Goal: Task Accomplishment & Management: Complete application form

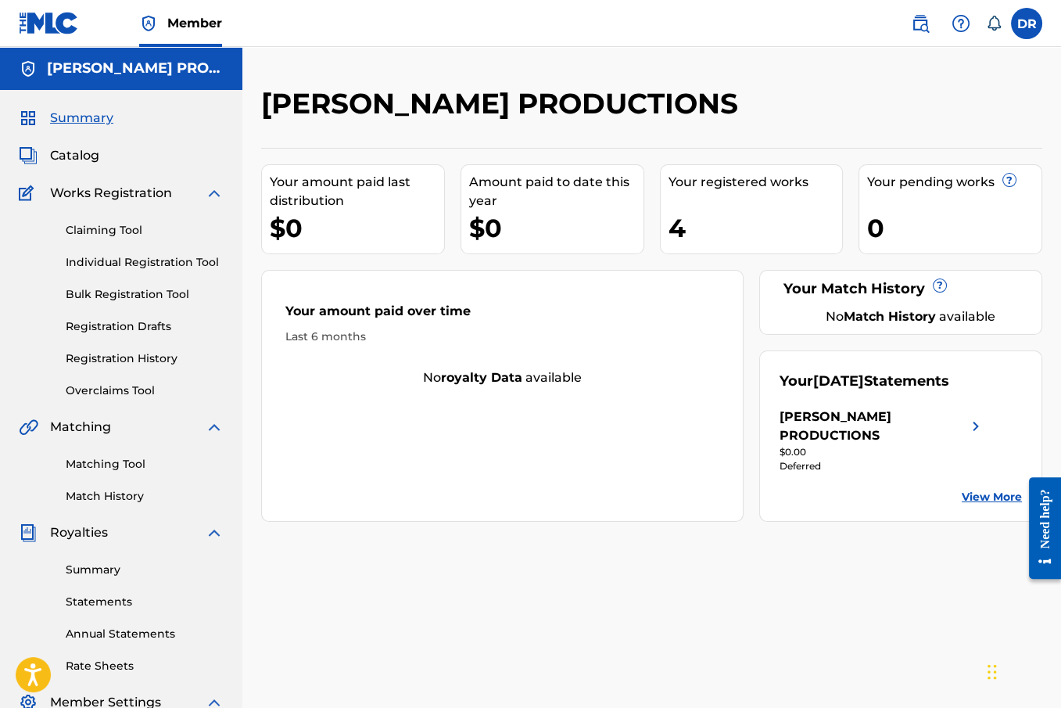
click at [281, 24] on nav "Member DR [PERSON_NAME] [EMAIL_ADDRESS][DOMAIN_NAME] Notification Preferences P…" at bounding box center [530, 23] width 1061 height 47
click at [250, 93] on div "[PERSON_NAME] PRODUCTIONS Your amount paid last distribution $0 Amount paid to …" at bounding box center [651, 490] width 819 height 809
click at [246, 97] on div "[PERSON_NAME] PRODUCTIONS Your amount paid last distribution $0 Amount paid to …" at bounding box center [651, 490] width 819 height 809
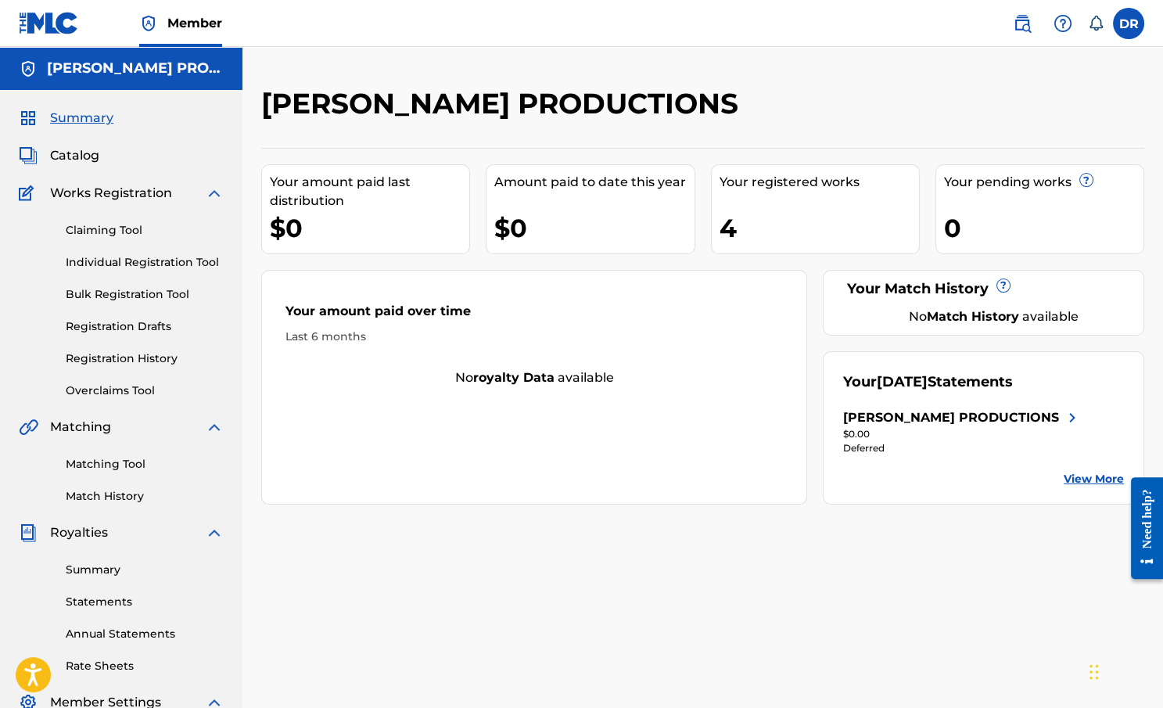
click at [109, 229] on link "Claiming Tool" at bounding box center [145, 230] width 158 height 16
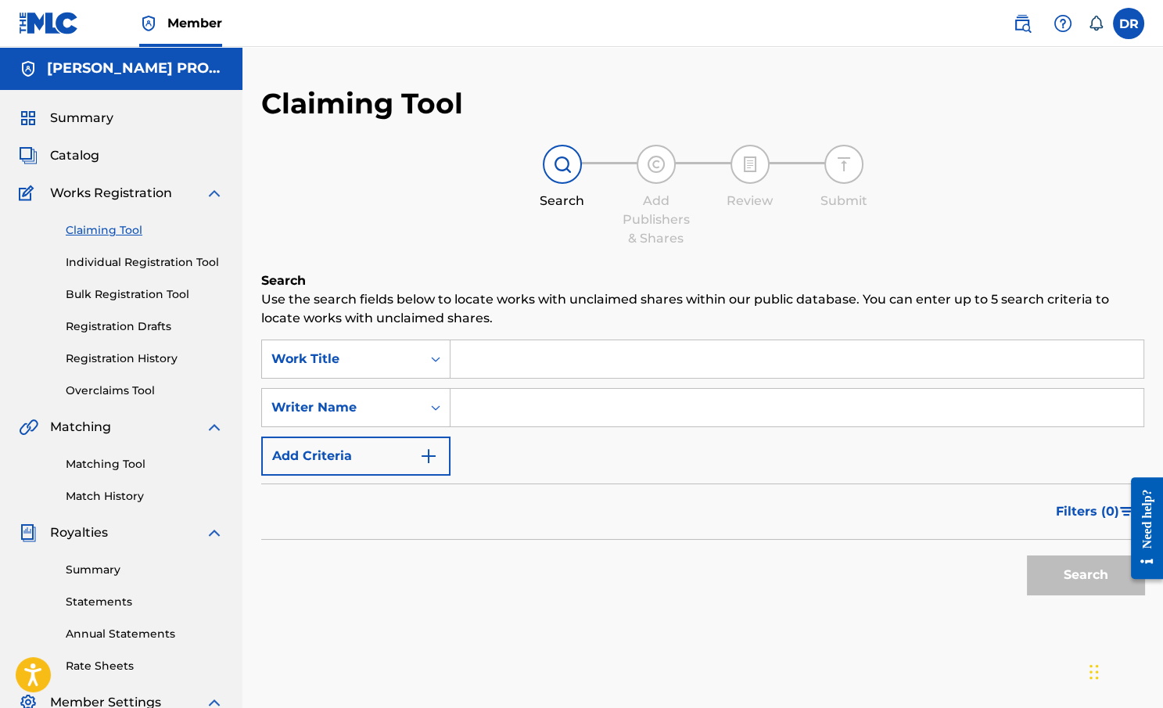
click at [95, 117] on span "Summary" at bounding box center [81, 118] width 63 height 19
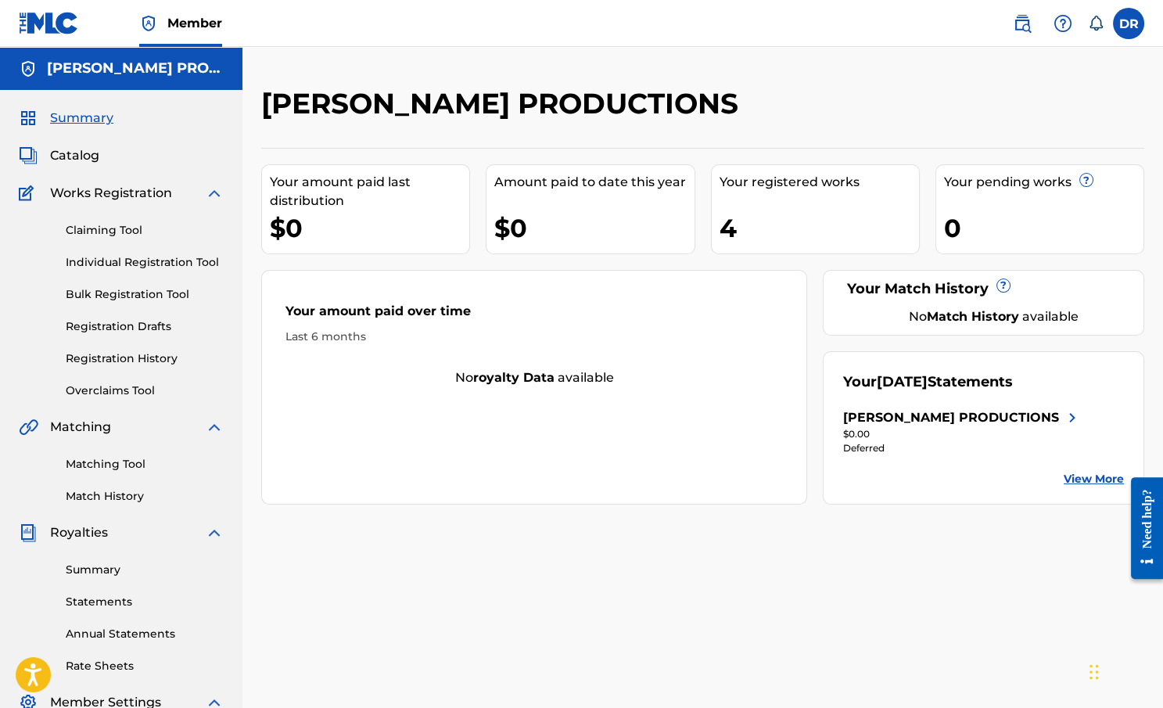
click at [120, 359] on link "Registration History" at bounding box center [145, 358] width 158 height 16
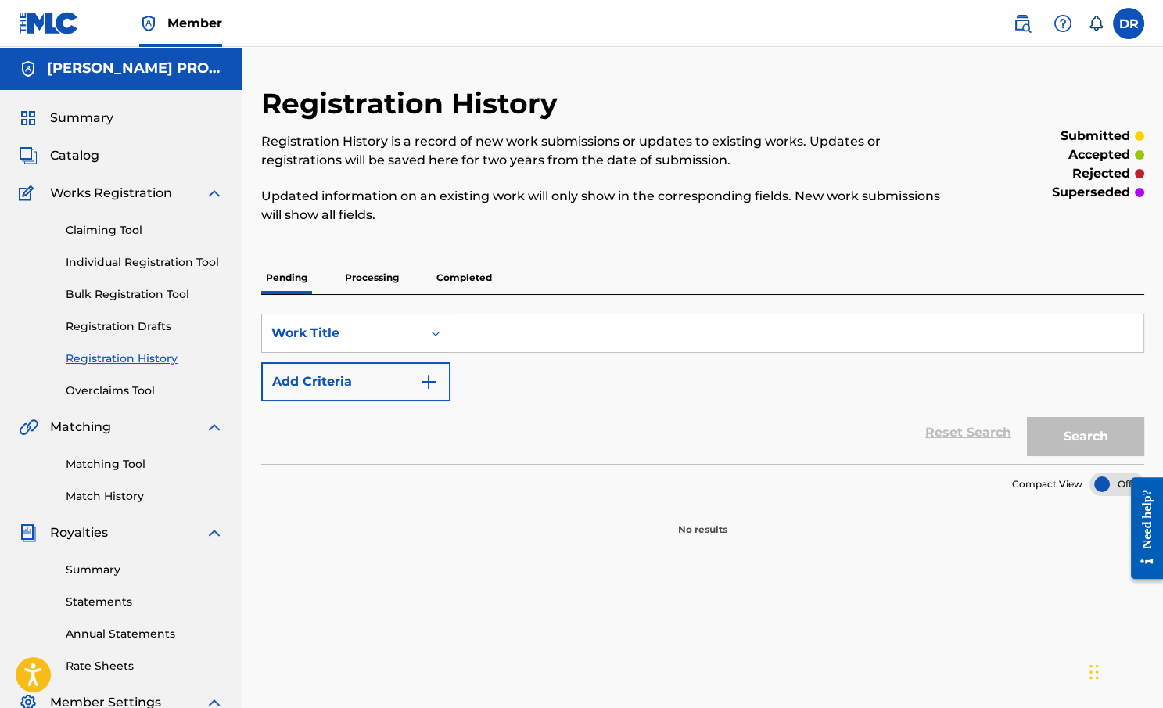
click at [139, 357] on link "Registration History" at bounding box center [145, 358] width 158 height 16
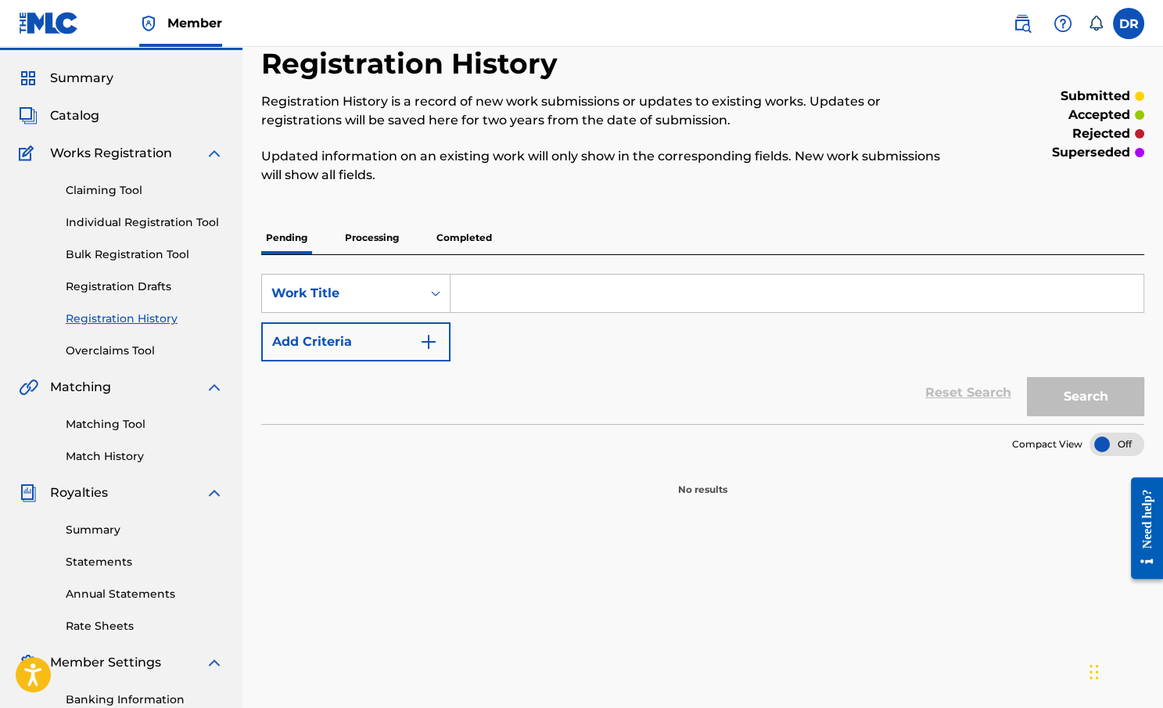
scroll to position [33, 0]
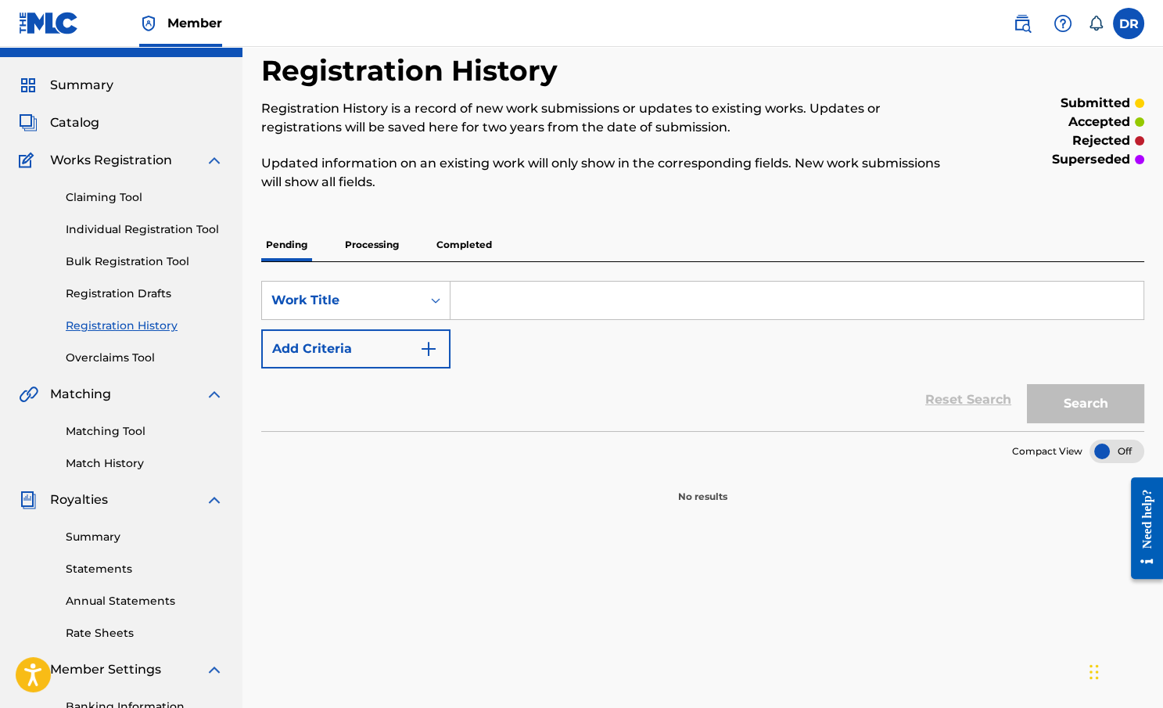
click at [368, 249] on p "Processing" at bounding box center [371, 244] width 63 height 33
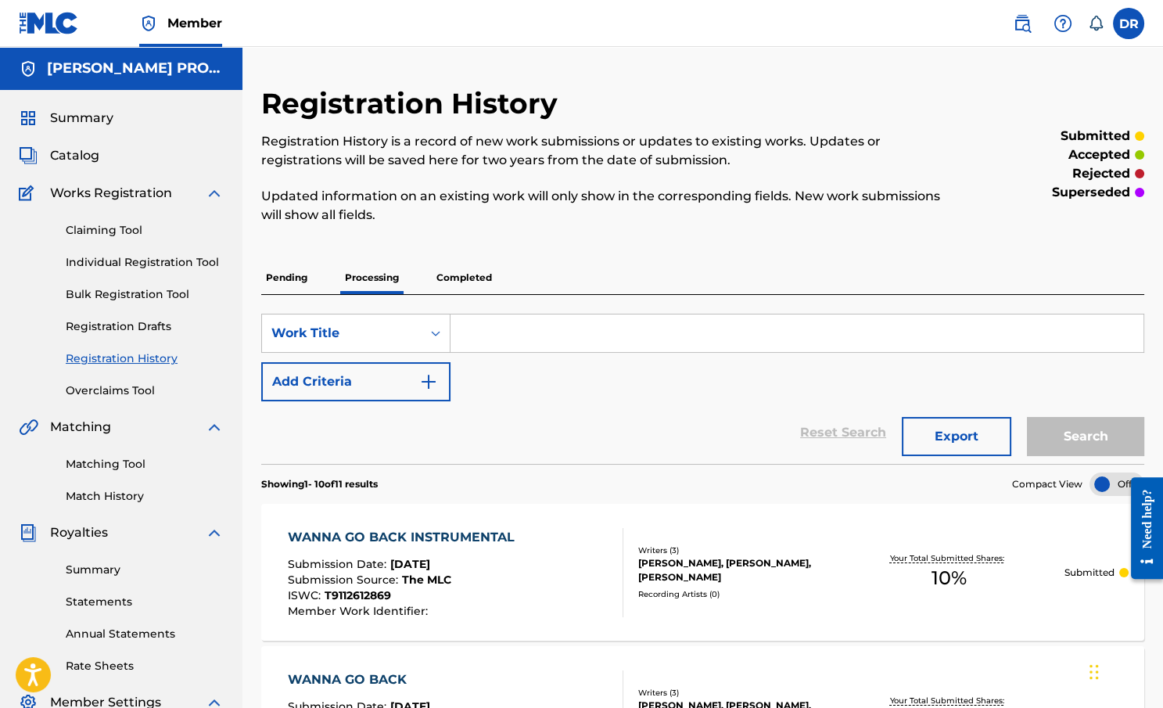
click at [138, 260] on link "Individual Registration Tool" at bounding box center [145, 262] width 158 height 16
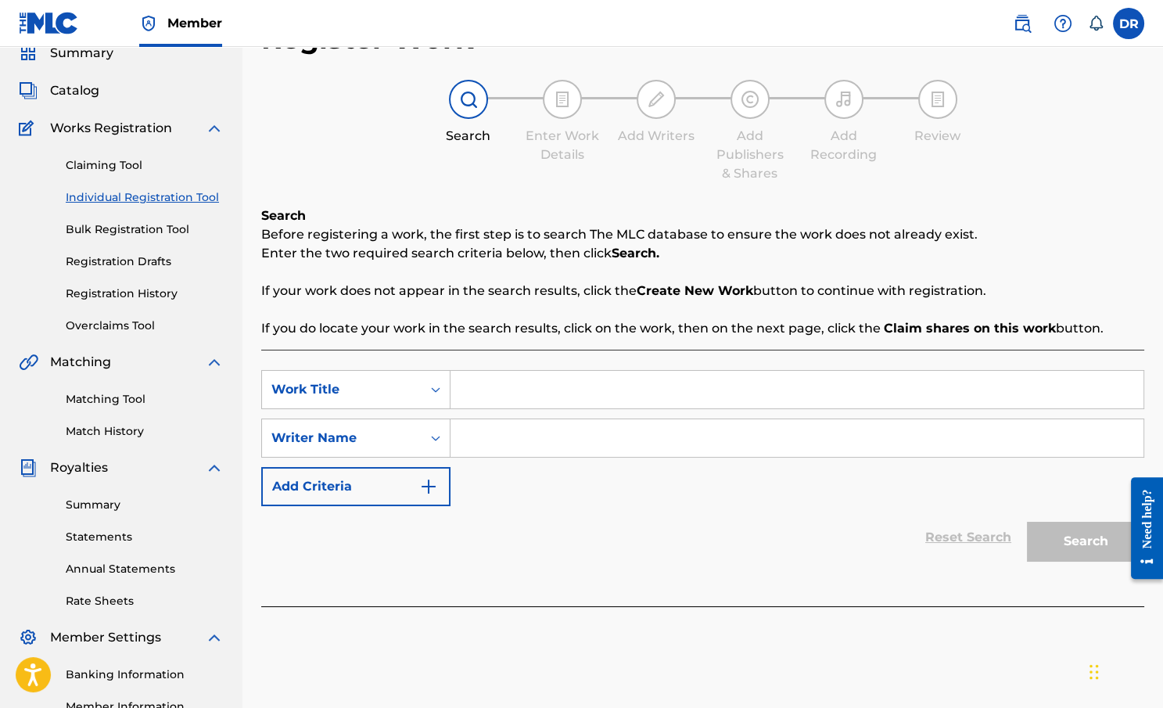
scroll to position [72, 0]
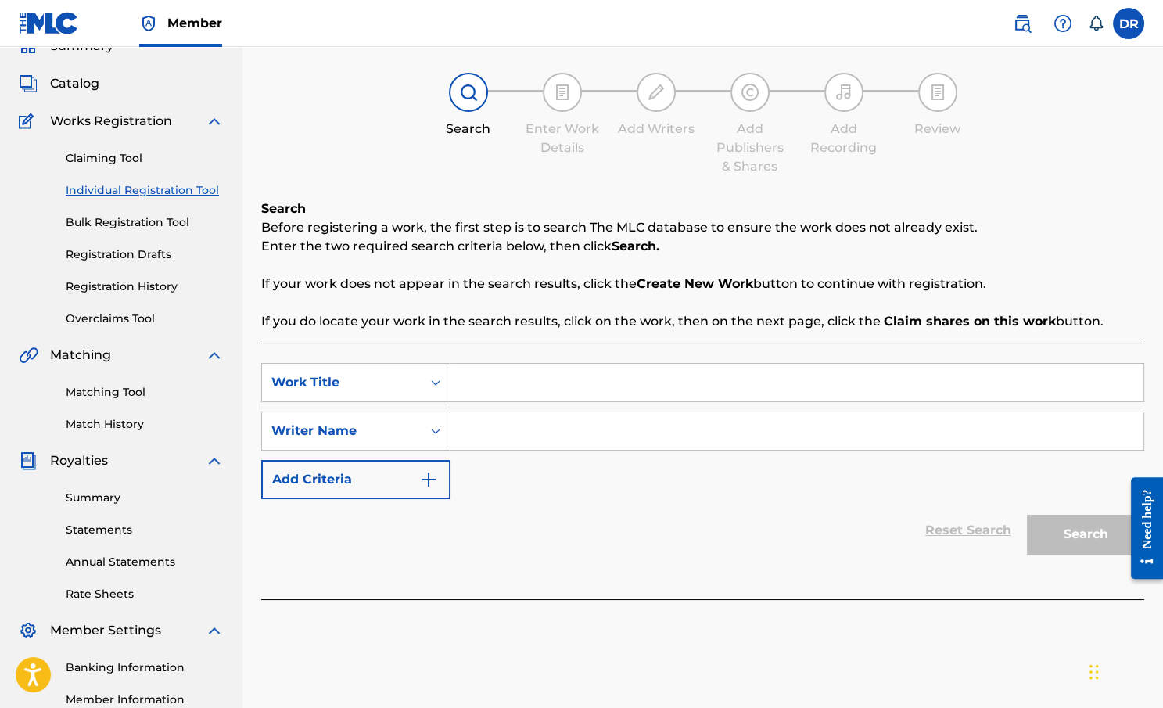
click at [500, 387] on input "Search Form" at bounding box center [797, 383] width 693 height 38
type input "fabulousity"
click at [520, 425] on input "Search Form" at bounding box center [797, 431] width 693 height 38
type input "[PERSON_NAME]"
click at [1061, 531] on button "Search" at bounding box center [1085, 534] width 117 height 39
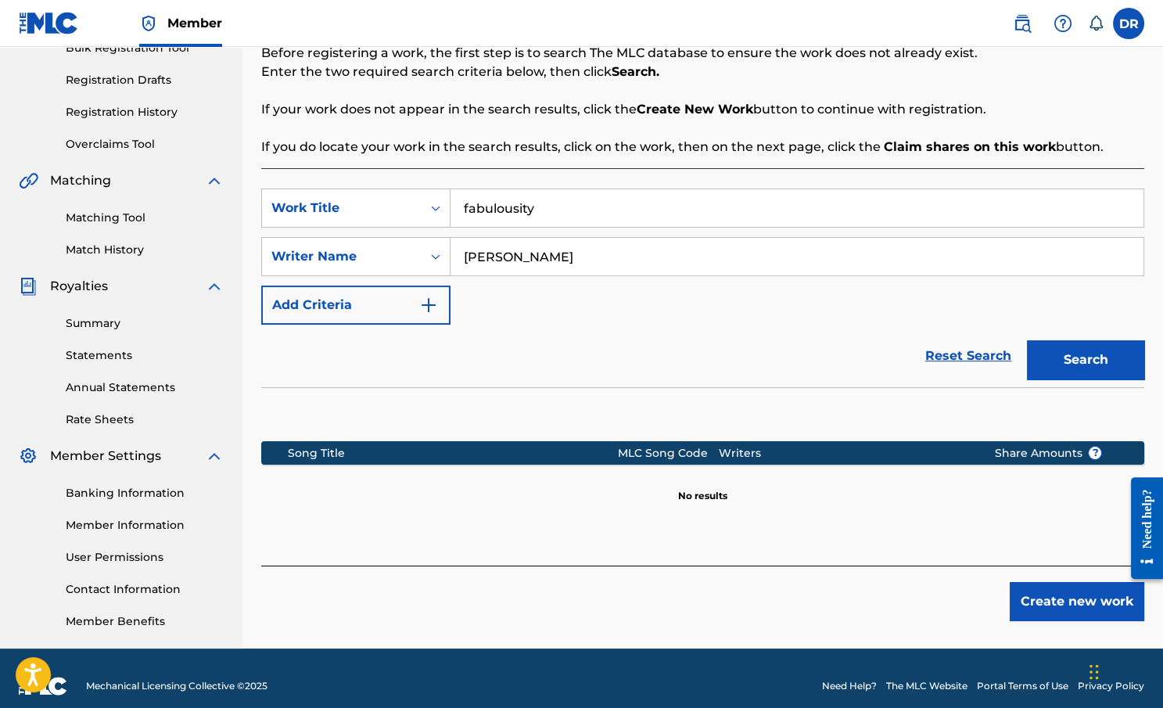
scroll to position [262, 0]
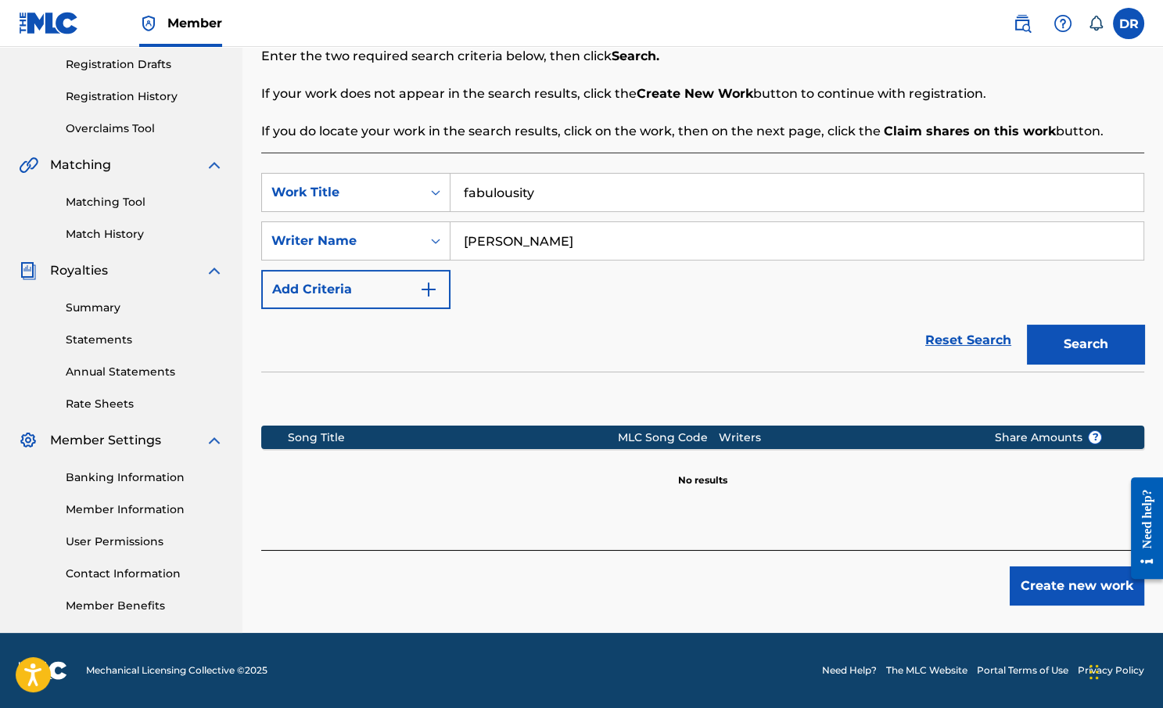
click at [1061, 343] on button "Search" at bounding box center [1085, 344] width 117 height 39
click at [1061, 578] on button "Create new work" at bounding box center [1077, 585] width 135 height 39
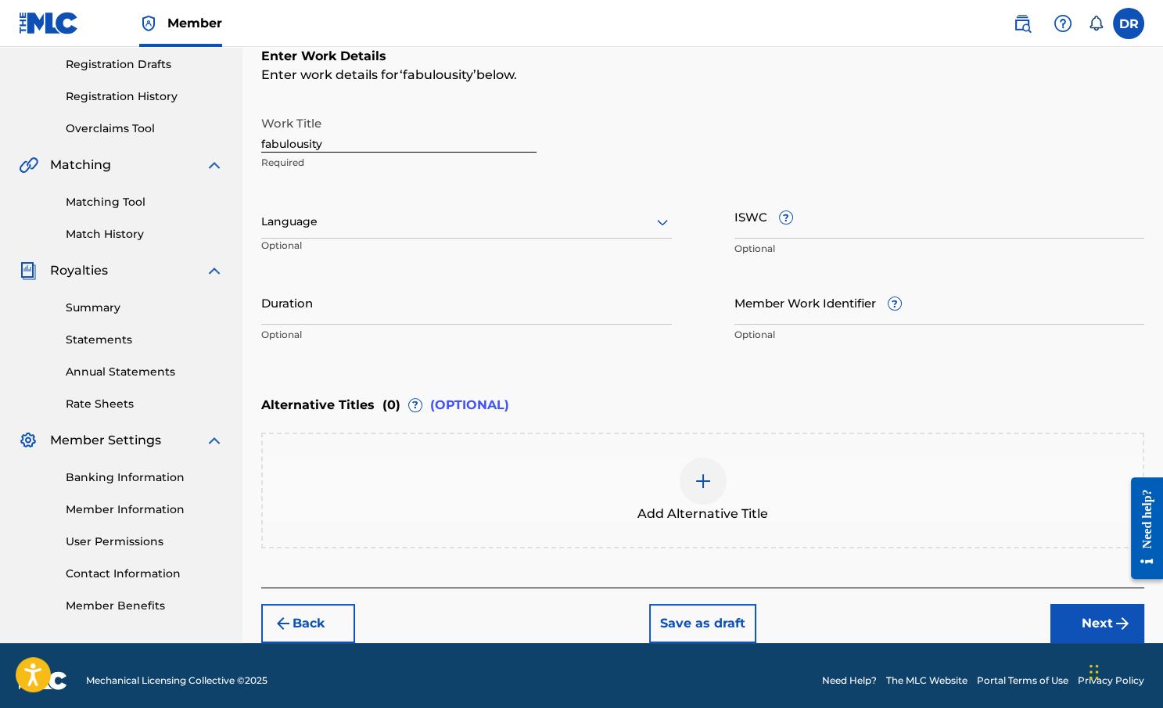
scroll to position [225, 0]
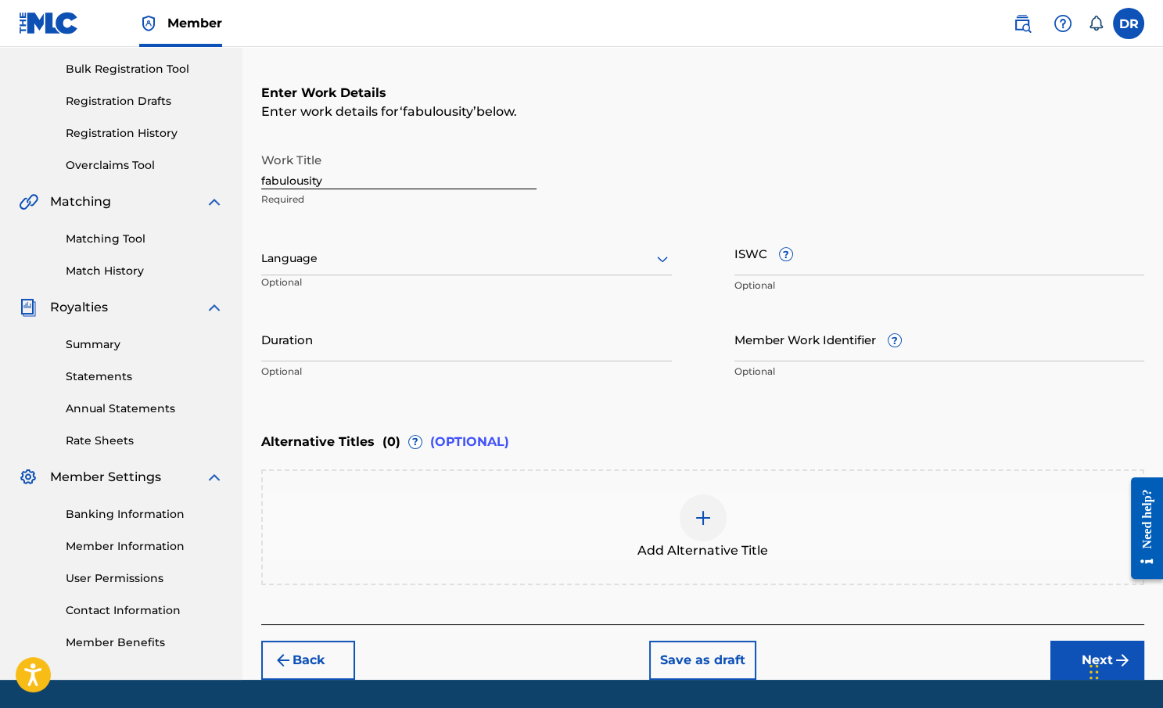
click at [347, 182] on input "fabulousity" at bounding box center [398, 167] width 275 height 45
type input "Fabulousity"
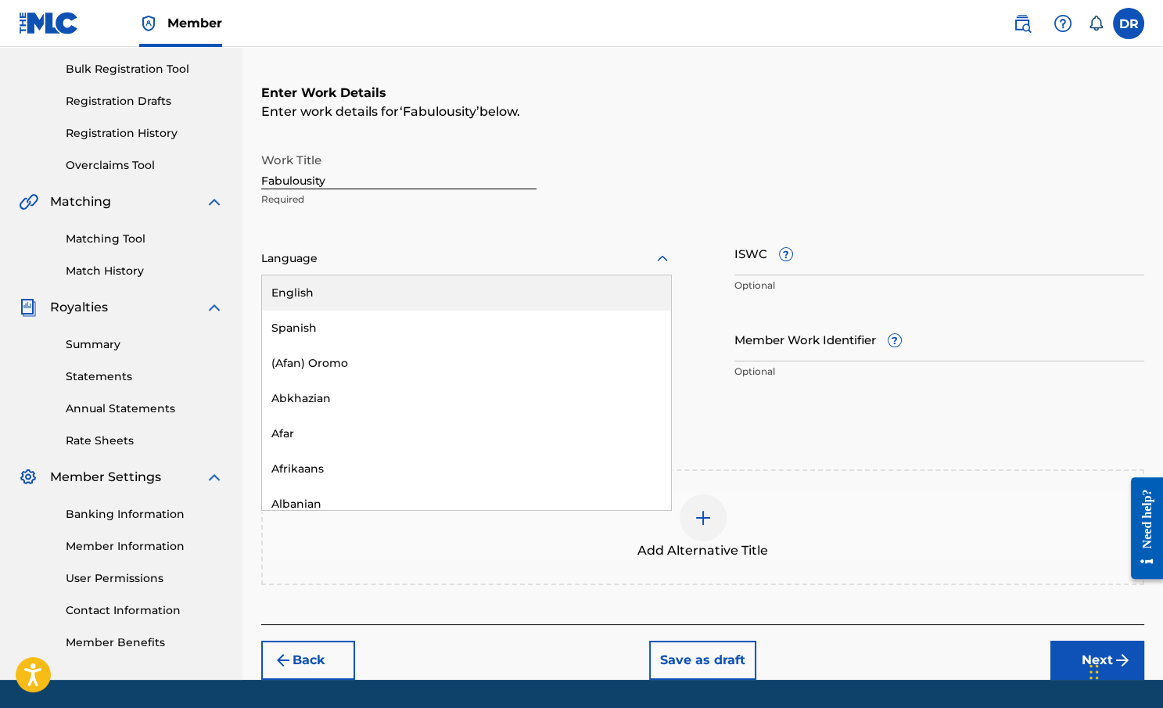
click at [618, 257] on div at bounding box center [466, 259] width 411 height 20
click at [565, 282] on div "English" at bounding box center [466, 292] width 409 height 35
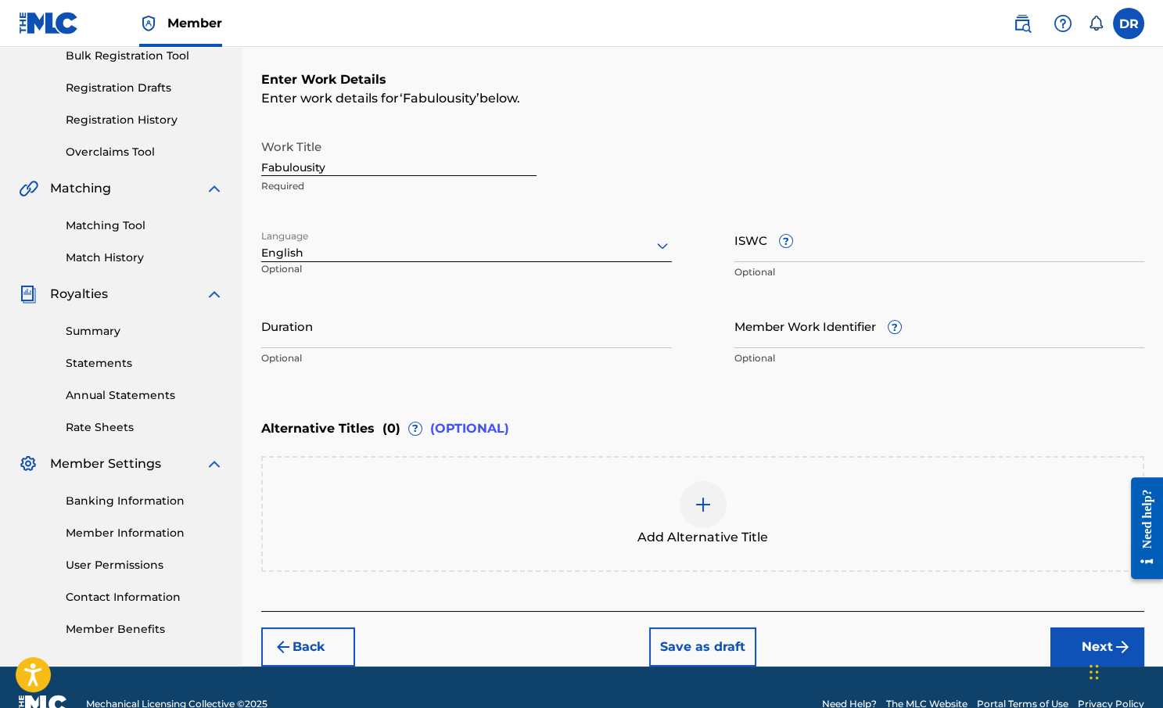
scroll to position [240, 0]
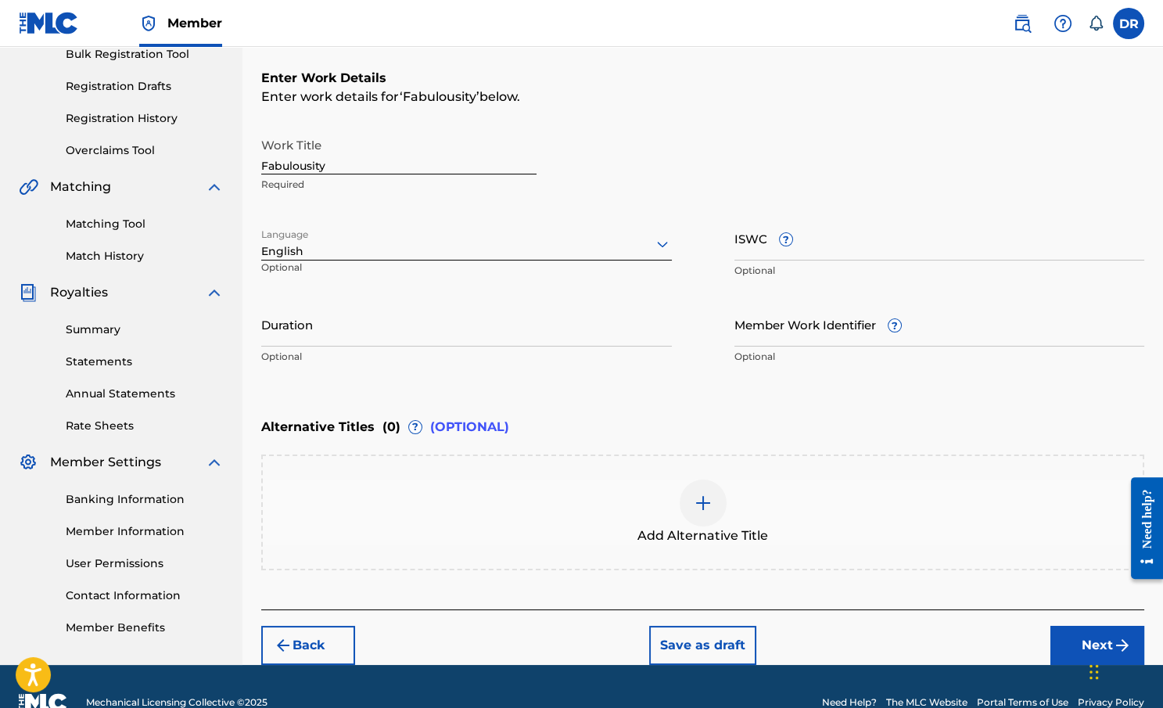
click at [820, 253] on input "ISWC ?" at bounding box center [939, 238] width 411 height 45
paste input "T0733597222"
type input "T0733597222"
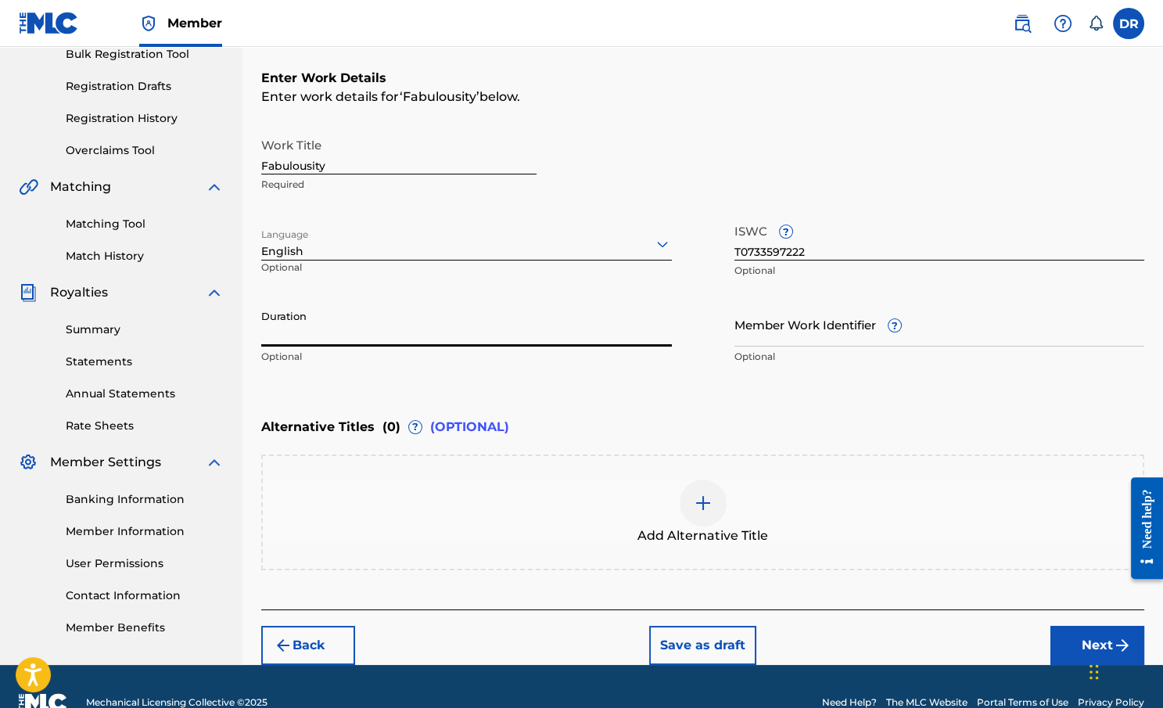
click at [576, 328] on input "Duration" at bounding box center [466, 324] width 411 height 45
click at [337, 335] on input "Duration" at bounding box center [466, 324] width 411 height 45
paste input "5:18"
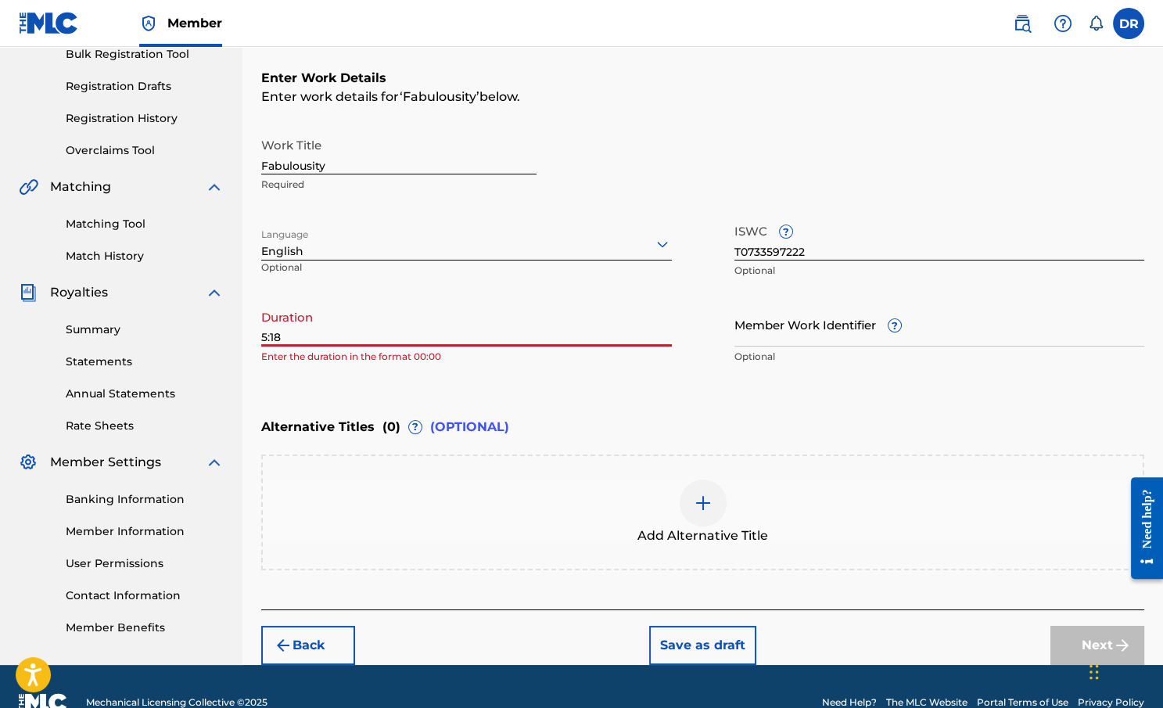
click at [262, 336] on input "5:18" at bounding box center [466, 324] width 411 height 45
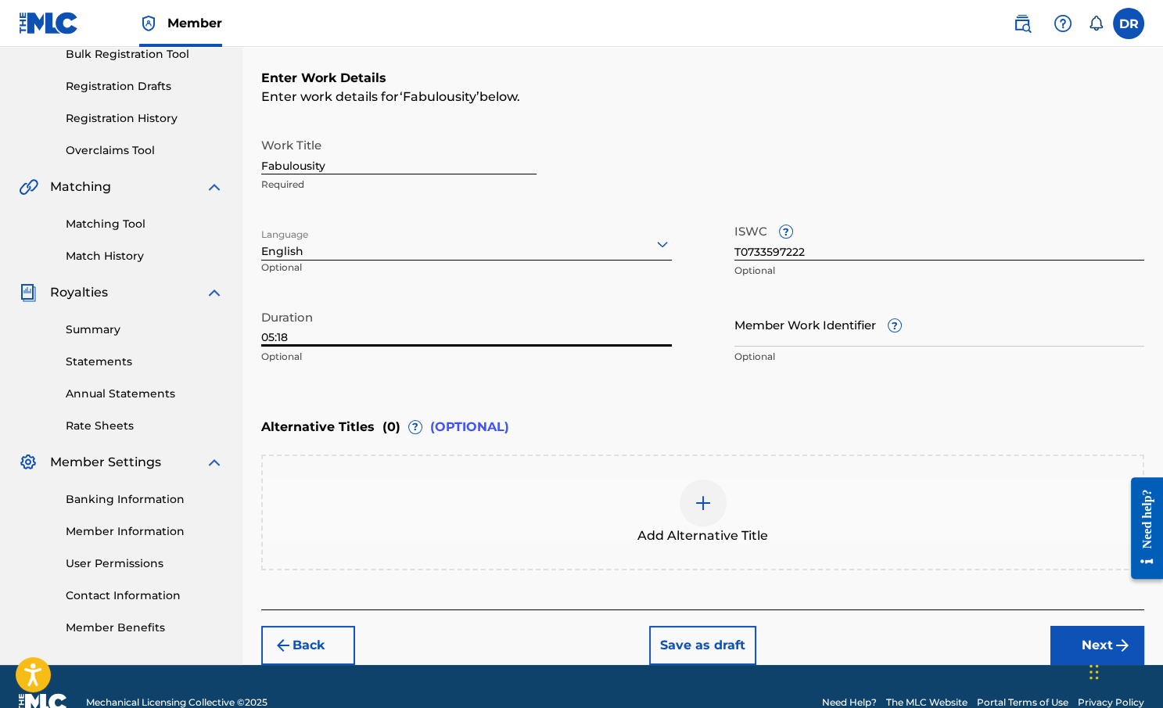
click at [433, 334] on input "05:18" at bounding box center [466, 324] width 411 height 45
type input "05:18"
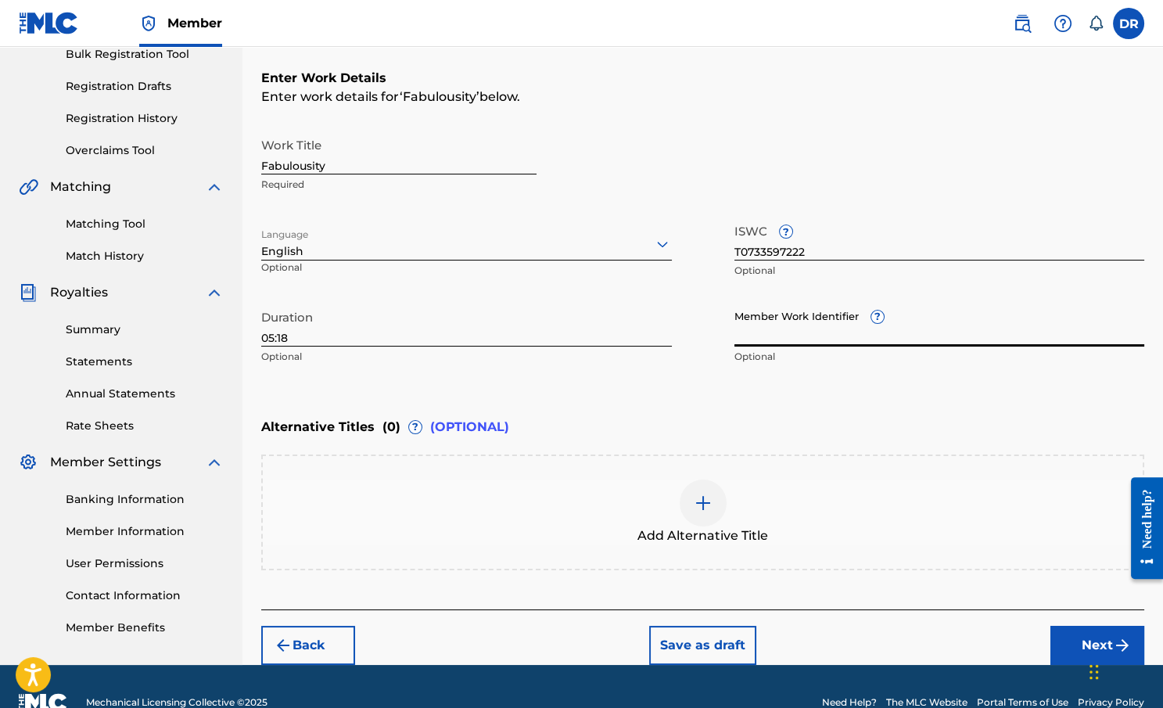
click at [839, 332] on input "Member Work Identifier ?" at bounding box center [939, 324] width 411 height 45
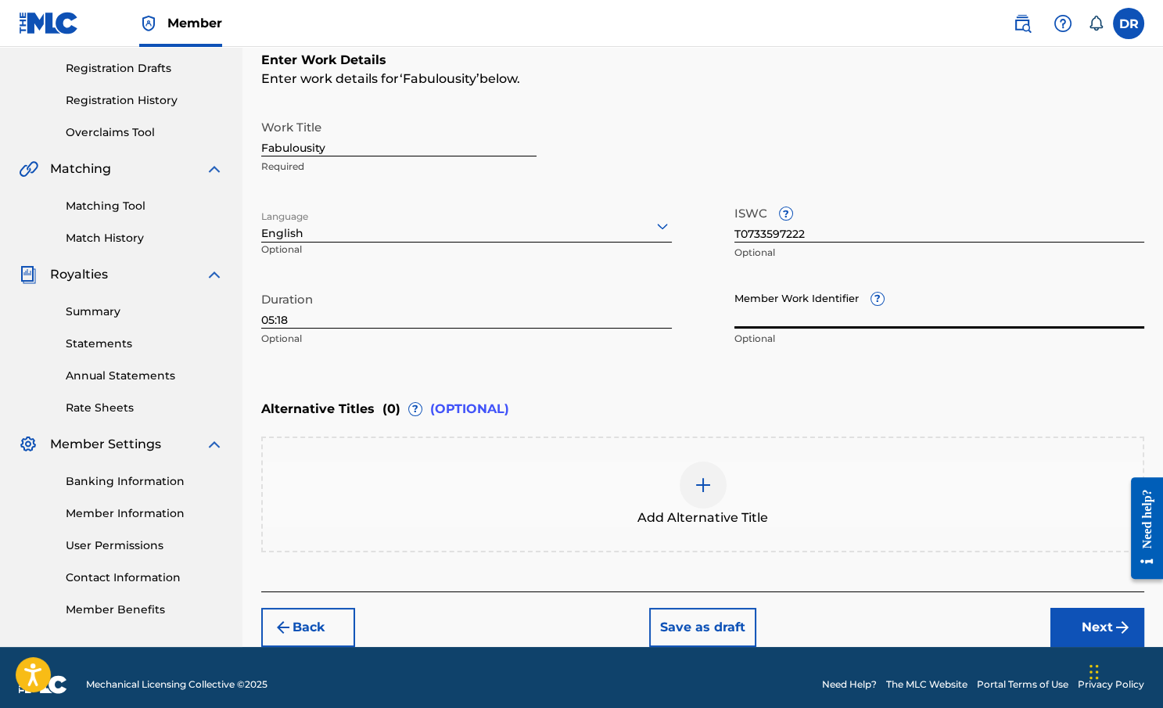
scroll to position [271, 0]
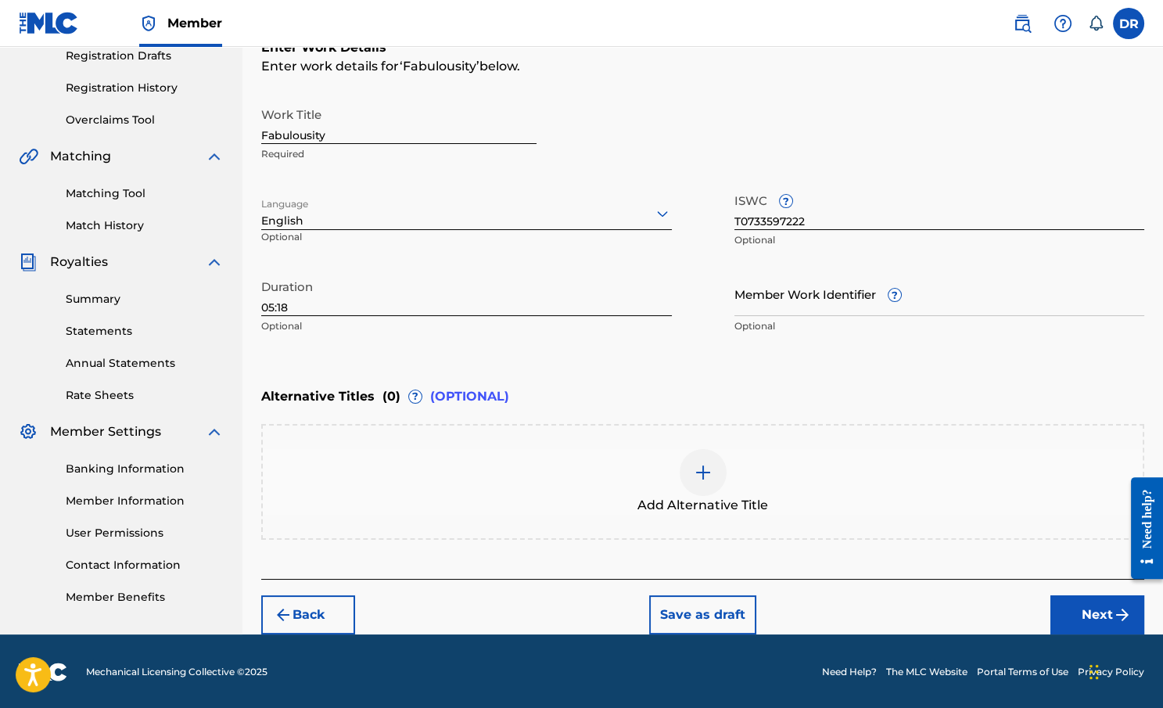
click at [1061, 605] on button "Next" at bounding box center [1097, 614] width 94 height 39
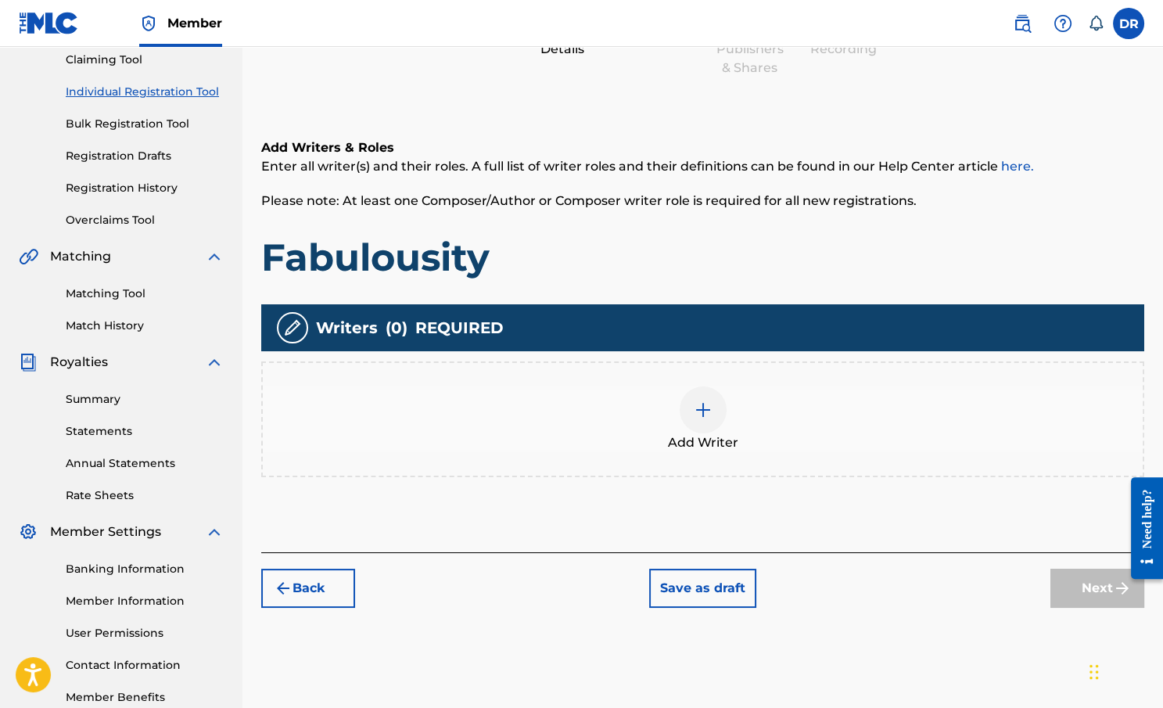
scroll to position [173, 0]
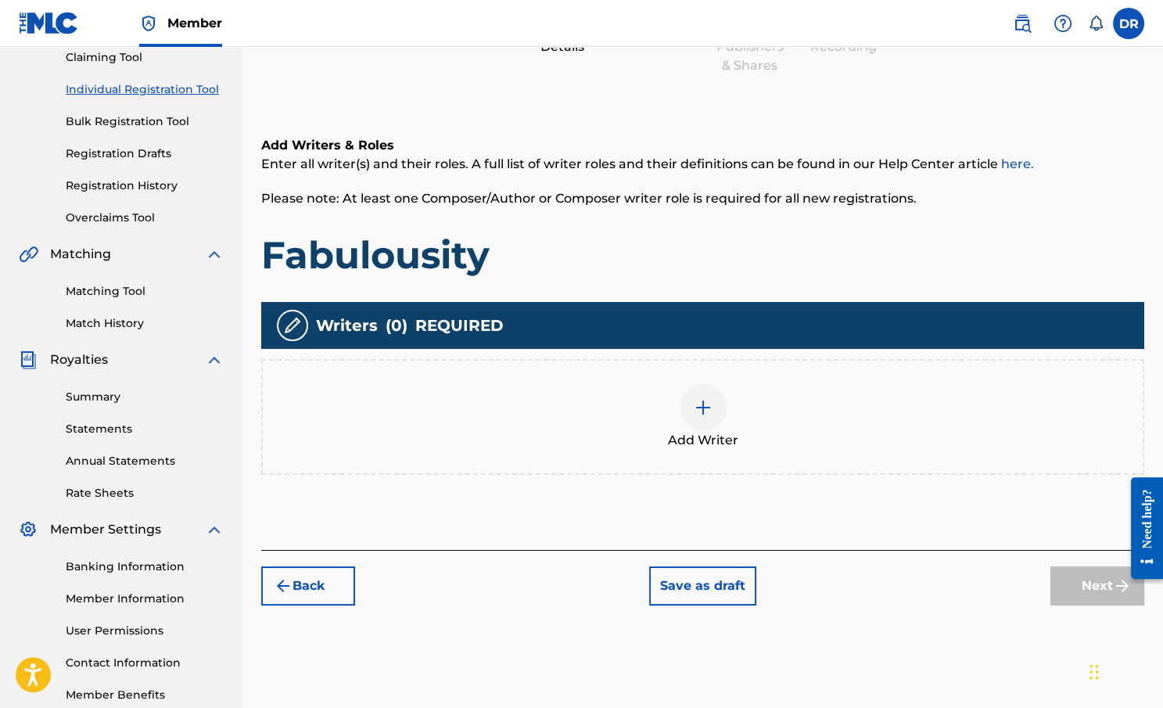
click at [689, 420] on div at bounding box center [703, 407] width 47 height 47
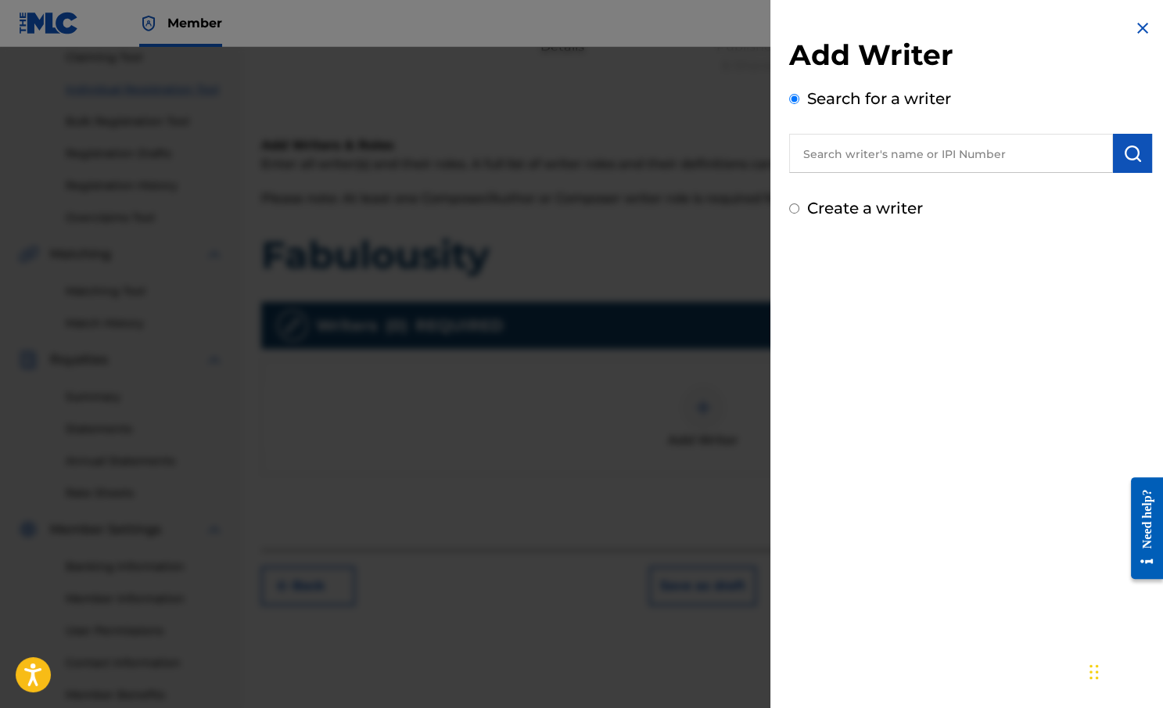
click at [892, 142] on input "text" at bounding box center [951, 153] width 324 height 39
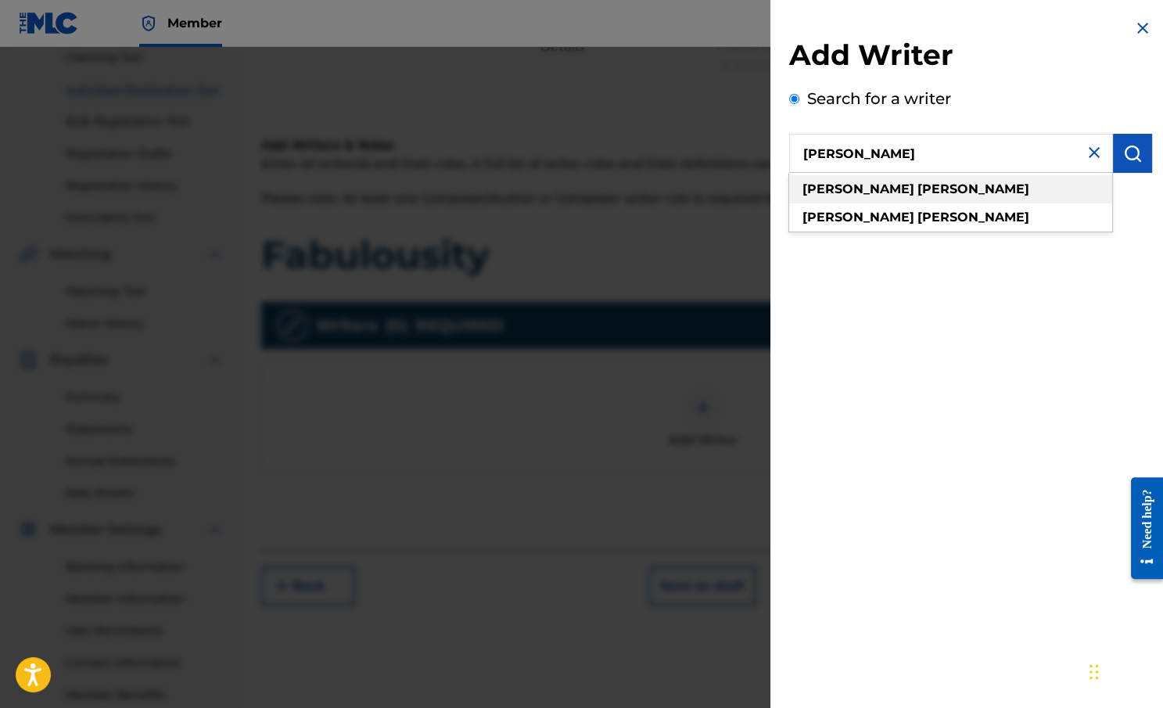
click at [914, 189] on div "[PERSON_NAME]" at bounding box center [950, 189] width 323 height 28
type input "[PERSON_NAME]"
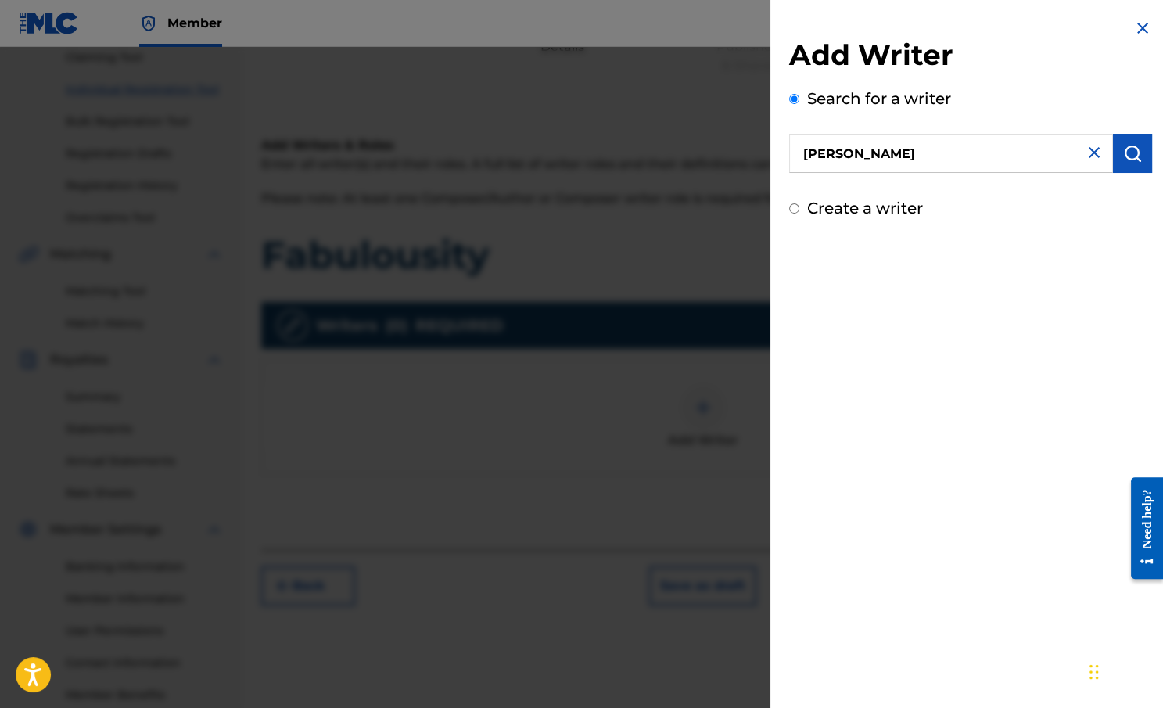
click at [942, 153] on input "[PERSON_NAME]" at bounding box center [951, 153] width 324 height 39
click at [1061, 160] on img "submit" at bounding box center [1132, 153] width 19 height 19
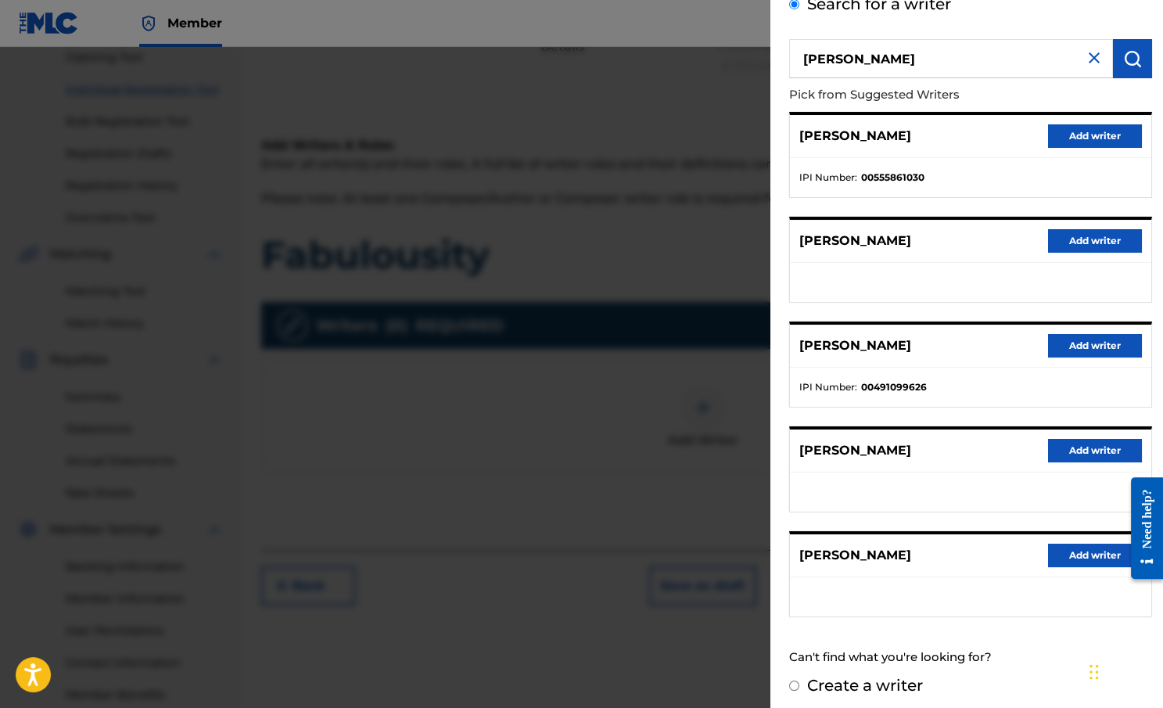
scroll to position [98, 0]
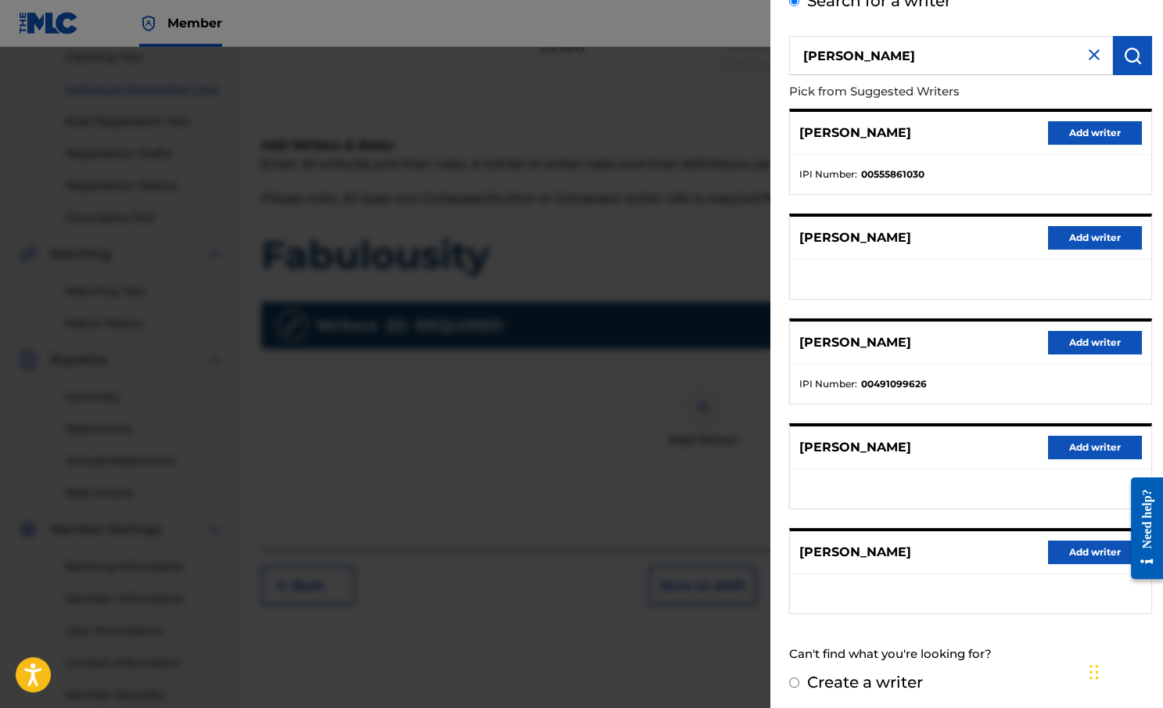
click at [1061, 343] on button "Add writer" at bounding box center [1095, 342] width 94 height 23
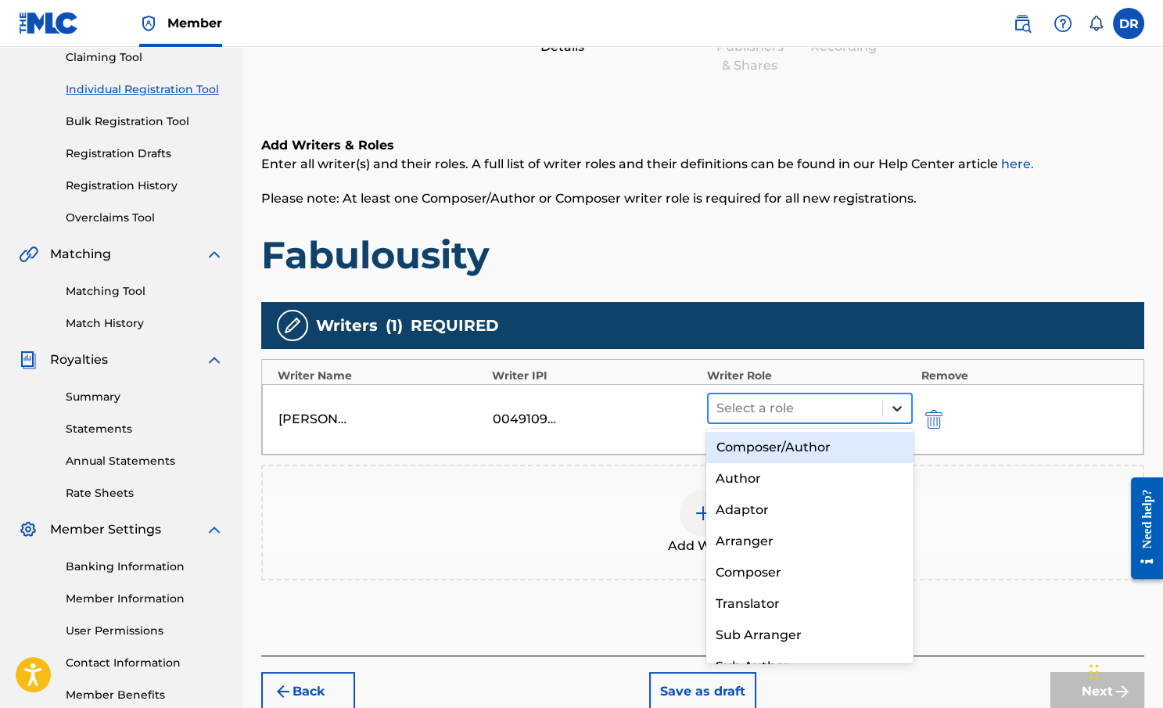
click at [886, 404] on div at bounding box center [897, 408] width 28 height 28
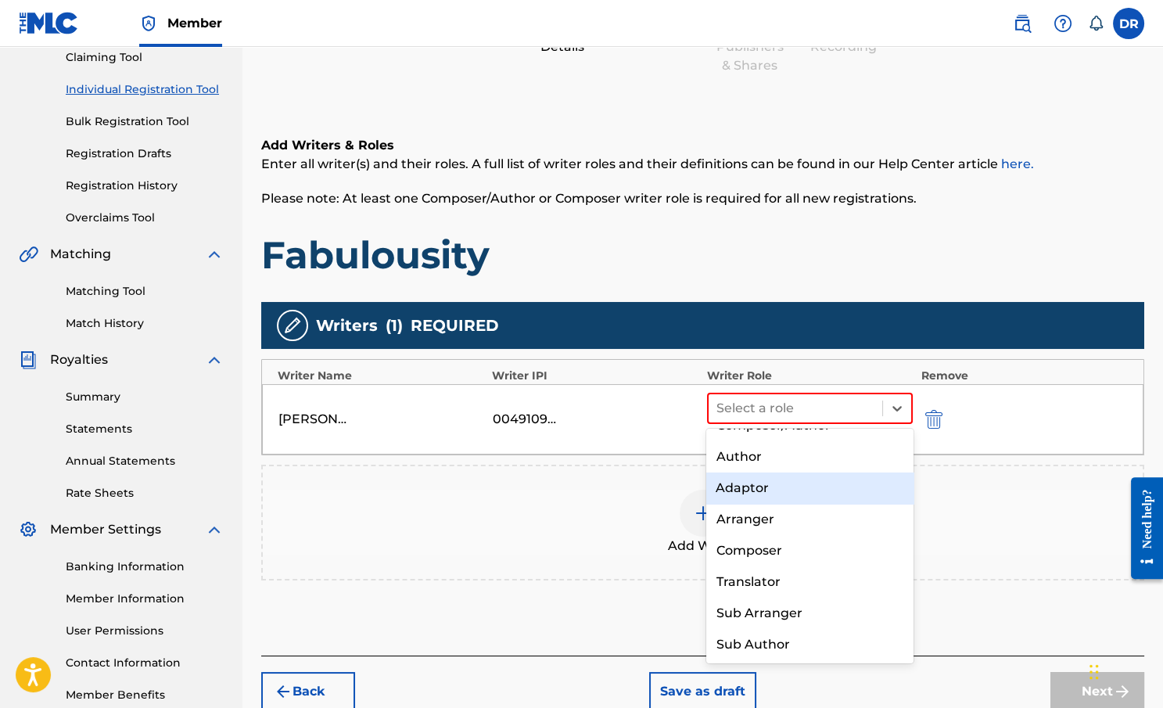
scroll to position [0, 0]
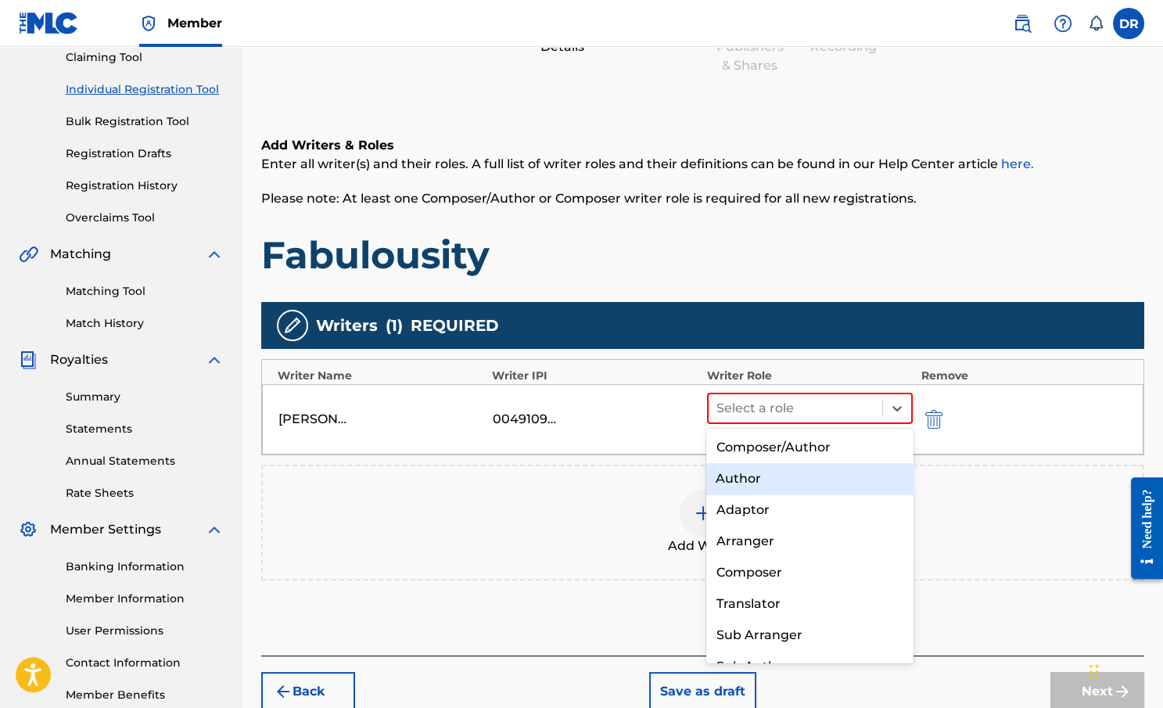
click at [825, 476] on div "Author" at bounding box center [809, 478] width 206 height 31
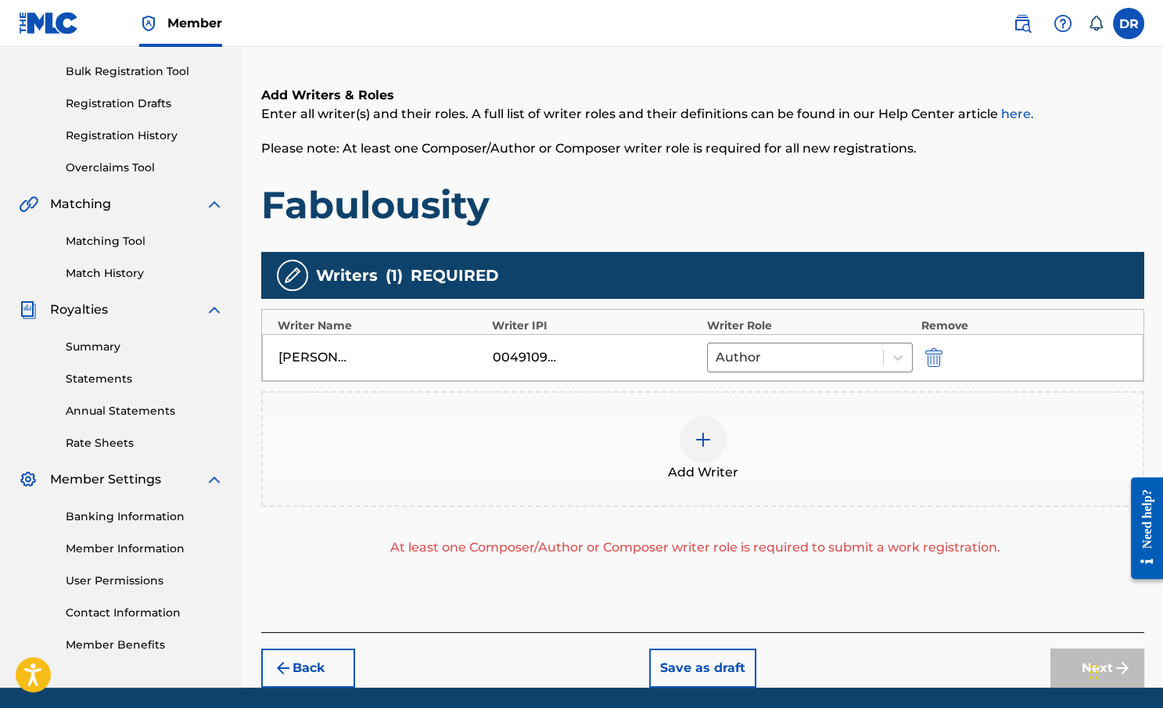
scroll to position [228, 0]
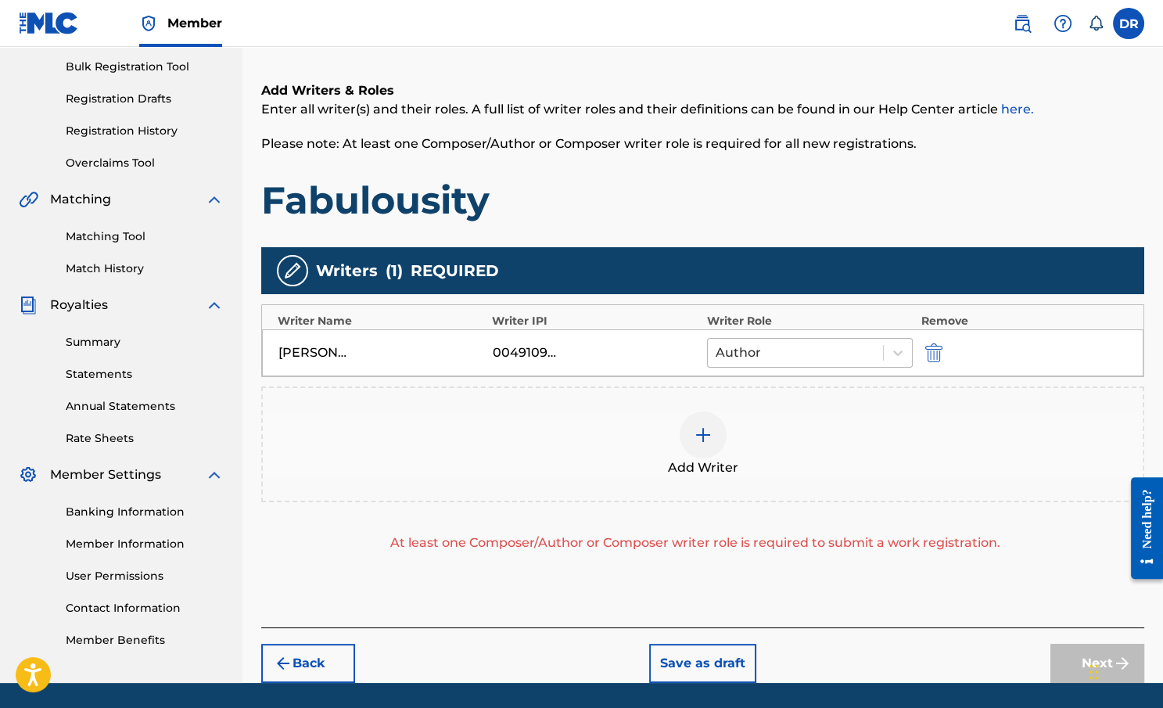
click at [856, 357] on div at bounding box center [796, 353] width 160 height 22
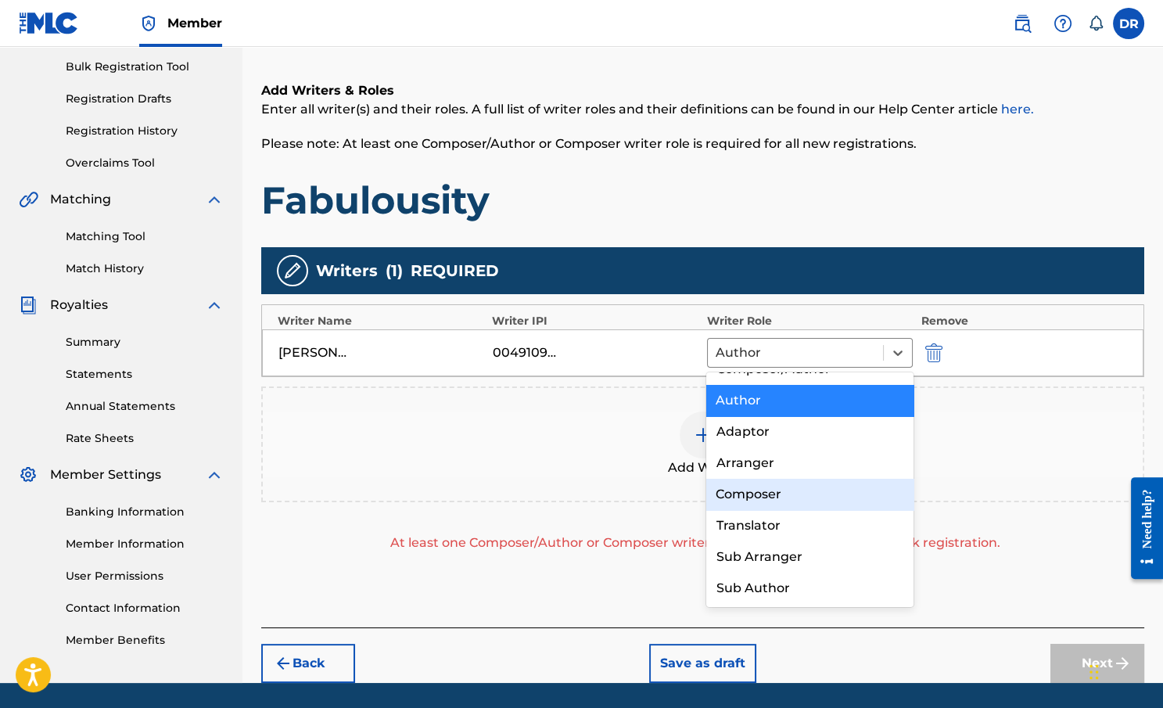
scroll to position [0, 0]
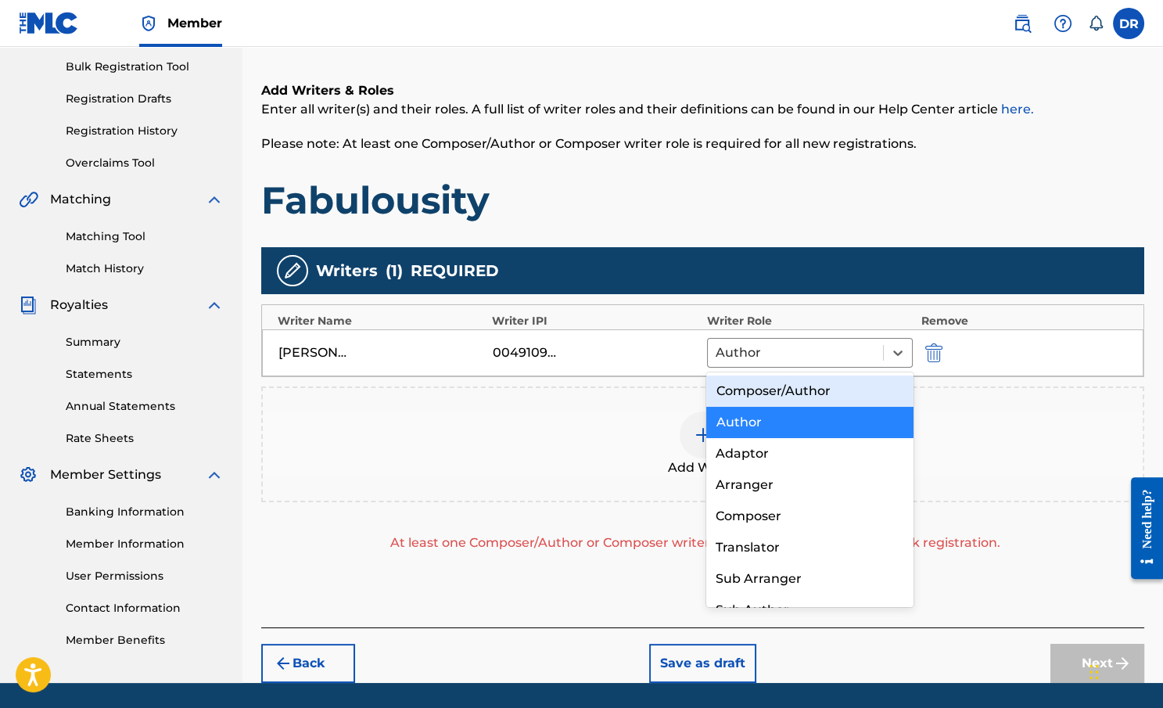
click at [802, 387] on div "Composer/Author" at bounding box center [809, 390] width 206 height 31
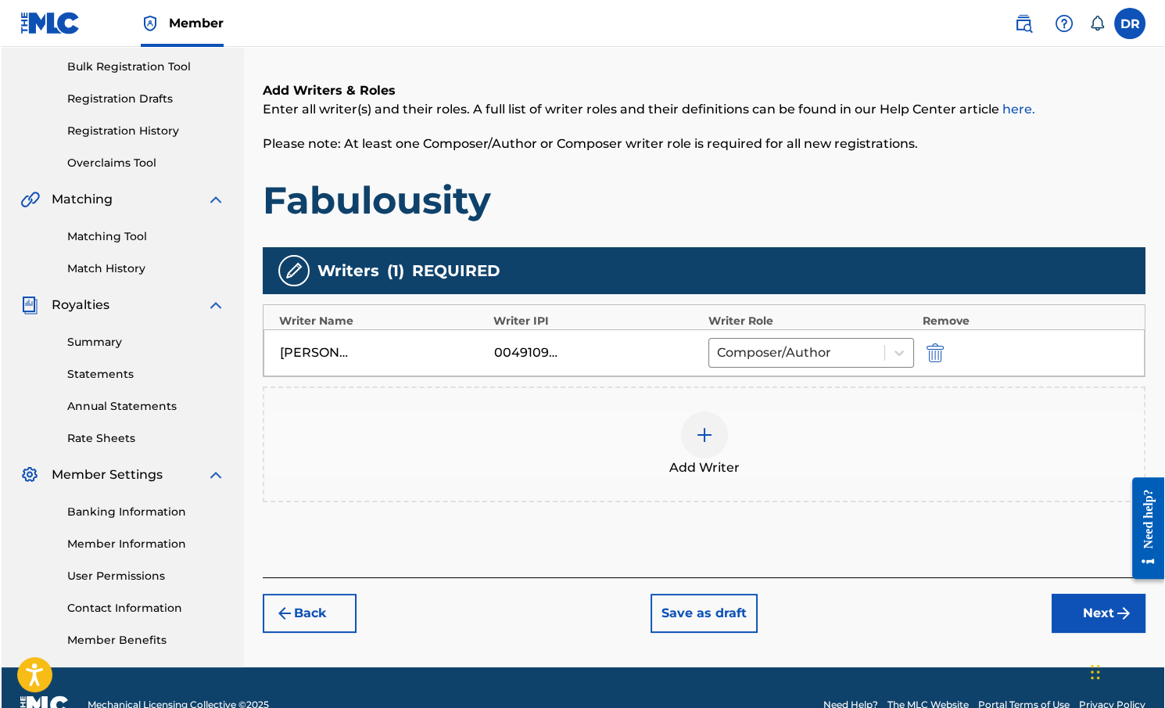
scroll to position [262, 0]
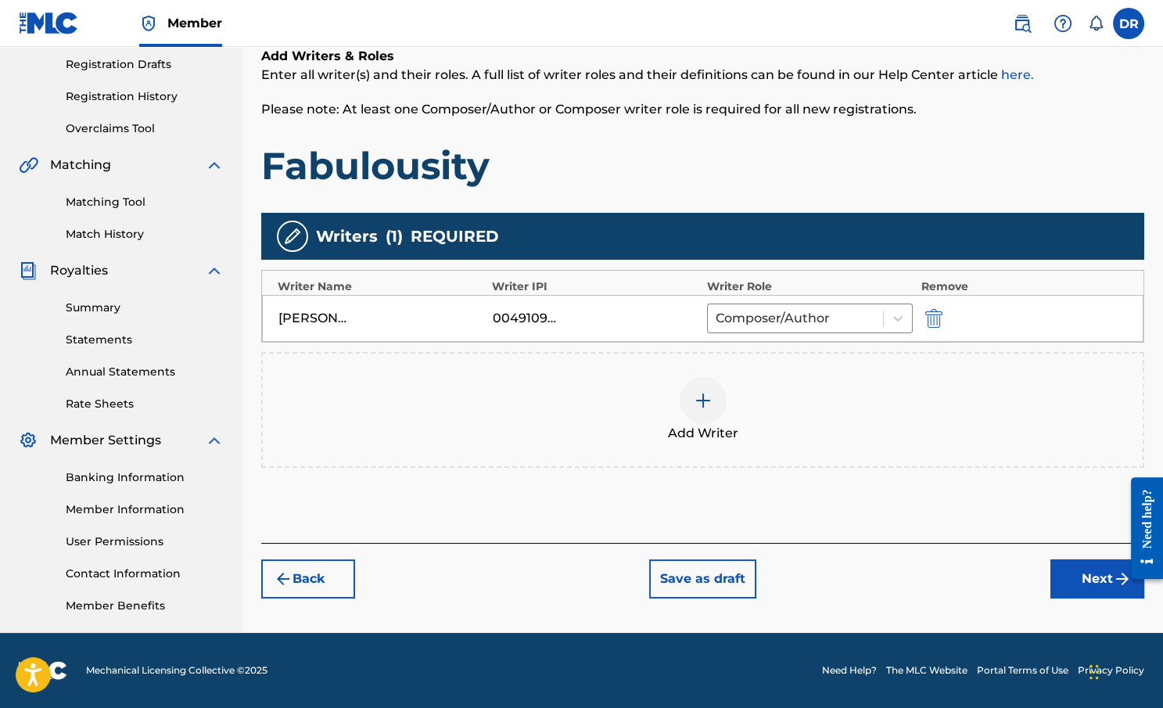
click at [701, 396] on img at bounding box center [703, 400] width 19 height 19
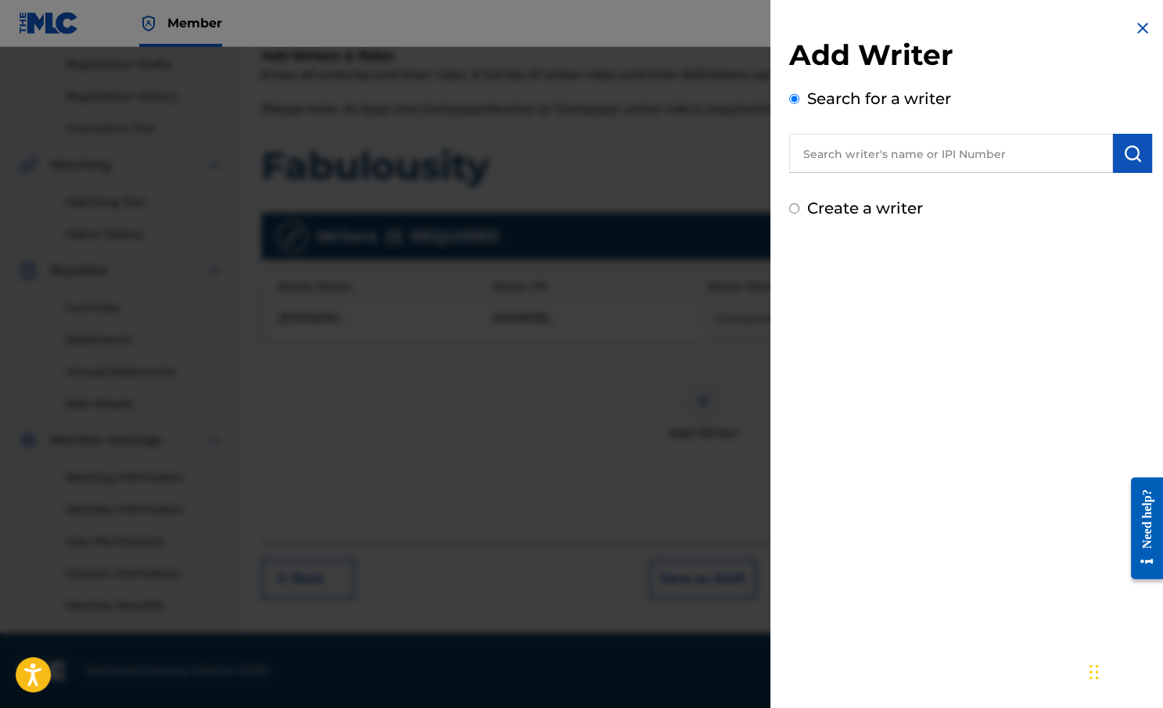
click at [892, 160] on input "text" at bounding box center [951, 153] width 324 height 39
paste input "5:18"
type input "5"
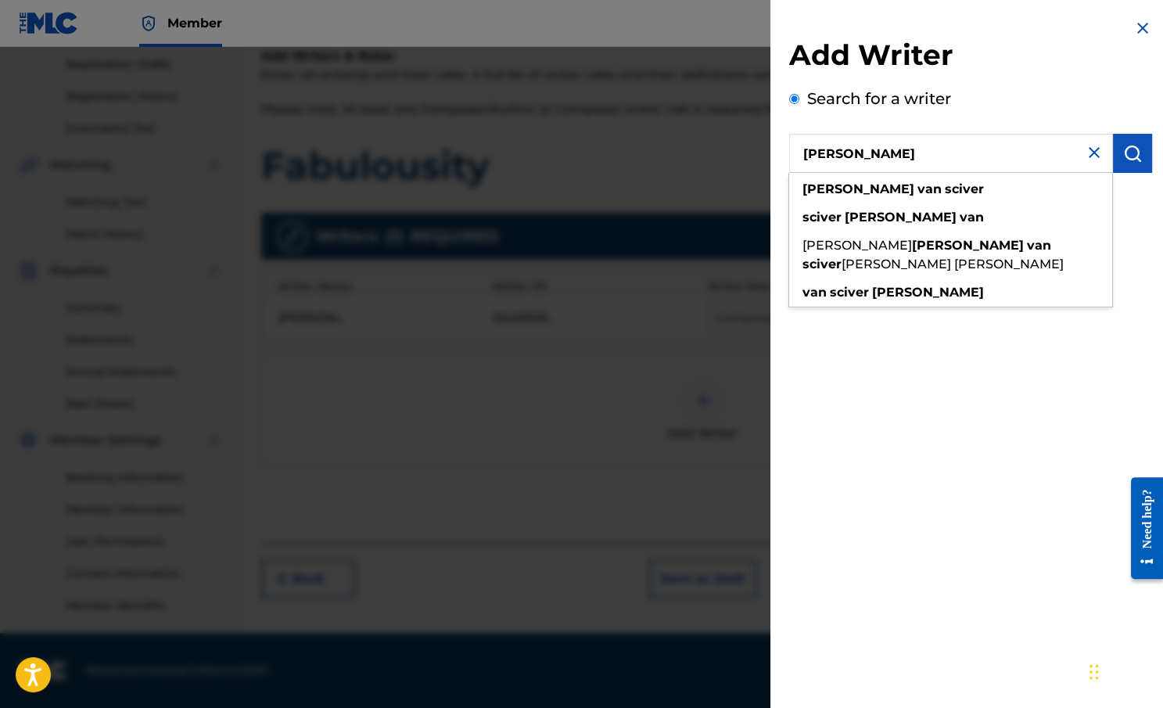
type input "[PERSON_NAME]"
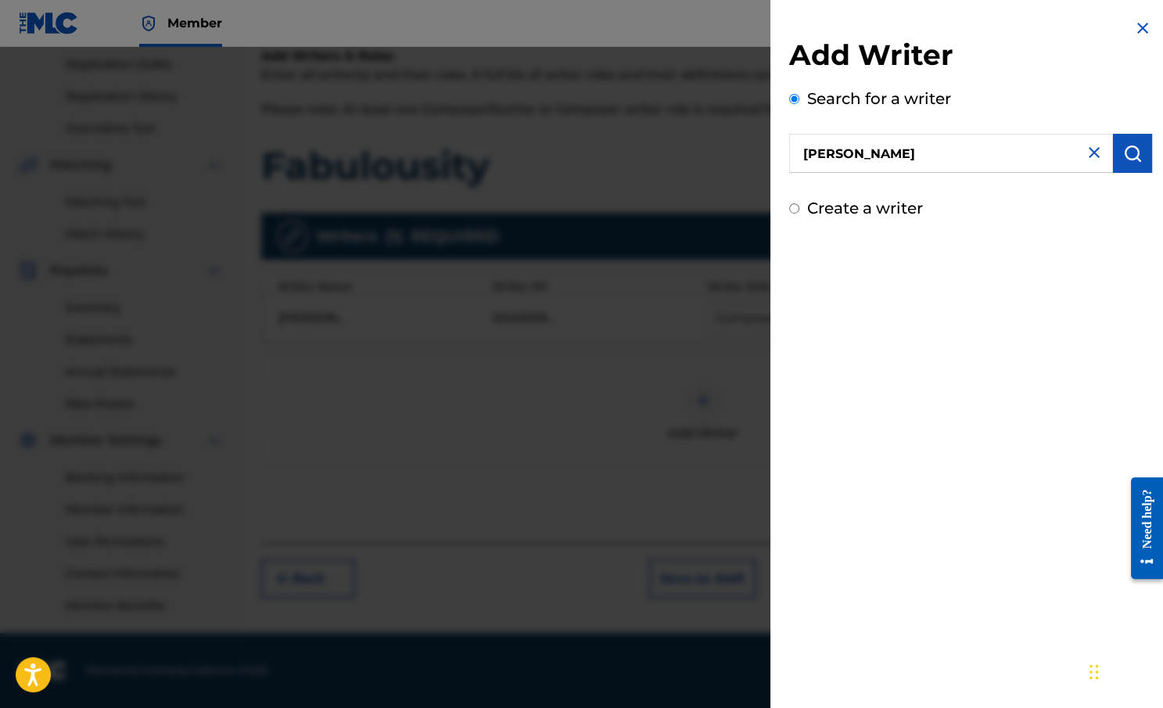
click at [1061, 163] on button "submit" at bounding box center [1132, 153] width 39 height 39
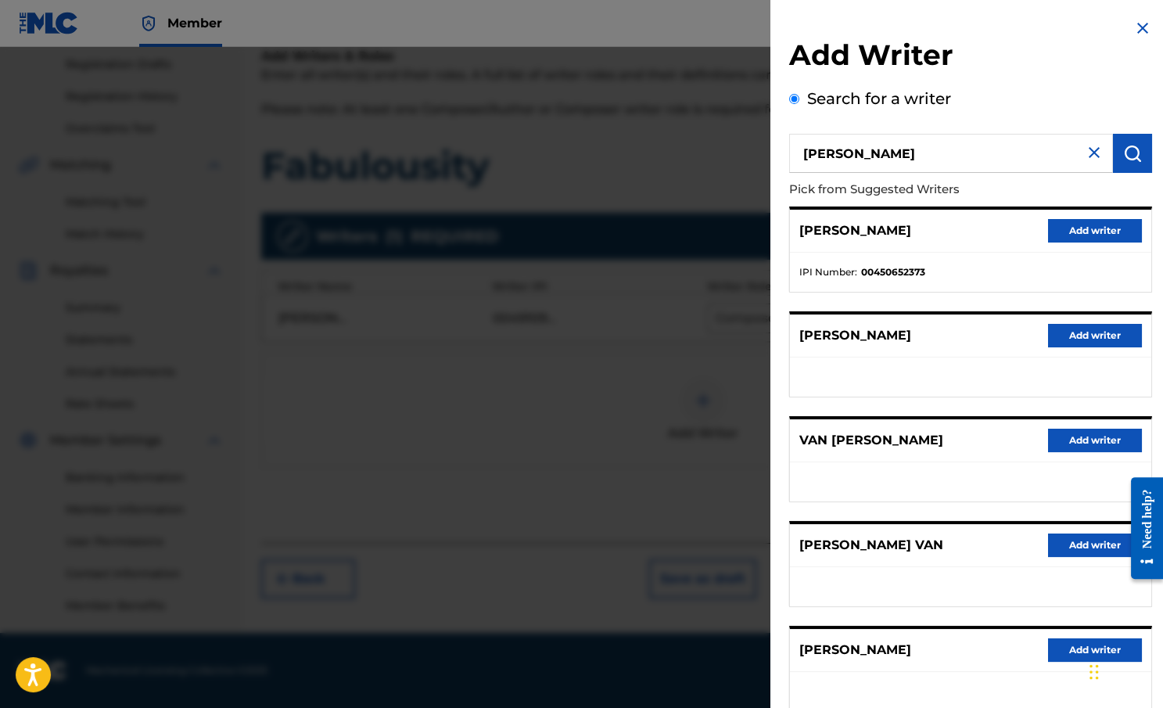
click at [1061, 226] on button "Add writer" at bounding box center [1095, 230] width 94 height 23
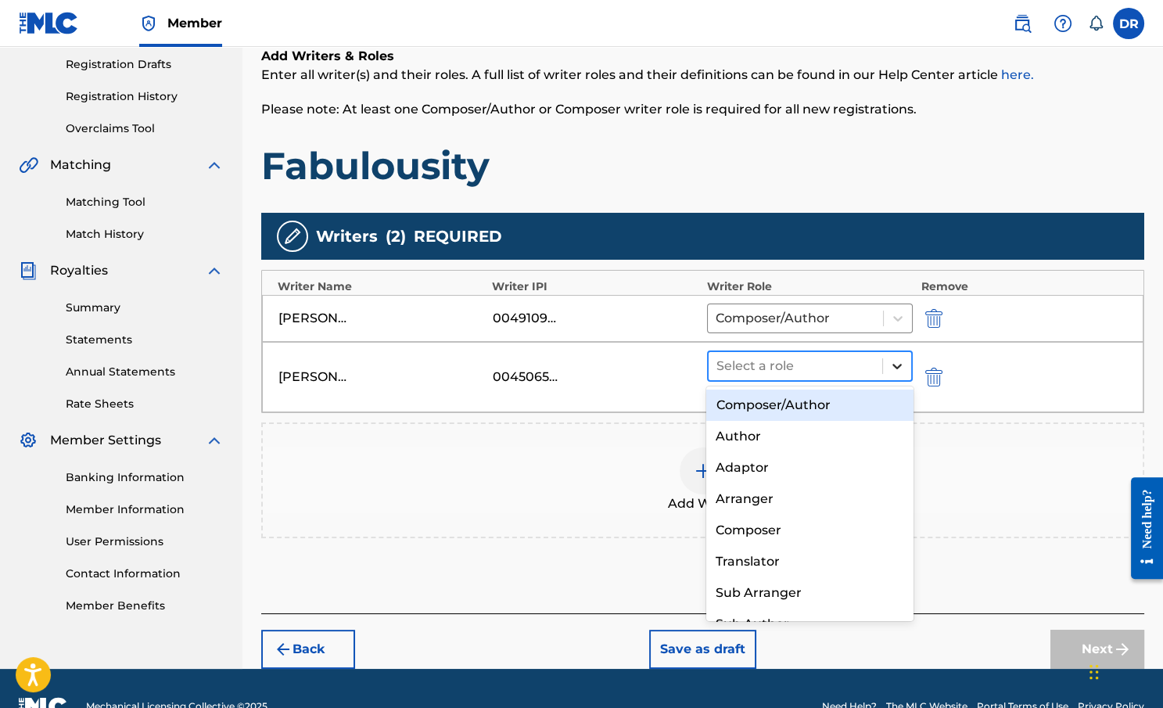
click at [895, 368] on icon at bounding box center [897, 366] width 16 height 16
click at [827, 406] on div "Composer/Author" at bounding box center [809, 404] width 206 height 31
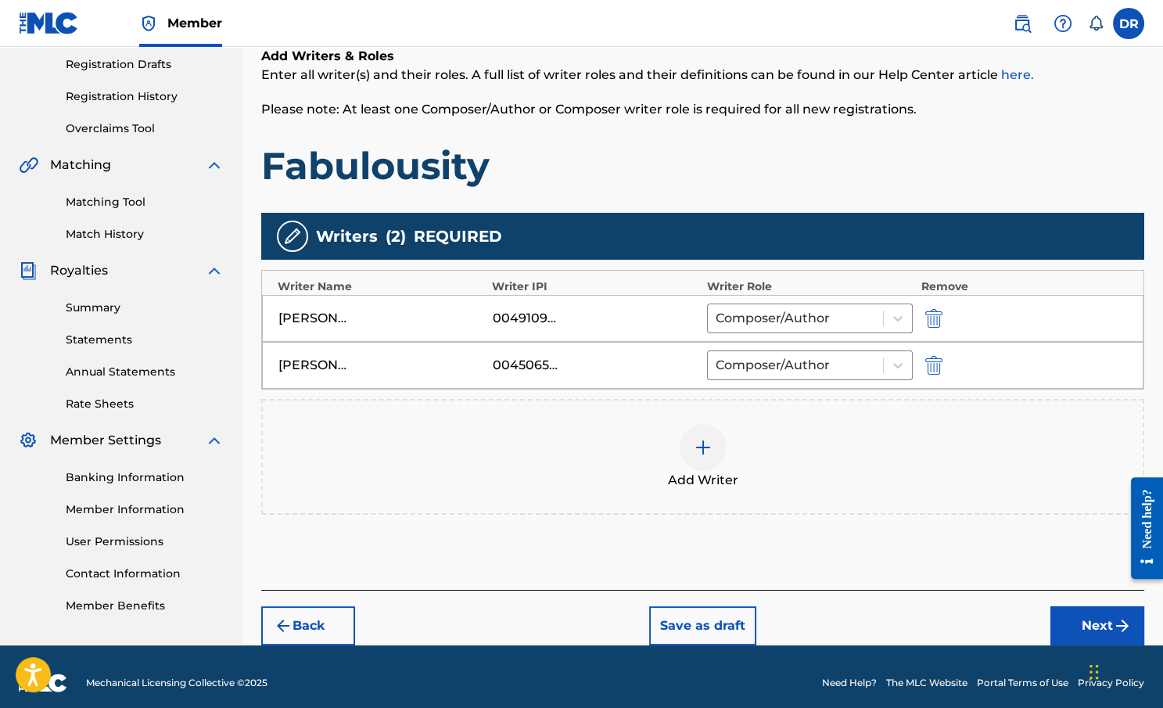
click at [533, 359] on div "00450652373" at bounding box center [528, 365] width 70 height 19
click at [540, 361] on div "00450652373" at bounding box center [528, 365] width 70 height 19
click at [461, 362] on div "[PERSON_NAME]" at bounding box center [381, 365] width 206 height 19
click at [501, 362] on div "00450652373" at bounding box center [528, 365] width 70 height 19
click at [533, 360] on div "00450652373" at bounding box center [528, 365] width 70 height 19
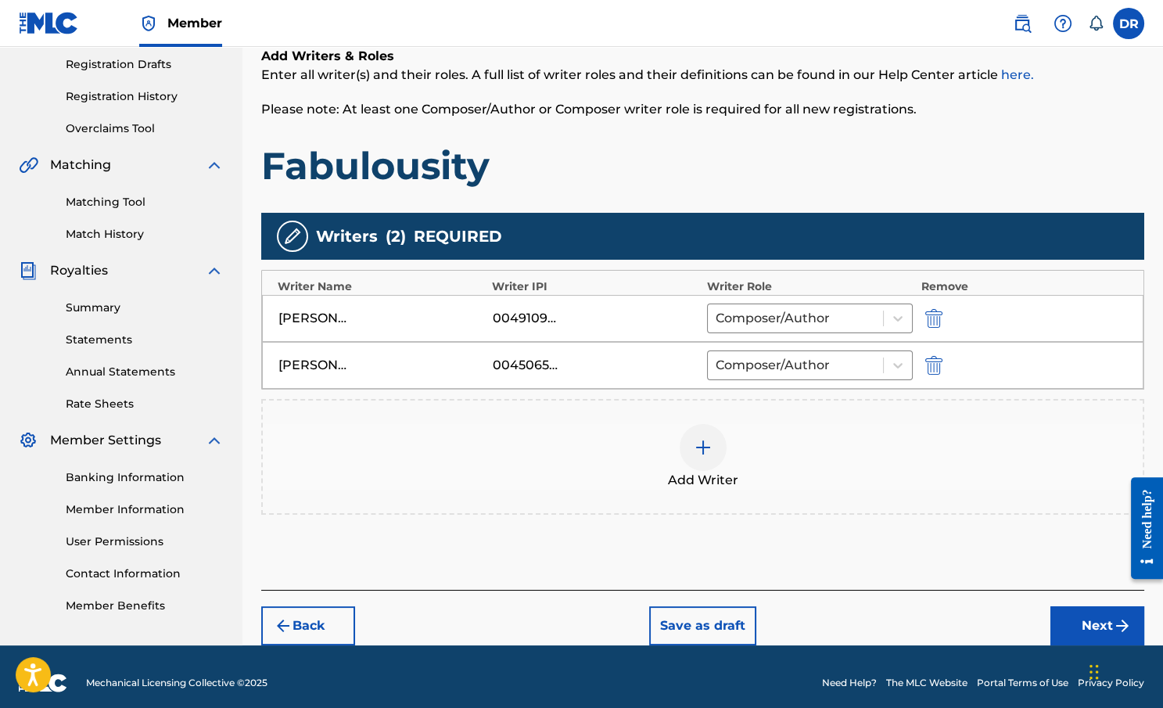
click at [510, 362] on div "00450652373" at bounding box center [528, 365] width 70 height 19
click at [533, 362] on div "00450652373" at bounding box center [528, 365] width 70 height 19
click at [506, 374] on div "[PERSON_NAME] 00450652373 Composer/Author" at bounding box center [702, 365] width 881 height 47
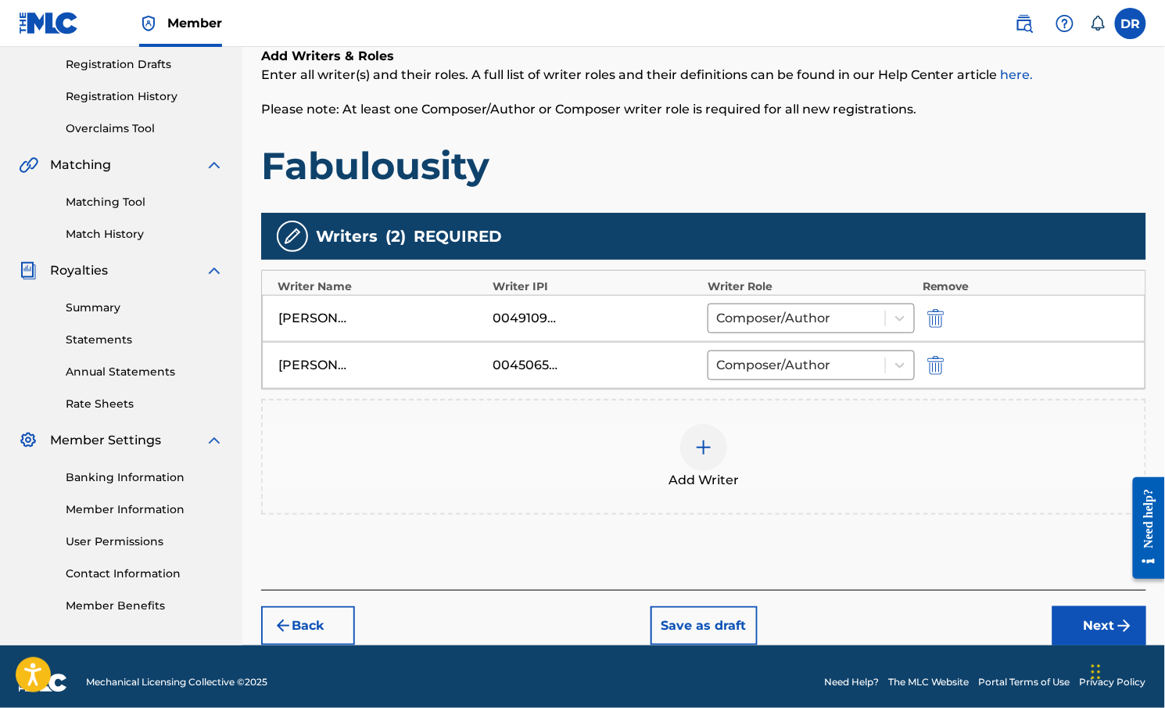
scroll to position [272, 0]
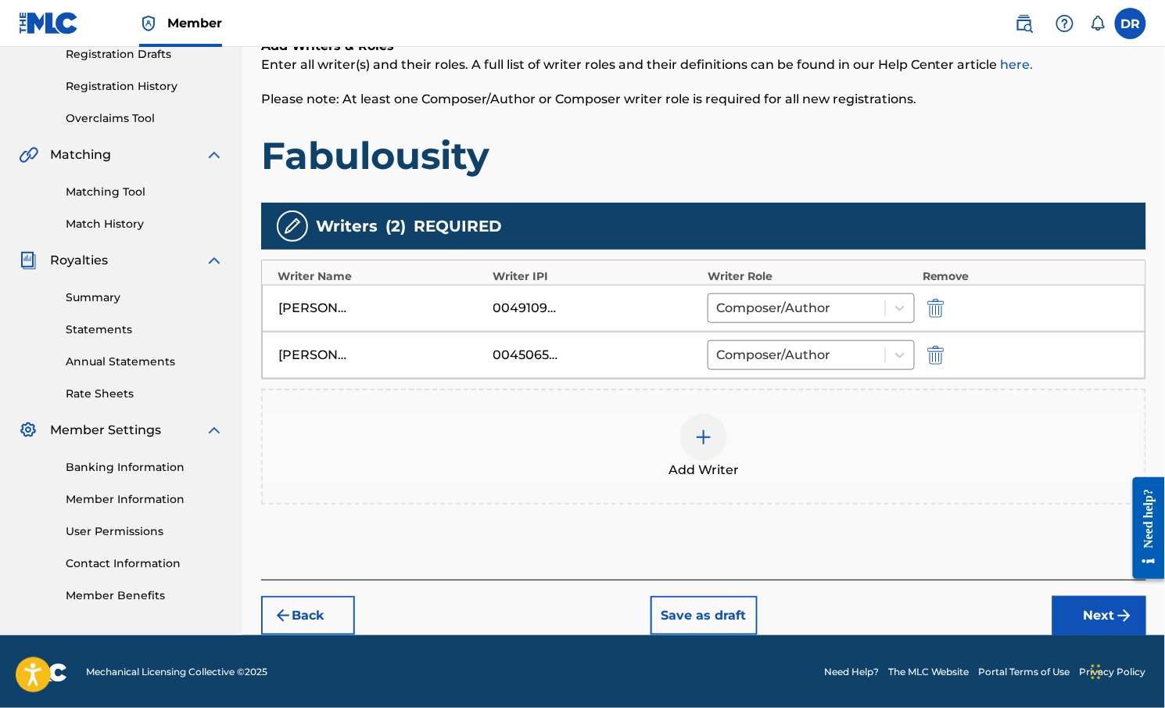
click at [1061, 602] on button "Next" at bounding box center [1100, 615] width 94 height 39
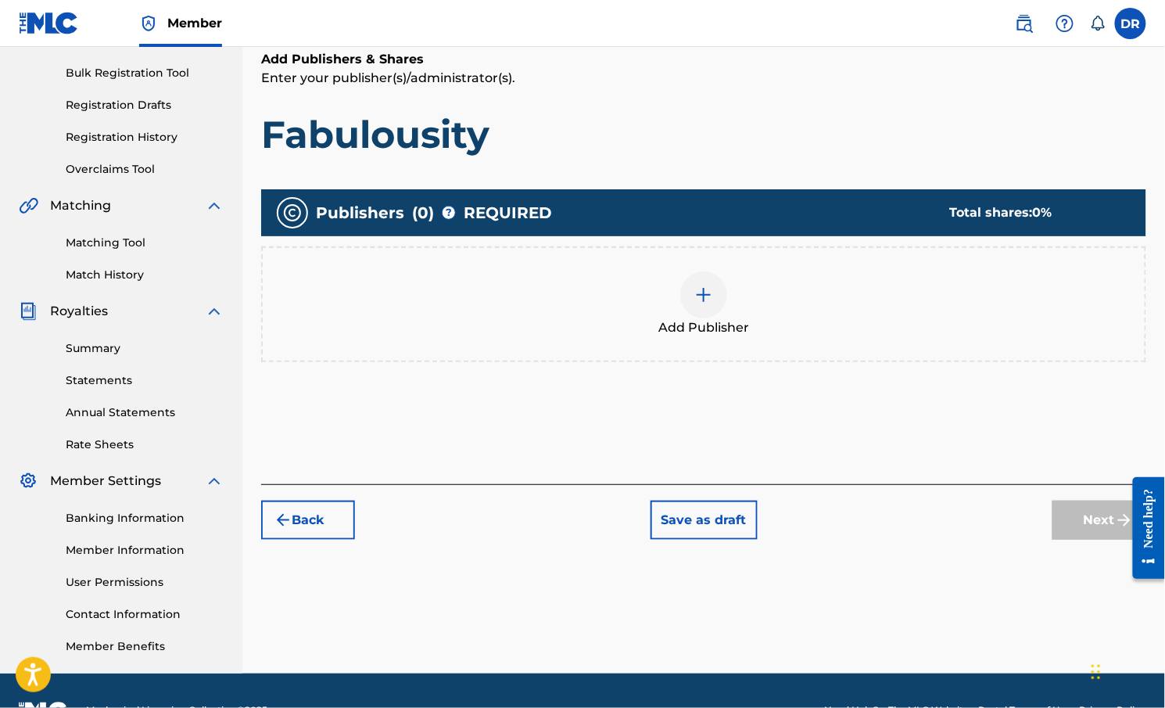
scroll to position [228, 0]
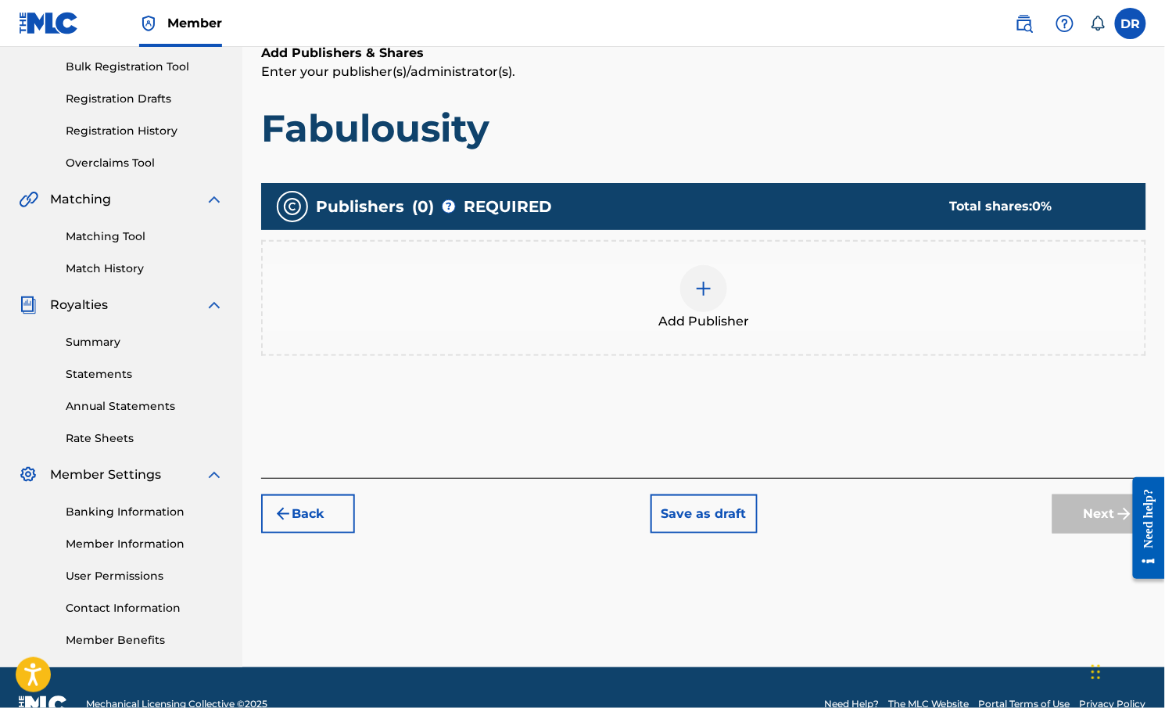
click at [698, 291] on img at bounding box center [704, 288] width 19 height 19
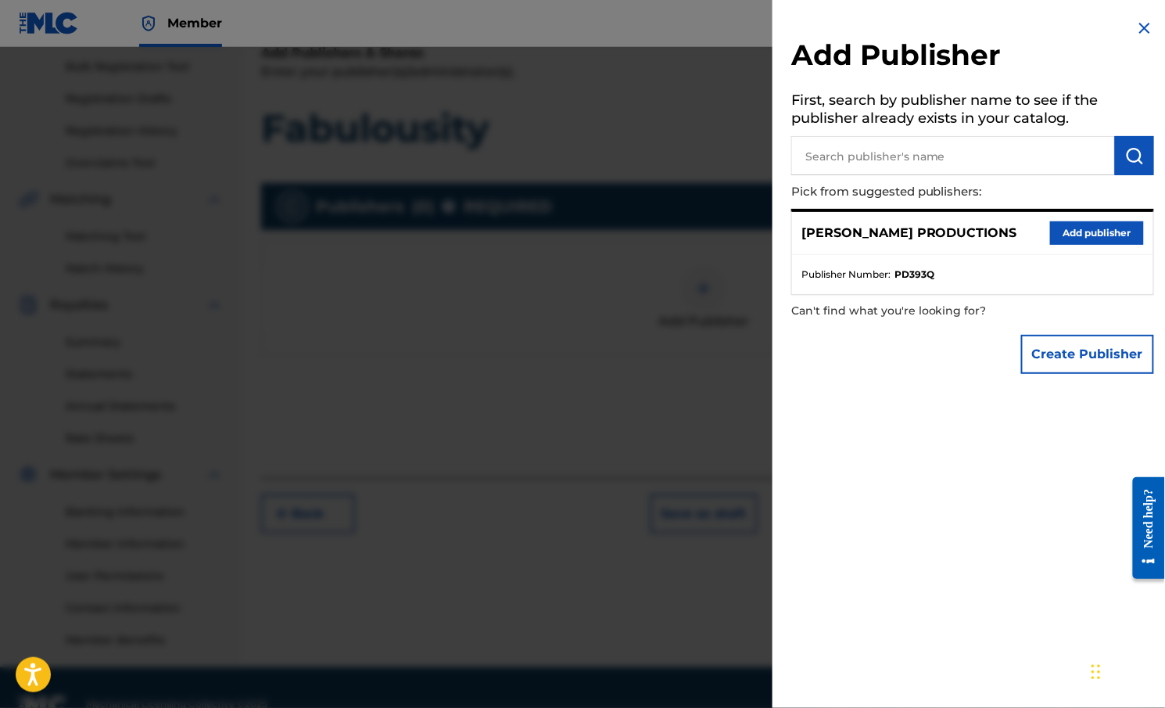
click at [1061, 231] on button "Add publisher" at bounding box center [1097, 232] width 94 height 23
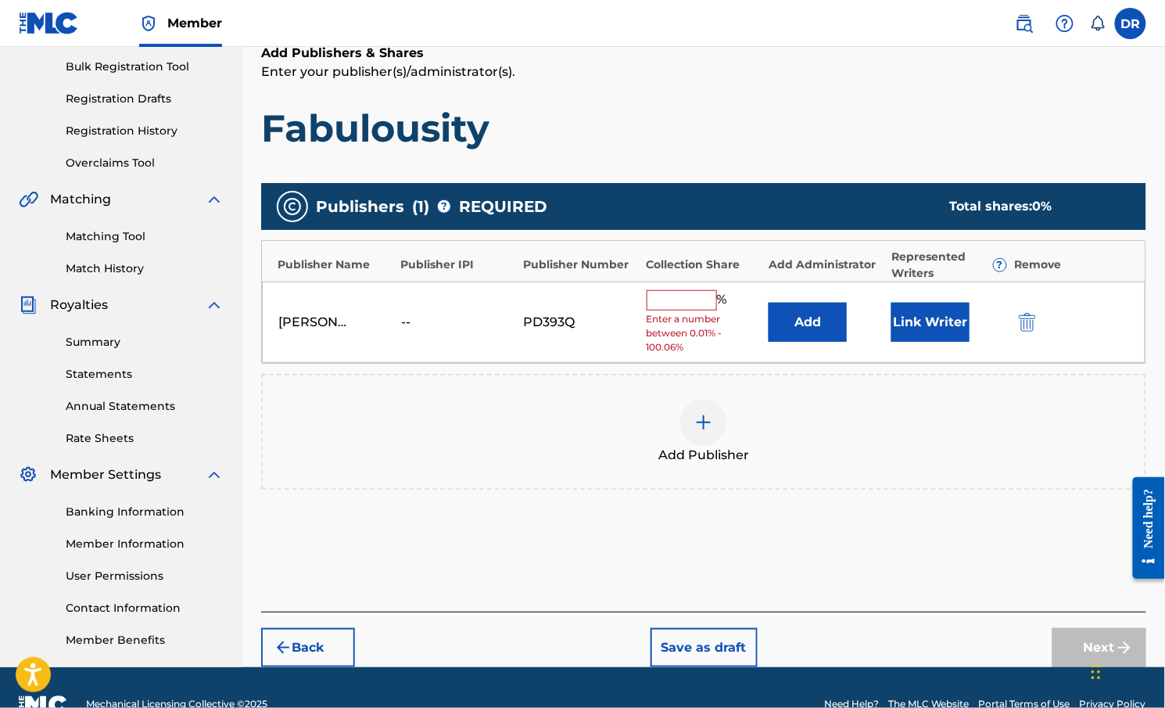
click at [677, 300] on input "text" at bounding box center [682, 300] width 70 height 20
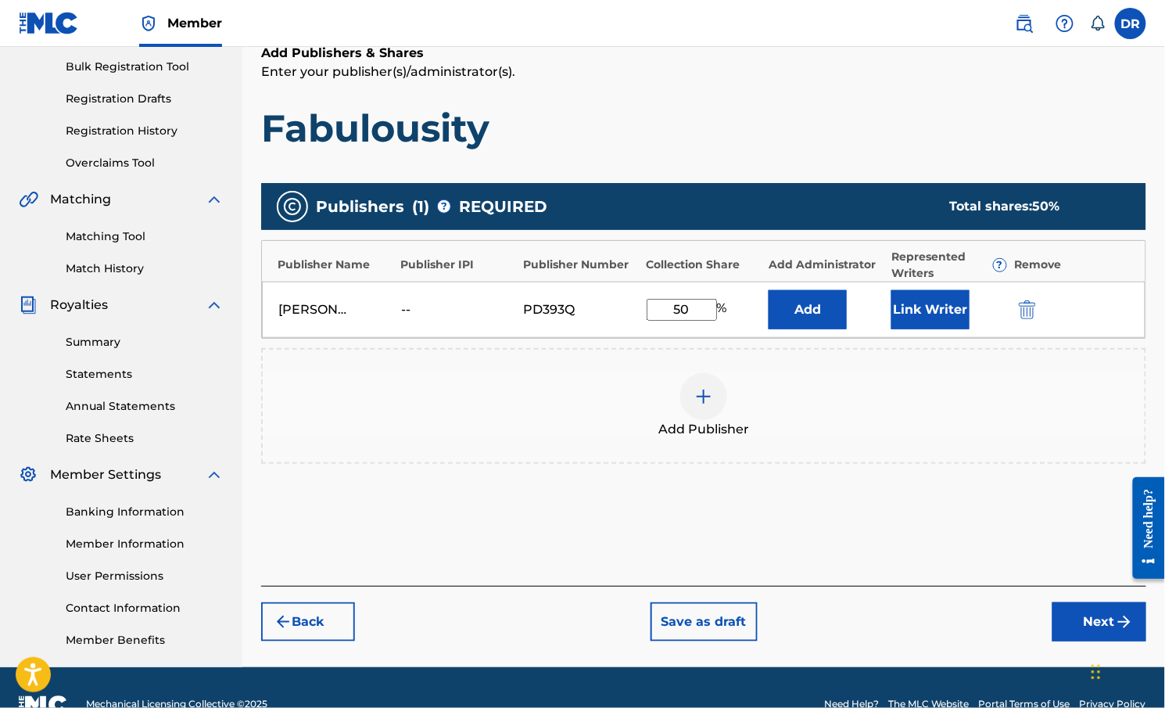
type input "50"
click at [920, 303] on button "Link Writer" at bounding box center [931, 309] width 78 height 39
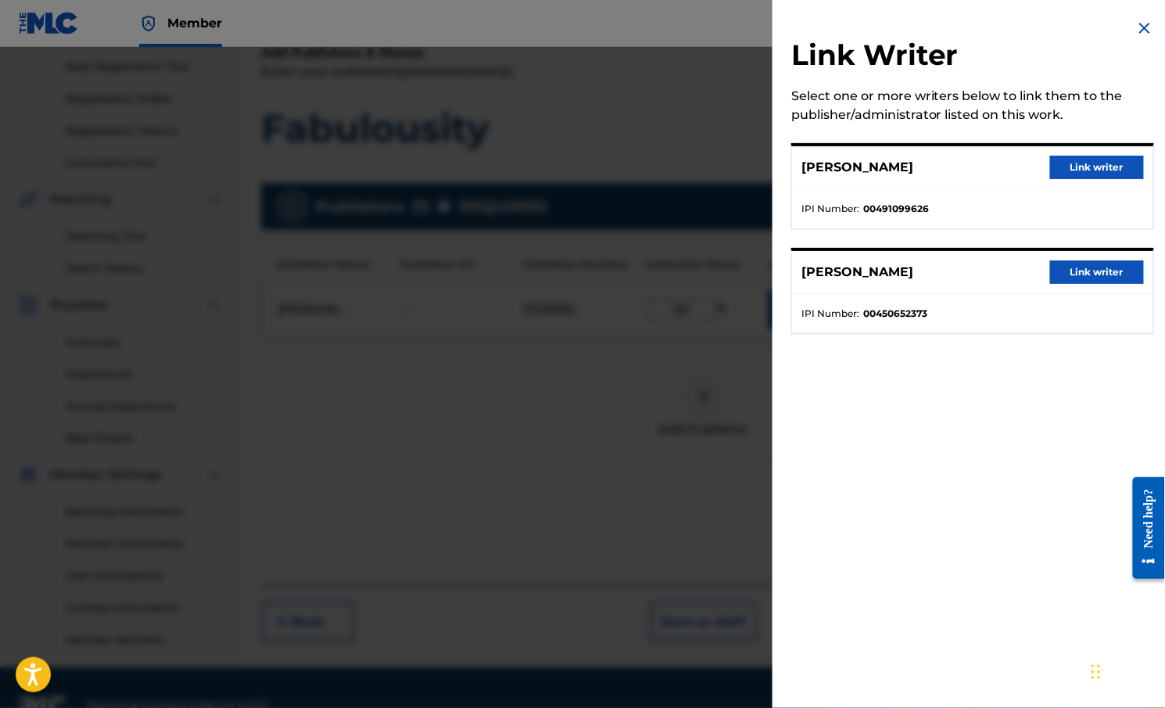
click at [1061, 164] on button "Link writer" at bounding box center [1097, 167] width 94 height 23
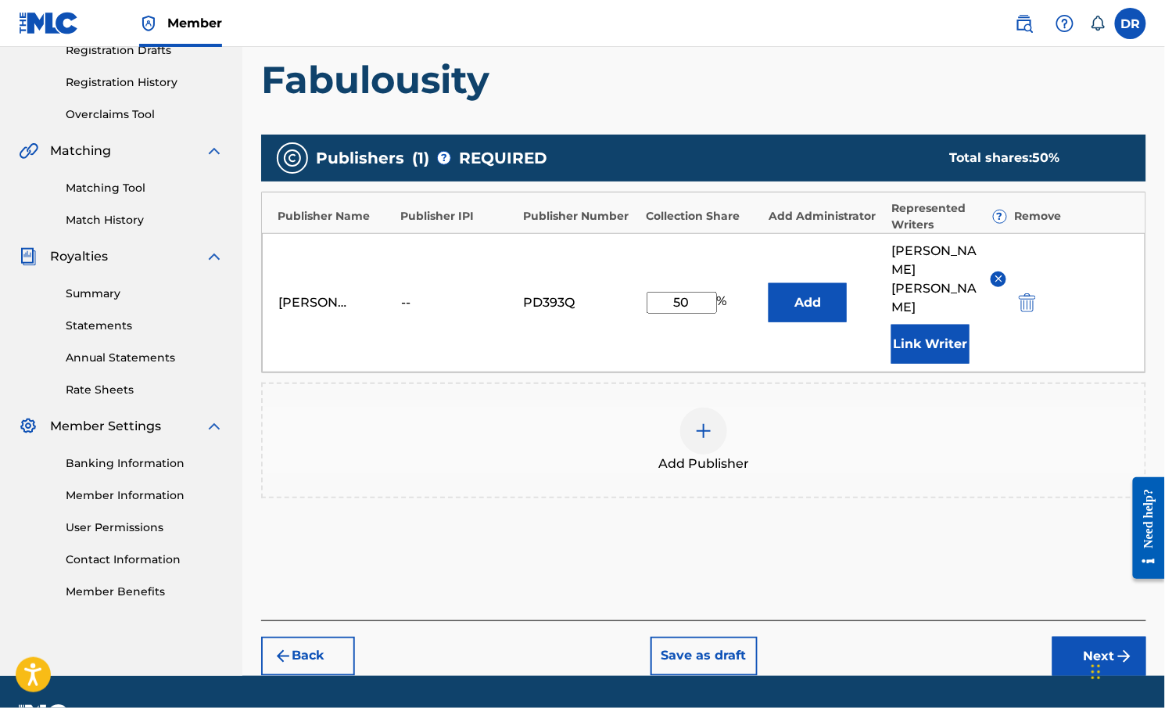
scroll to position [279, 0]
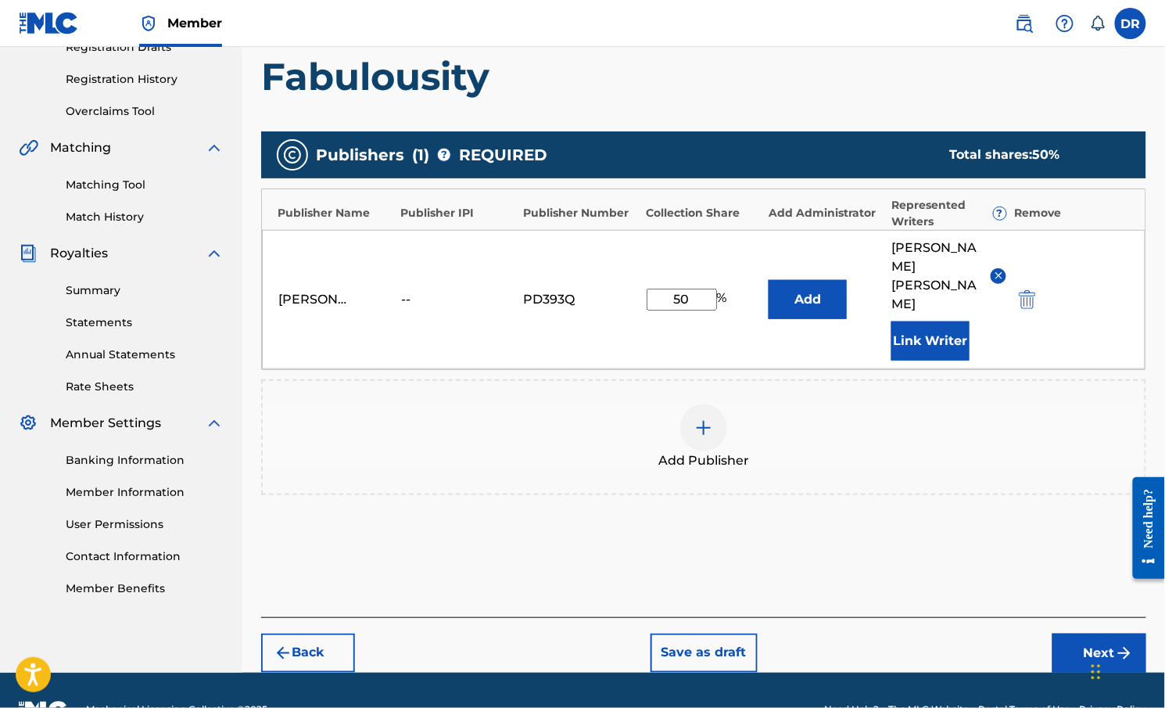
click at [1061, 634] on button "Next" at bounding box center [1100, 653] width 94 height 39
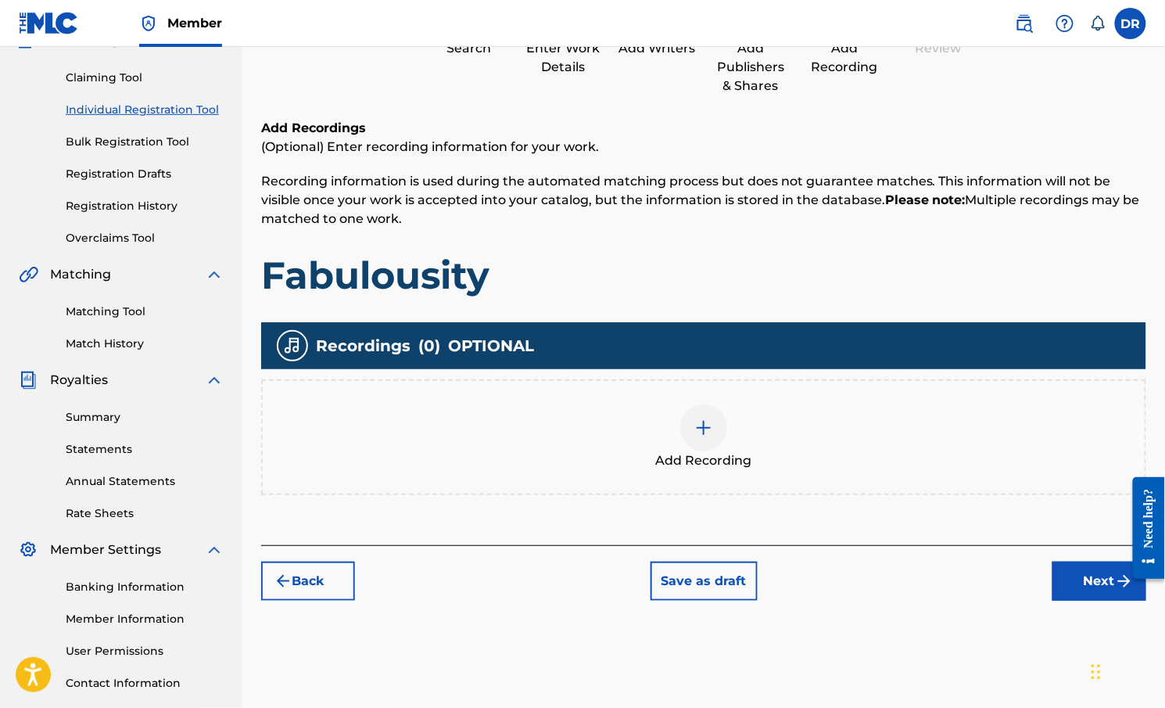
scroll to position [153, 0]
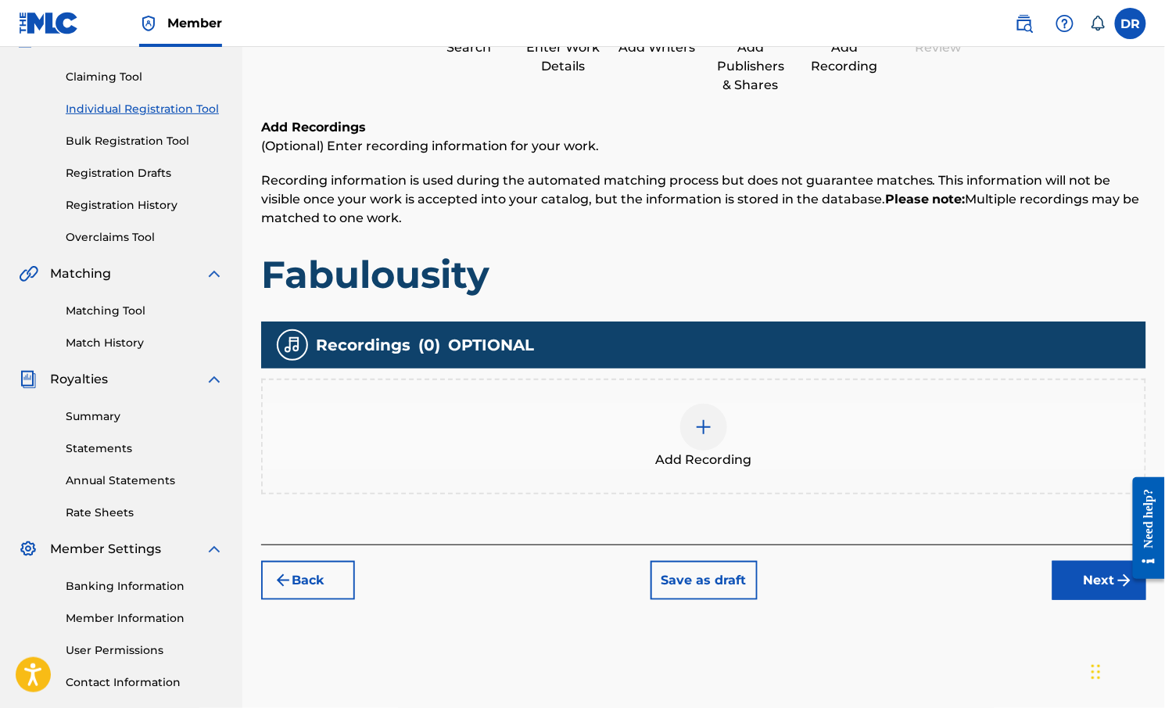
click at [707, 422] on img at bounding box center [704, 427] width 19 height 19
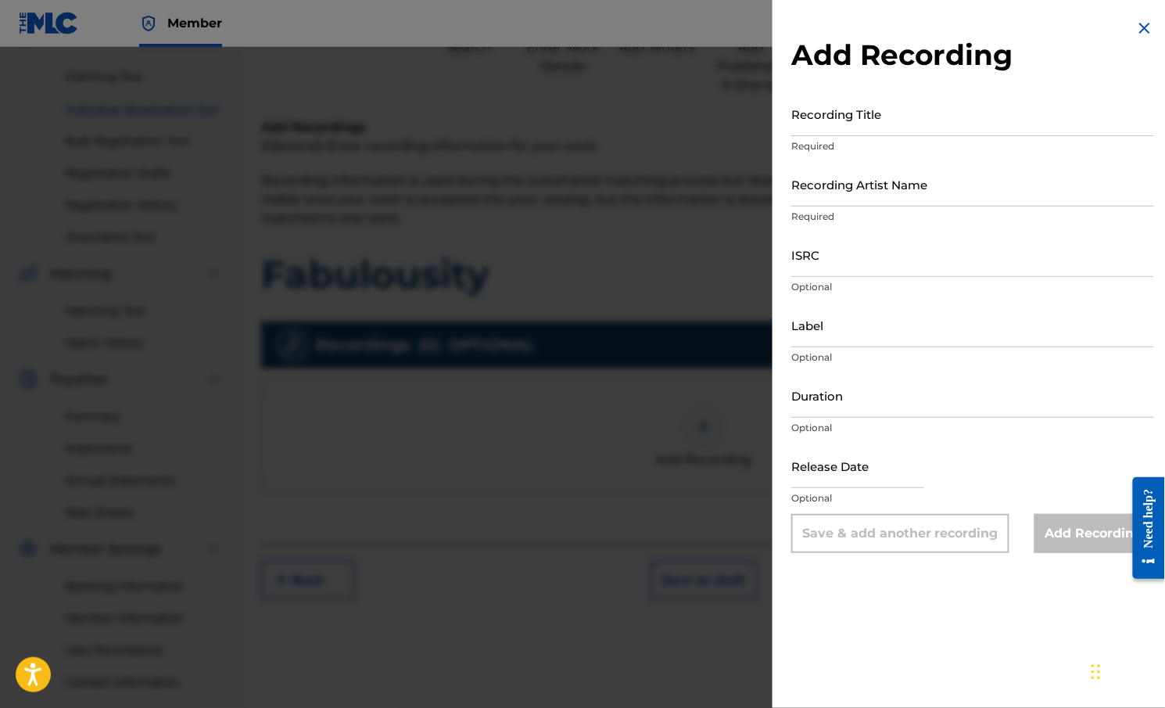
click at [880, 261] on input "ISRC" at bounding box center [973, 254] width 363 height 45
paste input "usl4r0773712"
type input "usl4r0773712"
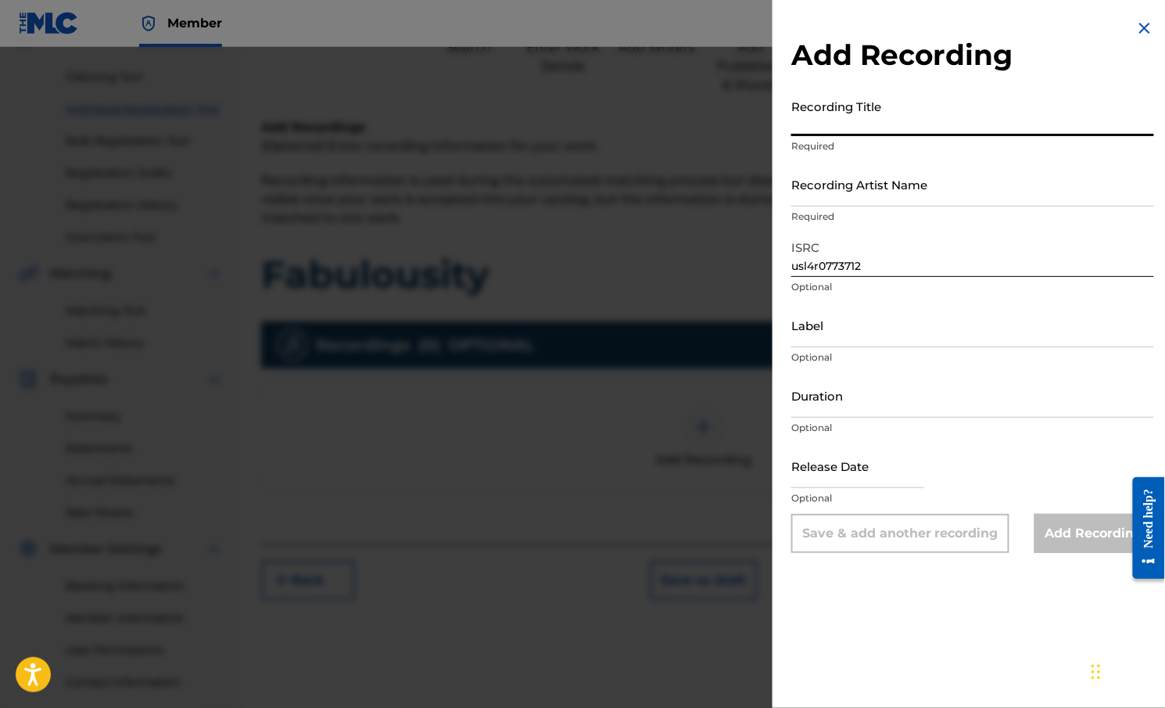
click at [871, 110] on input "Recording Title" at bounding box center [973, 114] width 363 height 45
type input "Fabulousity"
click at [928, 176] on input "Recording Artist Name" at bounding box center [973, 184] width 363 height 45
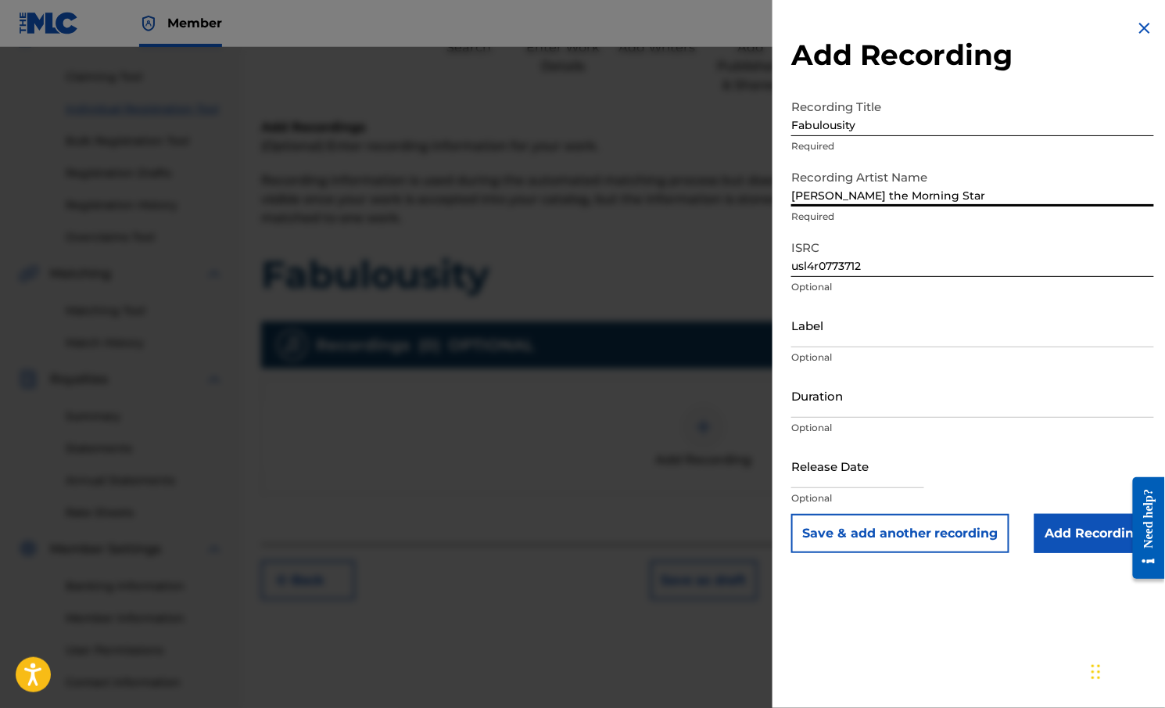
click at [839, 193] on input "[PERSON_NAME] the Morning Star" at bounding box center [973, 184] width 363 height 45
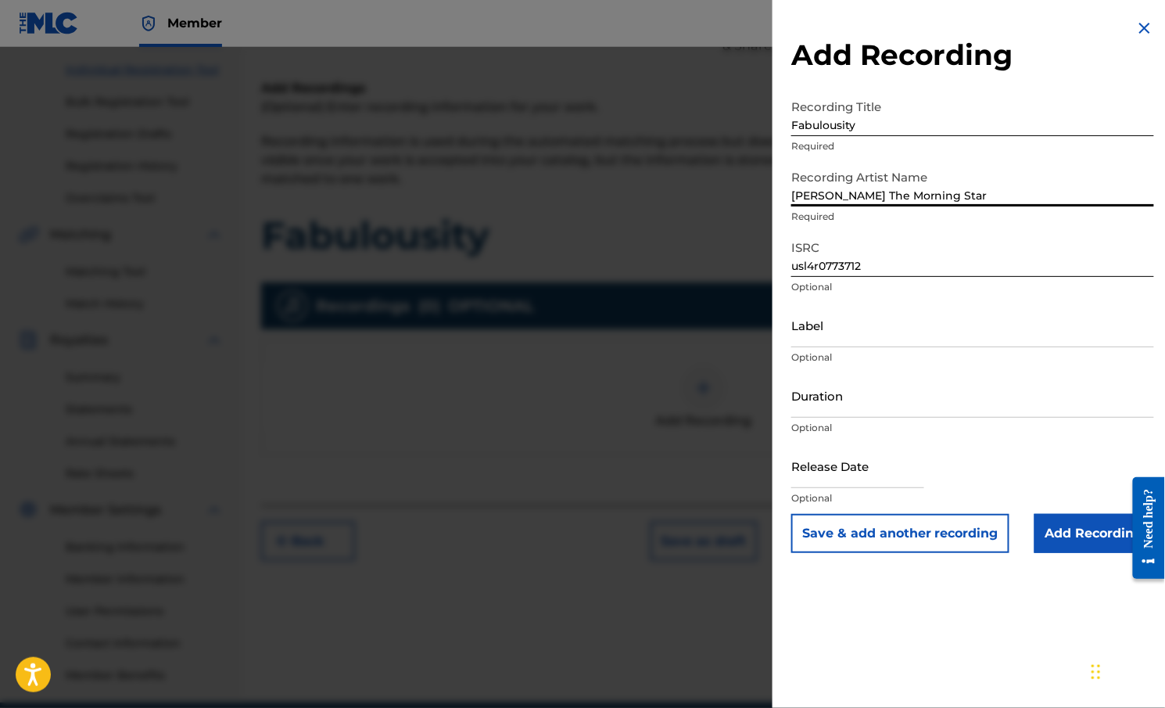
scroll to position [190, 0]
type input "[PERSON_NAME] The Morning Star"
click at [853, 415] on input "Duration" at bounding box center [973, 395] width 363 height 45
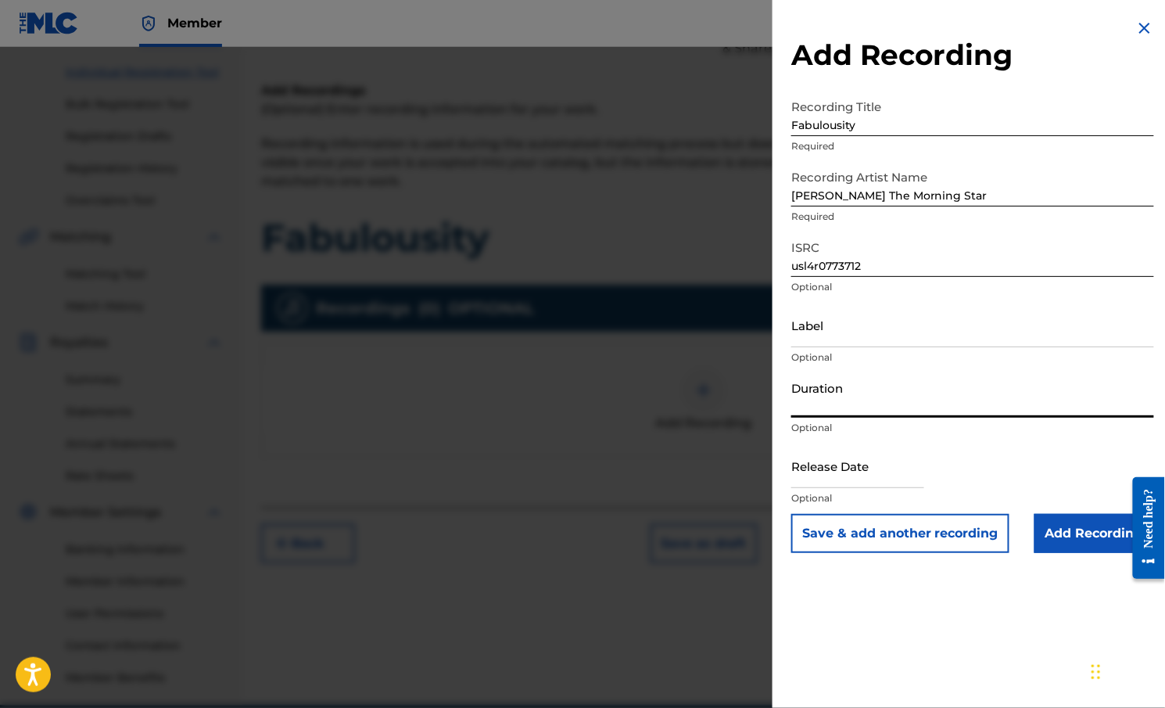
paste input "5:18"
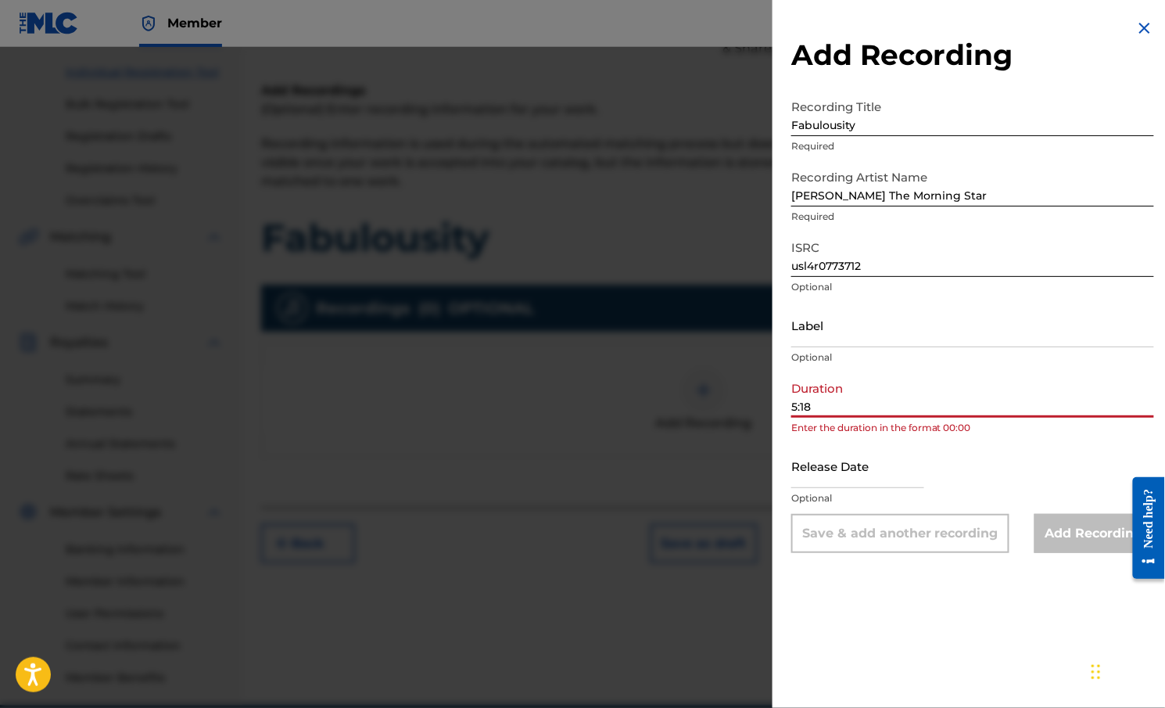
click at [793, 406] on input "5:18" at bounding box center [973, 395] width 363 height 45
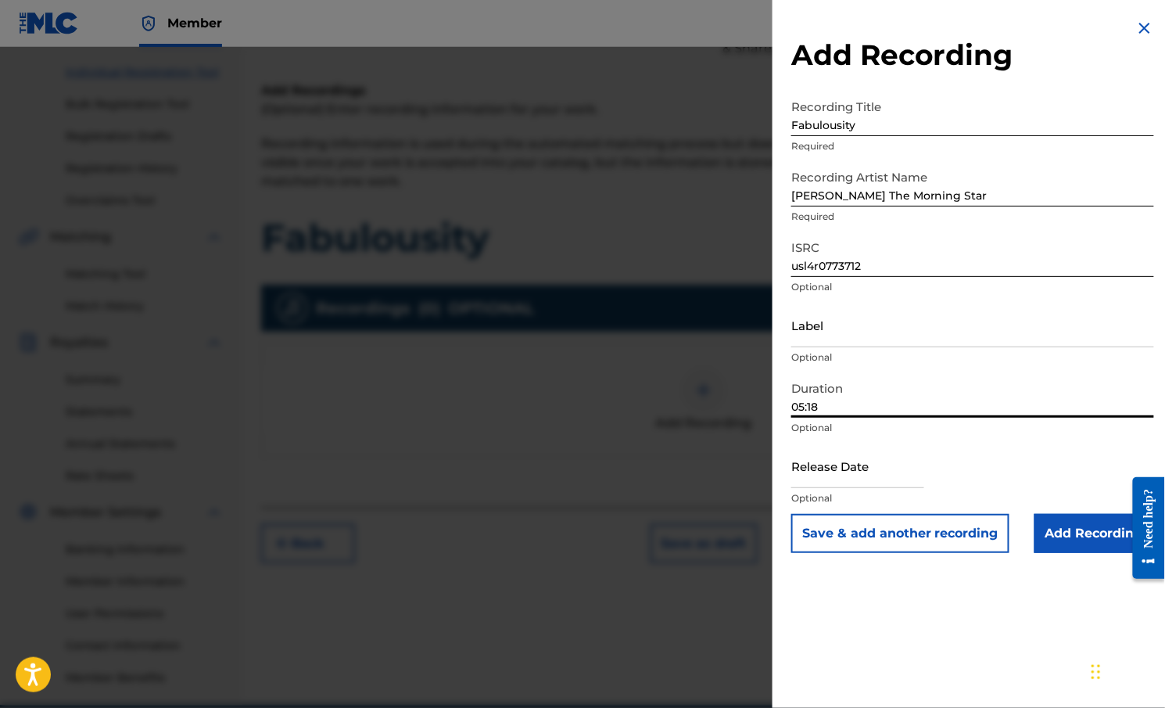
type input "05:18"
click at [853, 467] on input "text" at bounding box center [858, 465] width 133 height 45
select select "7"
select select "2025"
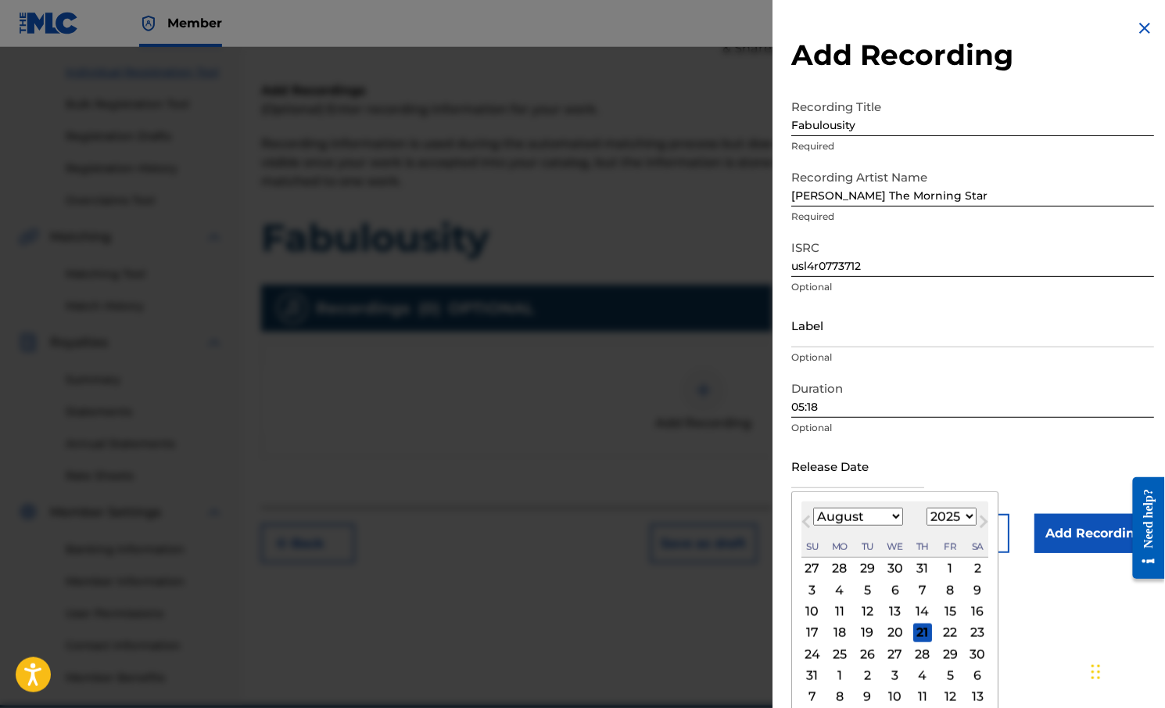
paste input "[DATE]"
type input "[DATE]"
click at [983, 451] on div "Release Date Previous Month Next Month August [DATE] February March April May J…" at bounding box center [973, 478] width 363 height 70
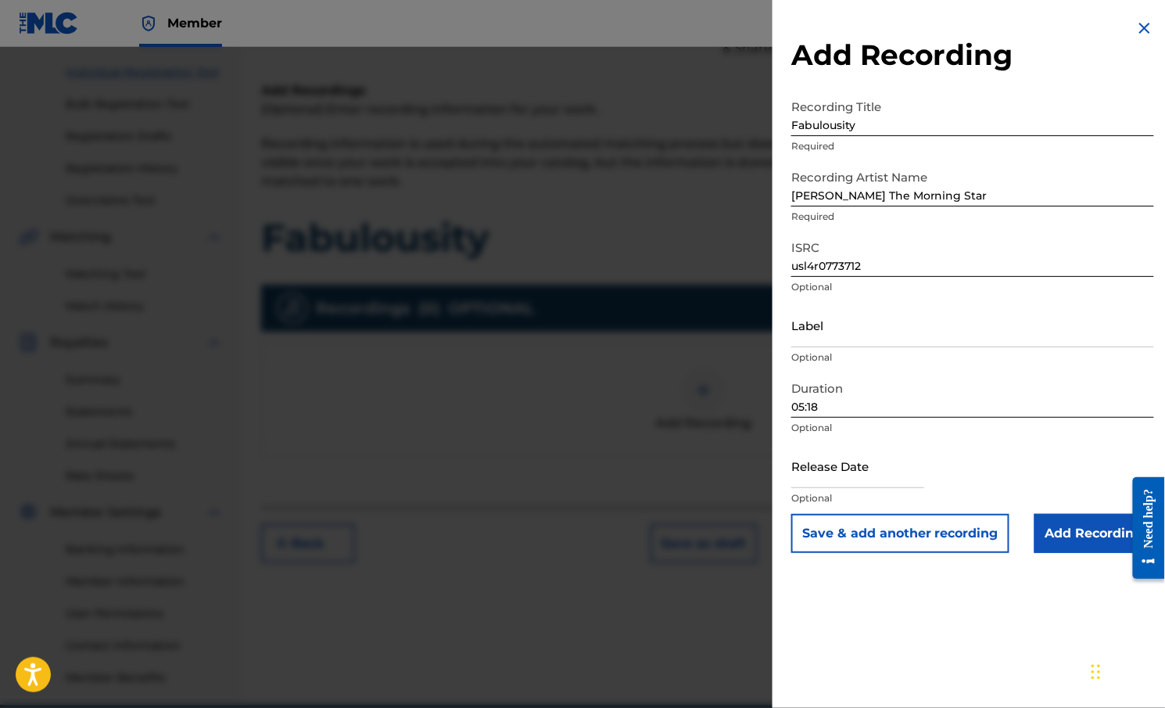
select select "7"
select select "2025"
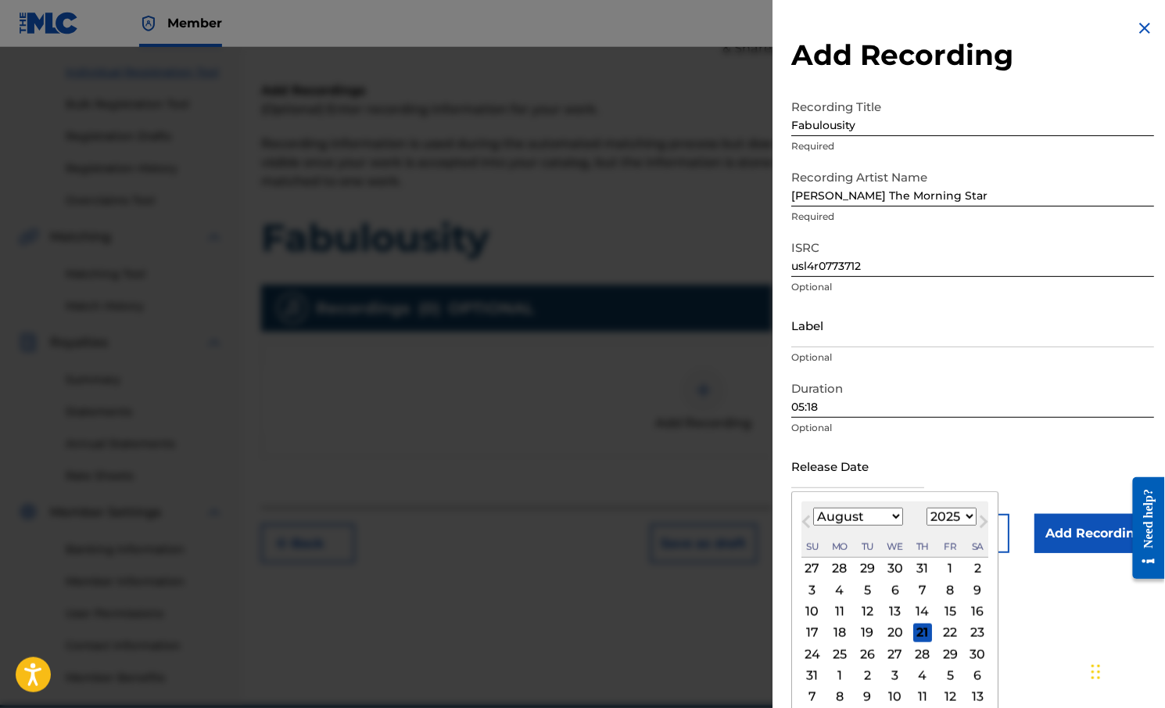
click at [854, 479] on input "text" at bounding box center [858, 465] width 133 height 45
paste input "[DATE]"
type input "[DATE]"
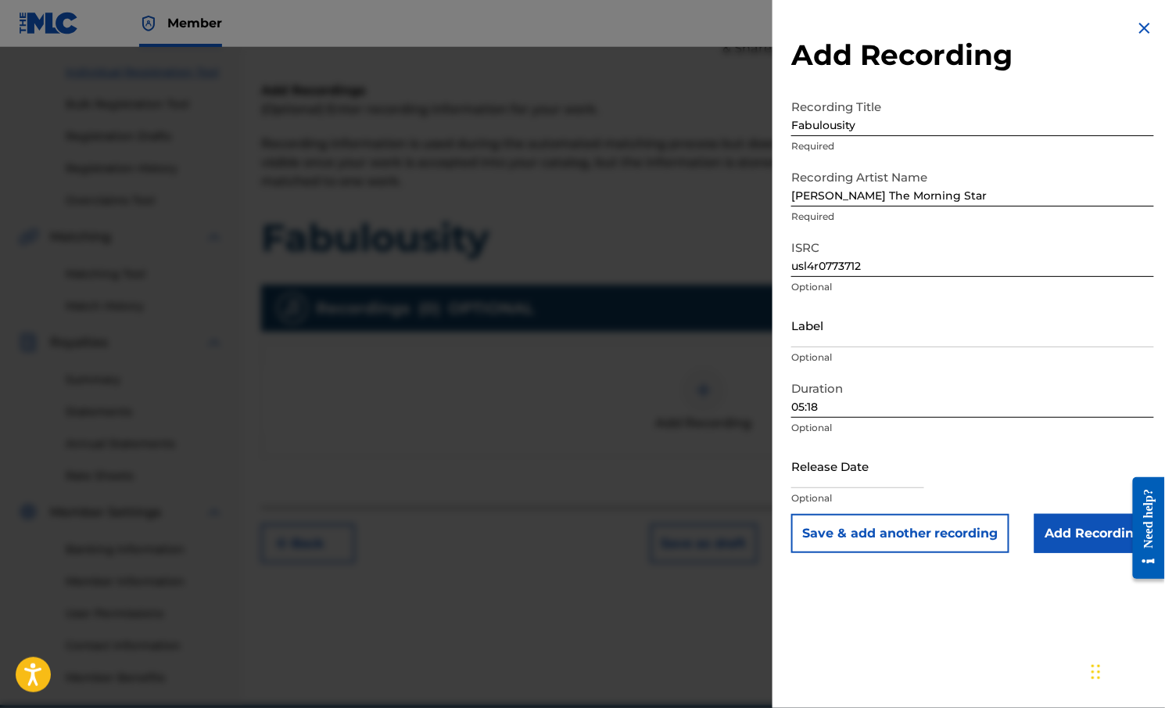
click at [827, 472] on input "text" at bounding box center [858, 465] width 133 height 45
select select "7"
select select "2025"
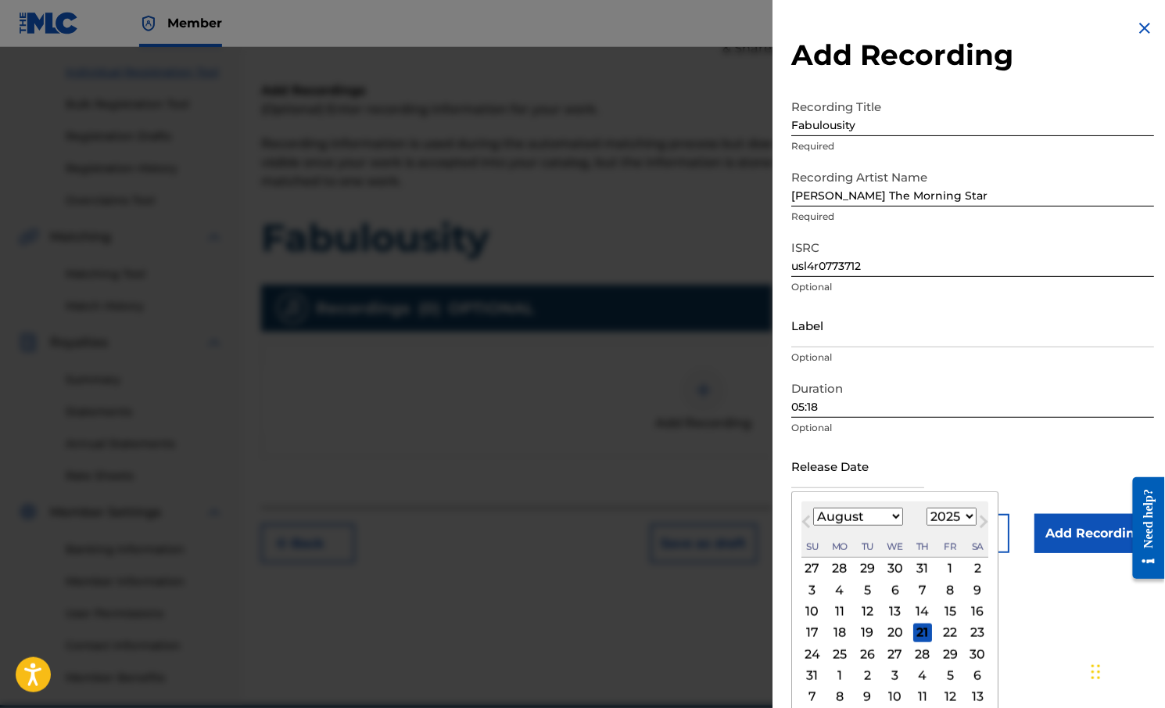
scroll to position [9, 0]
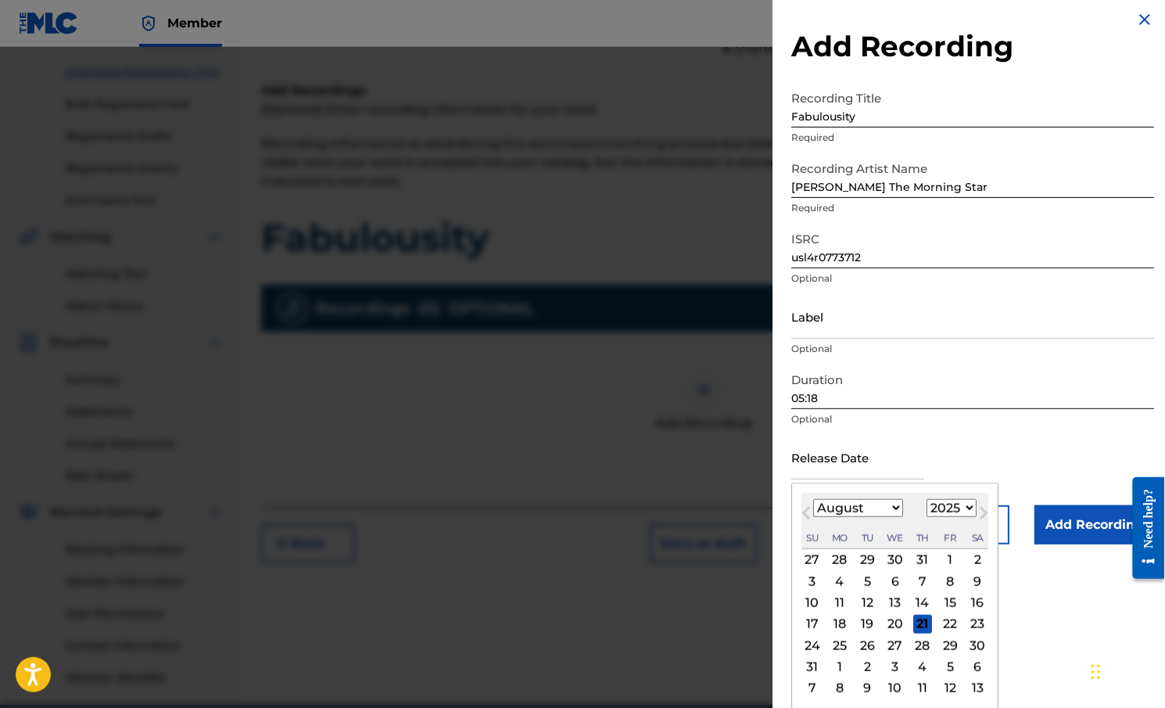
click at [867, 505] on select "January February March April May June July August September October November De…" at bounding box center [858, 508] width 90 height 18
select select "0"
click at [813, 508] on select "January February March April May June July August September October November De…" at bounding box center [858, 508] width 90 height 18
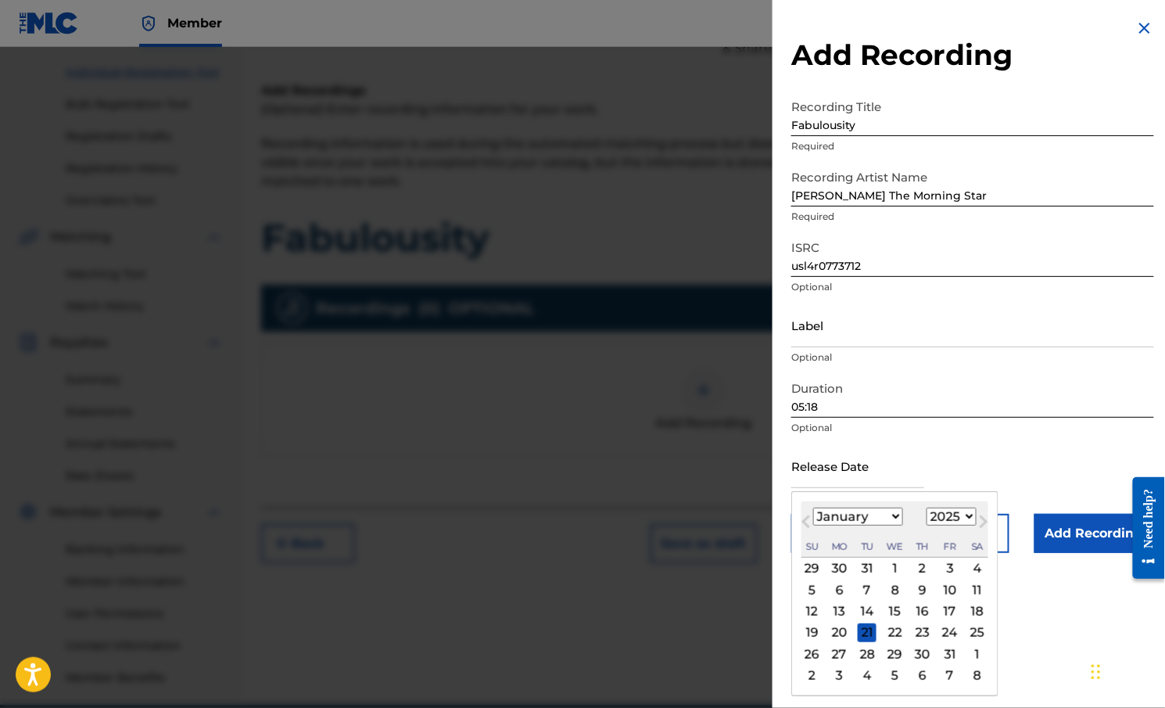
click at [956, 518] on select "1899 1900 1901 1902 1903 1904 1905 1906 1907 1908 1909 1910 1911 1912 1913 1914…" at bounding box center [952, 517] width 50 height 18
select select "2008"
click at [927, 508] on select "1899 1900 1901 1902 1903 1904 1905 1906 1907 1908 1909 1910 1911 1912 1913 1914…" at bounding box center [952, 517] width 50 height 18
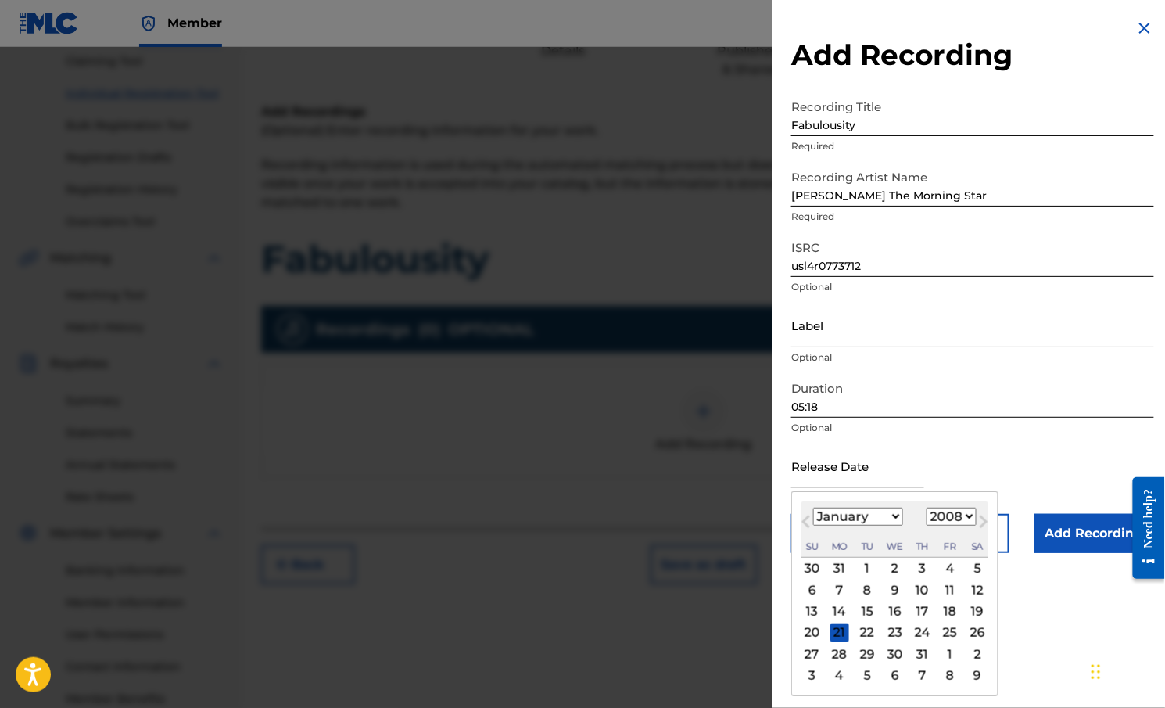
click at [870, 567] on div "1" at bounding box center [867, 568] width 19 height 19
type input "[DATE]"
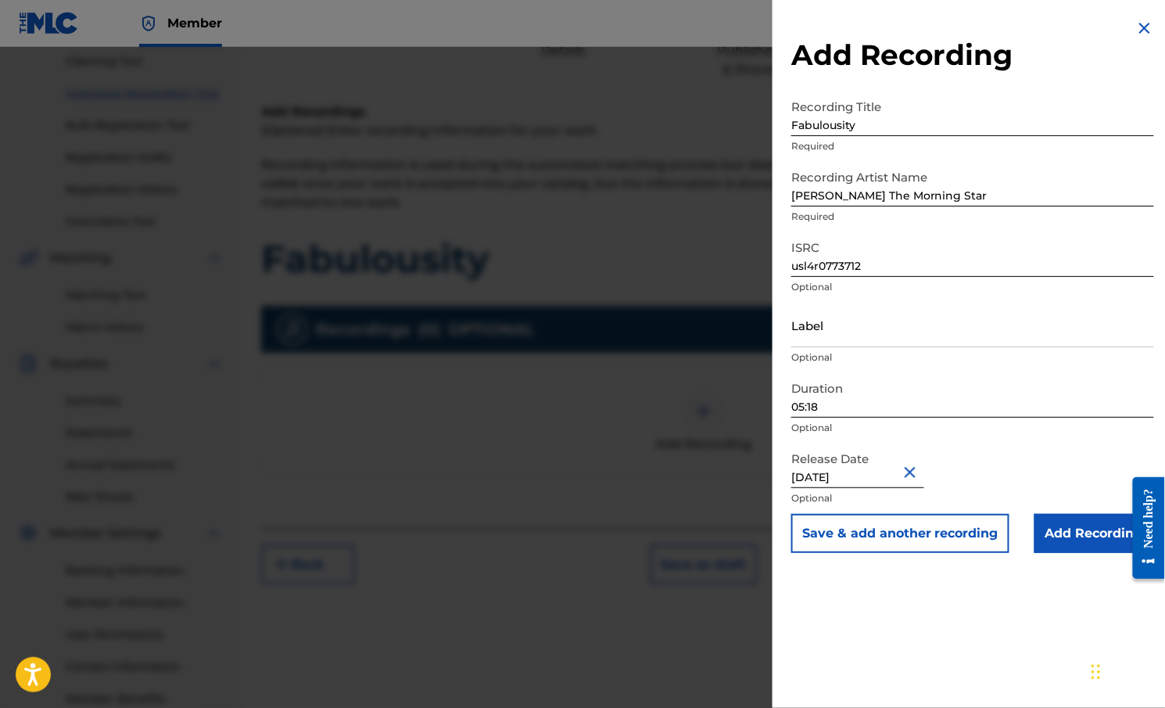
click at [951, 411] on input "05:18" at bounding box center [973, 395] width 363 height 45
click at [967, 432] on p "Optional" at bounding box center [973, 428] width 363 height 14
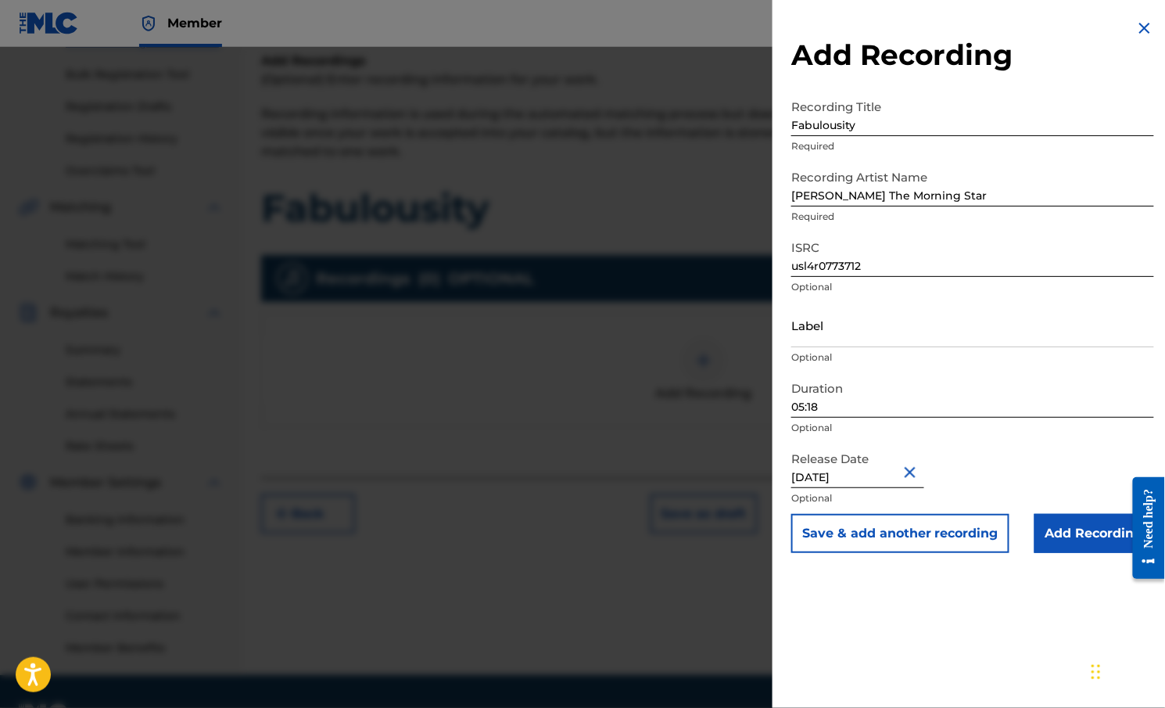
scroll to position [232, 0]
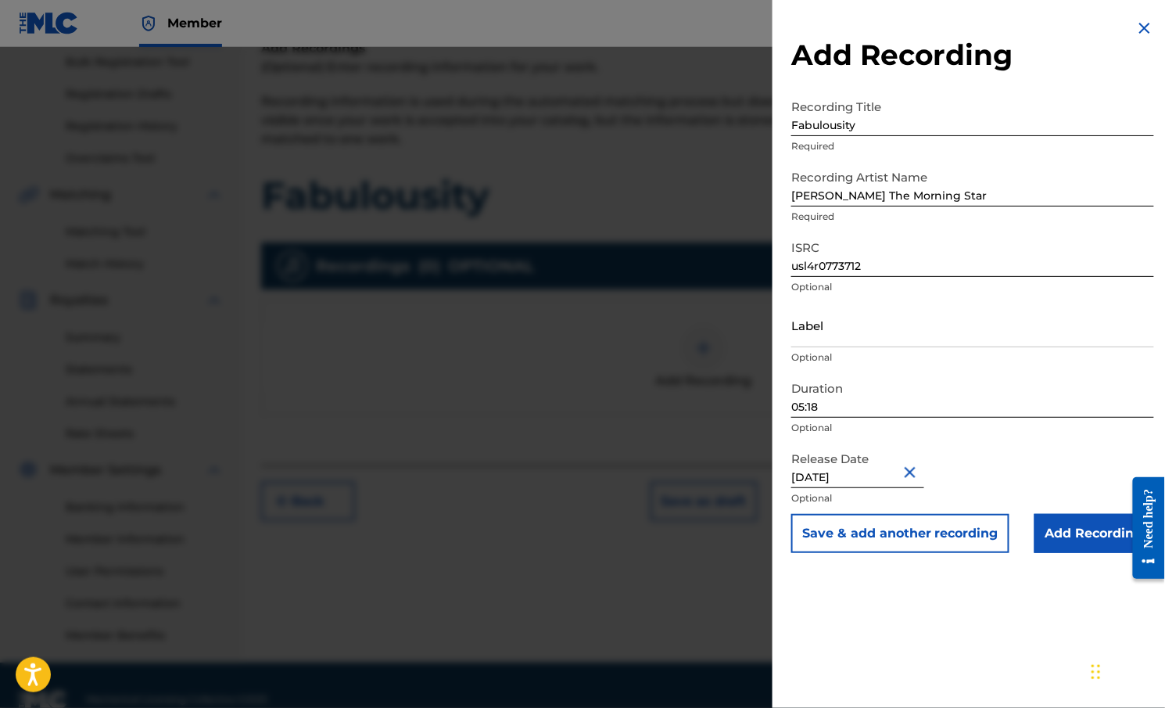
click at [806, 266] on input "usl4r0773712" at bounding box center [973, 254] width 363 height 45
click at [826, 268] on input "USL4r0773712" at bounding box center [973, 254] width 363 height 45
type input "USL4R0773712"
click at [1055, 532] on input "Add Recording" at bounding box center [1095, 533] width 120 height 39
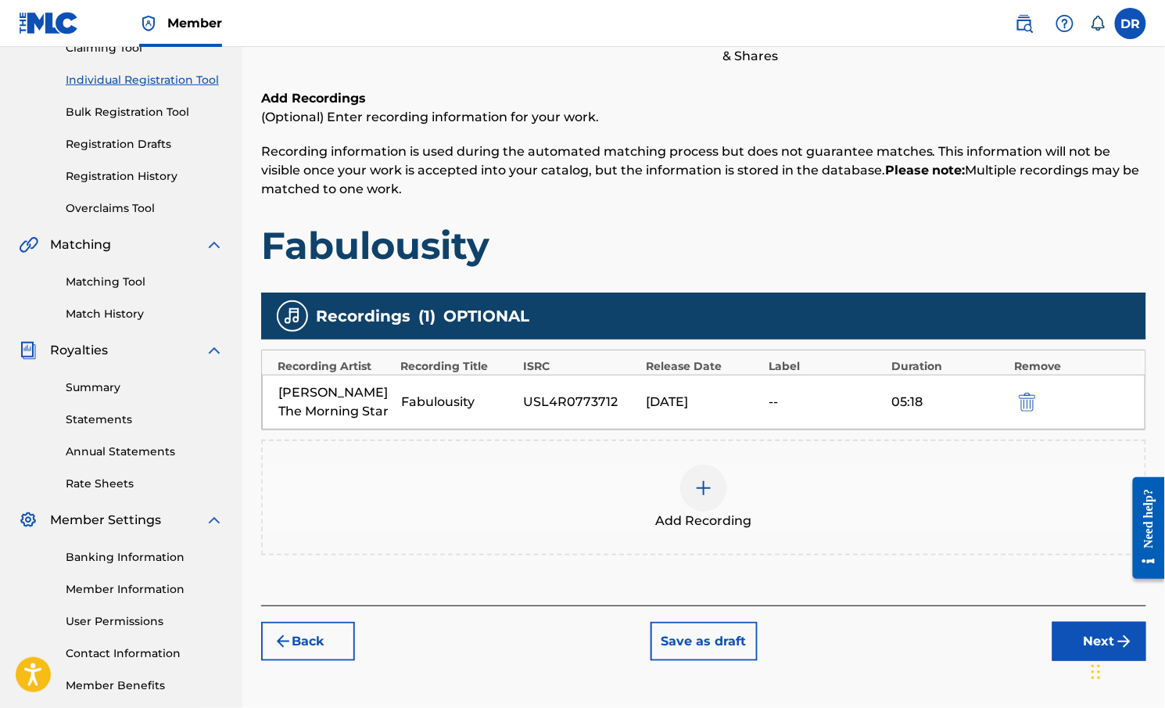
scroll to position [184, 0]
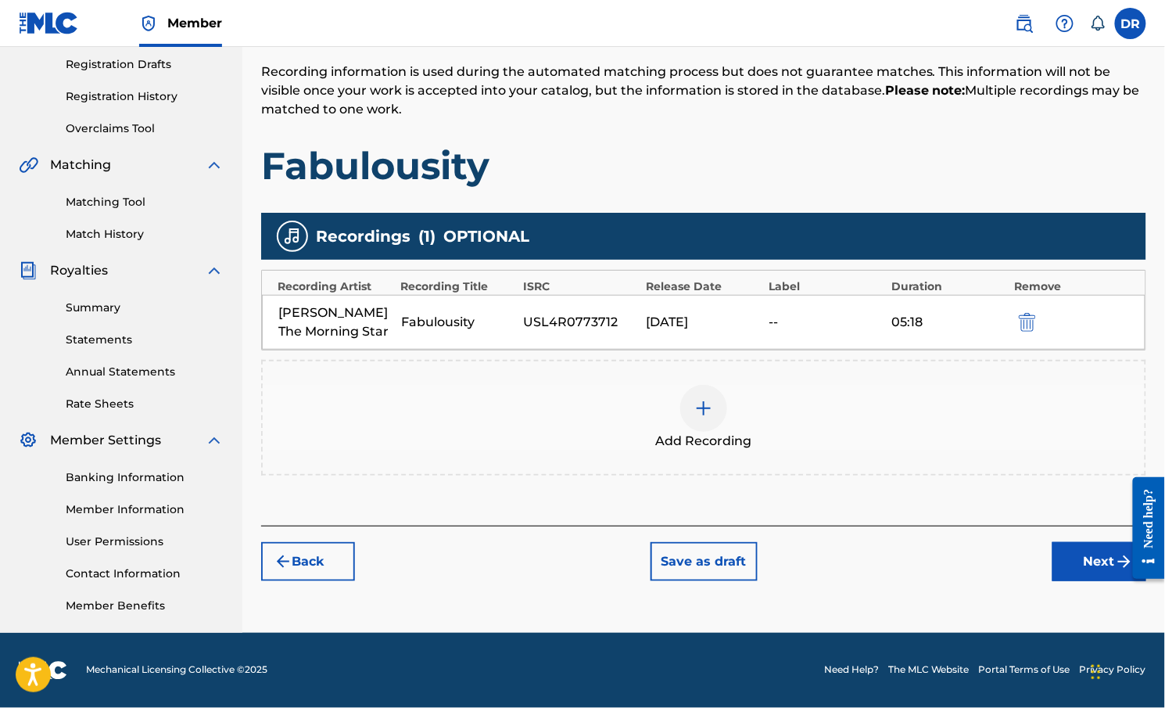
click at [1061, 573] on button "Next" at bounding box center [1100, 561] width 94 height 39
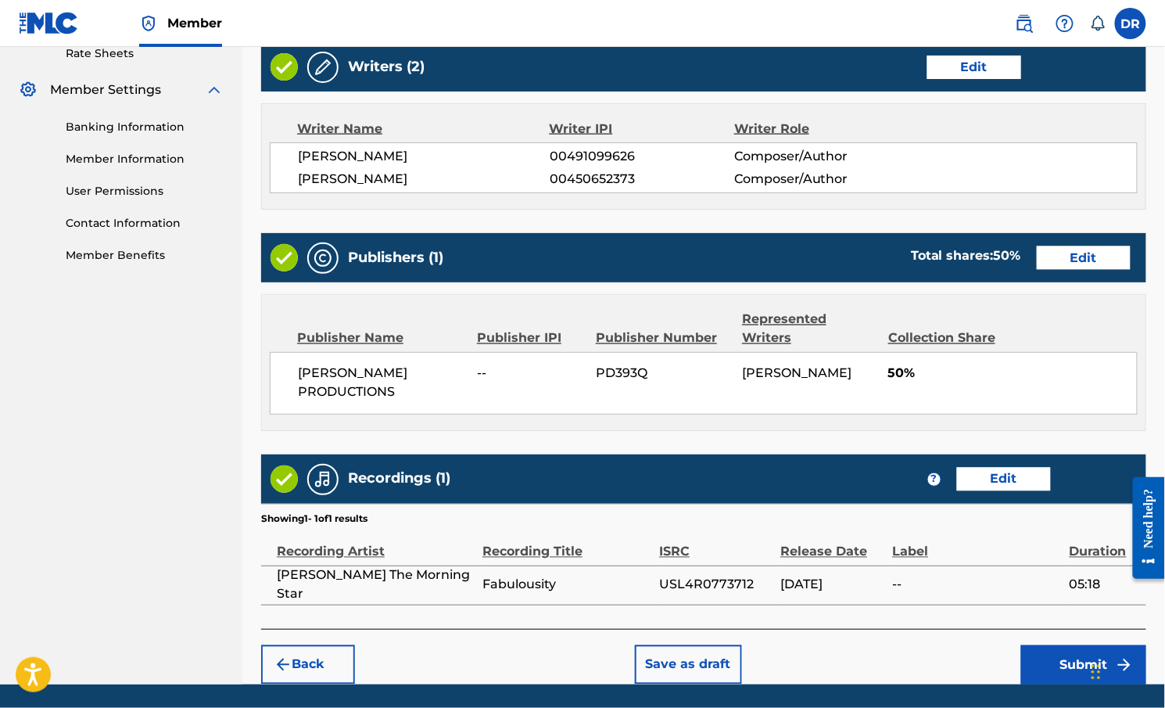
scroll to position [660, 0]
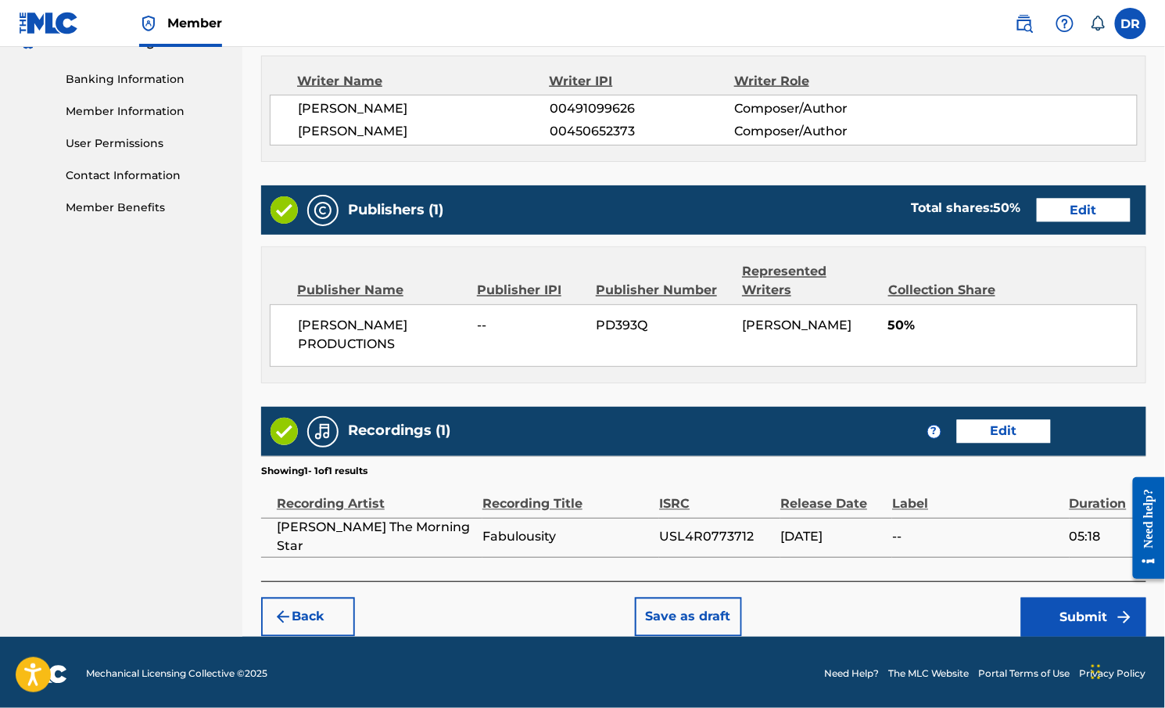
click at [1061, 612] on button "Submit" at bounding box center [1083, 617] width 125 height 39
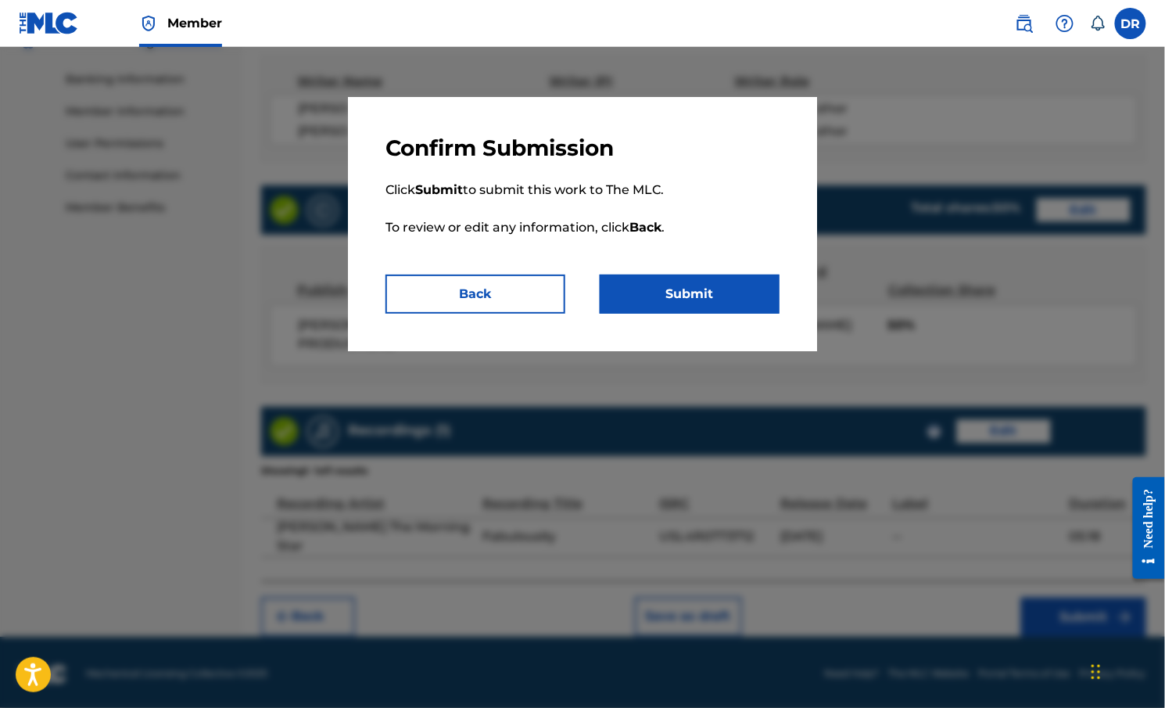
click at [692, 303] on button "Submit" at bounding box center [690, 294] width 180 height 39
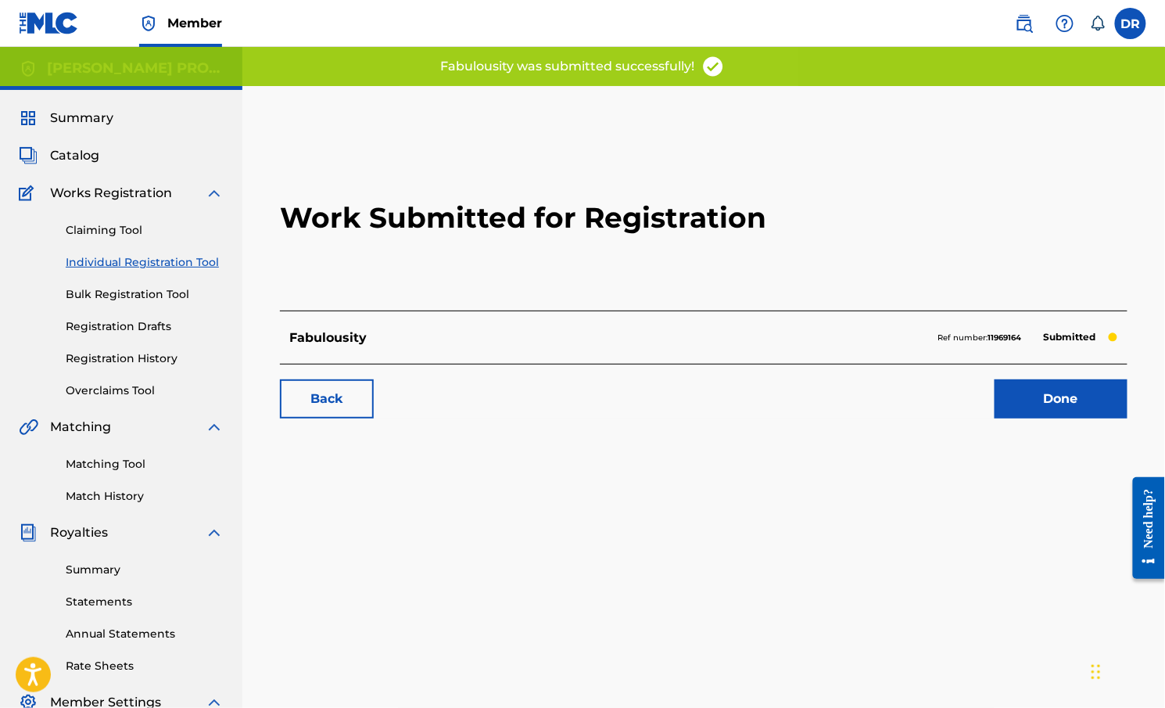
click at [1061, 394] on link "Done" at bounding box center [1061, 398] width 133 height 39
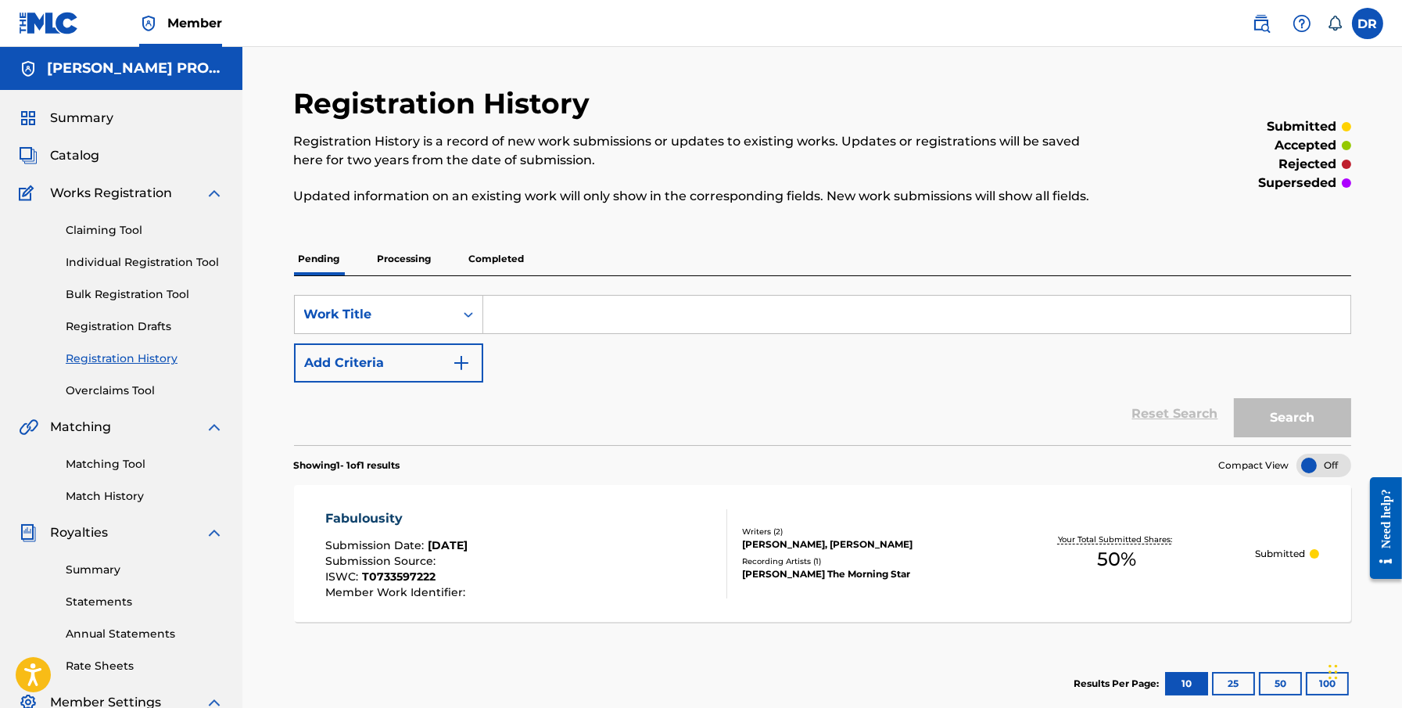
click at [153, 260] on link "Individual Registration Tool" at bounding box center [145, 262] width 158 height 16
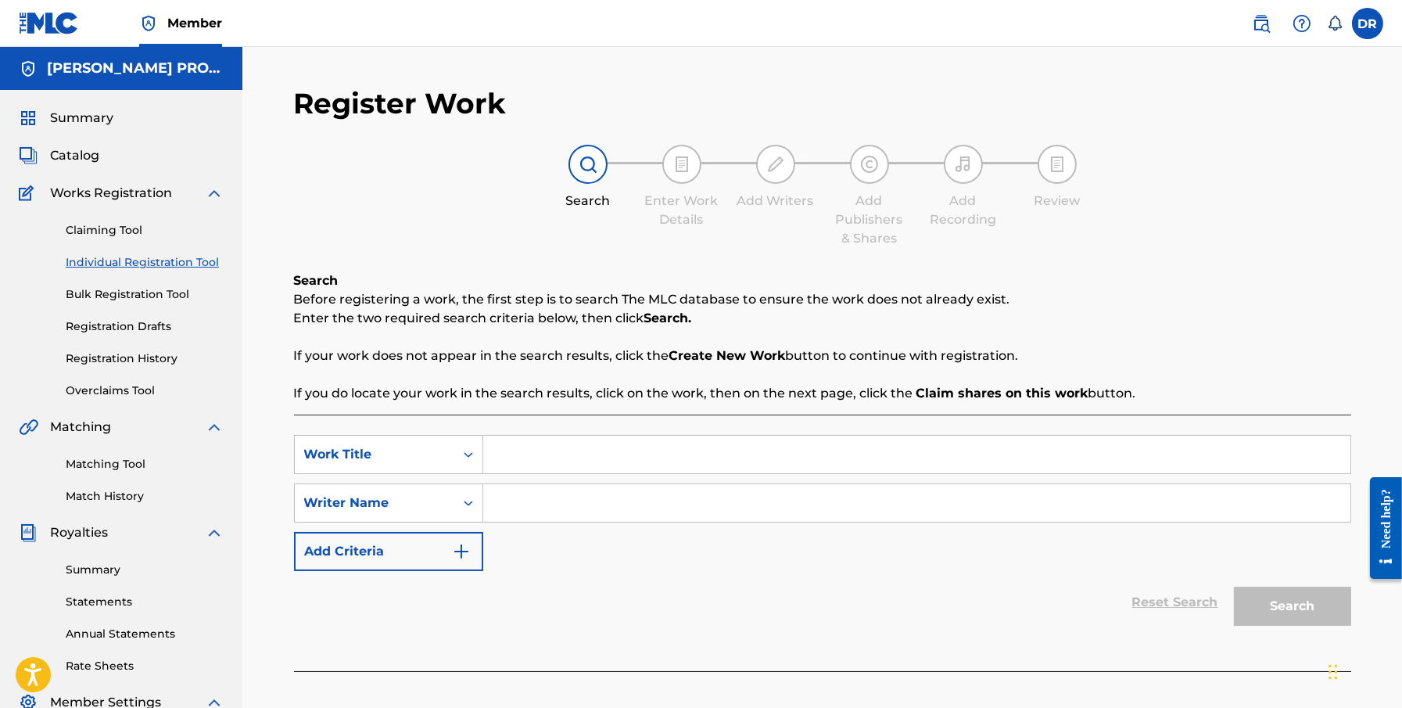
click at [534, 448] on input "Search Form" at bounding box center [916, 455] width 867 height 38
type input "Manipulate"
click at [531, 501] on input "Search Form" at bounding box center [916, 503] width 867 height 38
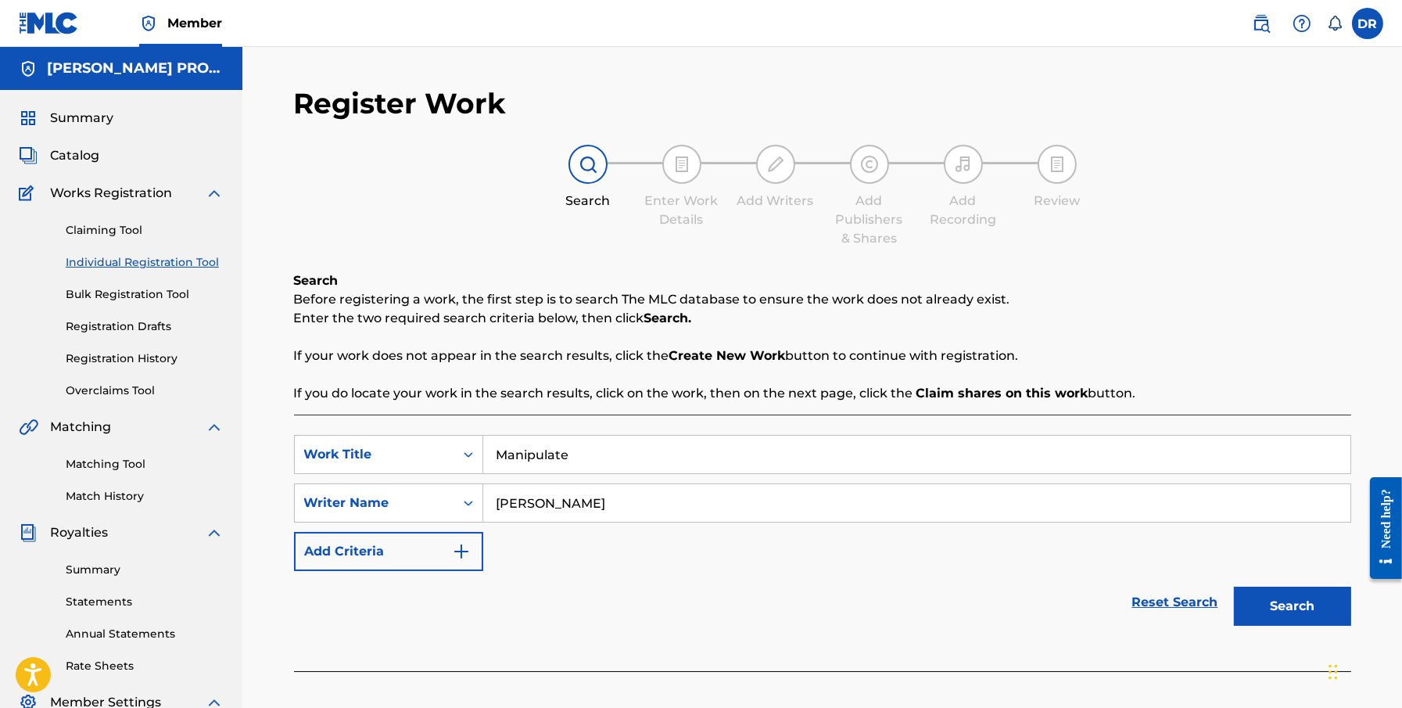
type input "[PERSON_NAME]"
click at [1061, 605] on button "Search" at bounding box center [1292, 606] width 117 height 39
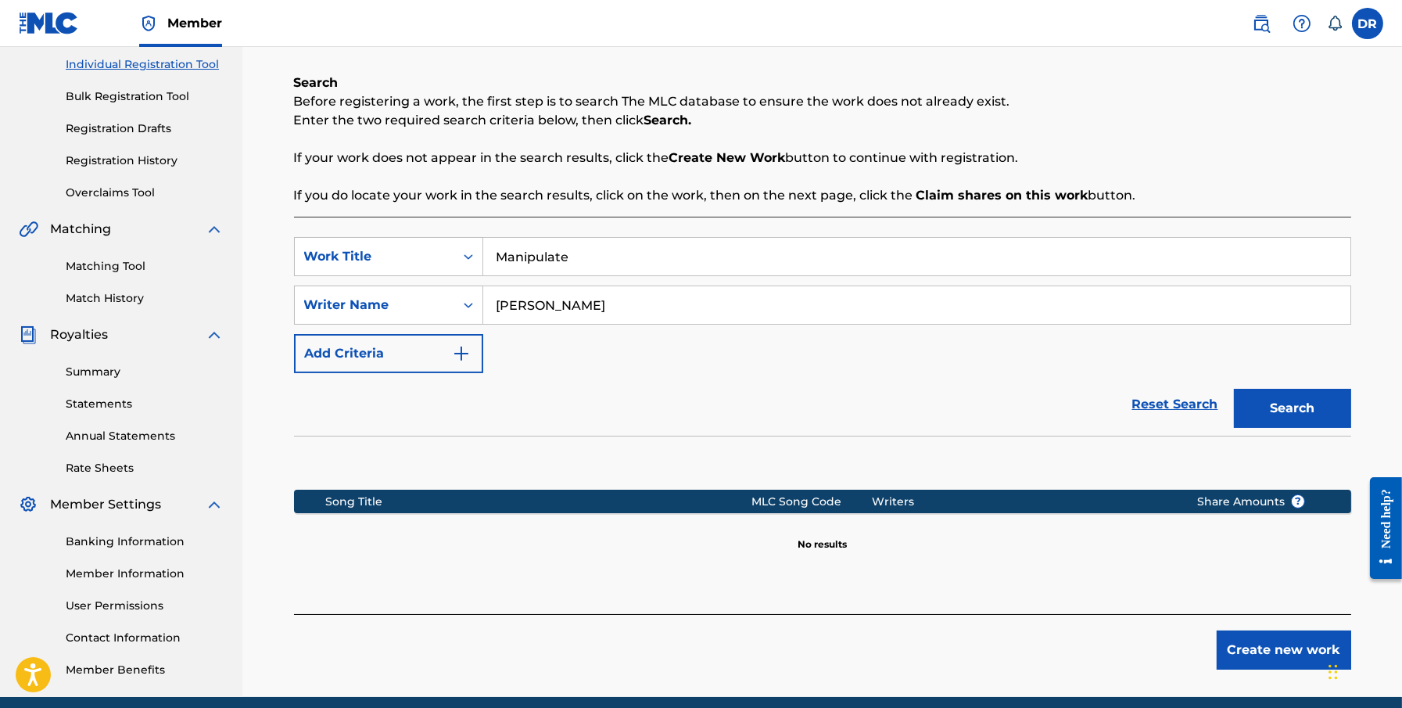
scroll to position [262, 0]
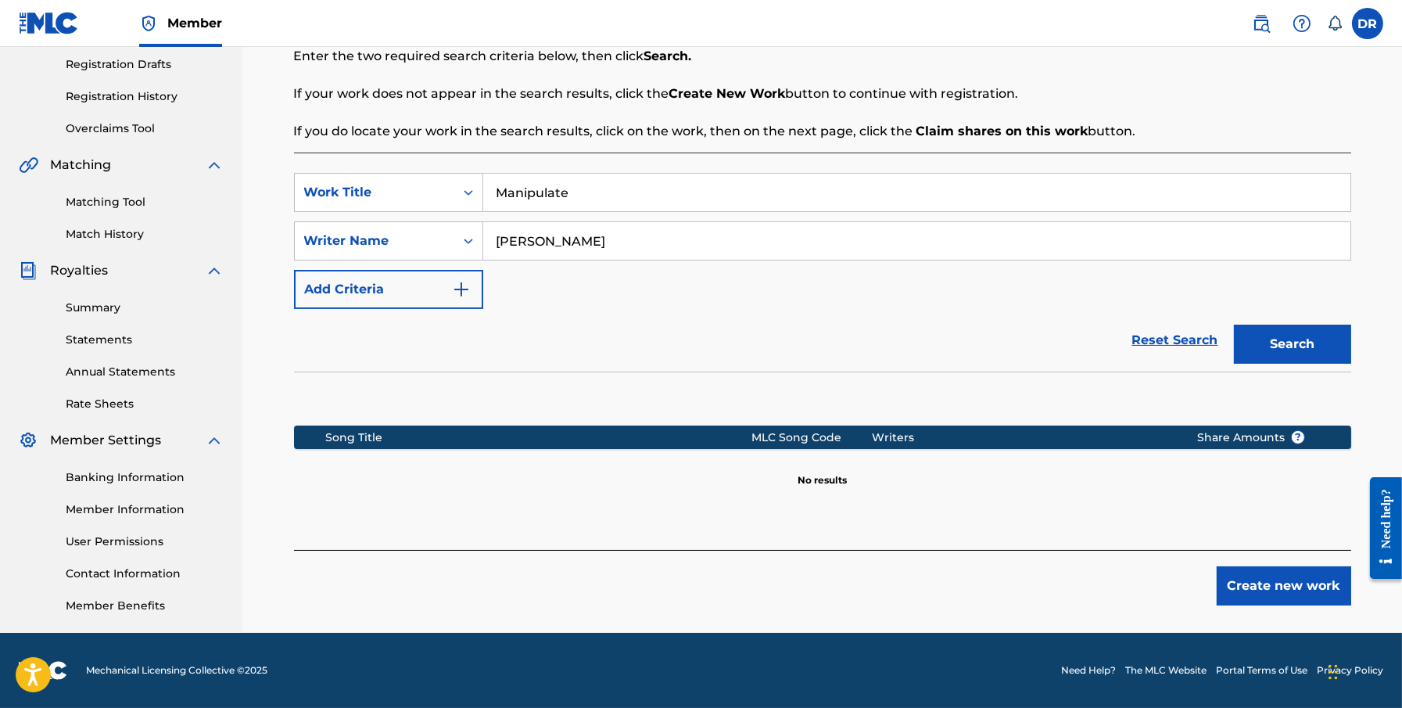
click at [1061, 589] on button "Create new work" at bounding box center [1284, 585] width 135 height 39
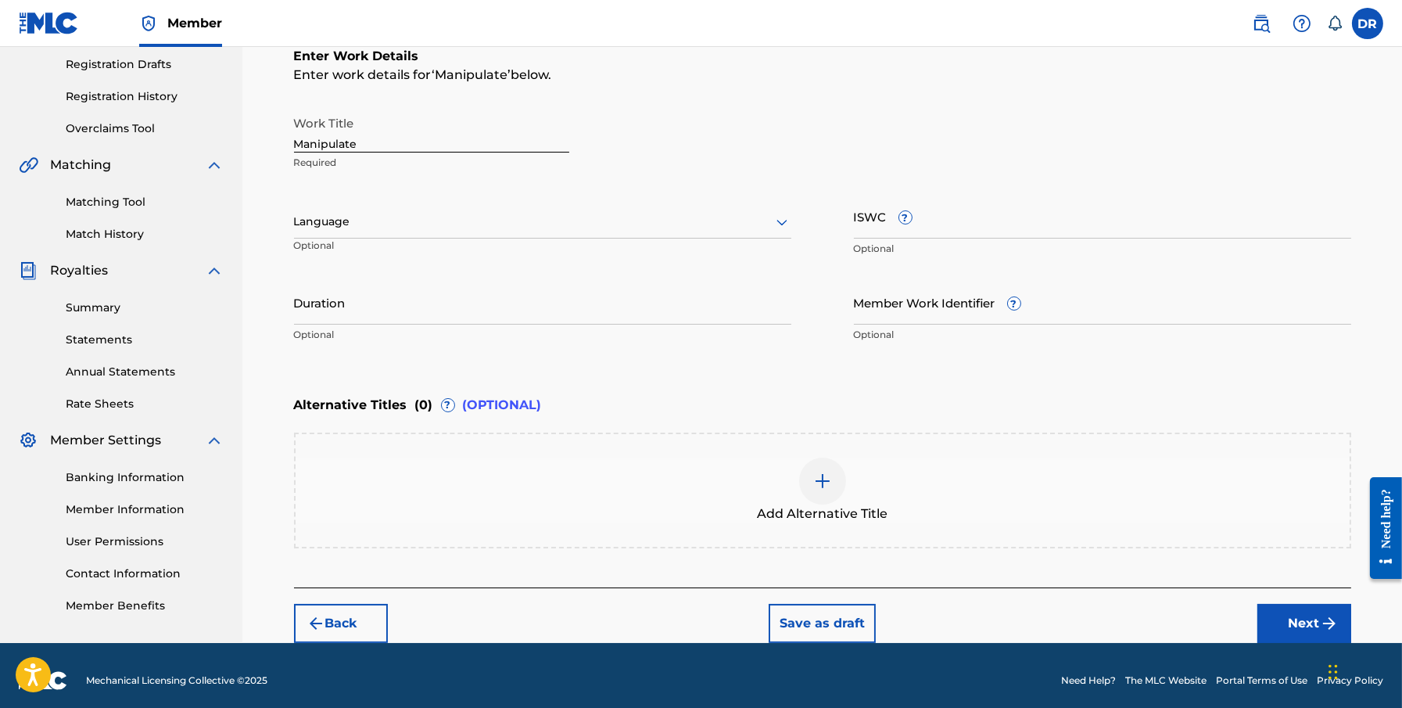
click at [463, 220] on div at bounding box center [542, 222] width 497 height 20
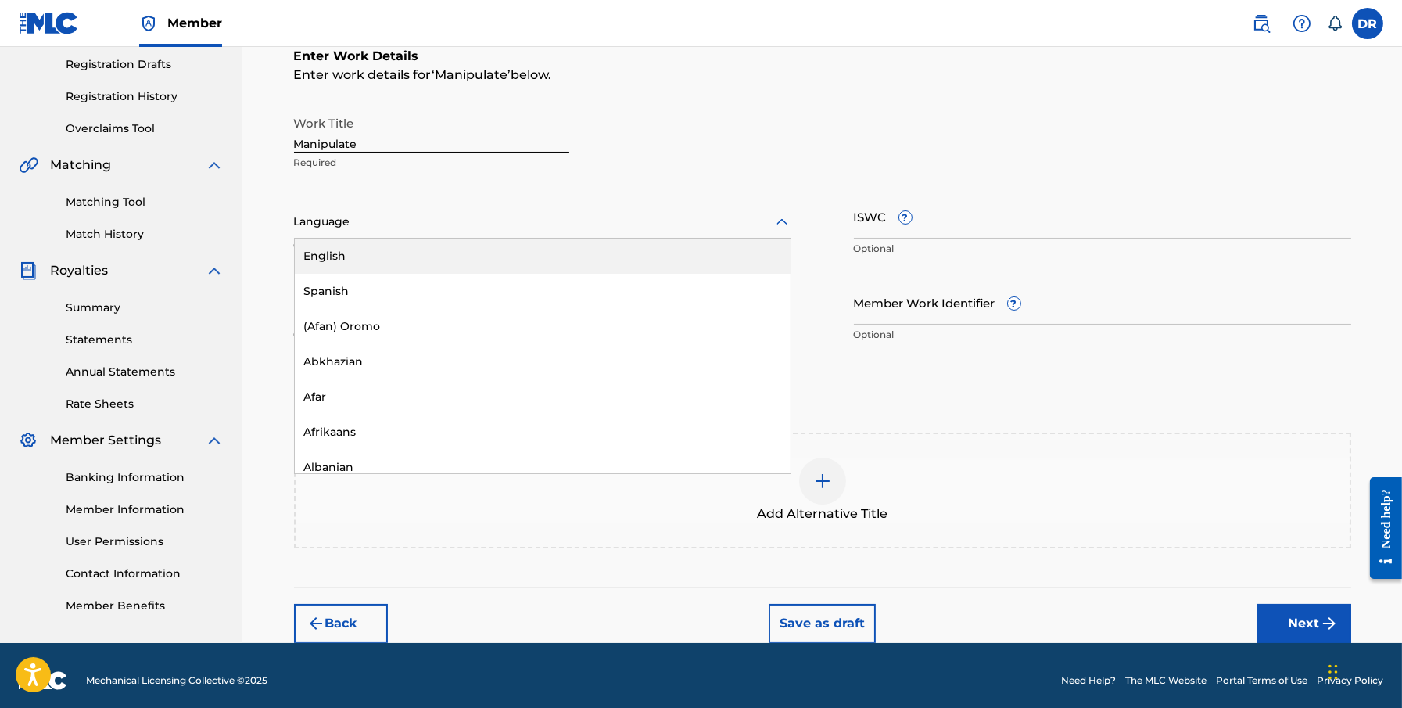
click at [465, 253] on div "English" at bounding box center [543, 256] width 496 height 35
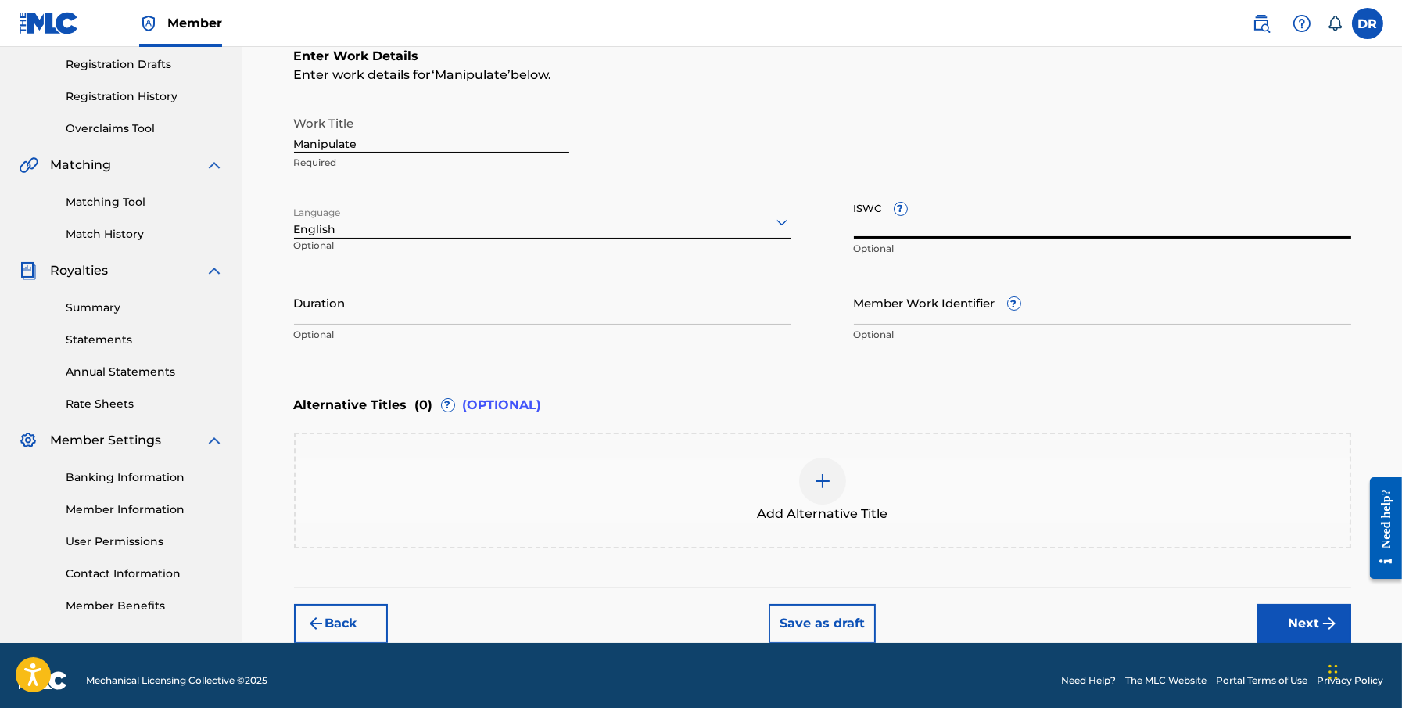
click at [972, 222] on input "ISWC ?" at bounding box center [1102, 216] width 497 height 45
paste input "T0733608202"
type input "T0733608202"
click at [383, 302] on input "Duration" at bounding box center [542, 302] width 497 height 45
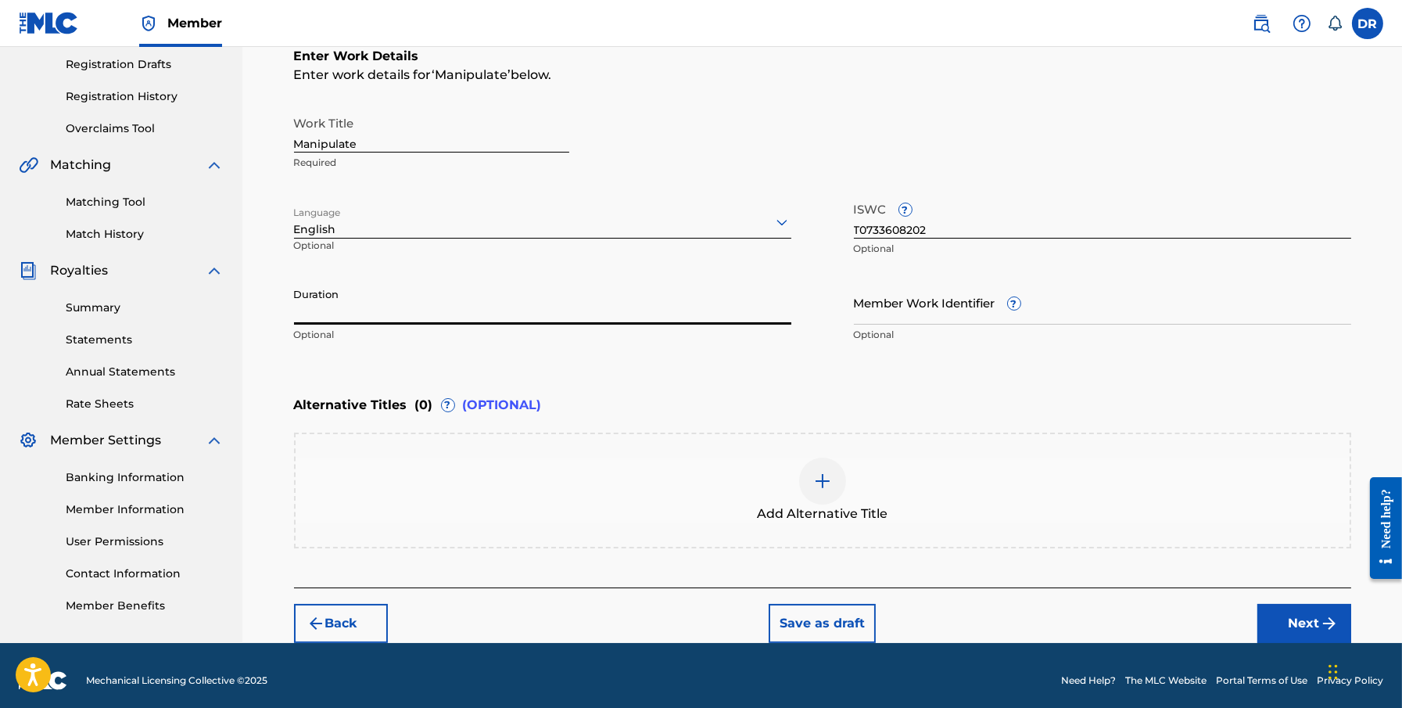
paste input "4:18"
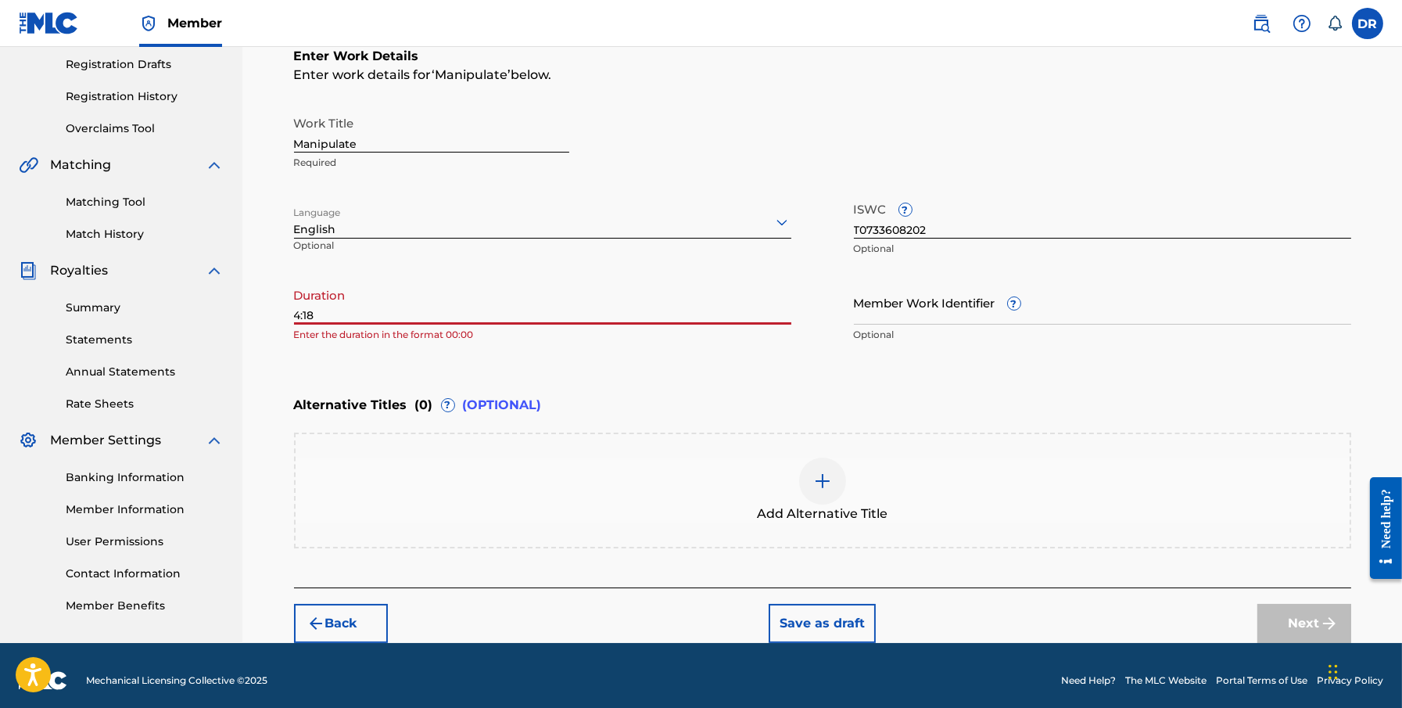
click at [289, 316] on div "Register Work Search Enter Work Details Add Writers Add Publishers & Shares Add…" at bounding box center [822, 233] width 1095 height 819
click at [297, 316] on input "4:18" at bounding box center [542, 302] width 497 height 45
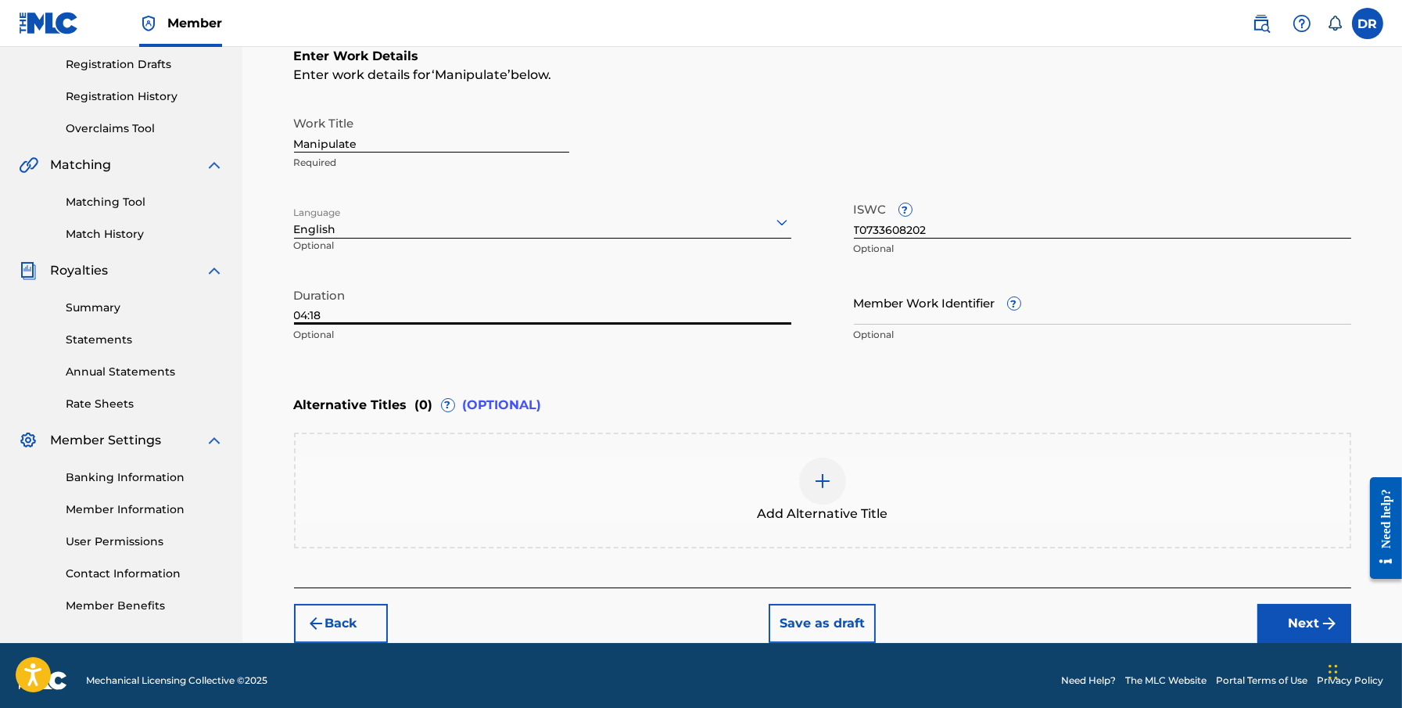
scroll to position [271, 0]
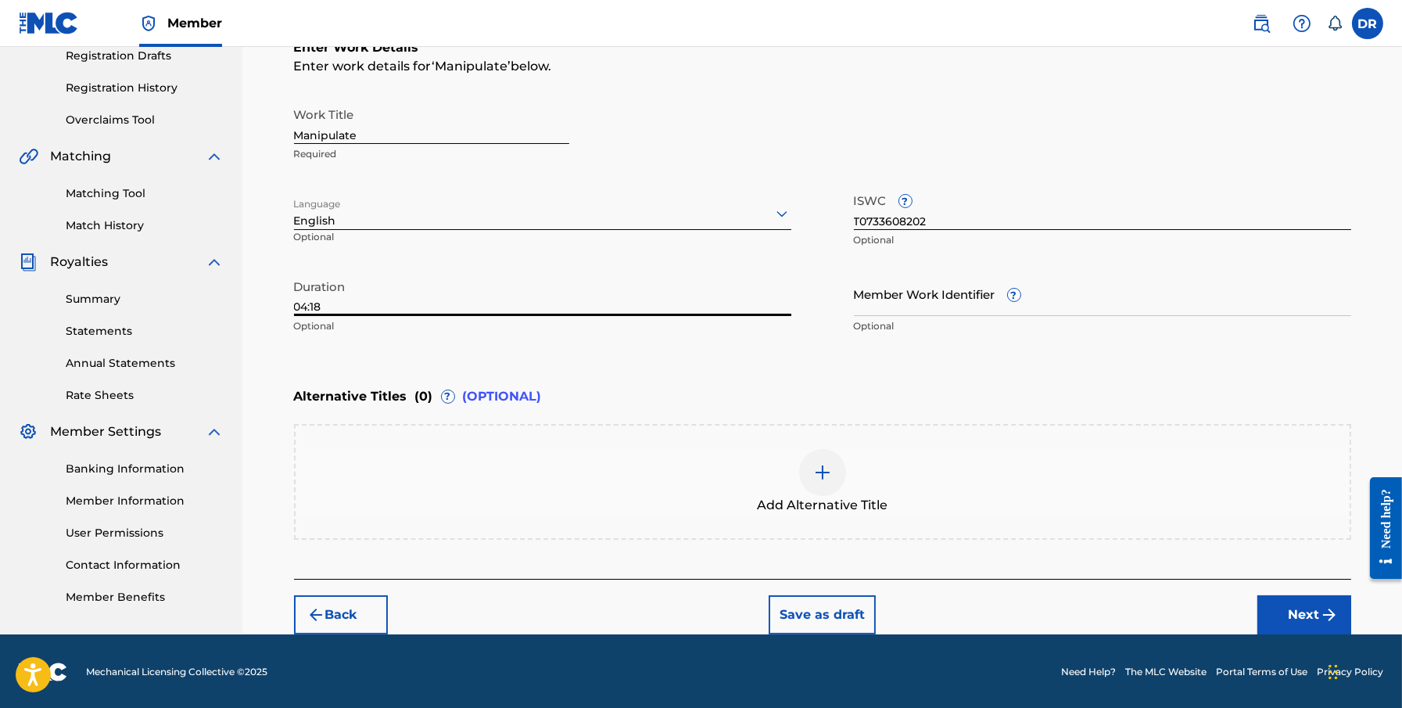
type input "04:18"
click at [774, 359] on div "Enter Work Details Enter work details for ‘ Manipulate ’ below. Work Title Mani…" at bounding box center [822, 190] width 1057 height 379
click at [1061, 610] on button "Next" at bounding box center [1305, 614] width 94 height 39
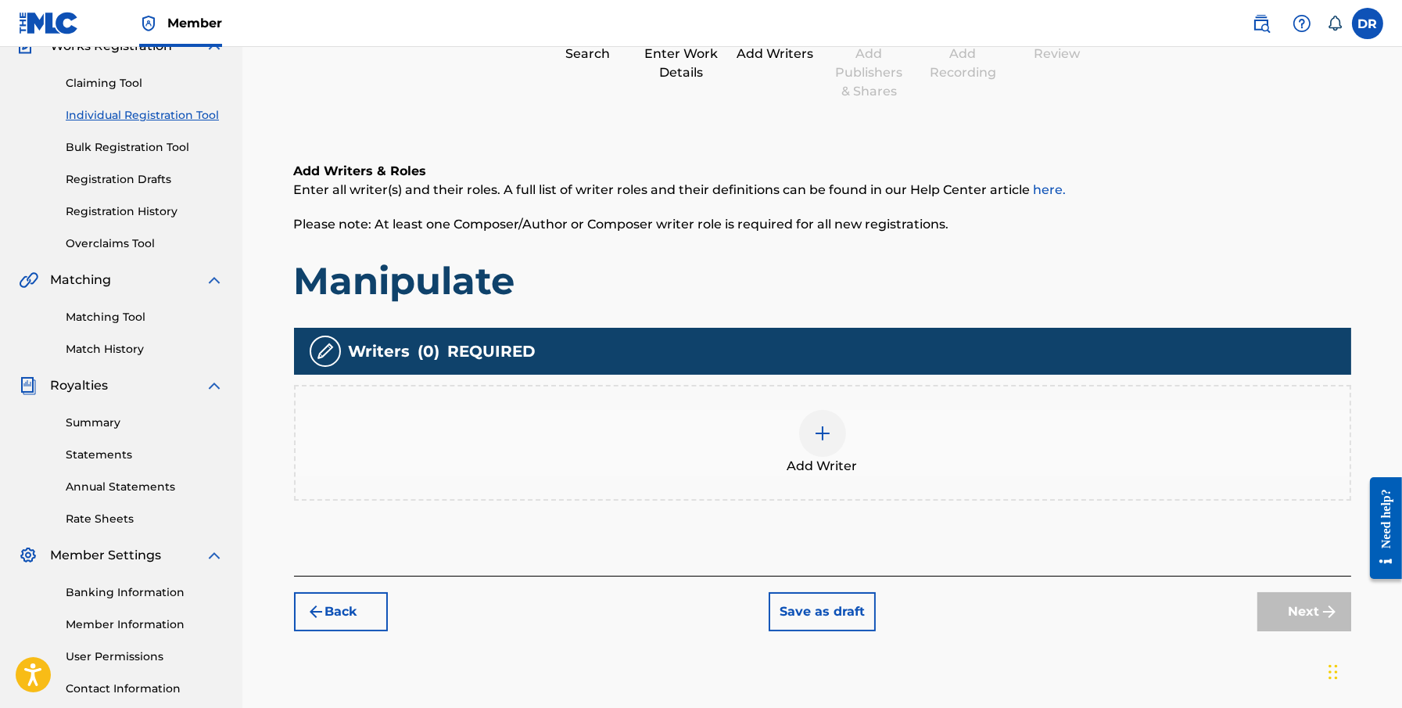
scroll to position [70, 0]
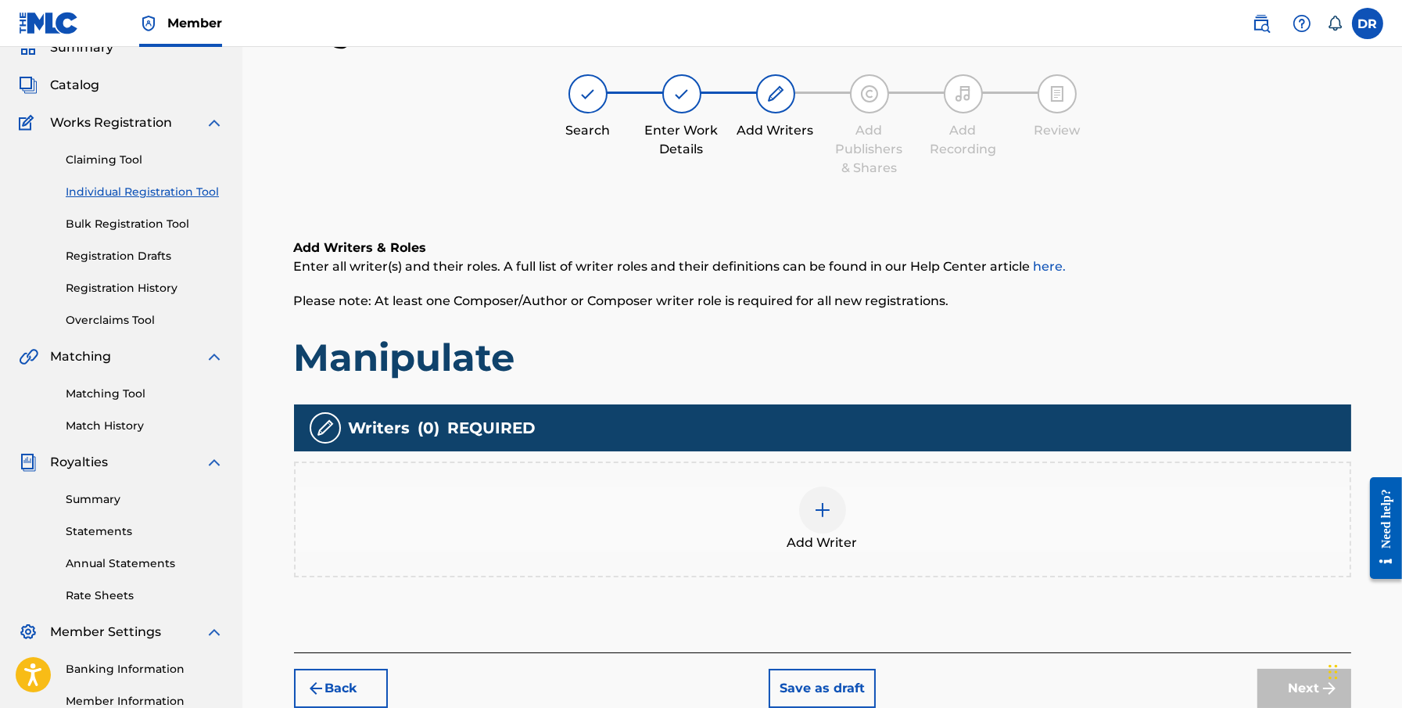
click at [829, 497] on div at bounding box center [822, 509] width 47 height 47
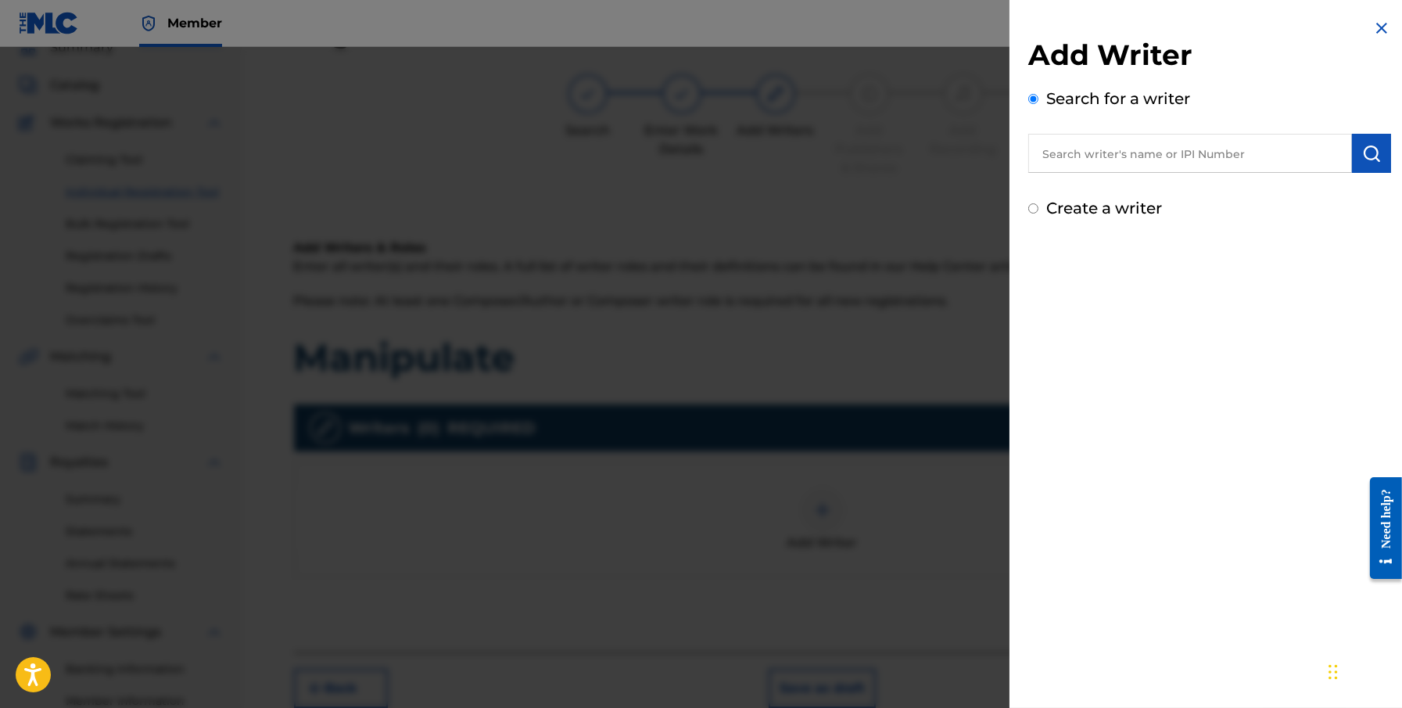
click at [1061, 165] on input "text" at bounding box center [1190, 153] width 324 height 39
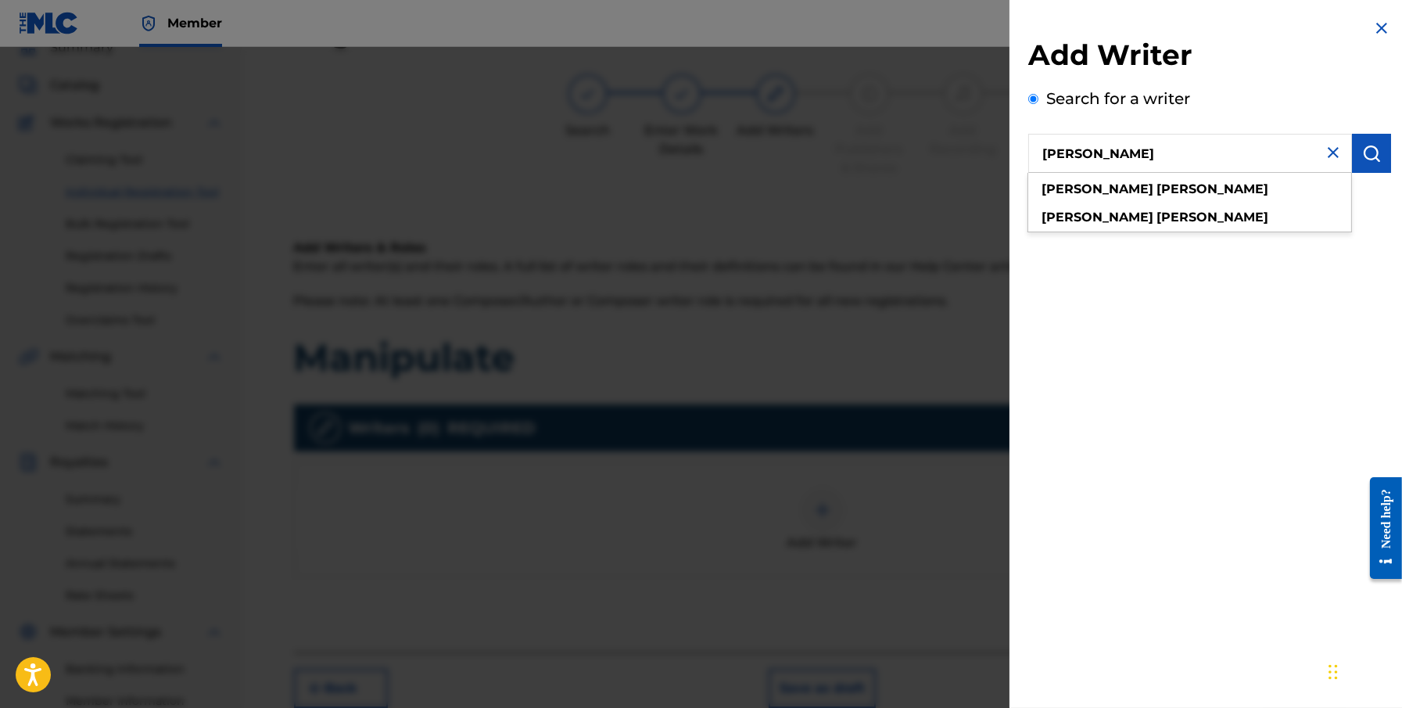
type input "[PERSON_NAME]"
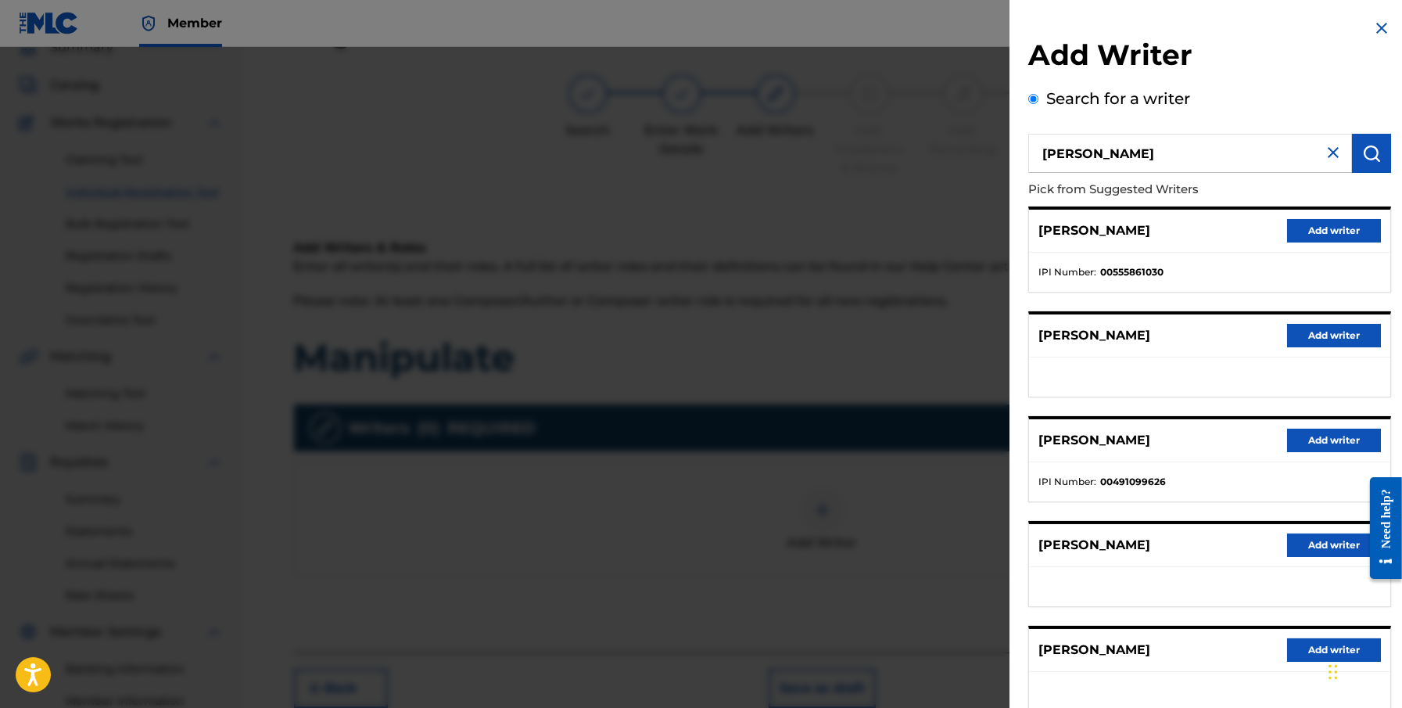
click at [1061, 438] on button "Add writer" at bounding box center [1334, 440] width 94 height 23
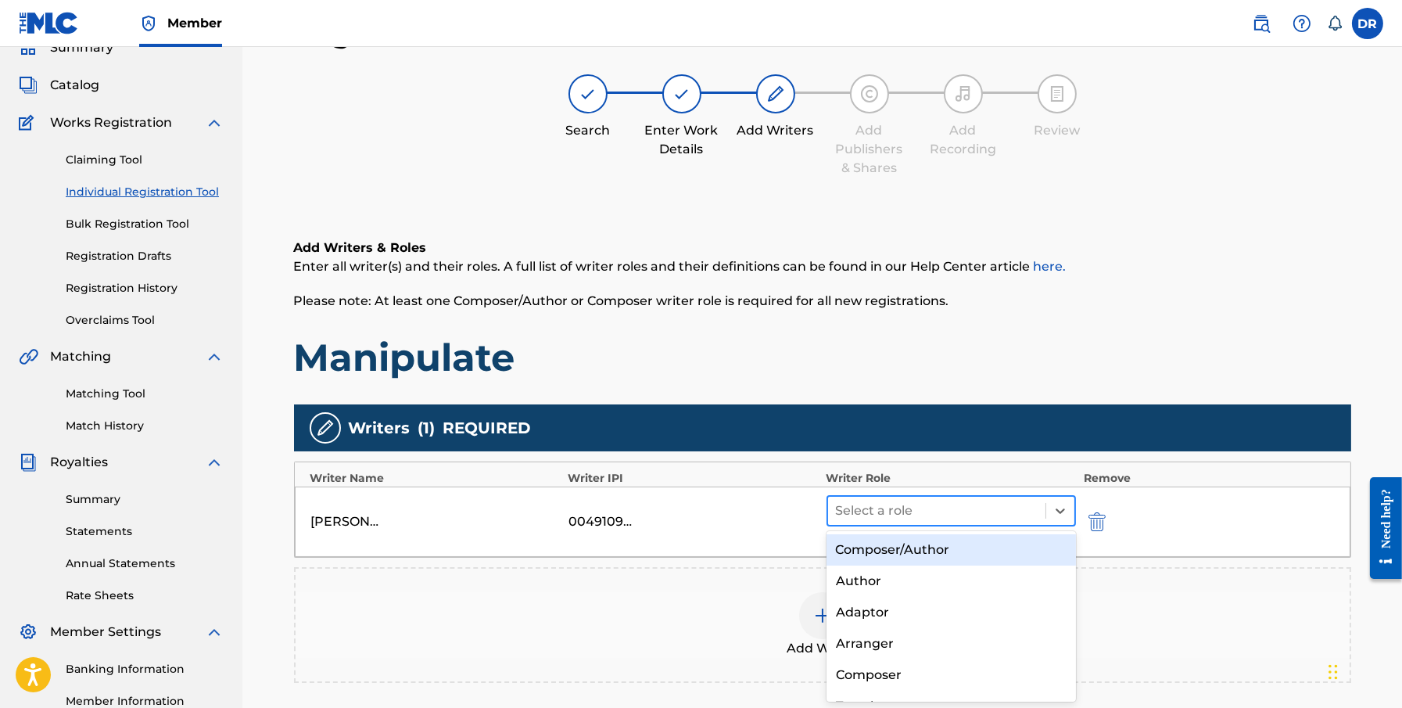
click at [903, 508] on div at bounding box center [937, 511] width 203 height 22
click at [939, 547] on div "Composer/Author" at bounding box center [952, 549] width 250 height 31
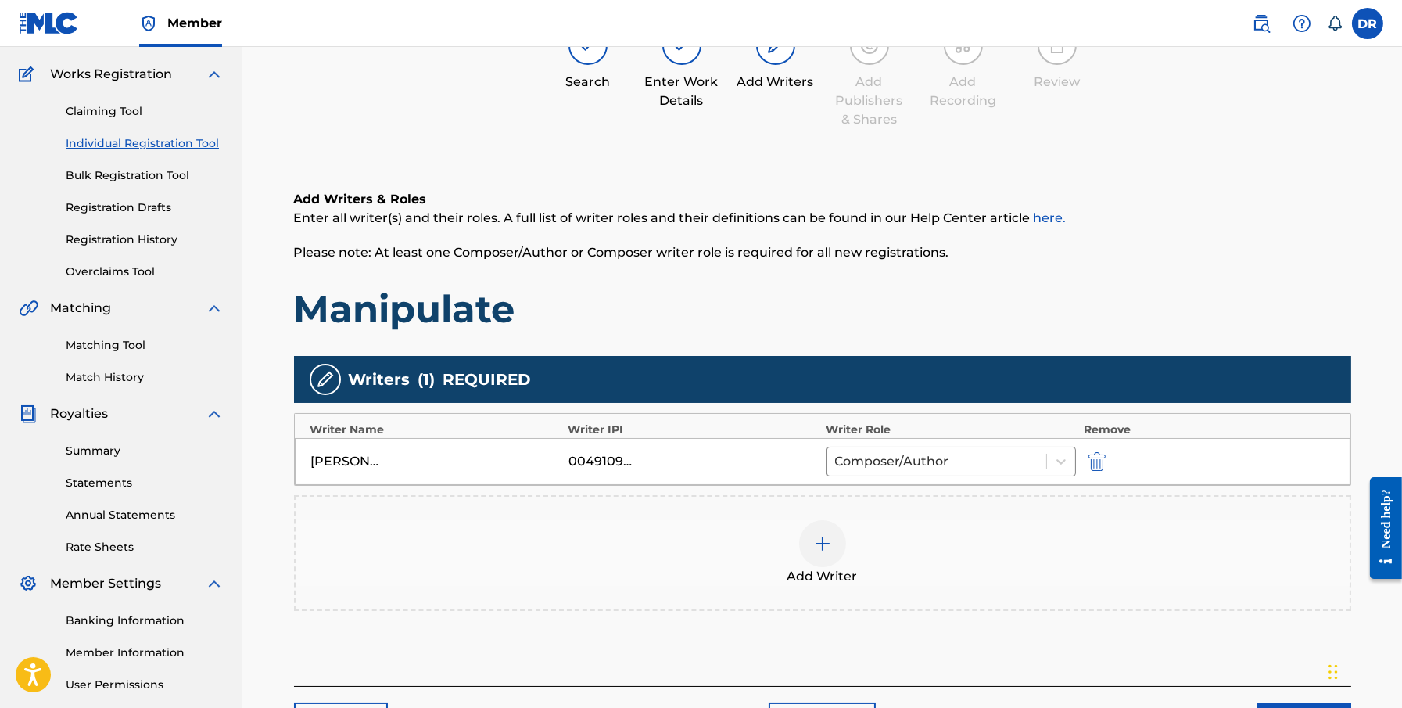
scroll to position [147, 0]
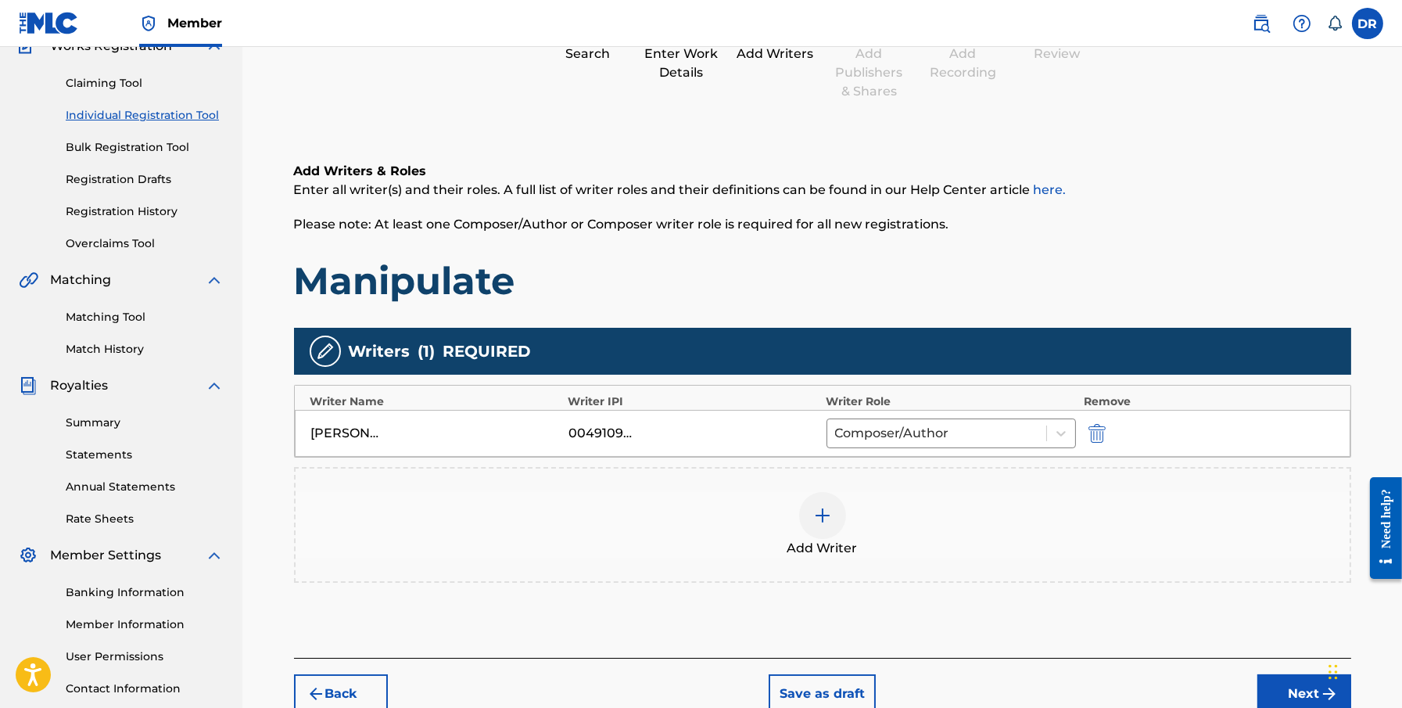
click at [822, 511] on img at bounding box center [822, 515] width 19 height 19
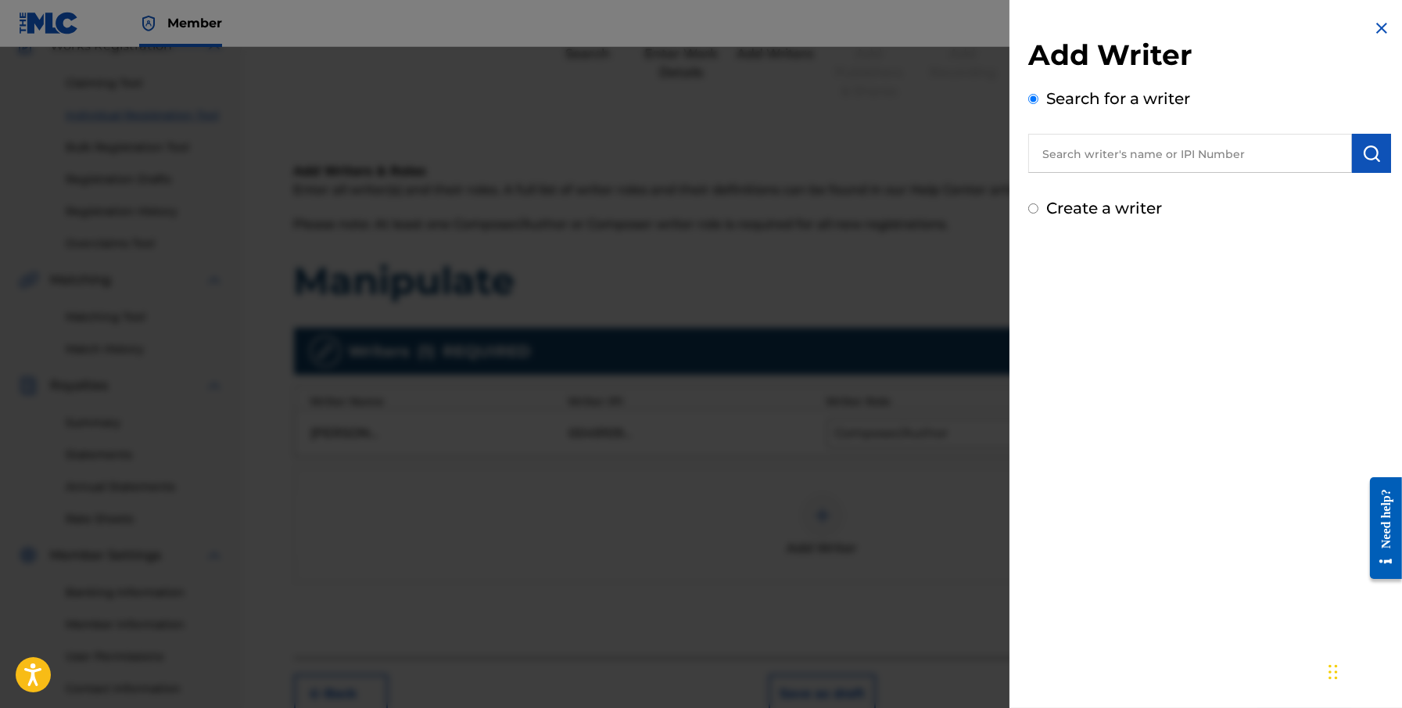
click at [1061, 155] on input "text" at bounding box center [1190, 153] width 324 height 39
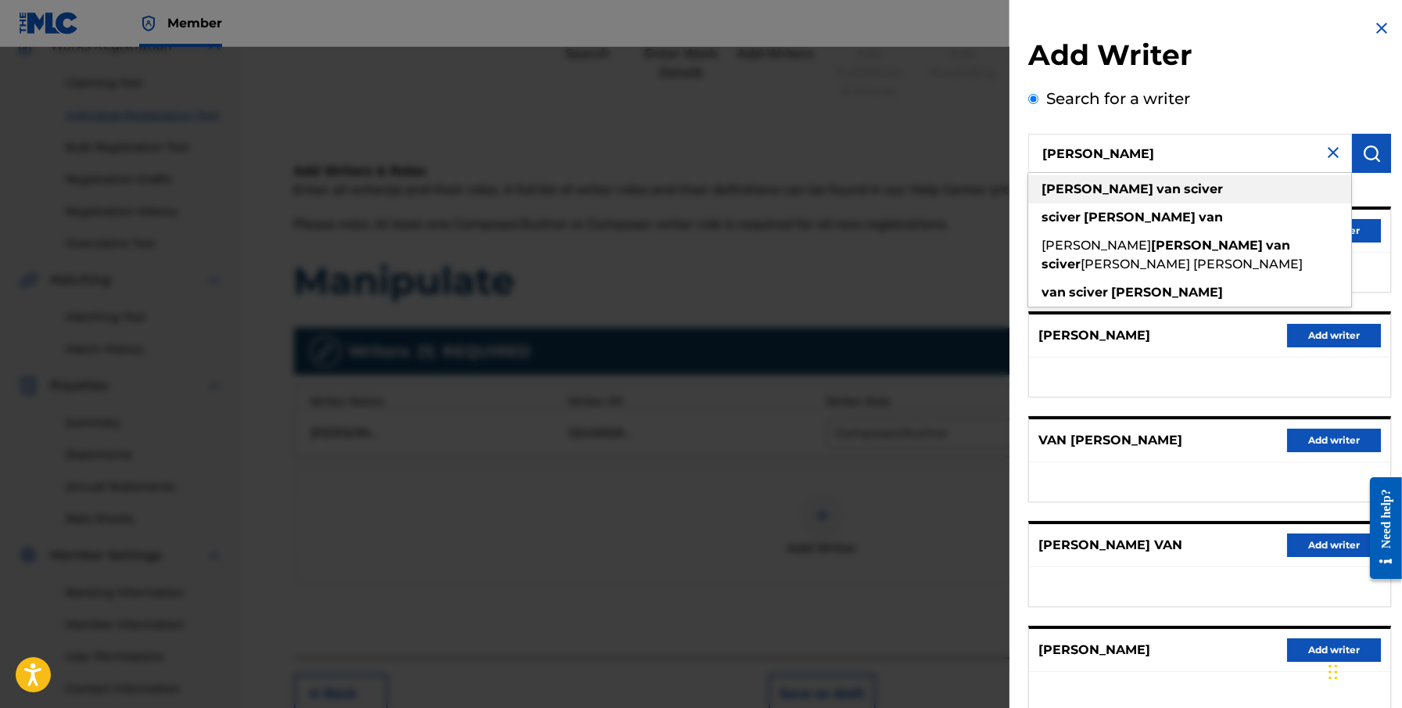
click at [1061, 189] on div "[PERSON_NAME]" at bounding box center [1189, 189] width 323 height 28
type input "[PERSON_NAME]"
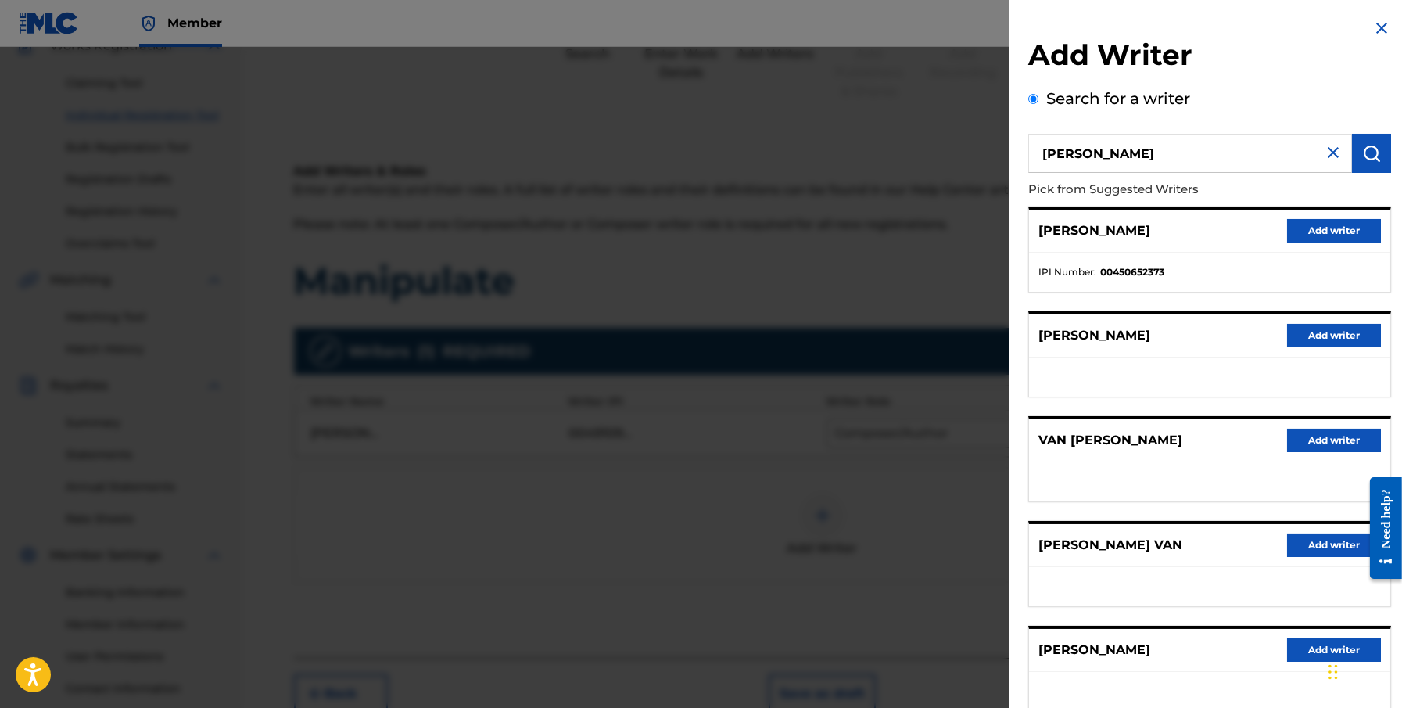
click at [1061, 232] on button "Add writer" at bounding box center [1334, 230] width 94 height 23
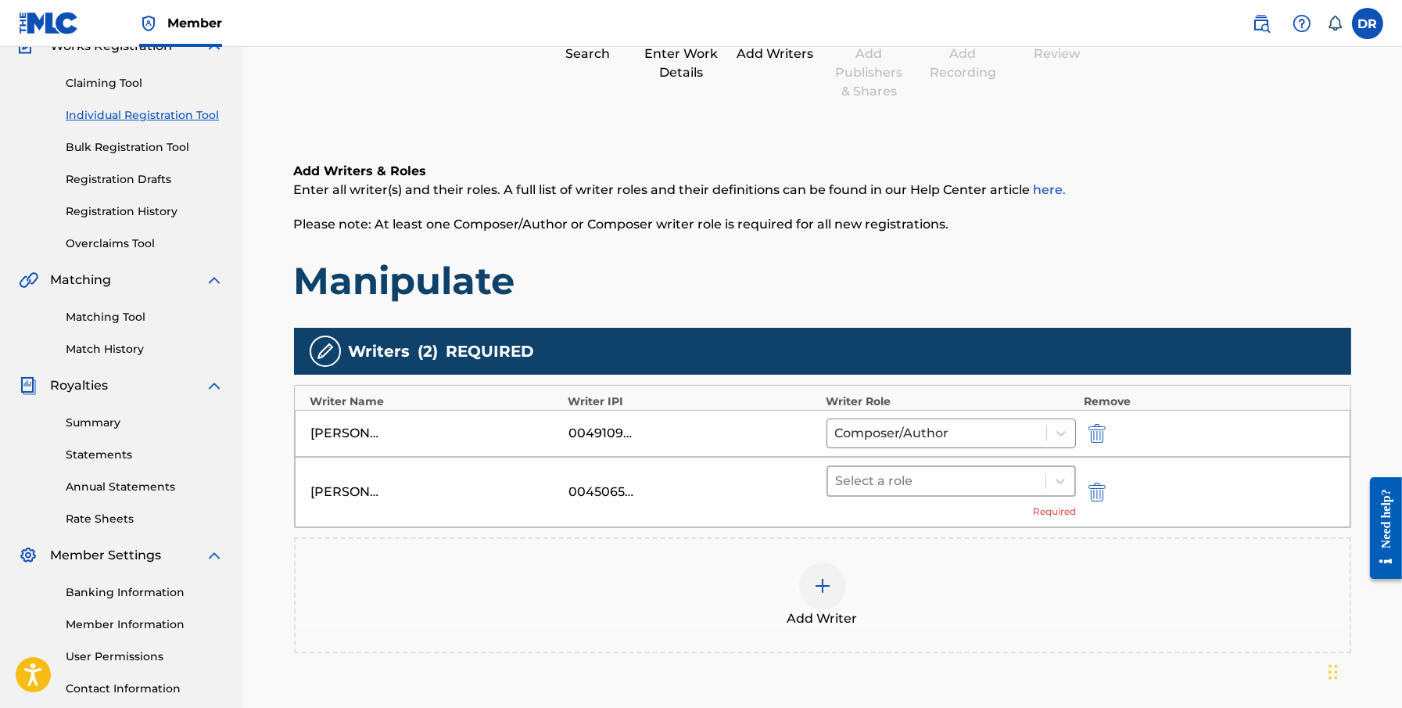
click at [939, 478] on div at bounding box center [937, 481] width 203 height 22
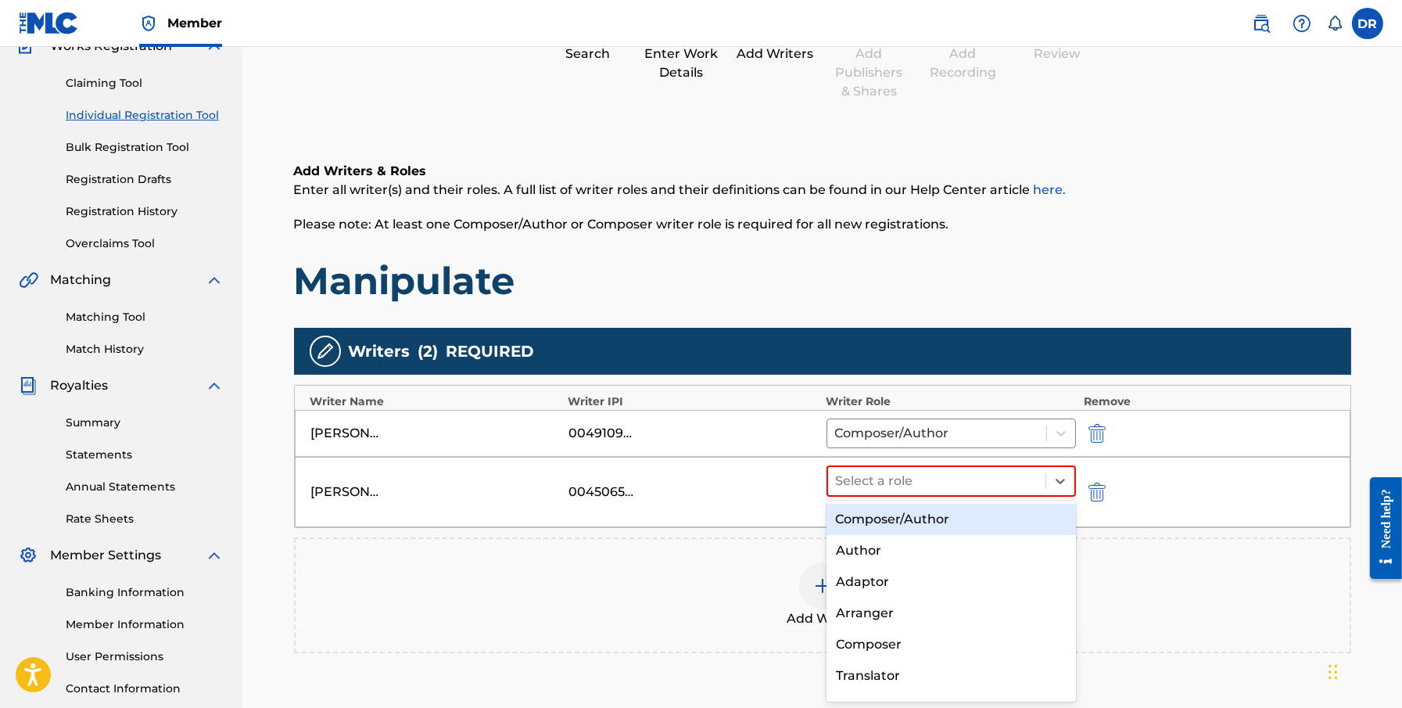
click at [919, 514] on div "Composer/Author" at bounding box center [952, 519] width 250 height 31
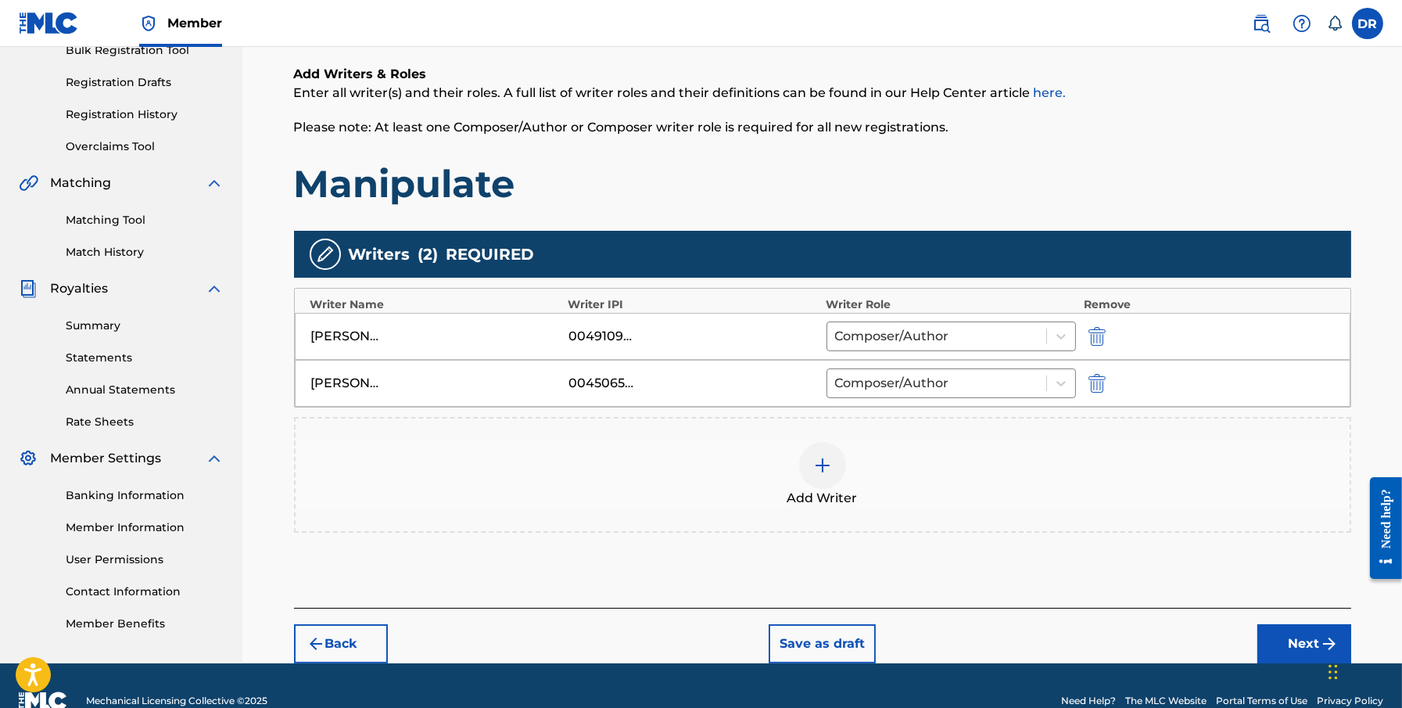
scroll to position [272, 0]
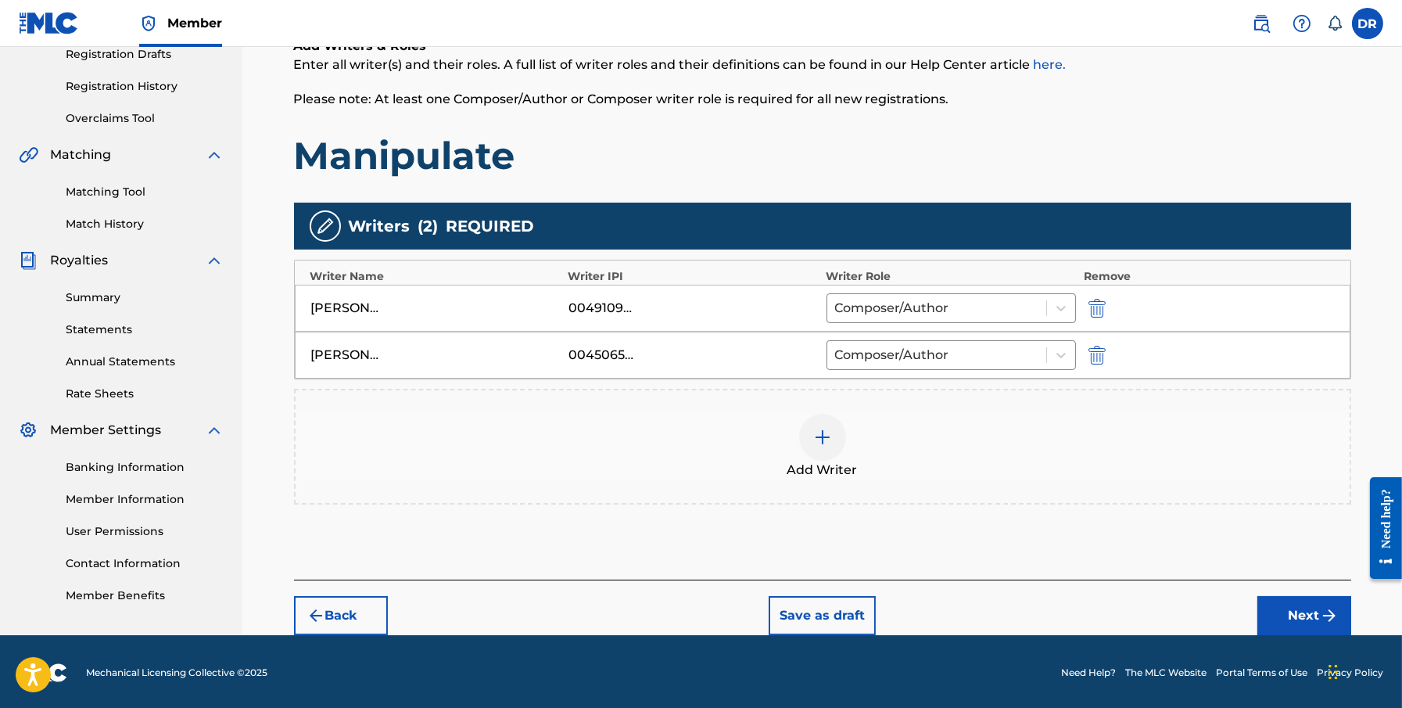
click at [1061, 611] on button "Next" at bounding box center [1305, 615] width 94 height 39
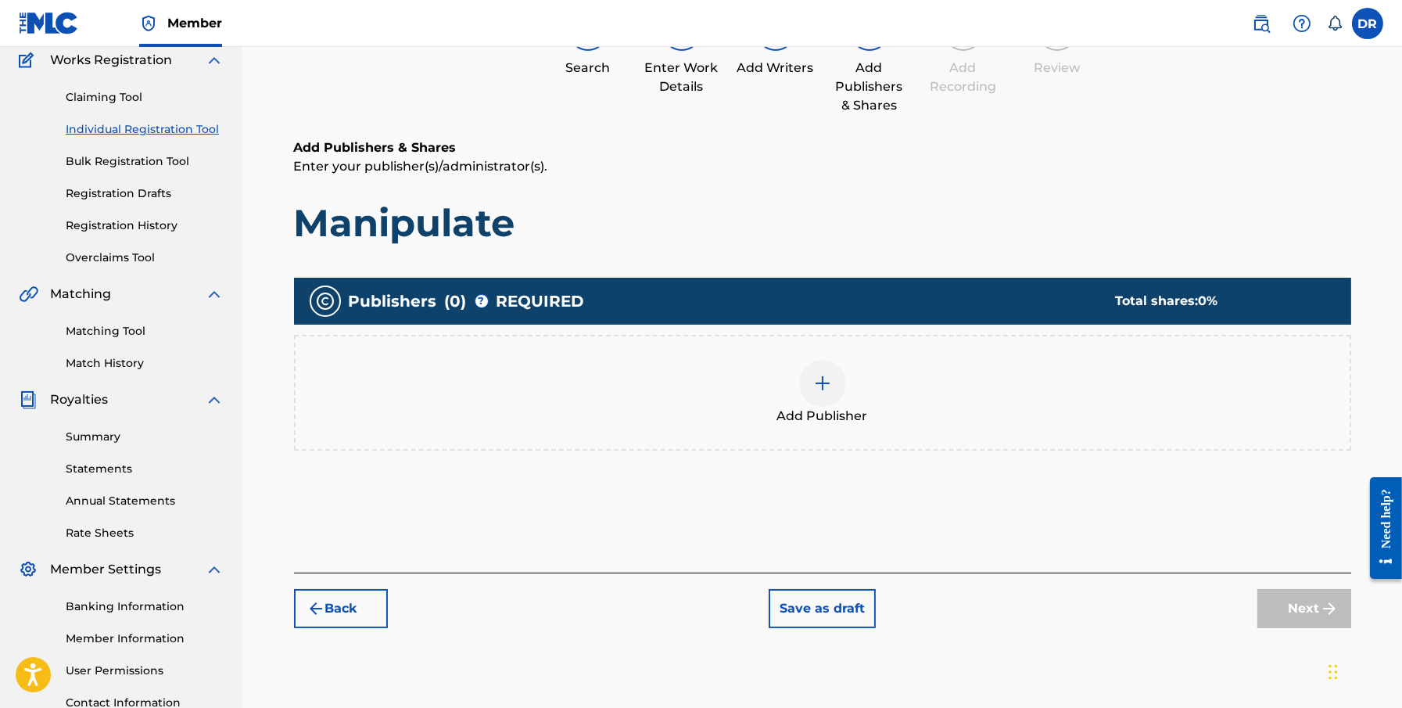
scroll to position [70, 0]
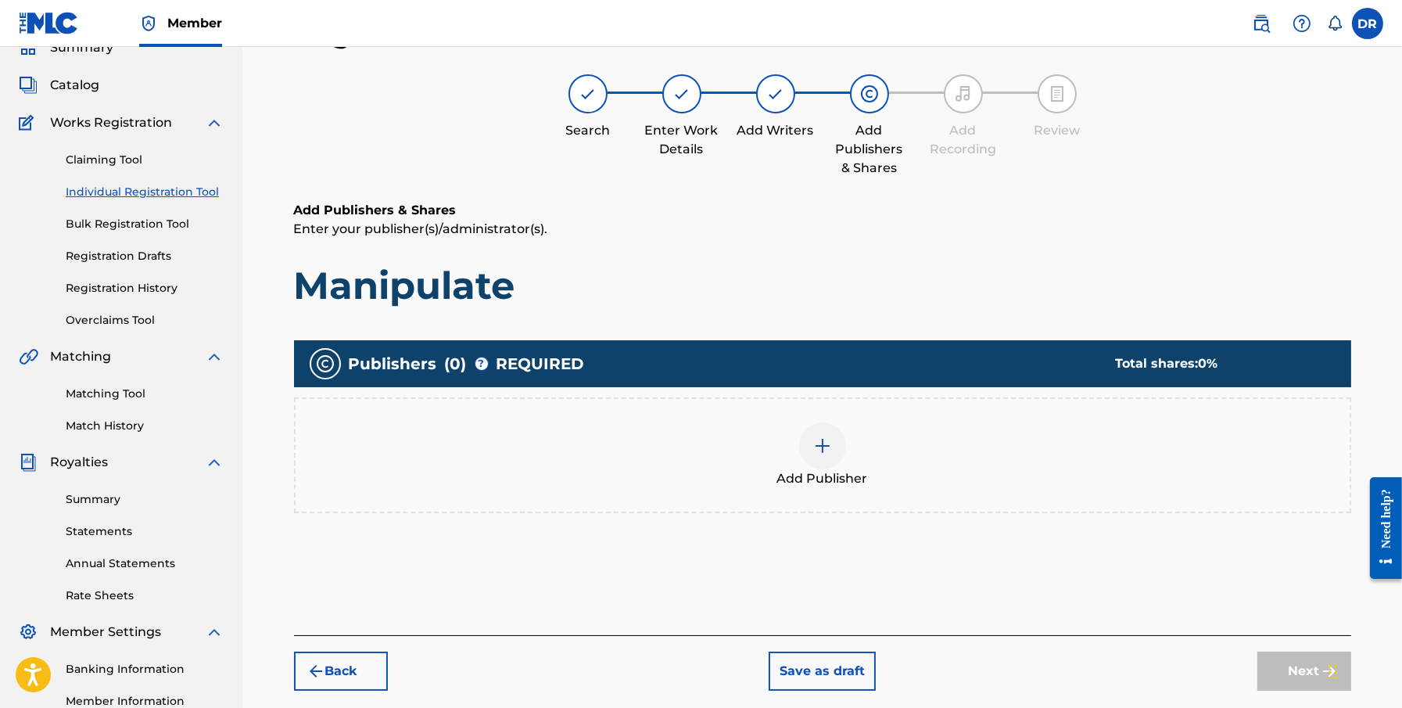
click at [824, 449] on img at bounding box center [822, 445] width 19 height 19
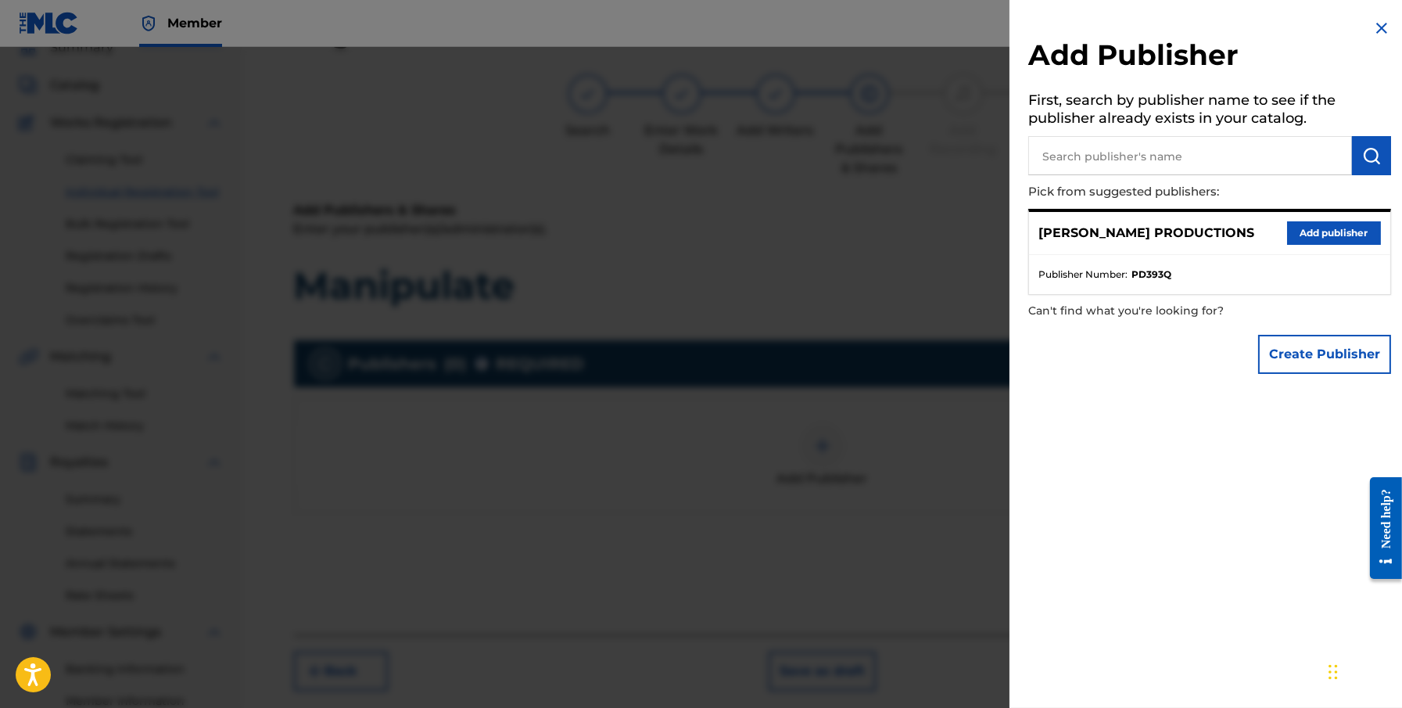
click at [1061, 230] on button "Add publisher" at bounding box center [1334, 232] width 94 height 23
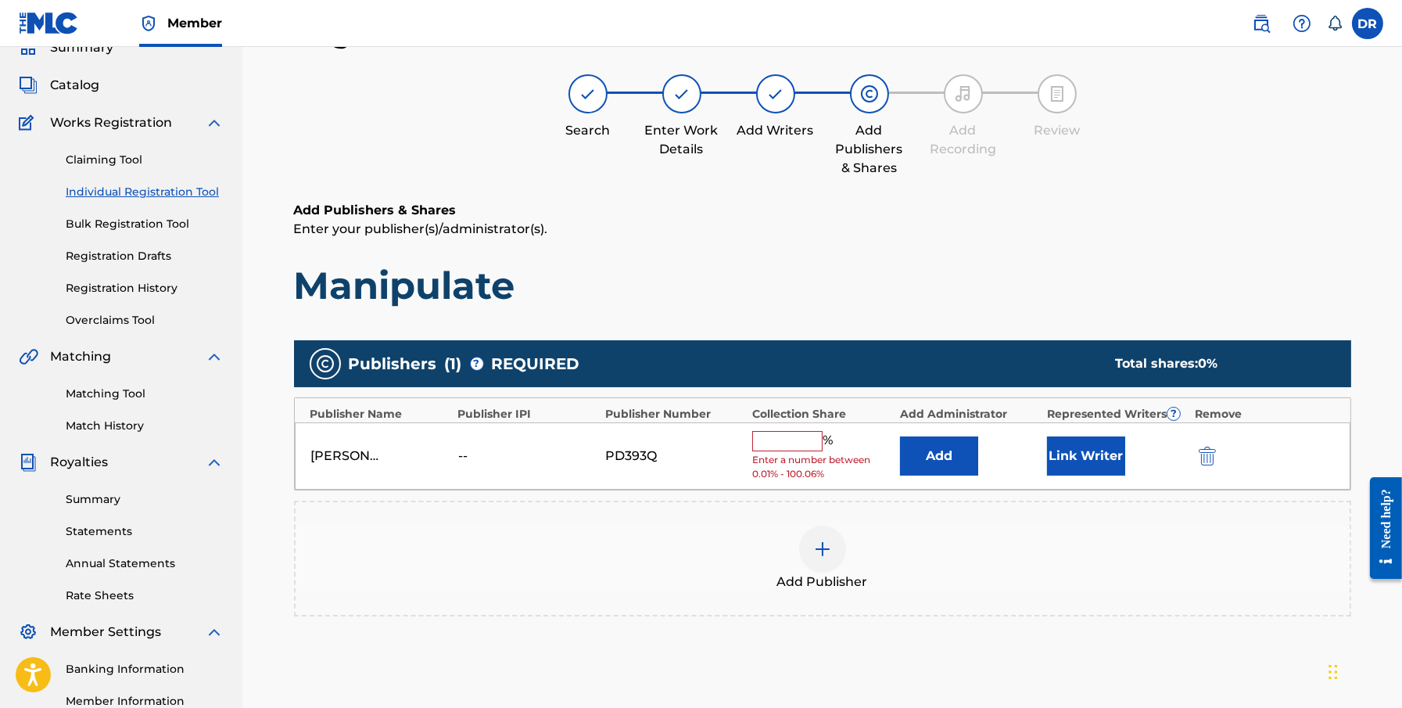
click at [795, 440] on input "text" at bounding box center [787, 441] width 70 height 20
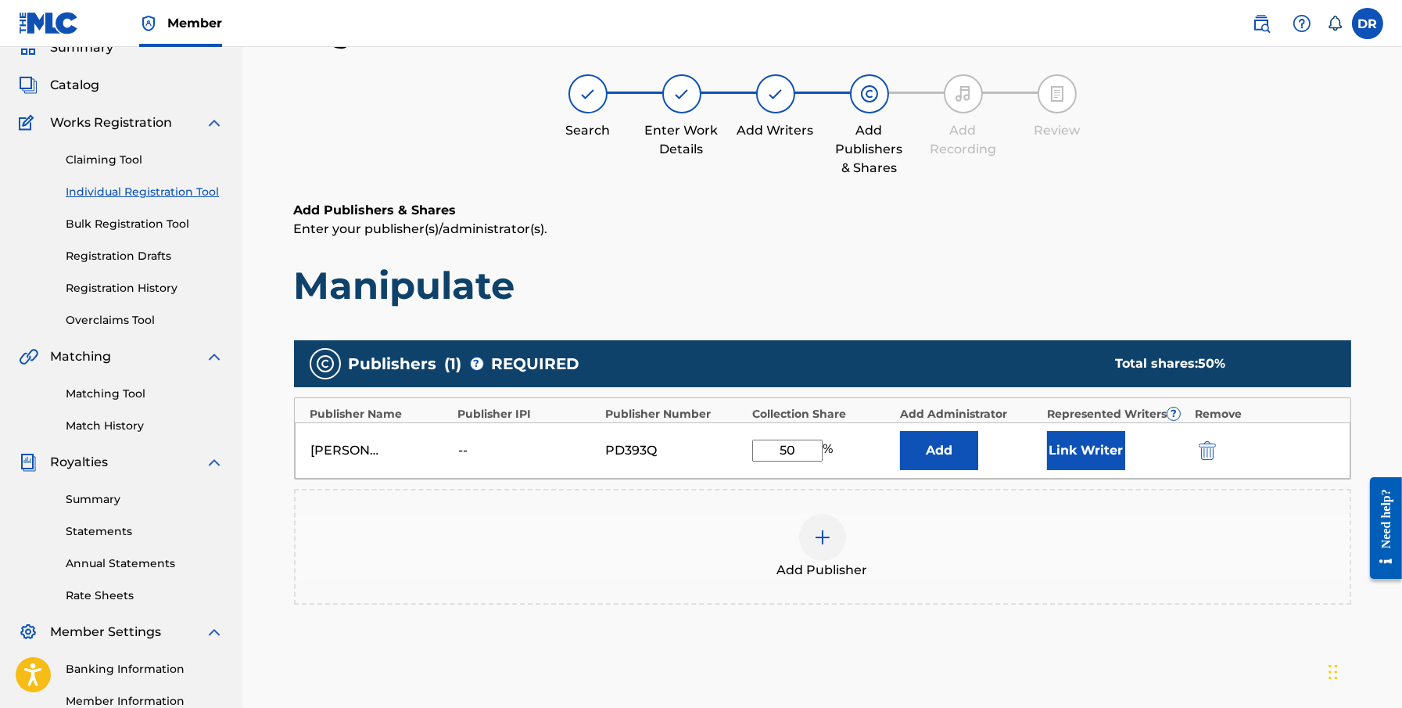
type input "50"
click at [1061, 449] on button "Link Writer" at bounding box center [1086, 450] width 78 height 39
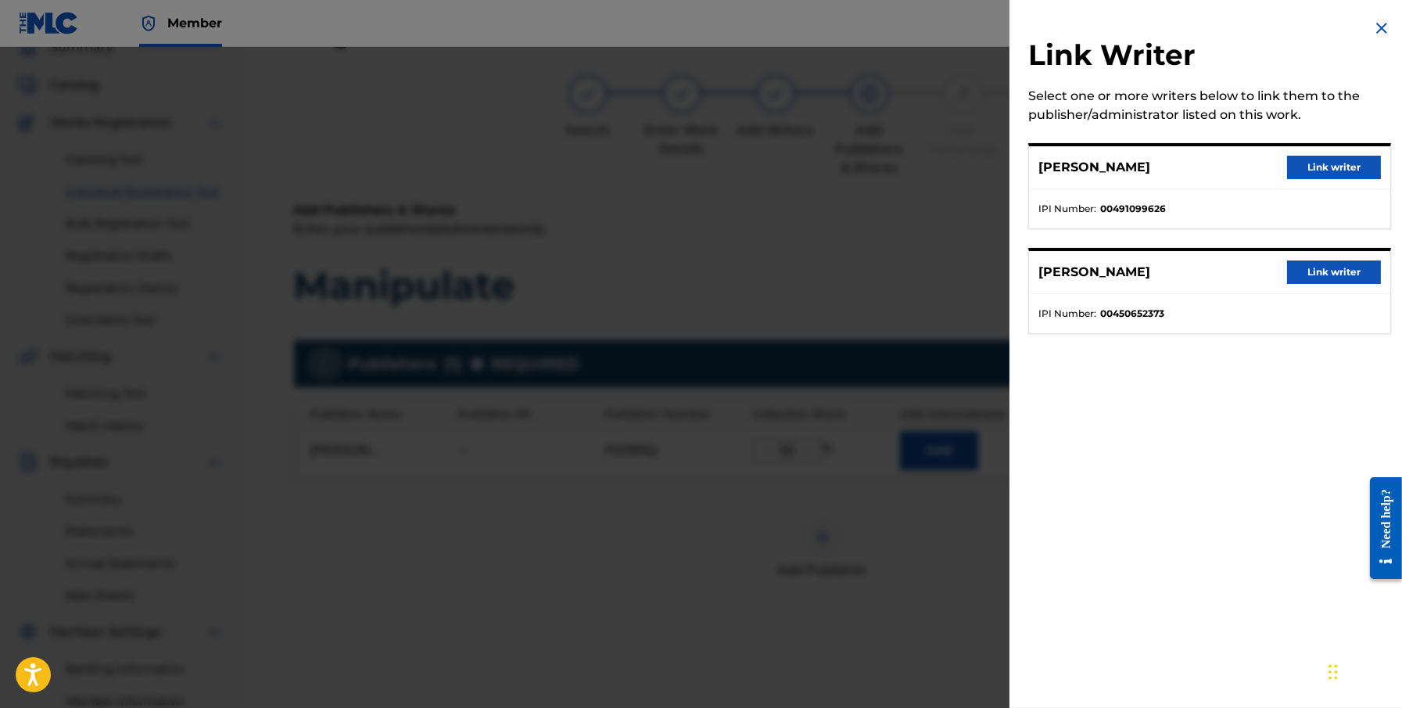
click at [1061, 172] on button "Link writer" at bounding box center [1334, 167] width 94 height 23
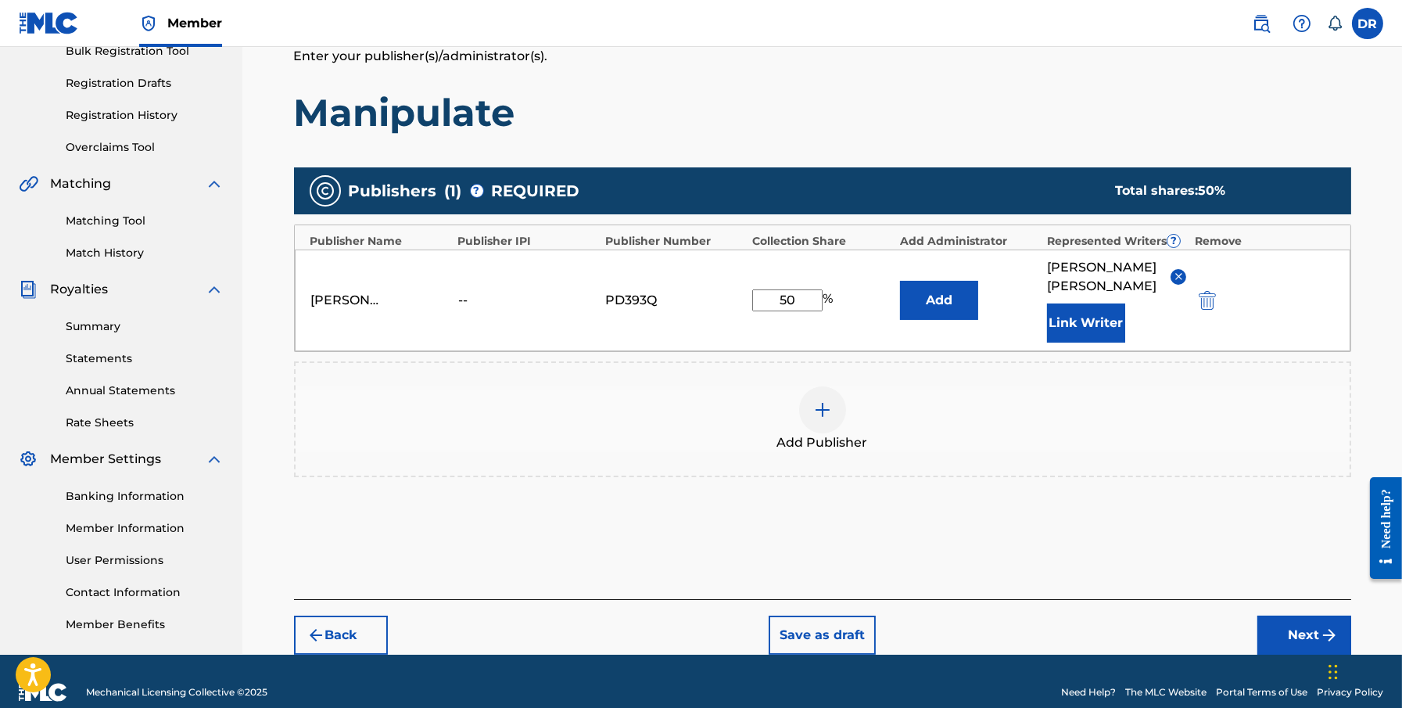
scroll to position [263, 0]
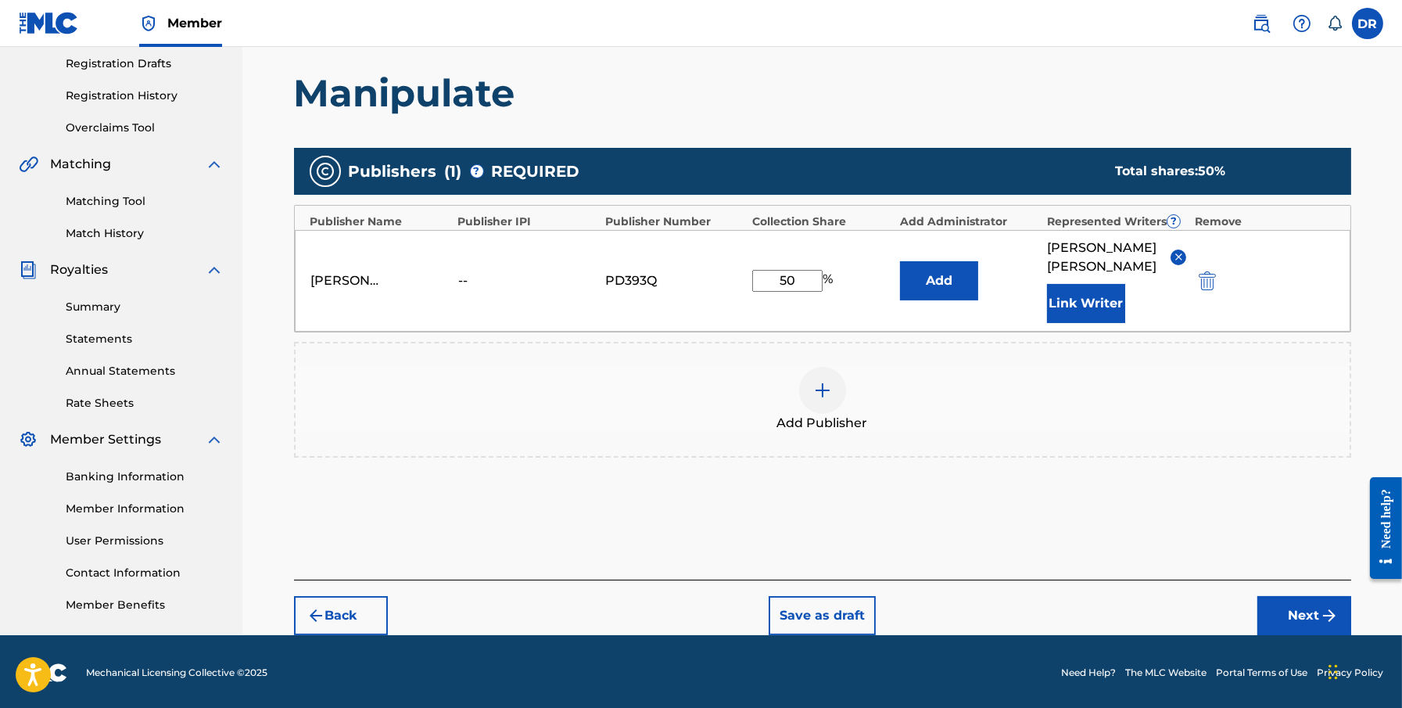
click at [1061, 614] on button "Next" at bounding box center [1305, 615] width 94 height 39
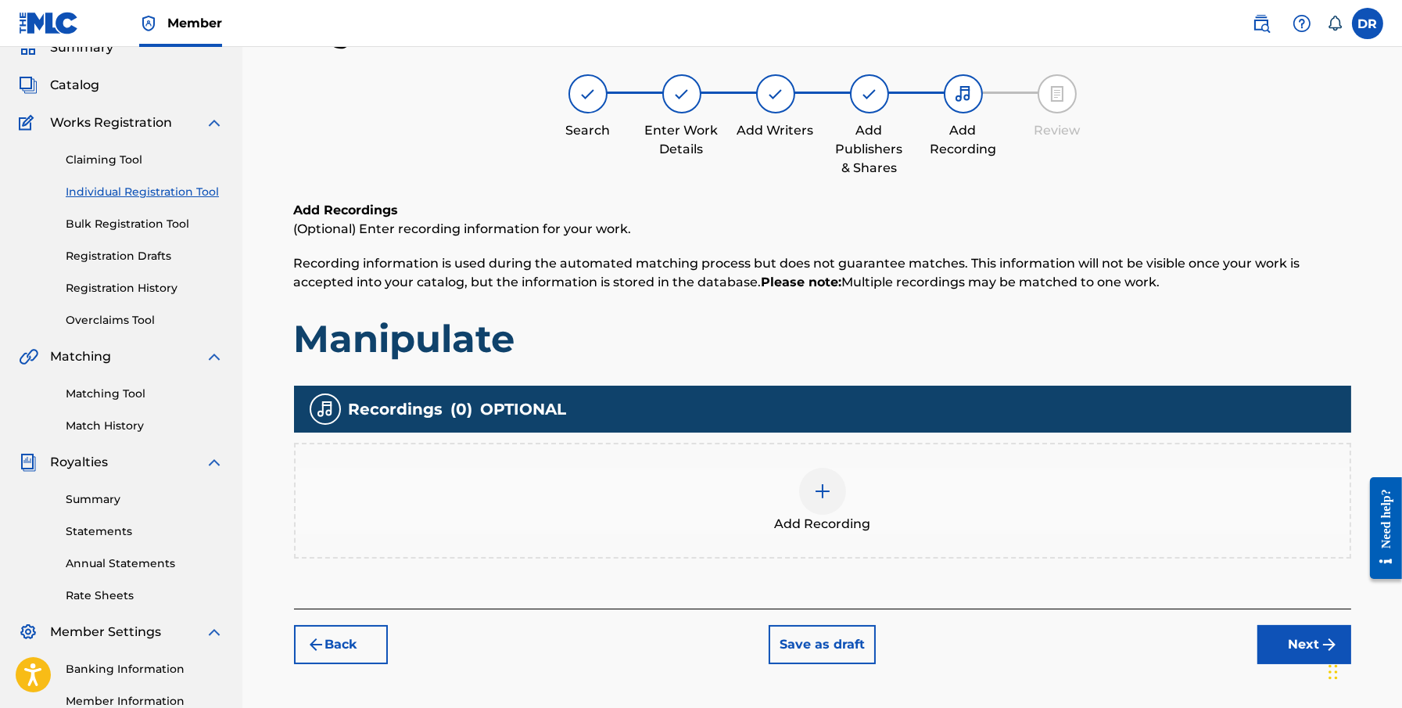
scroll to position [70, 0]
click at [827, 491] on img at bounding box center [822, 491] width 19 height 19
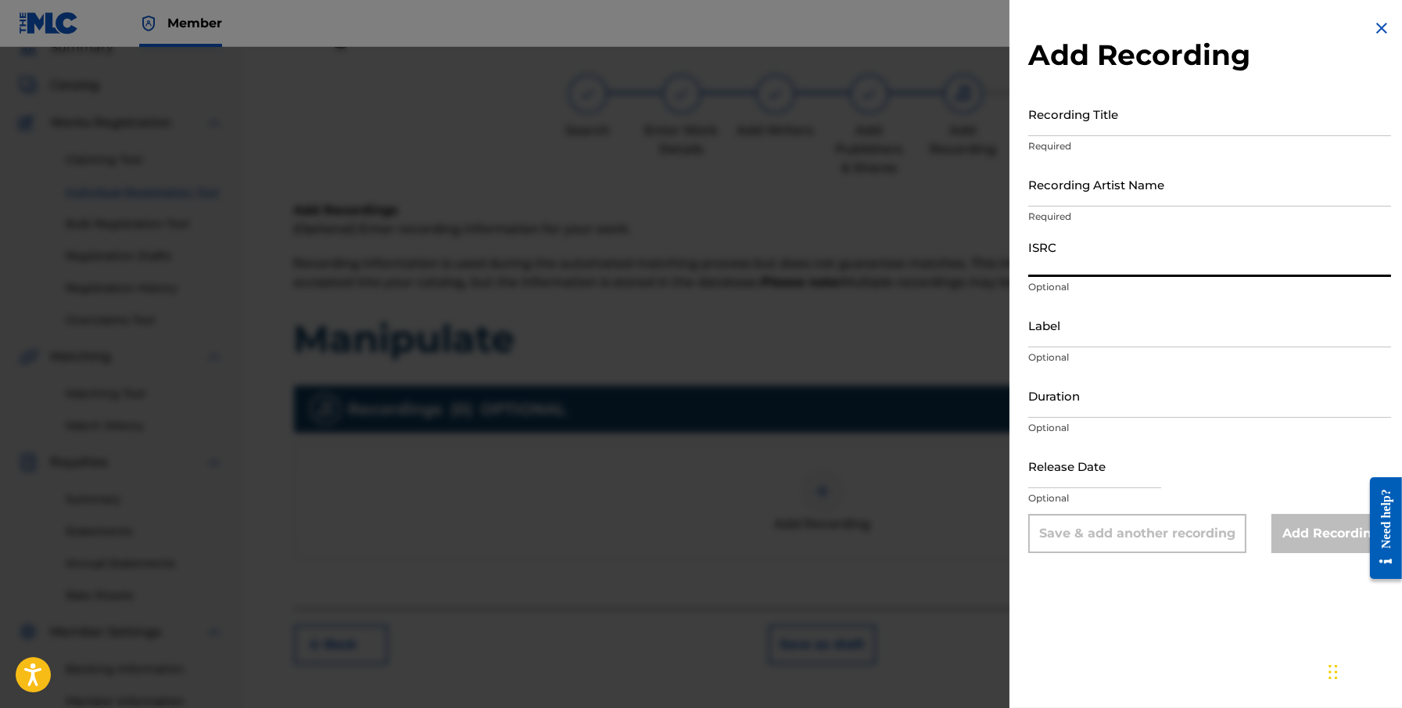
click at [1061, 260] on input "ISRC" at bounding box center [1209, 254] width 363 height 45
paste input "usl4r0773717"
click at [1045, 265] on input "usl4r0773717" at bounding box center [1209, 254] width 363 height 45
click at [1061, 257] on input "USL4r0773717" at bounding box center [1209, 254] width 363 height 45
click at [1061, 265] on input "USL4r0773717" at bounding box center [1209, 254] width 363 height 45
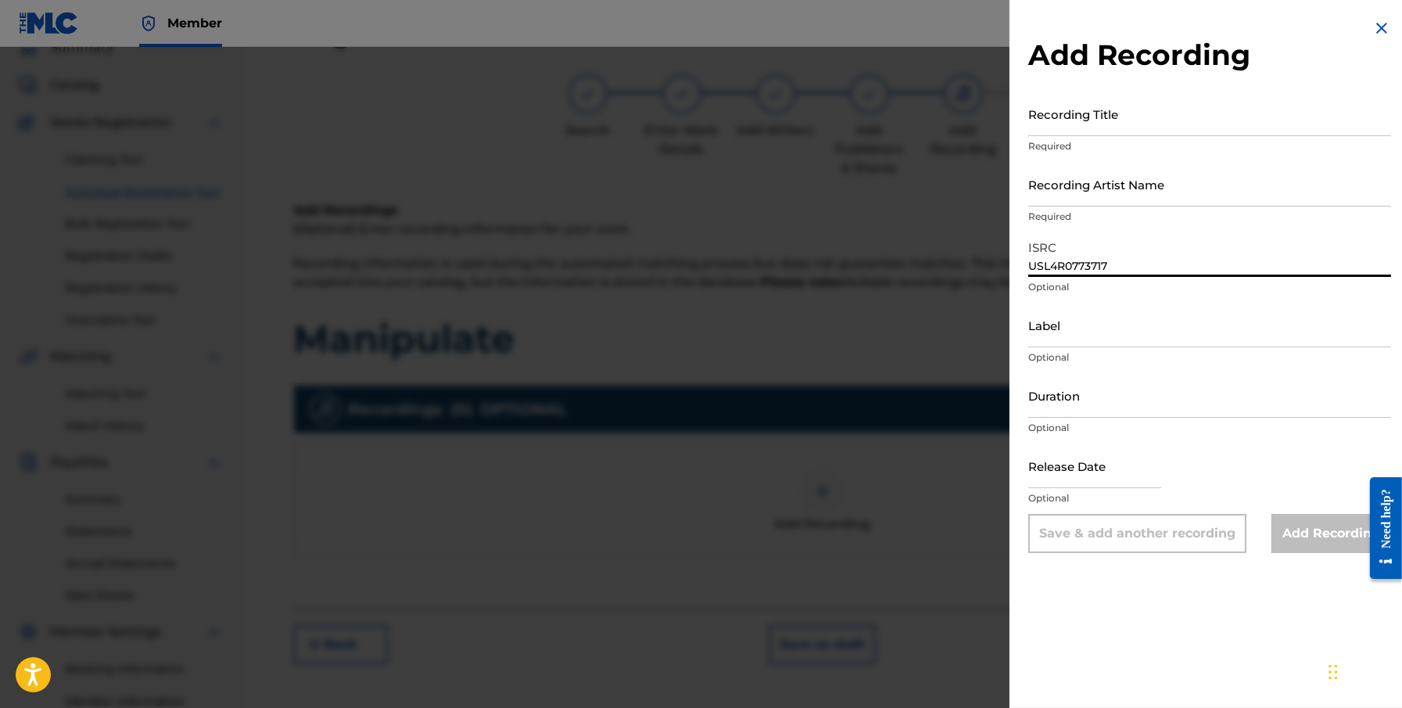
type input "USL4R0773717"
click at [1061, 392] on input "Duration" at bounding box center [1209, 395] width 363 height 45
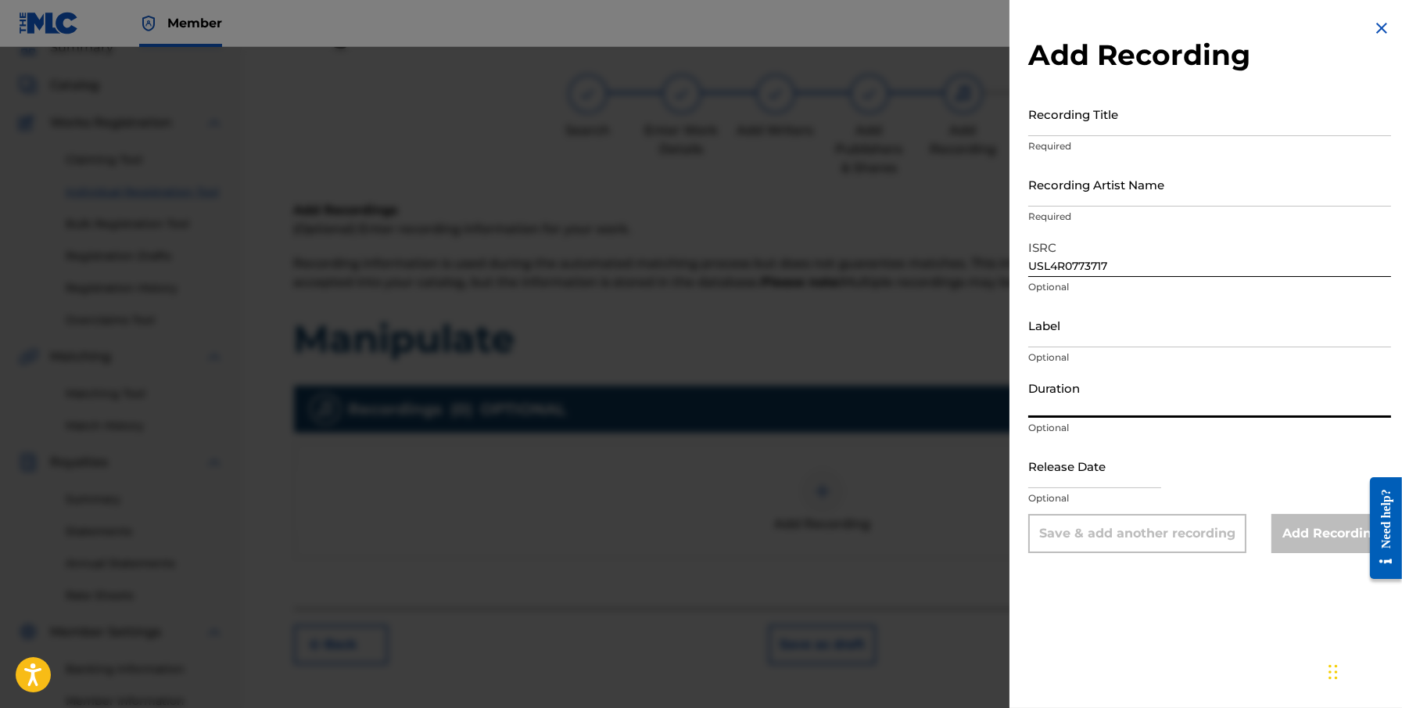
paste input "4:18"
click at [1031, 410] on input "4:18" at bounding box center [1209, 395] width 363 height 45
type input "04:18"
click at [1053, 465] on input "text" at bounding box center [1094, 465] width 133 height 45
select select "7"
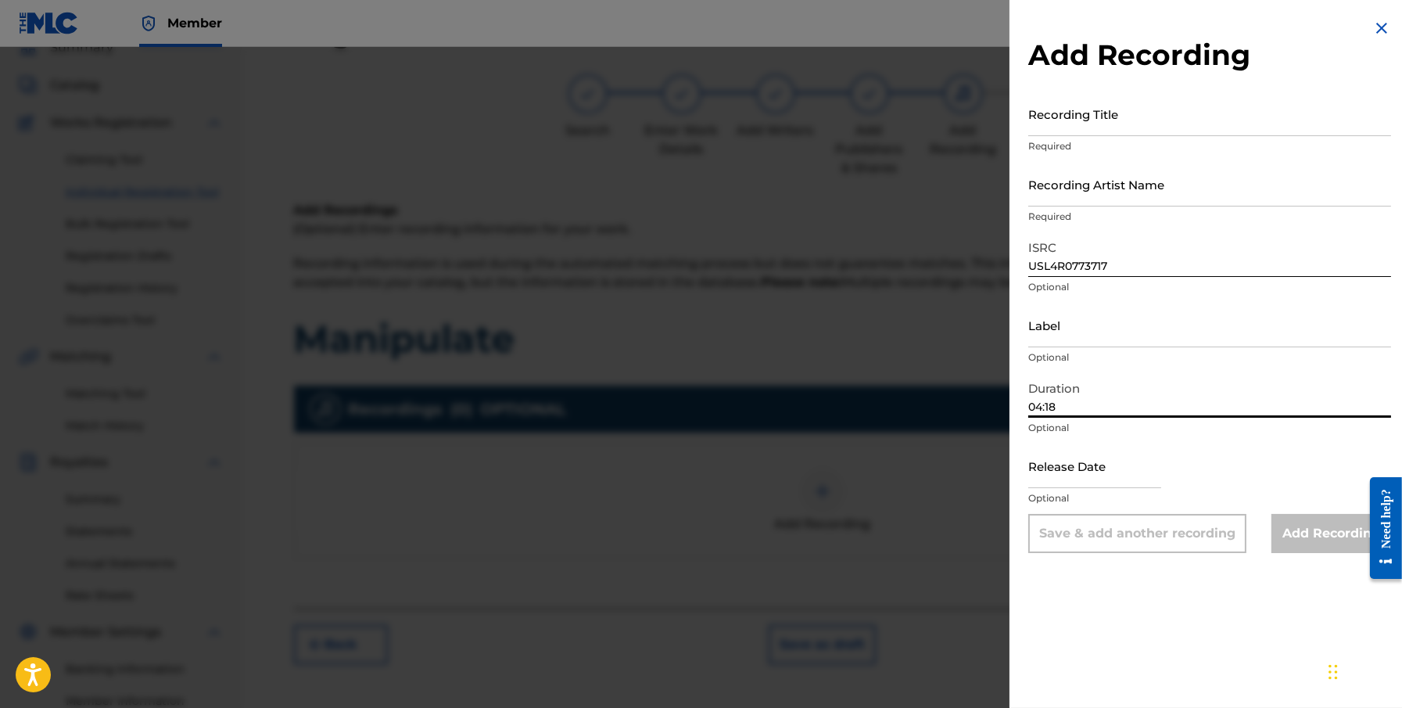
select select "2025"
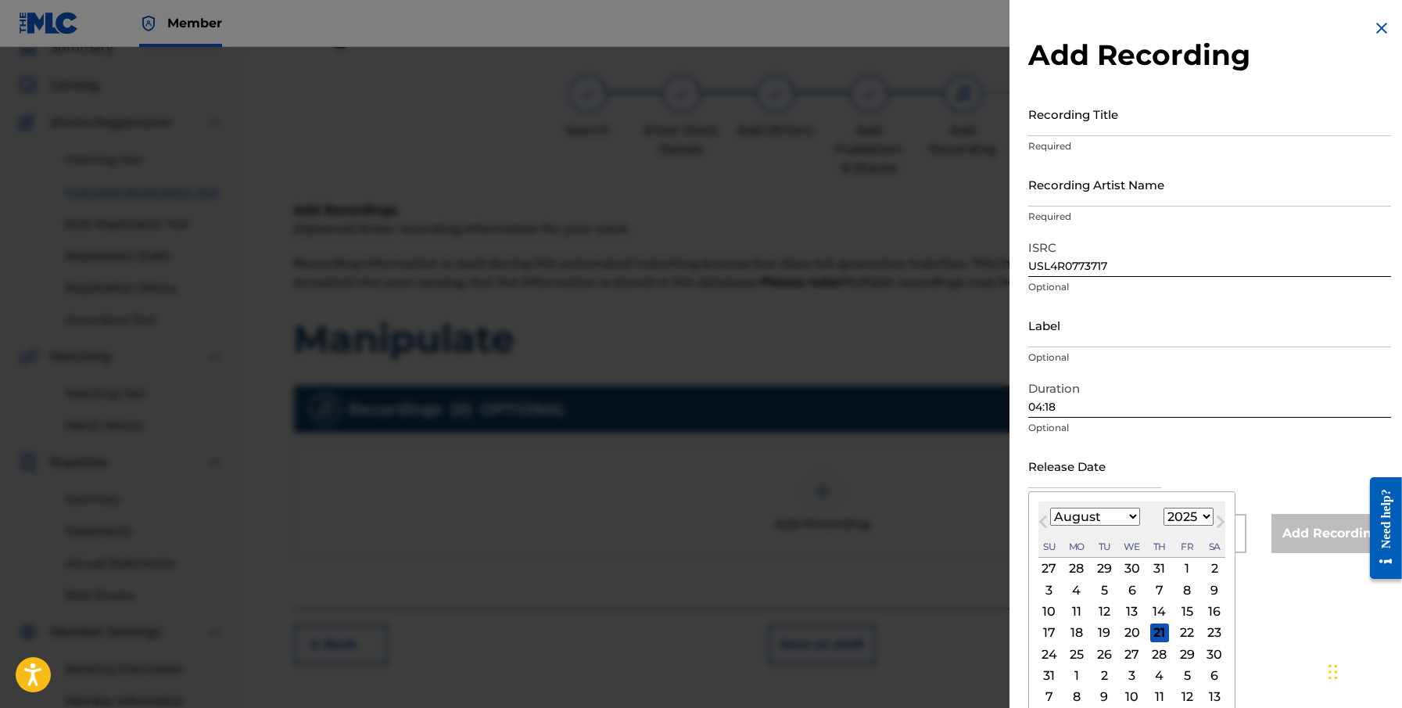
type input "[DATE]"
select select "0"
select select "2008"
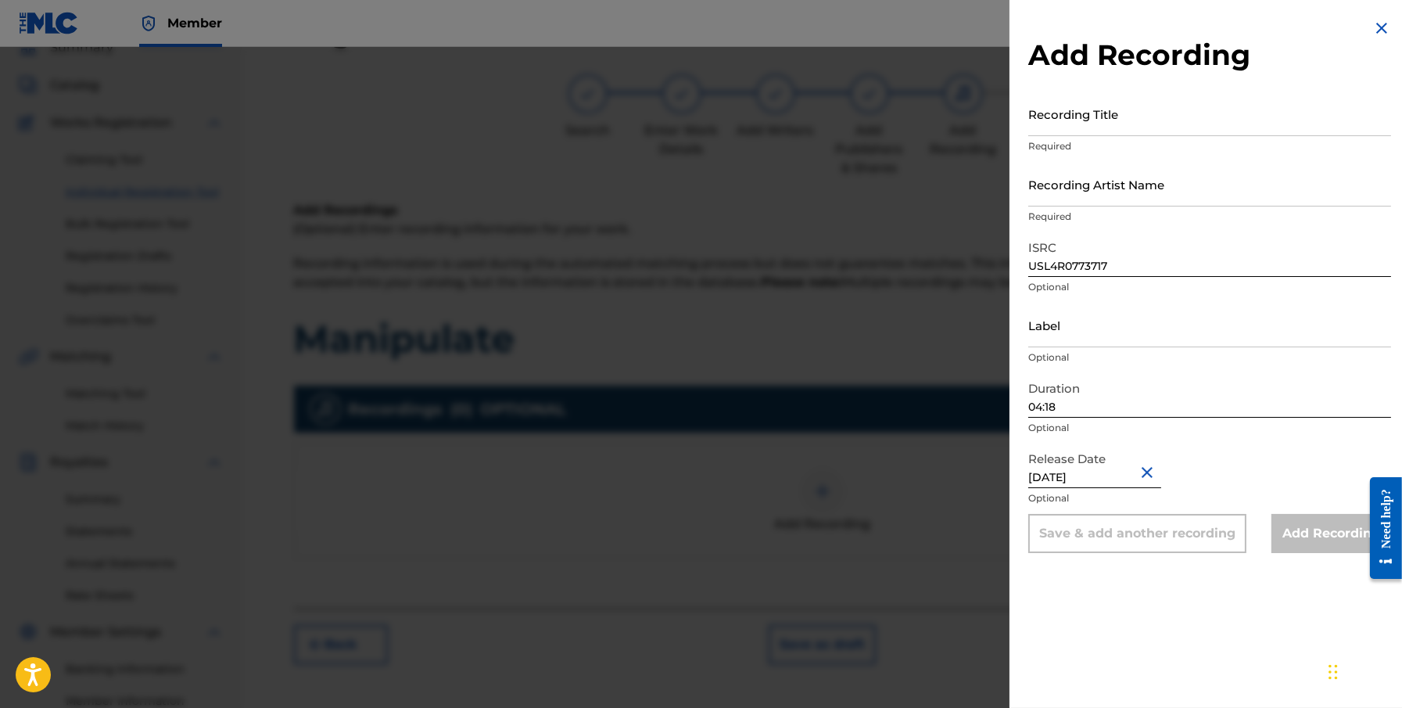
click at [1061, 461] on div "Release Date [DATE] Optional" at bounding box center [1209, 478] width 363 height 70
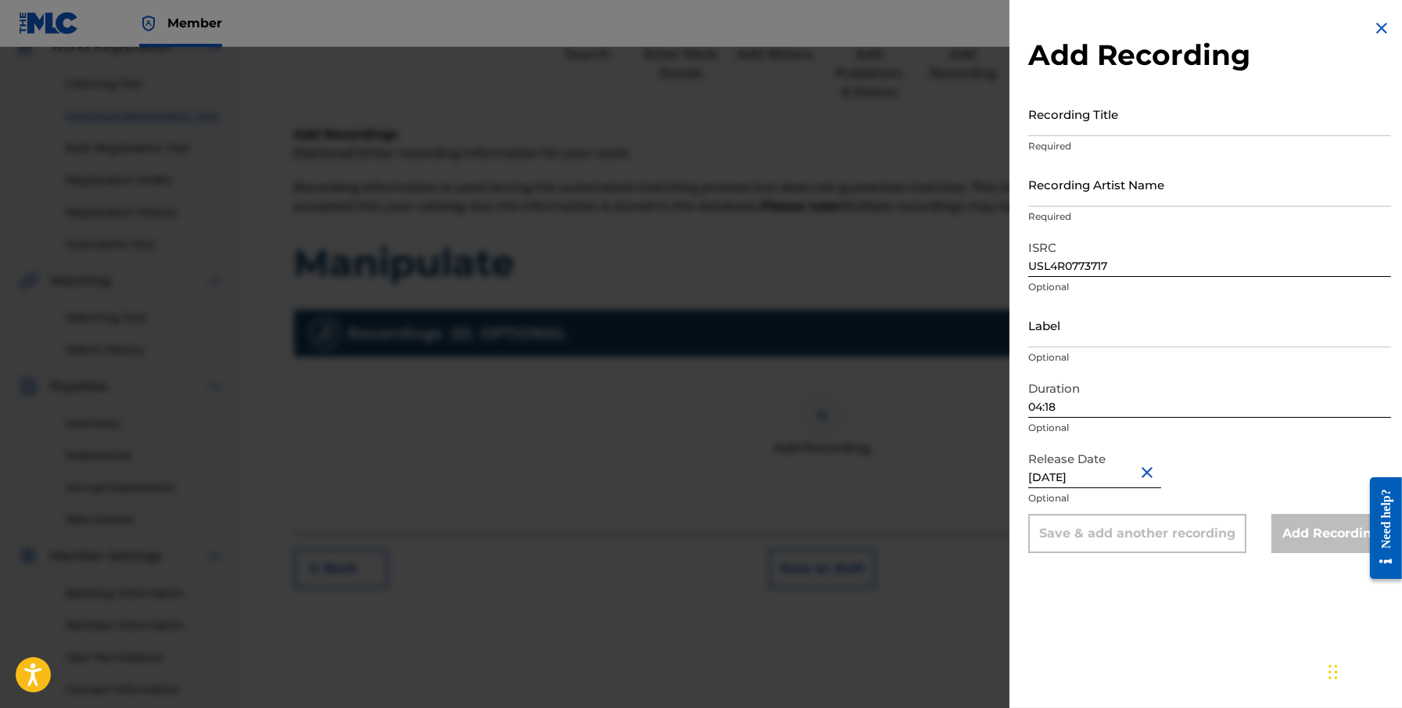
scroll to position [0, 0]
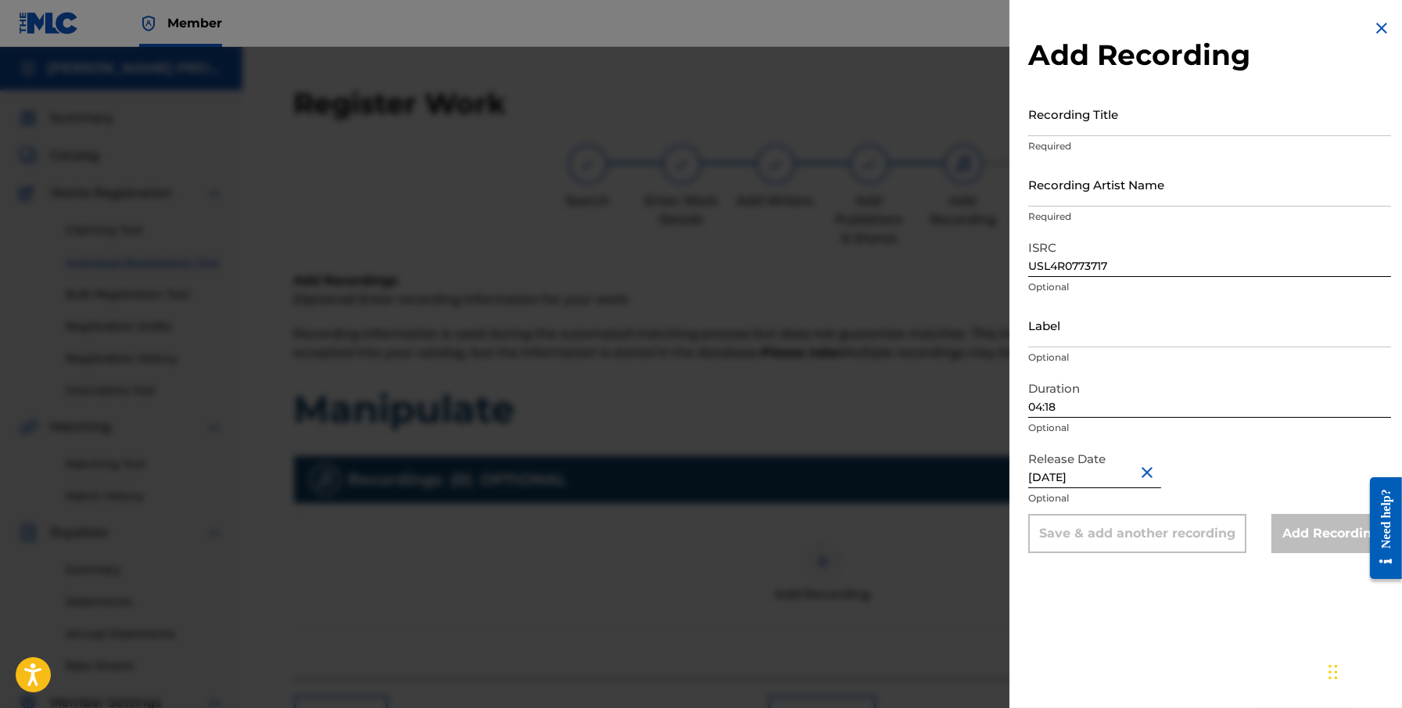
click at [1061, 115] on input "Recording Title" at bounding box center [1209, 114] width 363 height 45
type input "Manipulate"
click at [1061, 185] on input "Recording Artist Name" at bounding box center [1209, 184] width 363 height 45
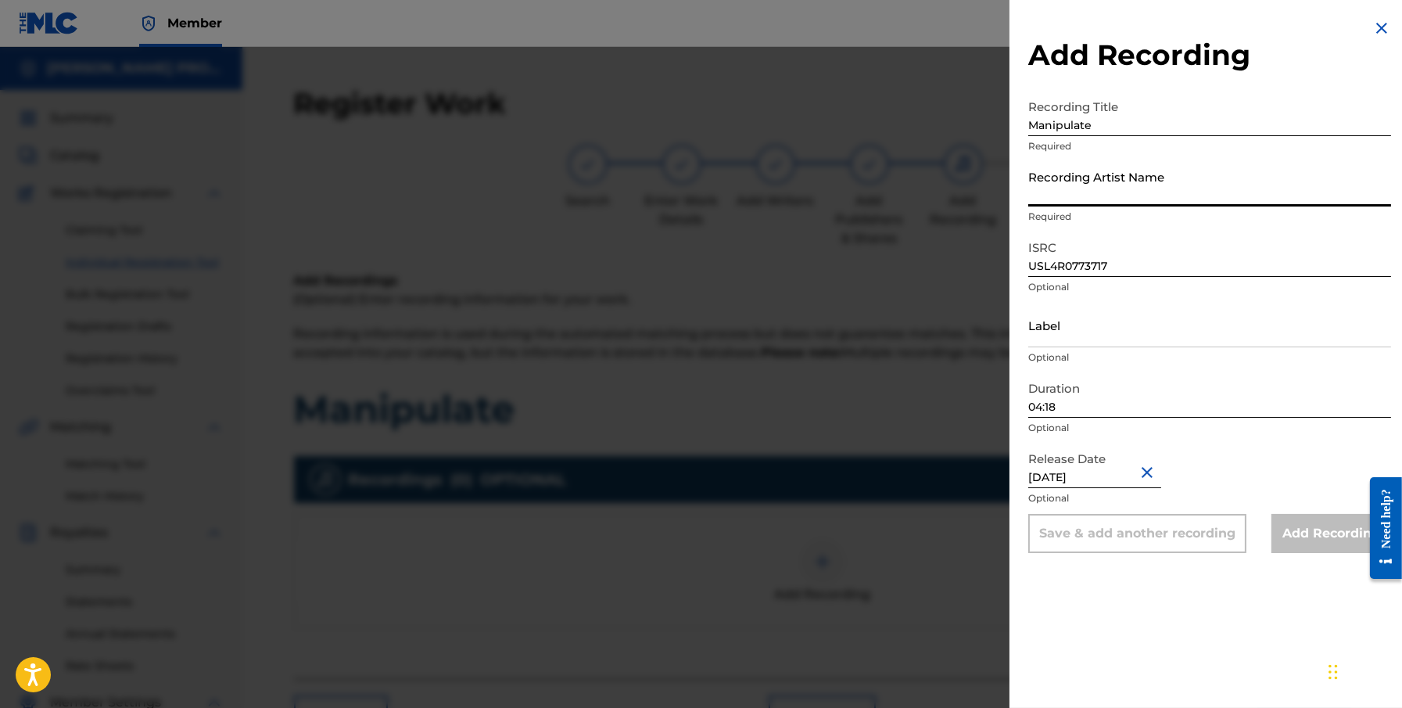
type input "[PERSON_NAME] The Morning Star"
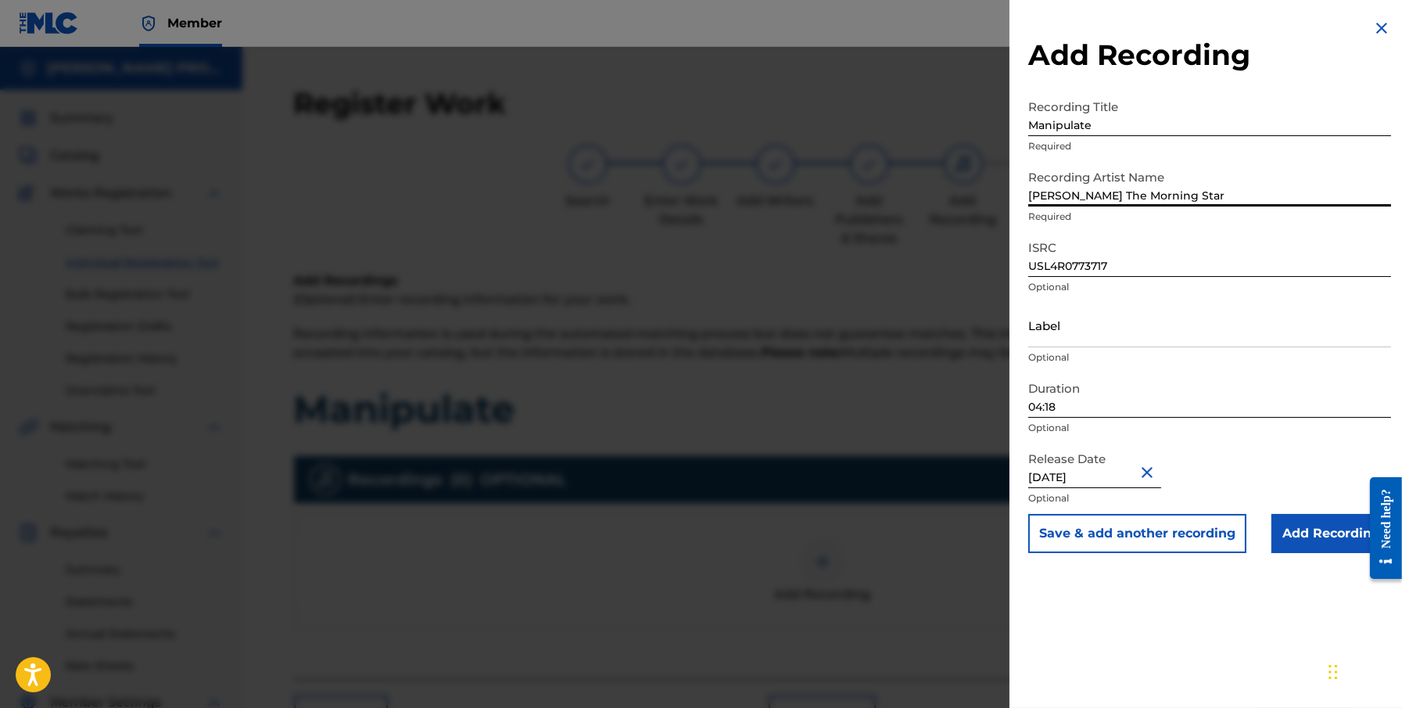
scroll to position [18, 0]
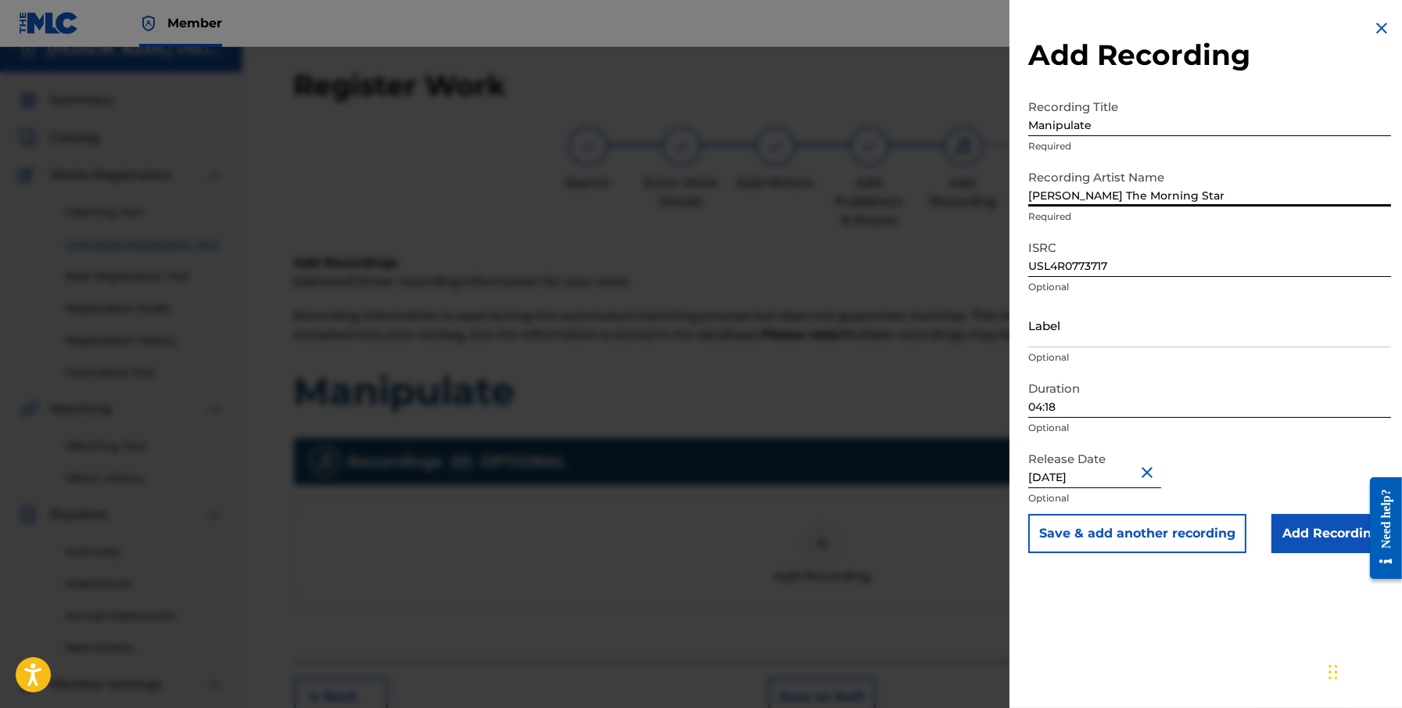
click at [1061, 528] on input "Add Recording" at bounding box center [1332, 533] width 120 height 39
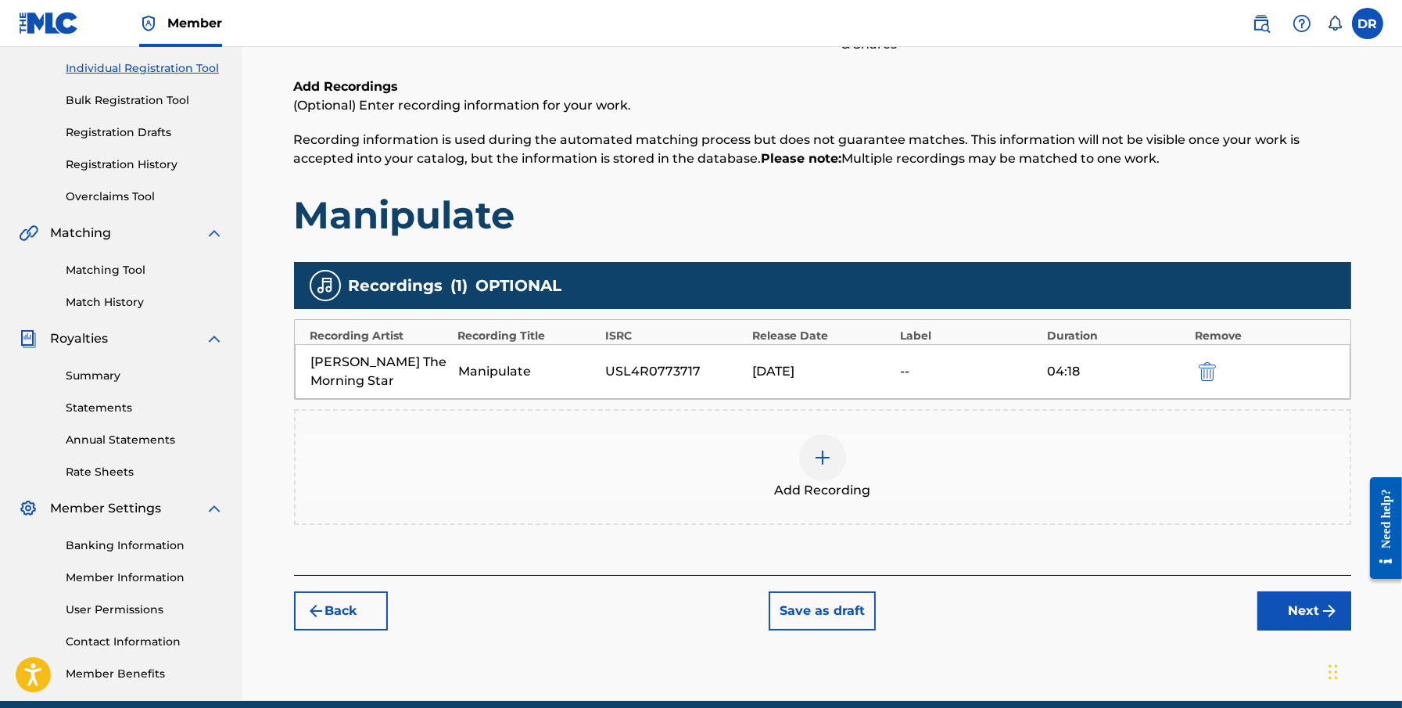
scroll to position [262, 0]
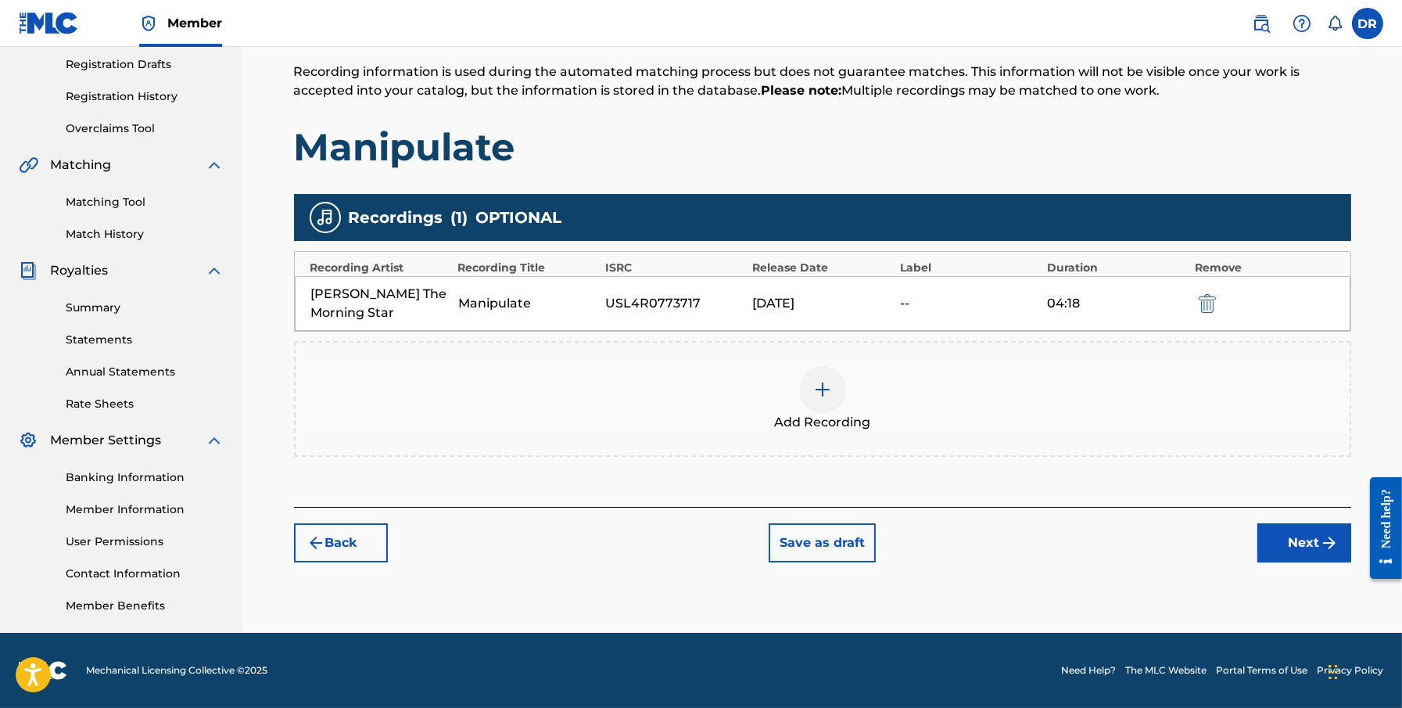
click at [1061, 537] on button "Next" at bounding box center [1305, 542] width 94 height 39
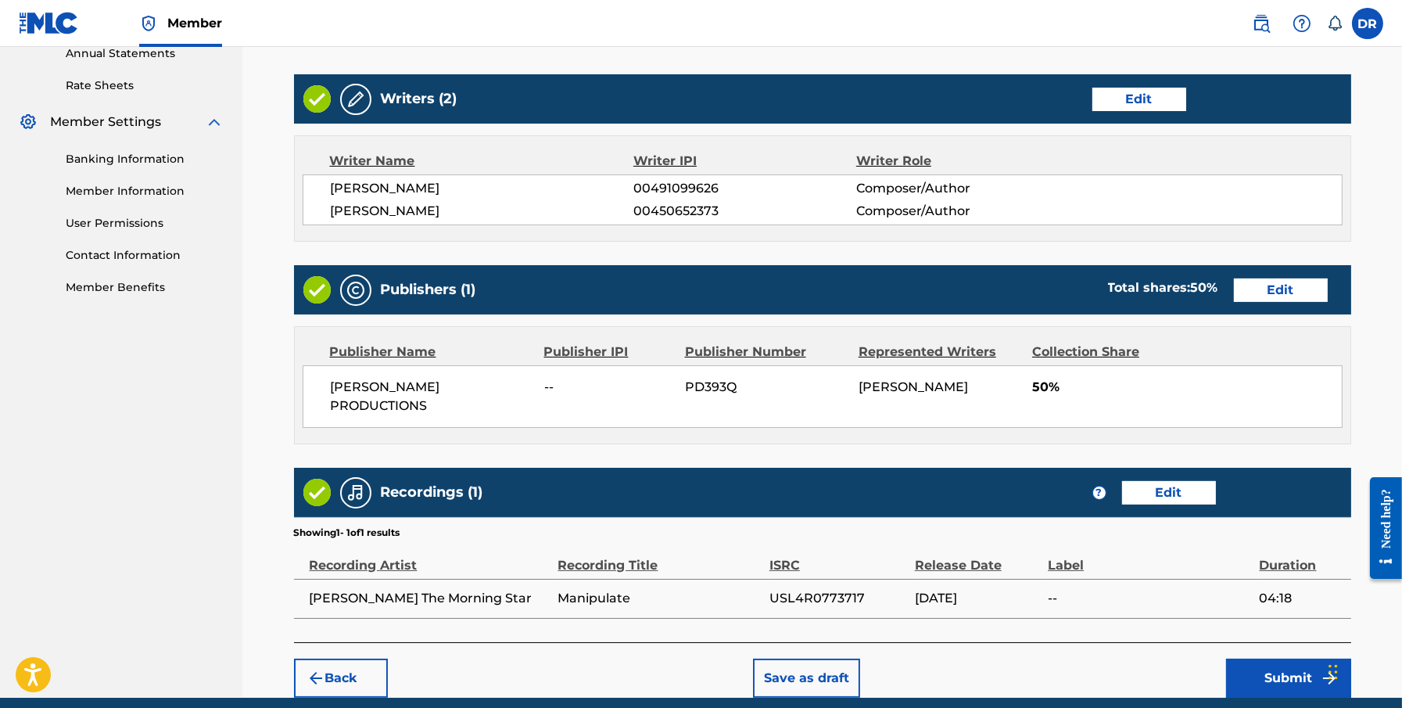
scroll to position [641, 0]
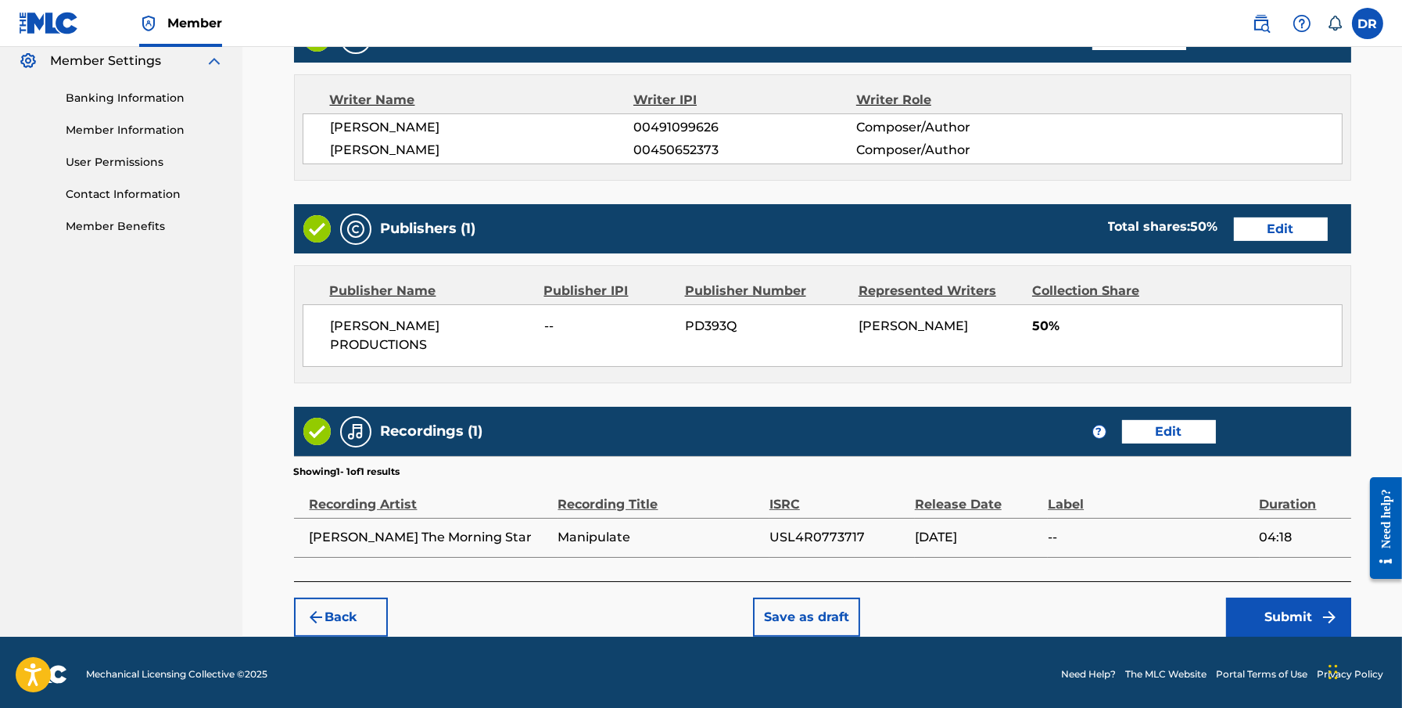
click at [1061, 616] on button "Submit" at bounding box center [1288, 617] width 125 height 39
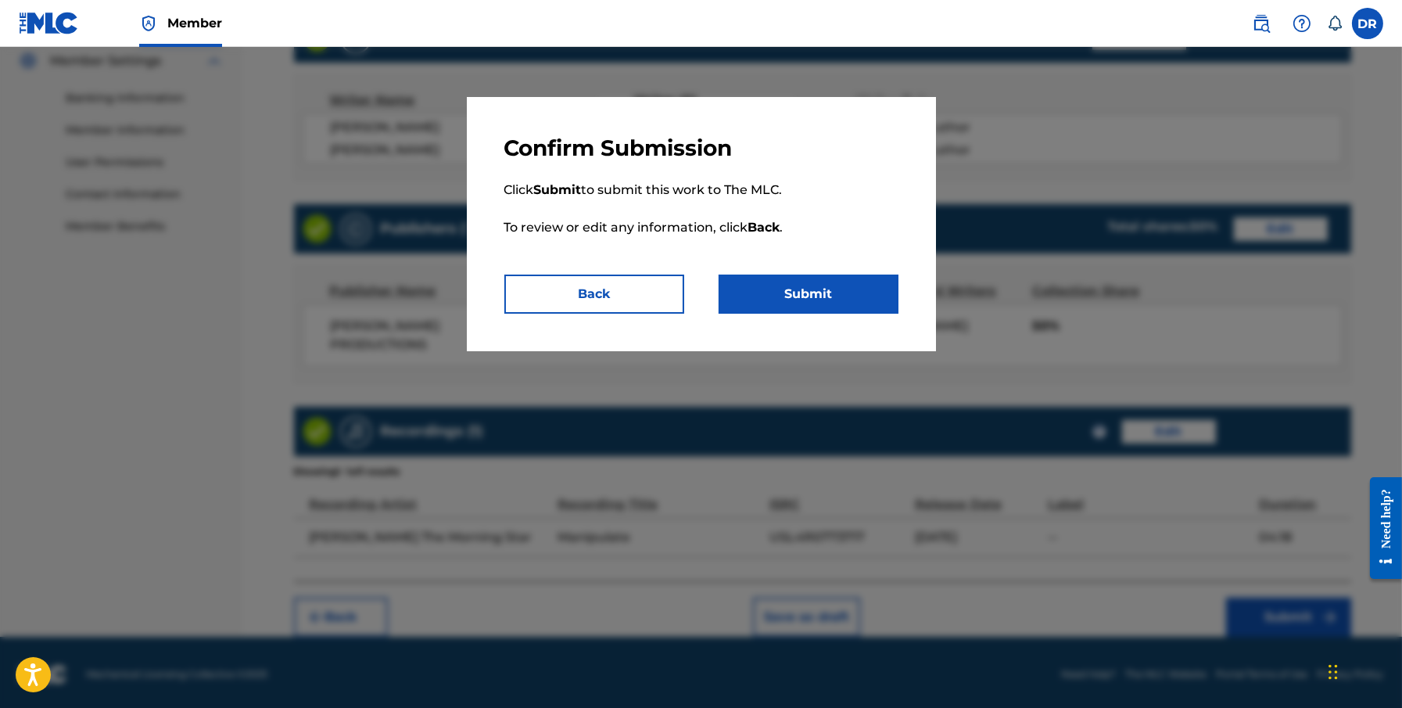
click at [849, 290] on button "Submit" at bounding box center [809, 294] width 180 height 39
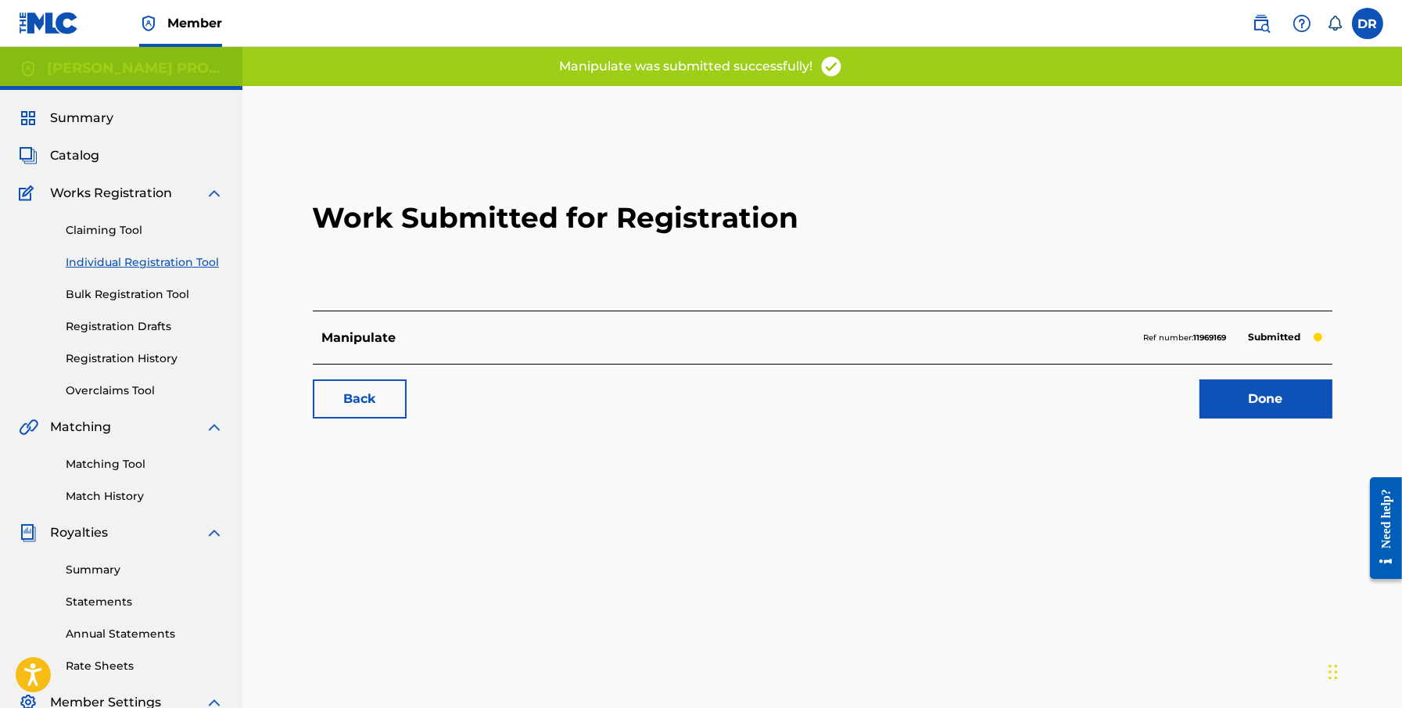
click at [1061, 397] on link "Done" at bounding box center [1266, 398] width 133 height 39
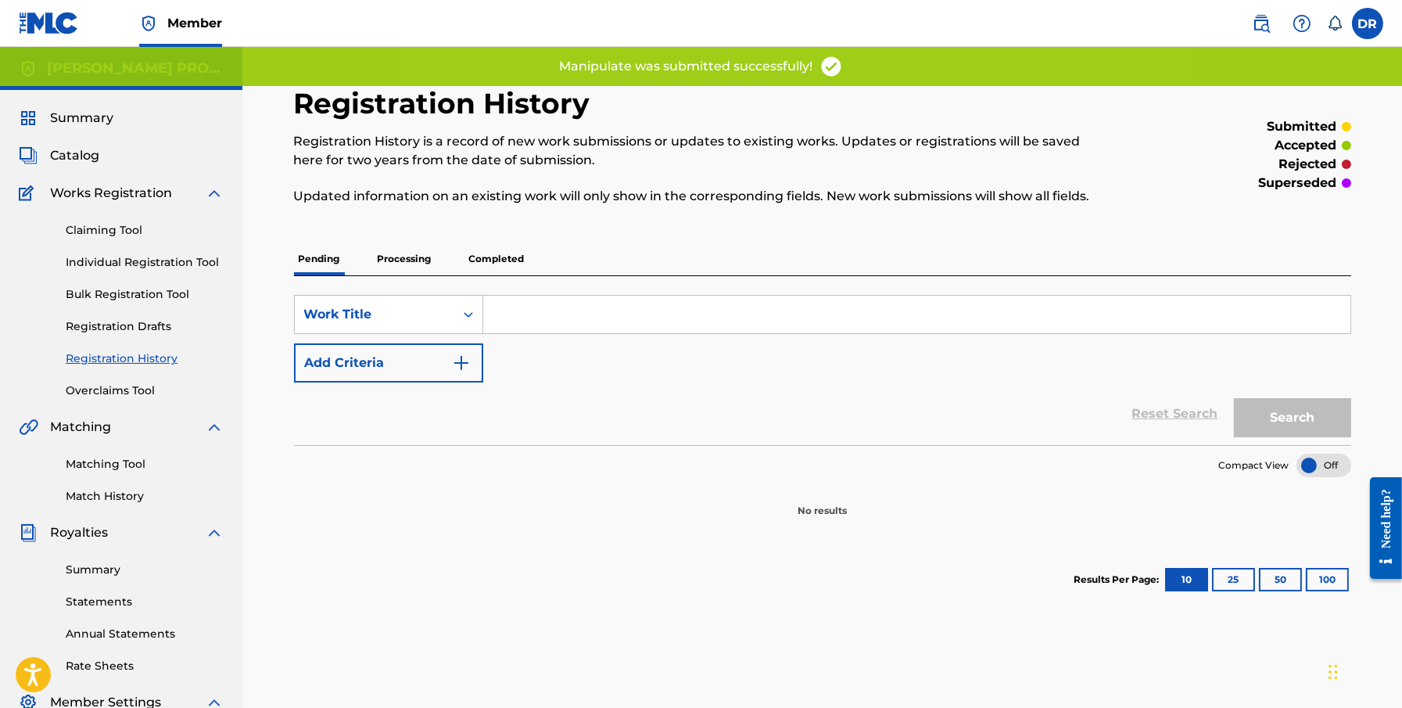
click at [437, 247] on div "Pending Processing Completed" at bounding box center [822, 258] width 1057 height 33
click at [406, 260] on p "Processing" at bounding box center [404, 258] width 63 height 33
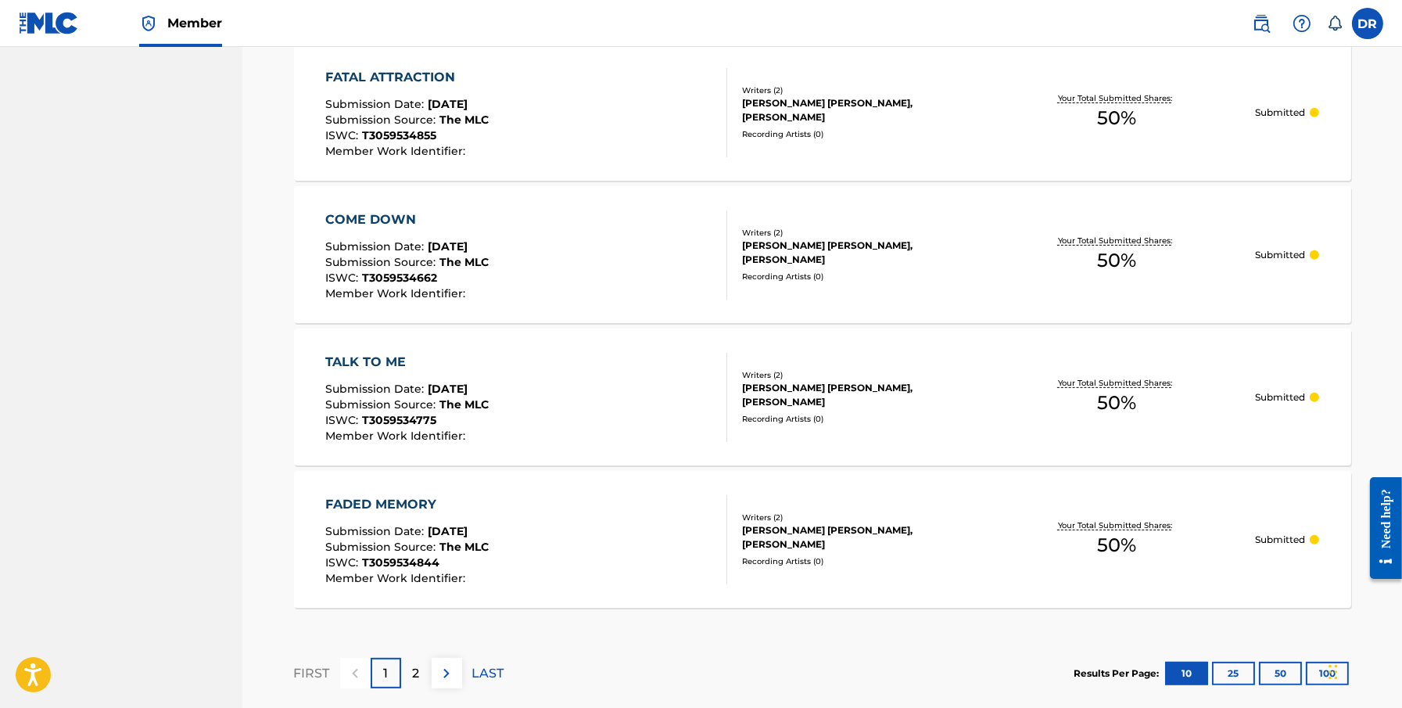
scroll to position [1375, 0]
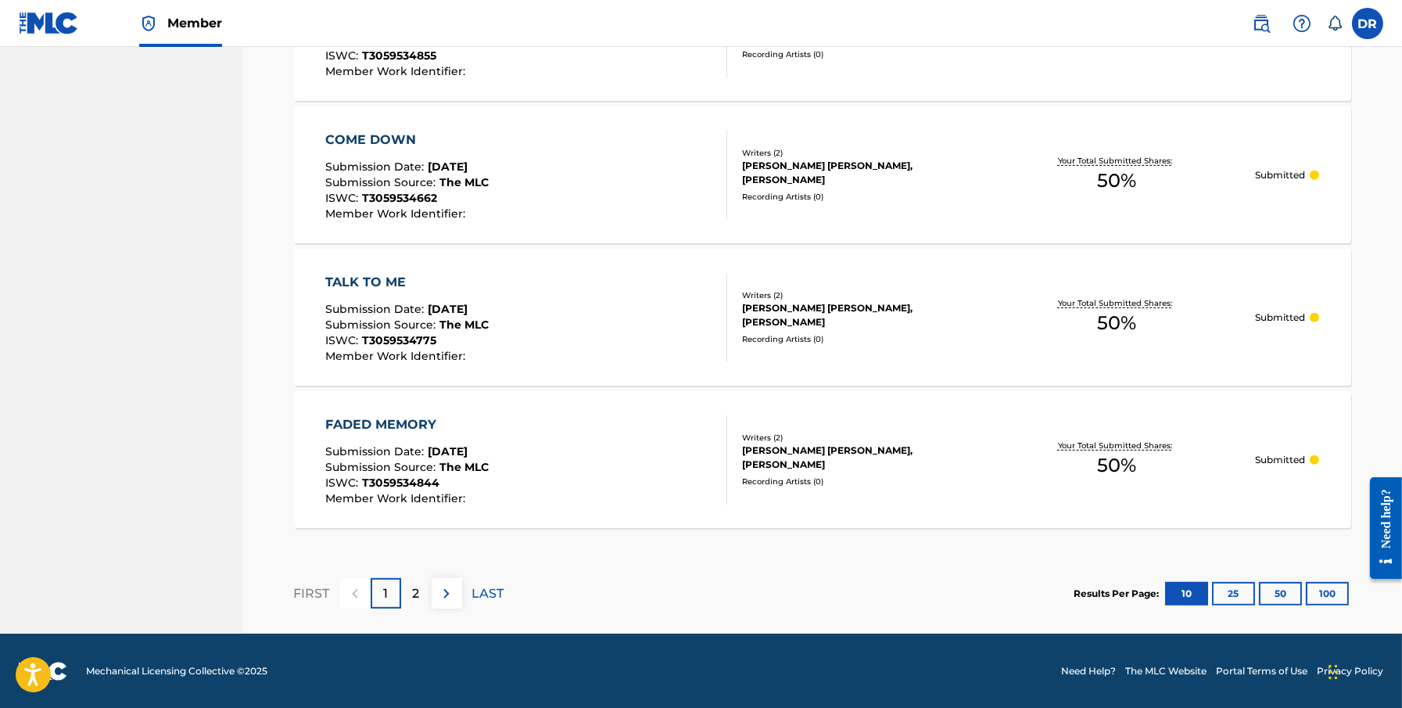
click at [1061, 591] on button "100" at bounding box center [1327, 593] width 43 height 23
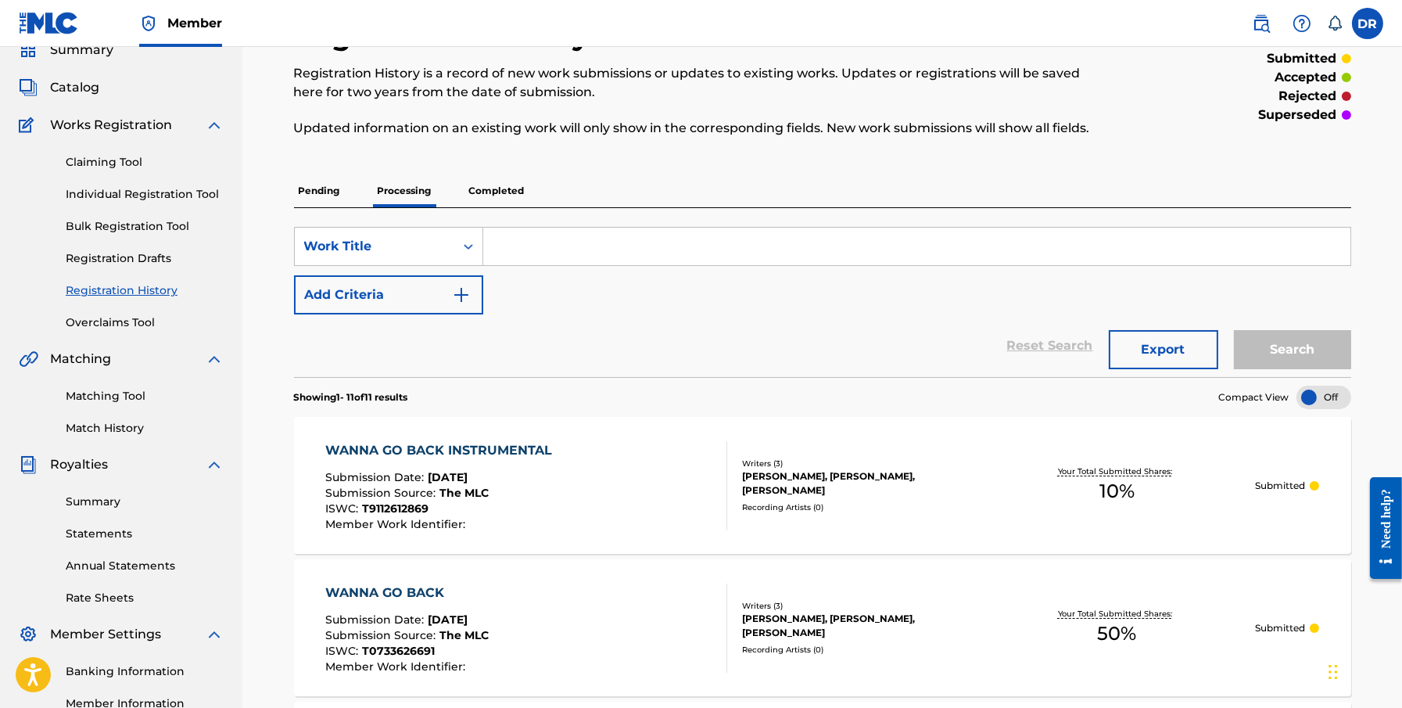
scroll to position [0, 0]
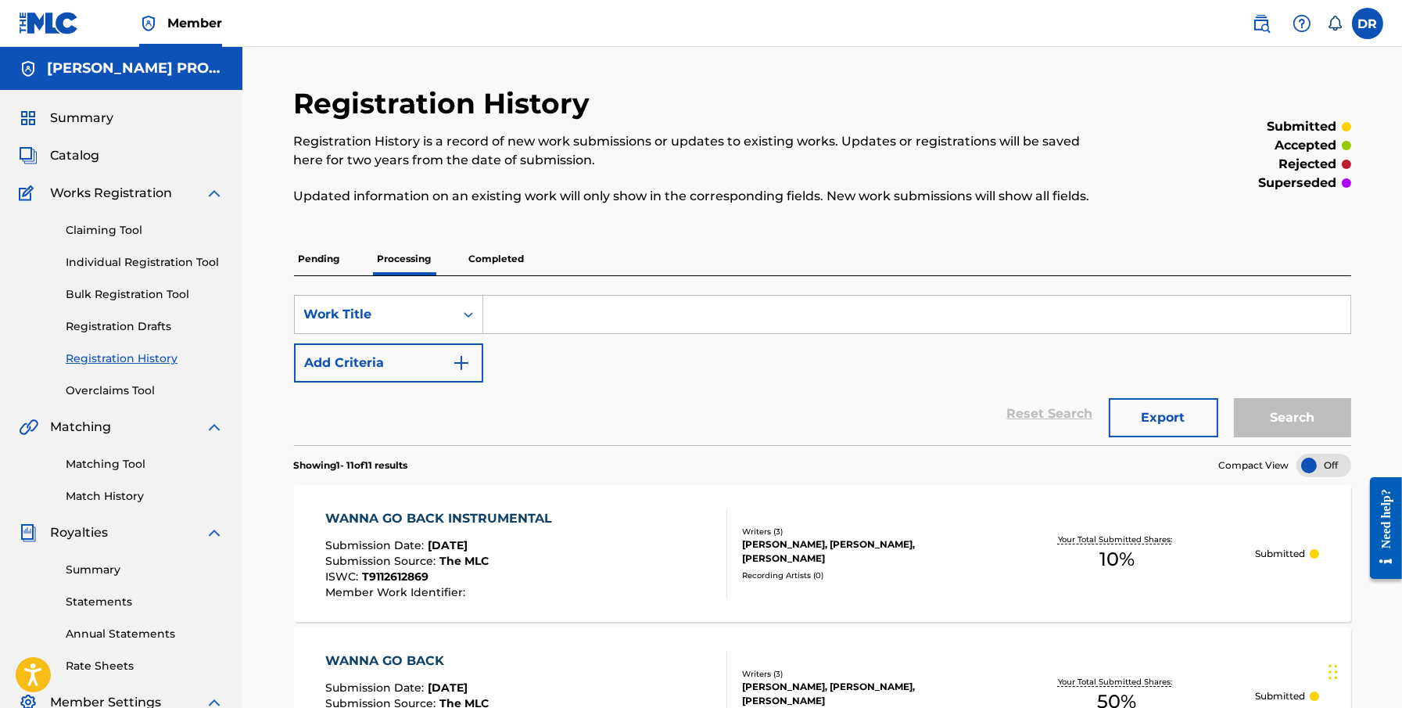
click at [483, 262] on p "Completed" at bounding box center [497, 258] width 65 height 33
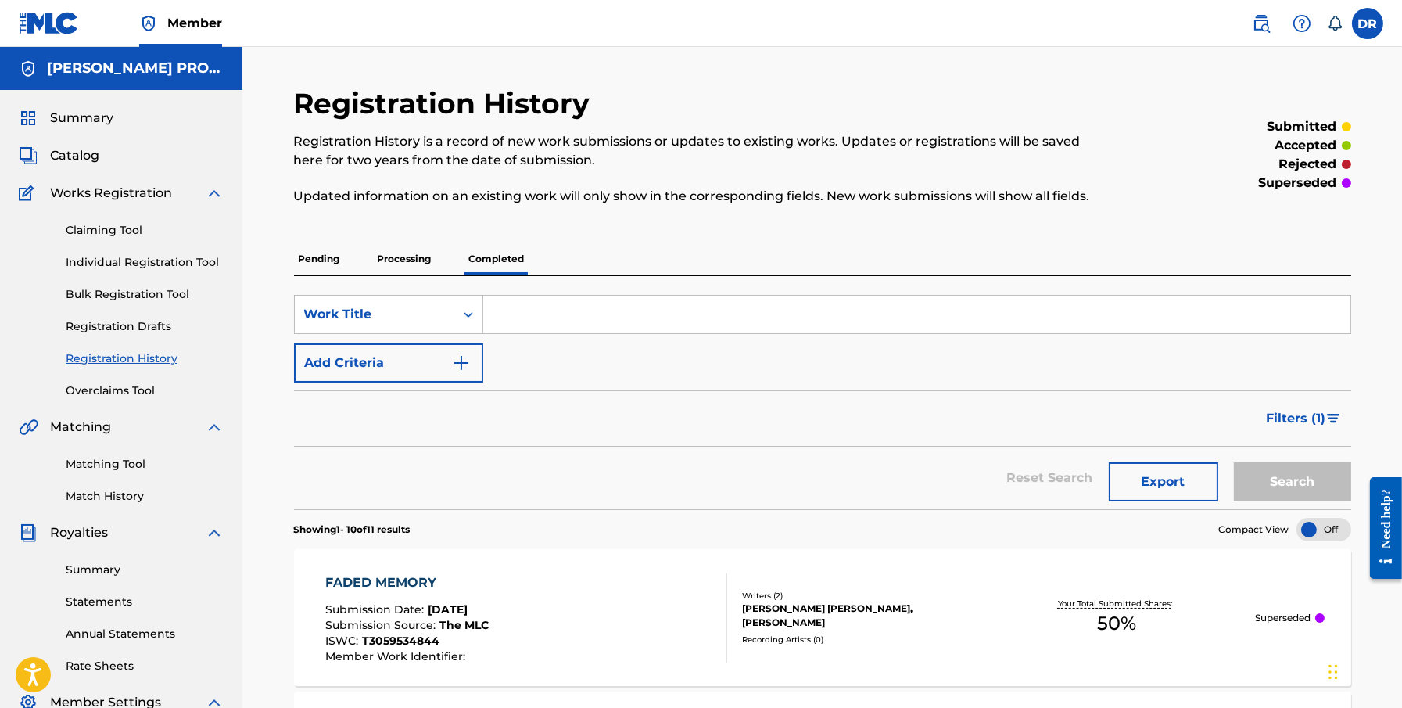
click at [319, 260] on p "Pending" at bounding box center [319, 258] width 51 height 33
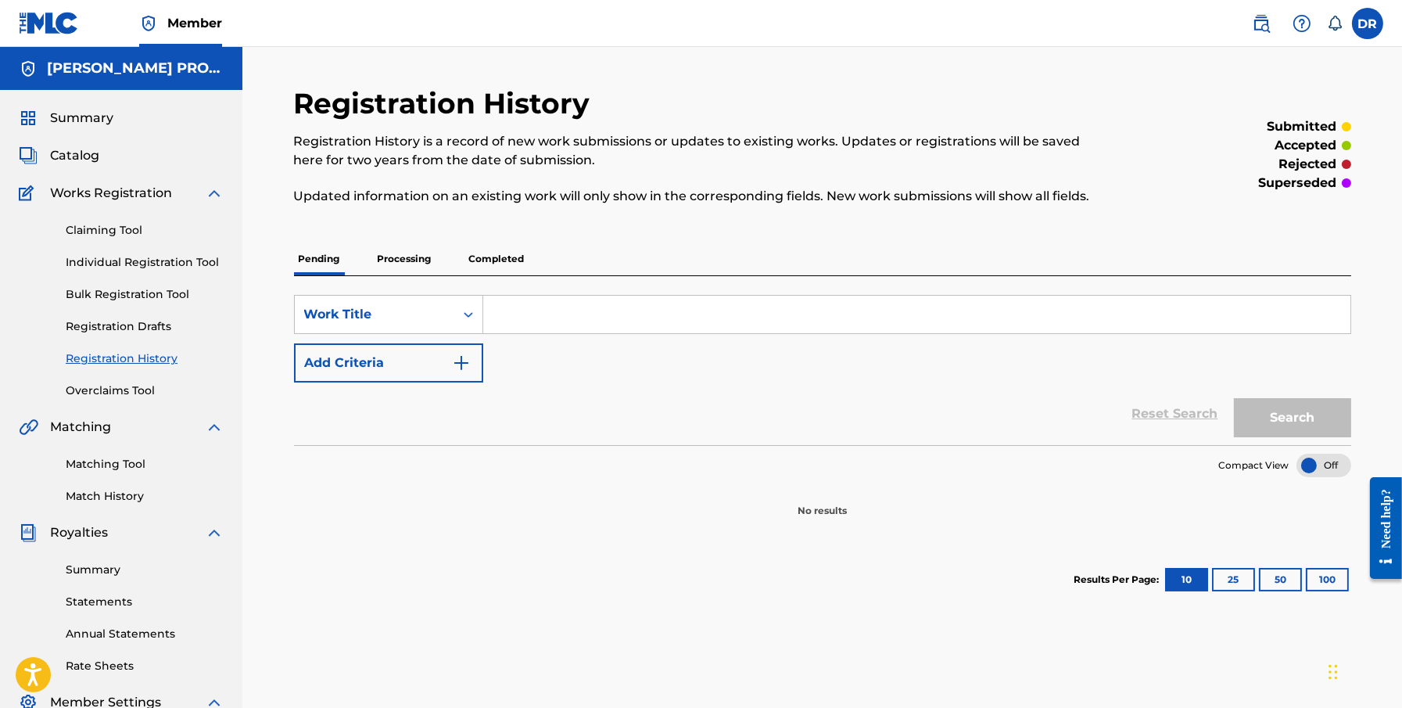
click at [154, 357] on link "Registration History" at bounding box center [145, 358] width 158 height 16
click at [401, 264] on p "Processing" at bounding box center [404, 258] width 63 height 33
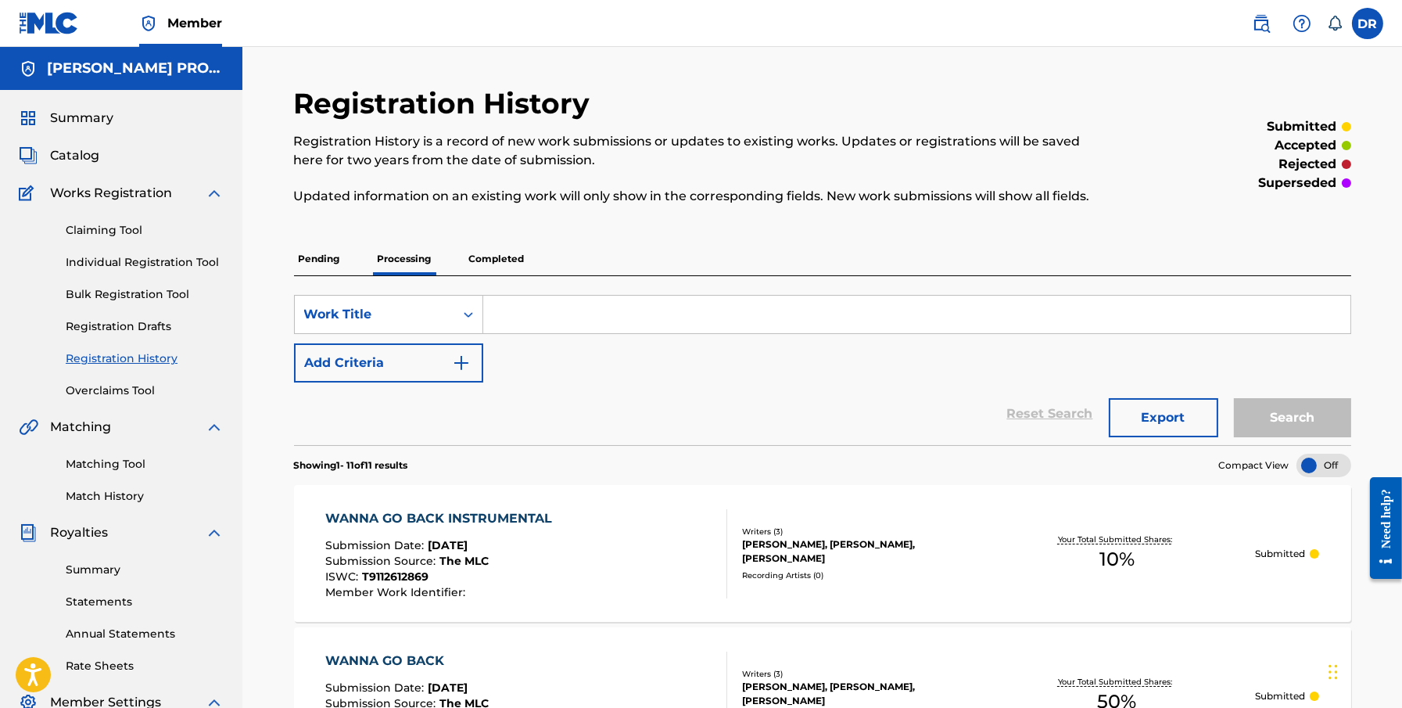
click at [321, 263] on p "Pending" at bounding box center [319, 258] width 51 height 33
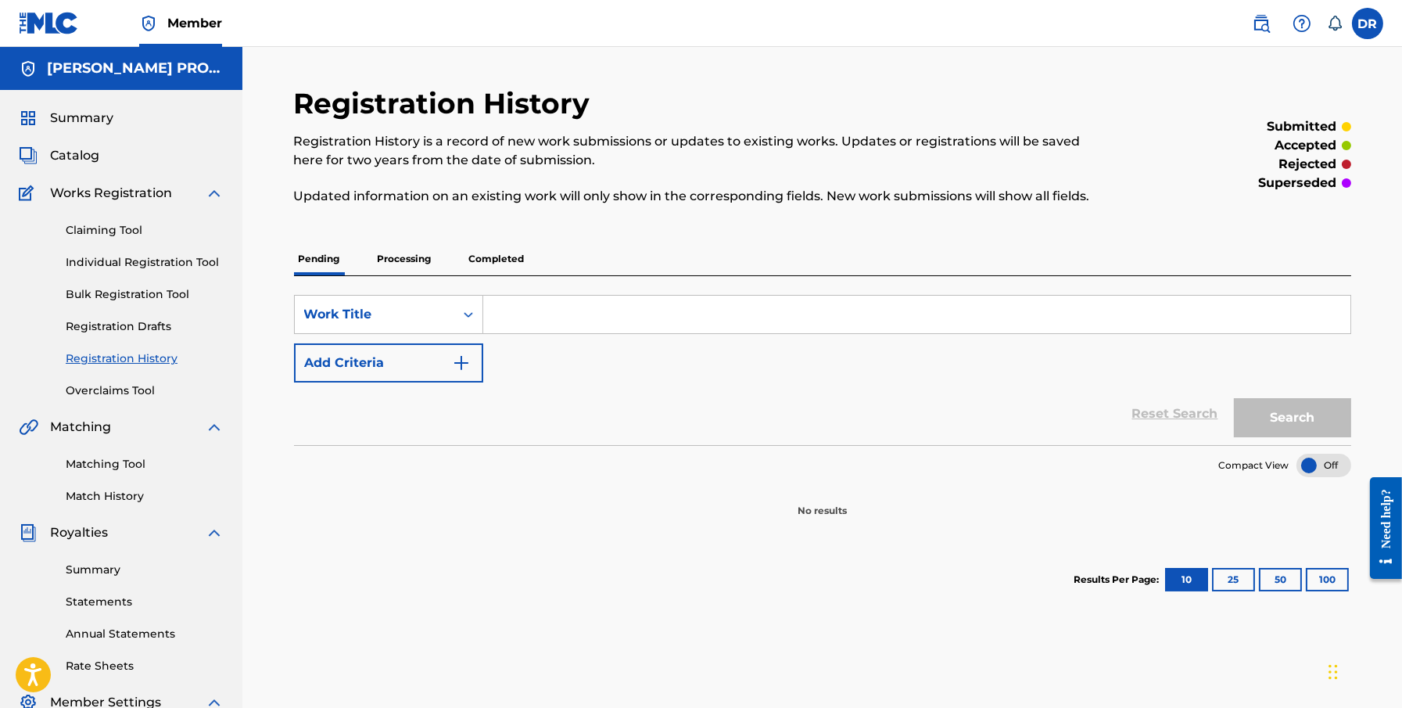
click at [164, 271] on div "Claiming Tool Individual Registration Tool Bulk Registration Tool Registration …" at bounding box center [121, 301] width 205 height 196
click at [164, 264] on link "Individual Registration Tool" at bounding box center [145, 262] width 158 height 16
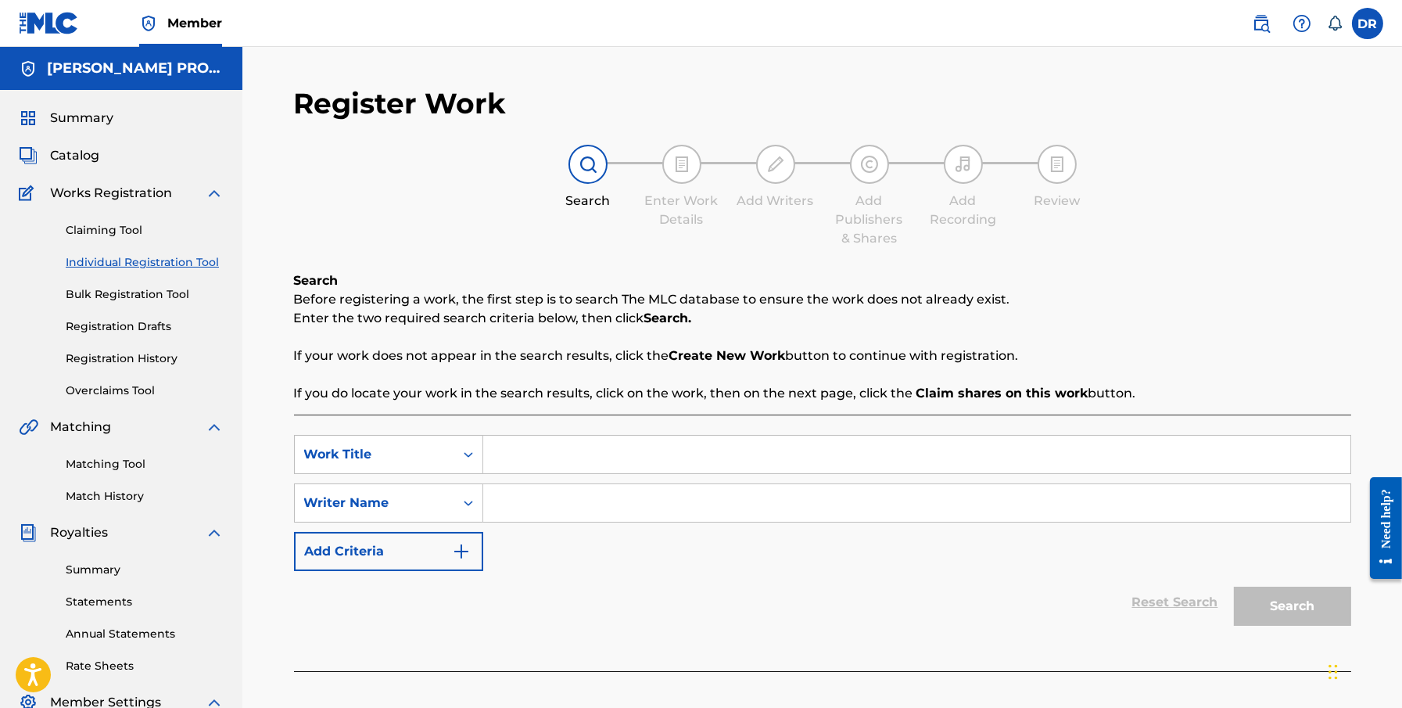
click at [544, 460] on input "Search Form" at bounding box center [916, 455] width 867 height 38
type input "Lucky"
click at [529, 502] on input "Search Form" at bounding box center [916, 503] width 867 height 38
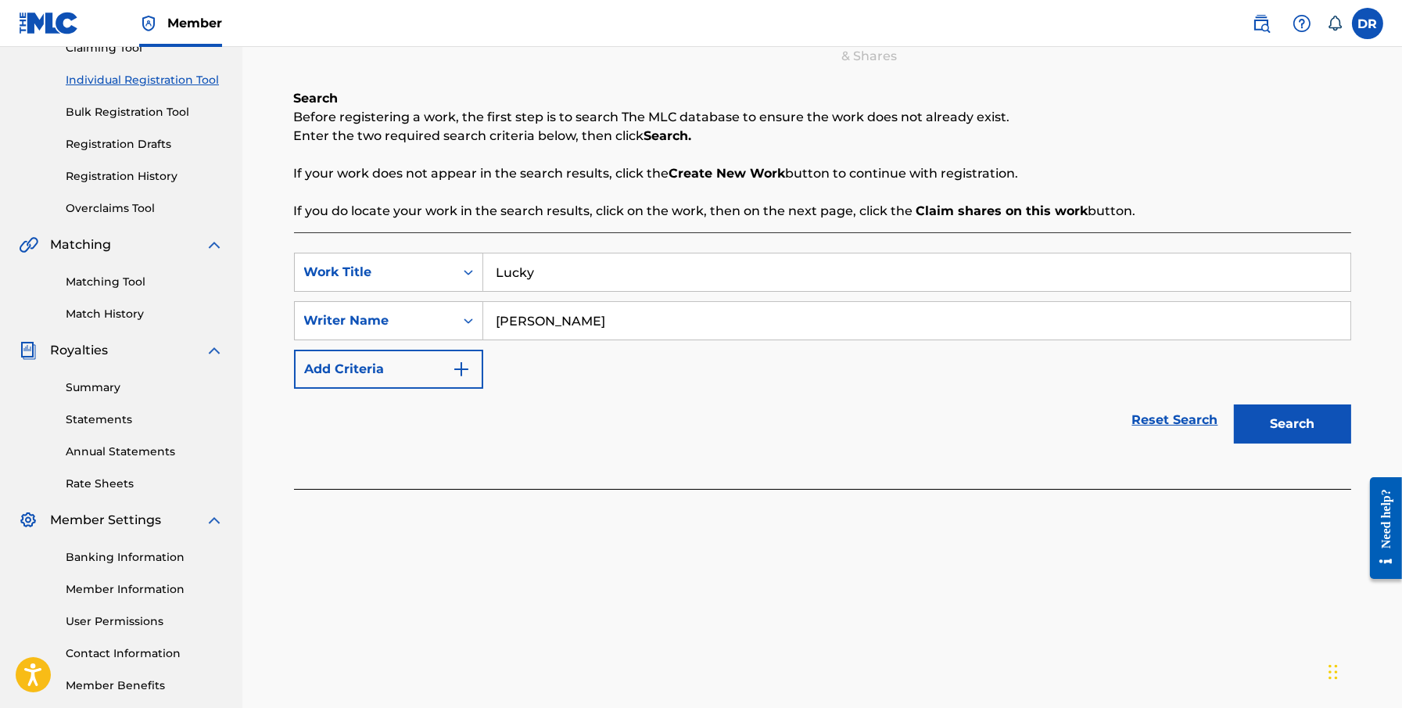
scroll to position [216, 0]
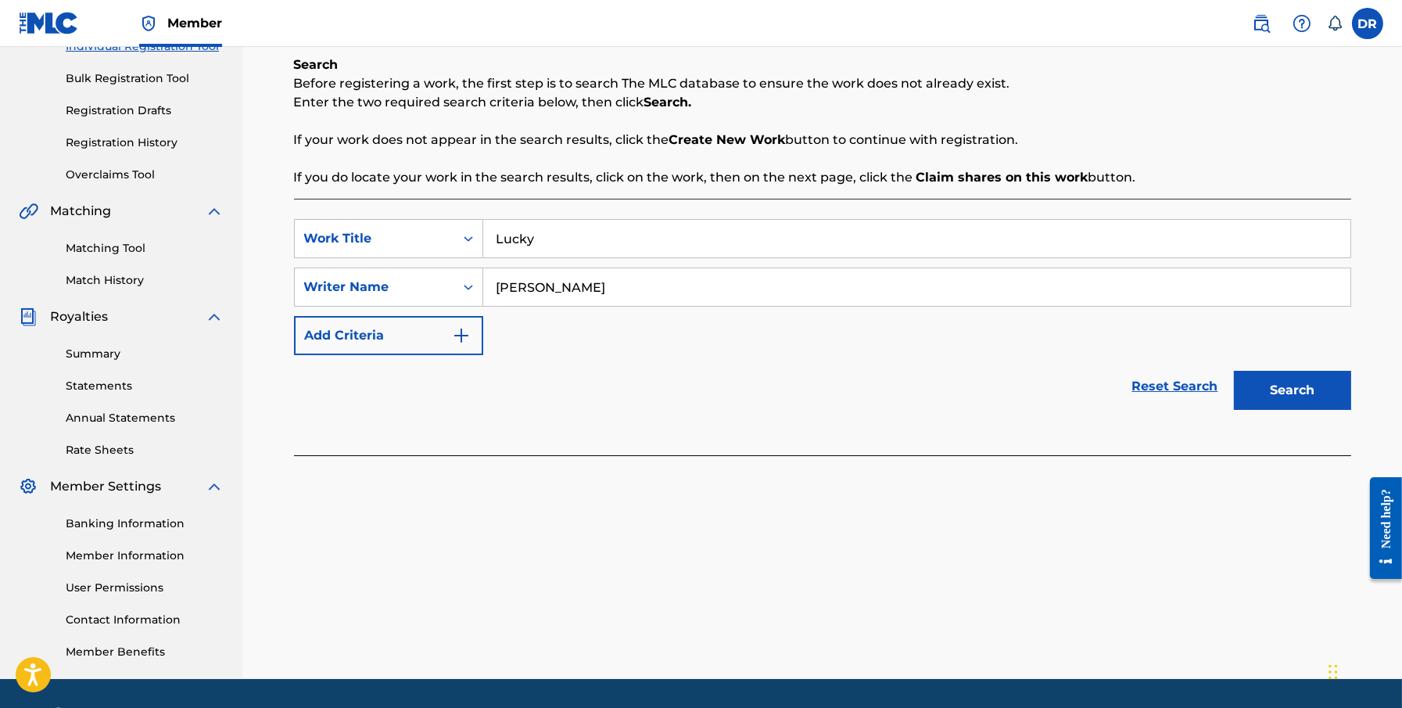
type input "[PERSON_NAME]"
click at [1061, 393] on button "Search" at bounding box center [1292, 390] width 117 height 39
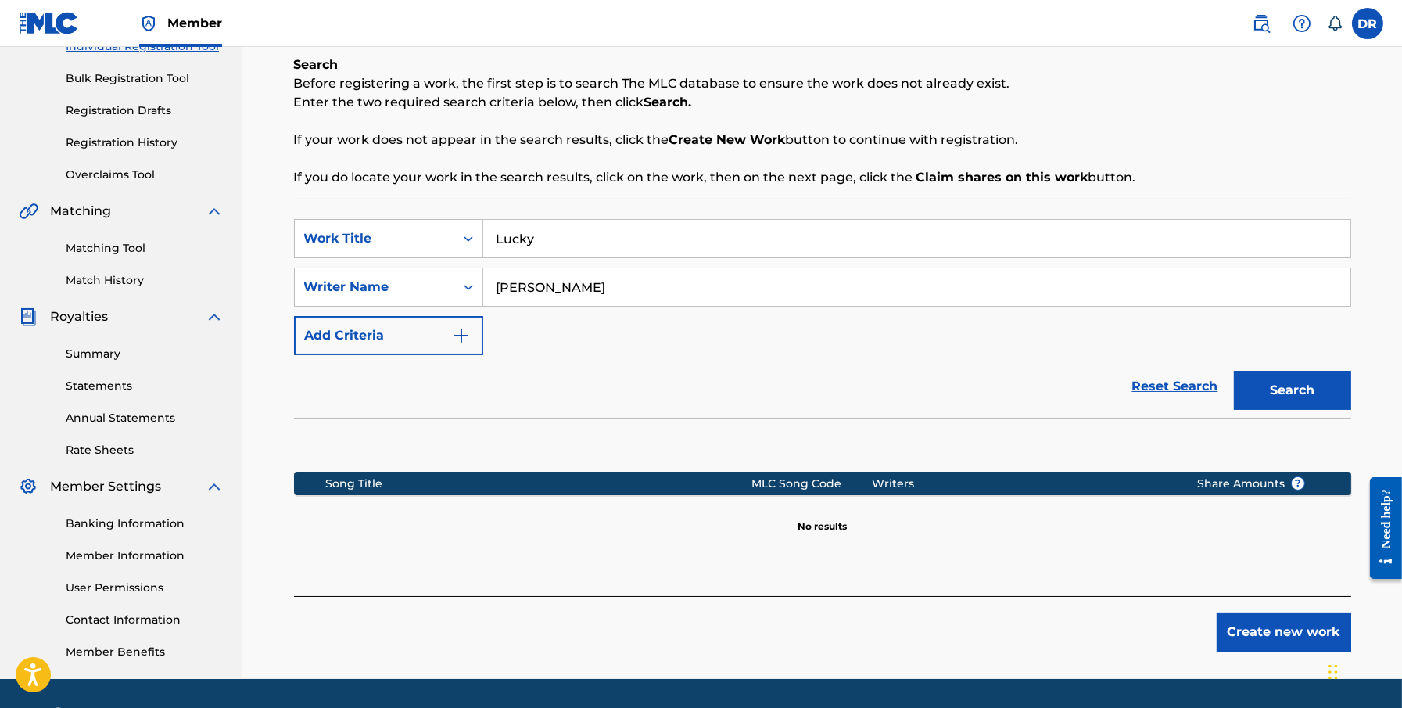
scroll to position [262, 0]
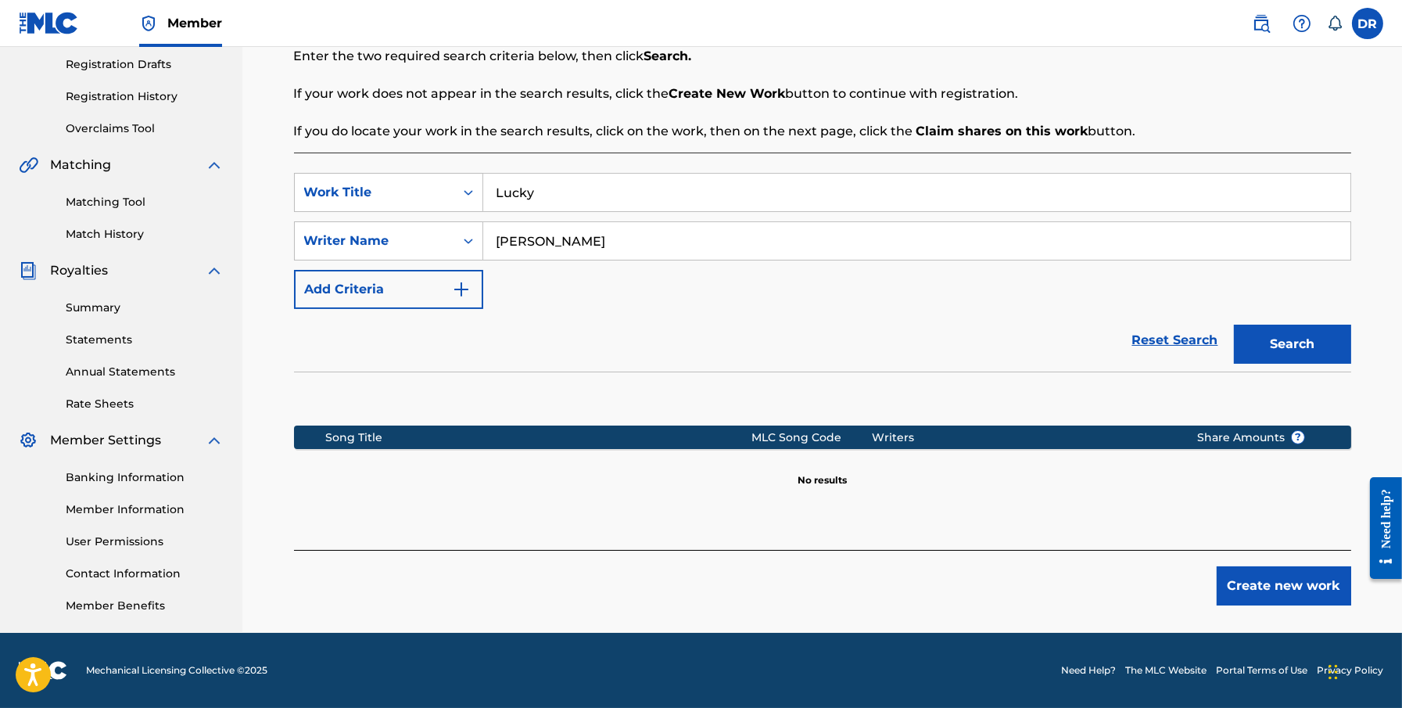
click at [1061, 573] on button "Create new work" at bounding box center [1284, 585] width 135 height 39
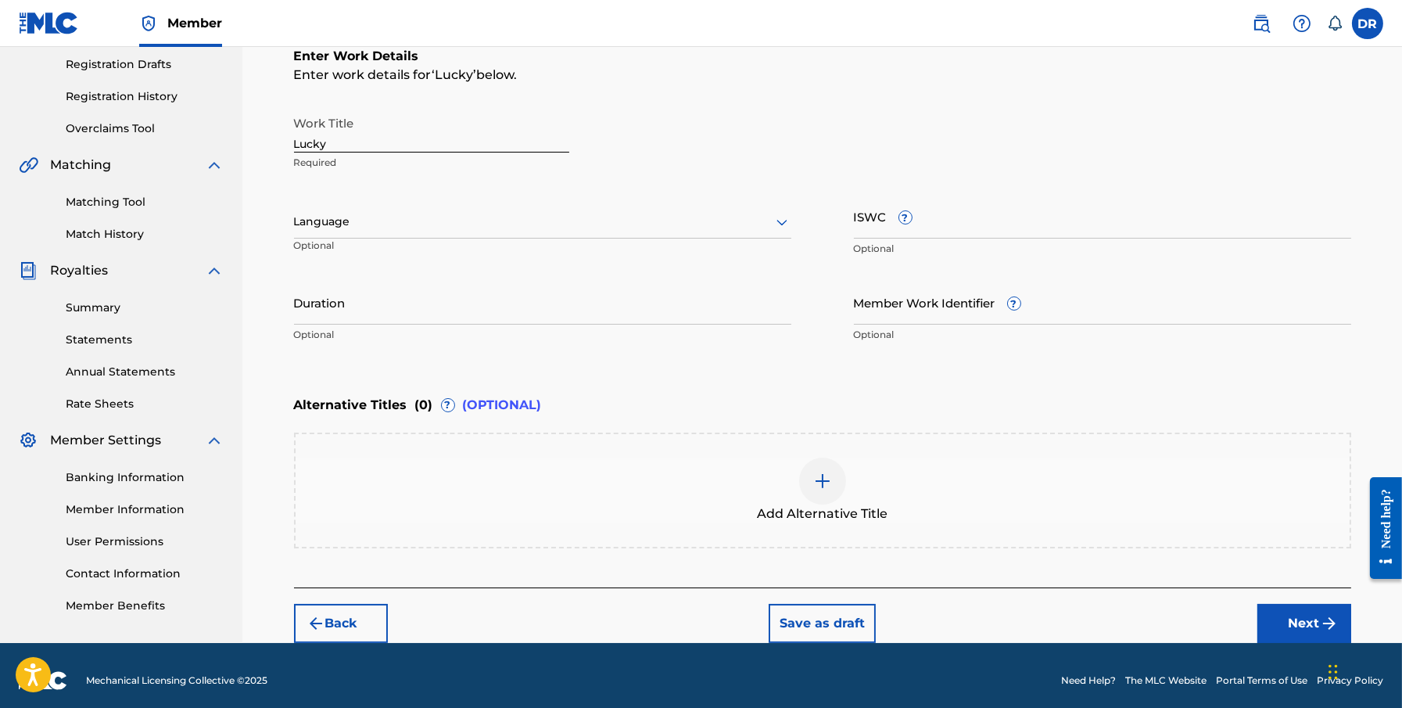
click at [372, 232] on div "Language" at bounding box center [542, 222] width 497 height 33
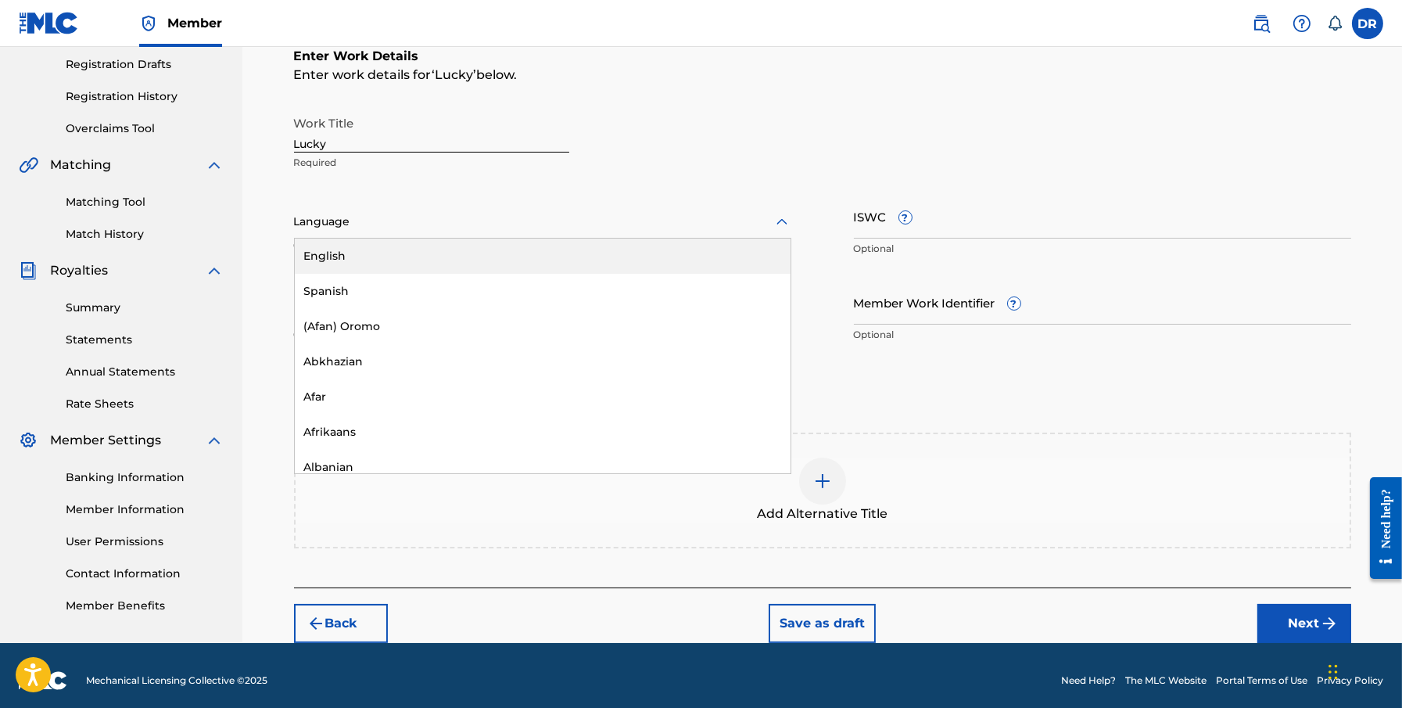
click at [418, 254] on div "English" at bounding box center [543, 256] width 496 height 35
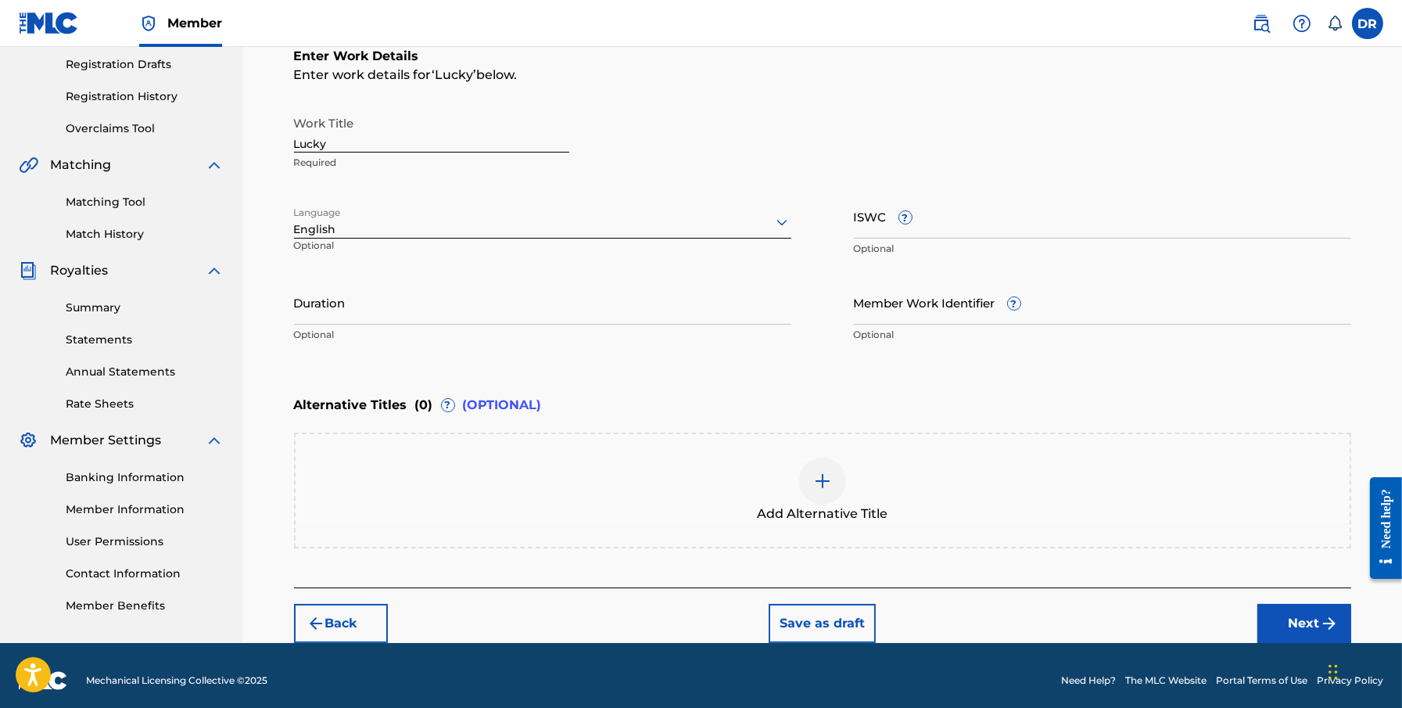
click at [978, 222] on input "ISWC ?" at bounding box center [1102, 216] width 497 height 45
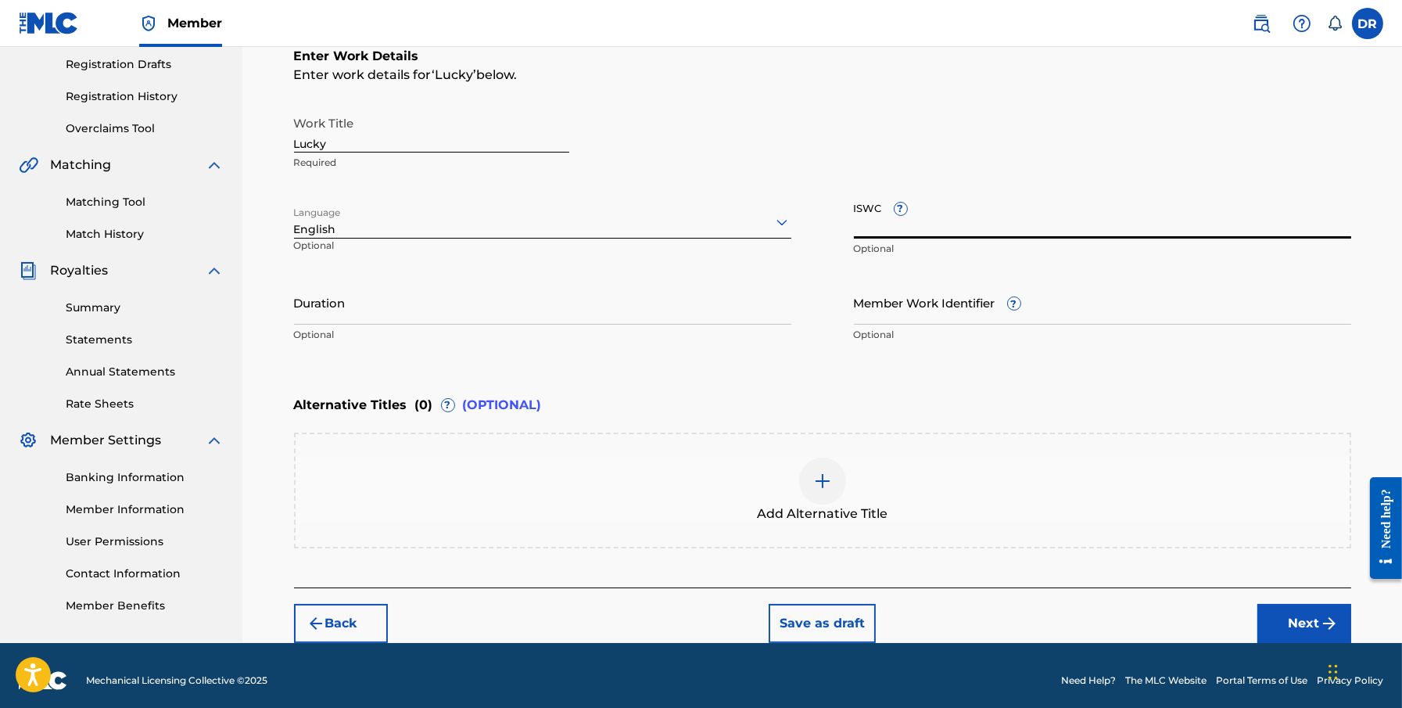
paste input "T0733605941"
type input "T0733605941"
click at [412, 307] on input "Duration" at bounding box center [542, 302] width 497 height 45
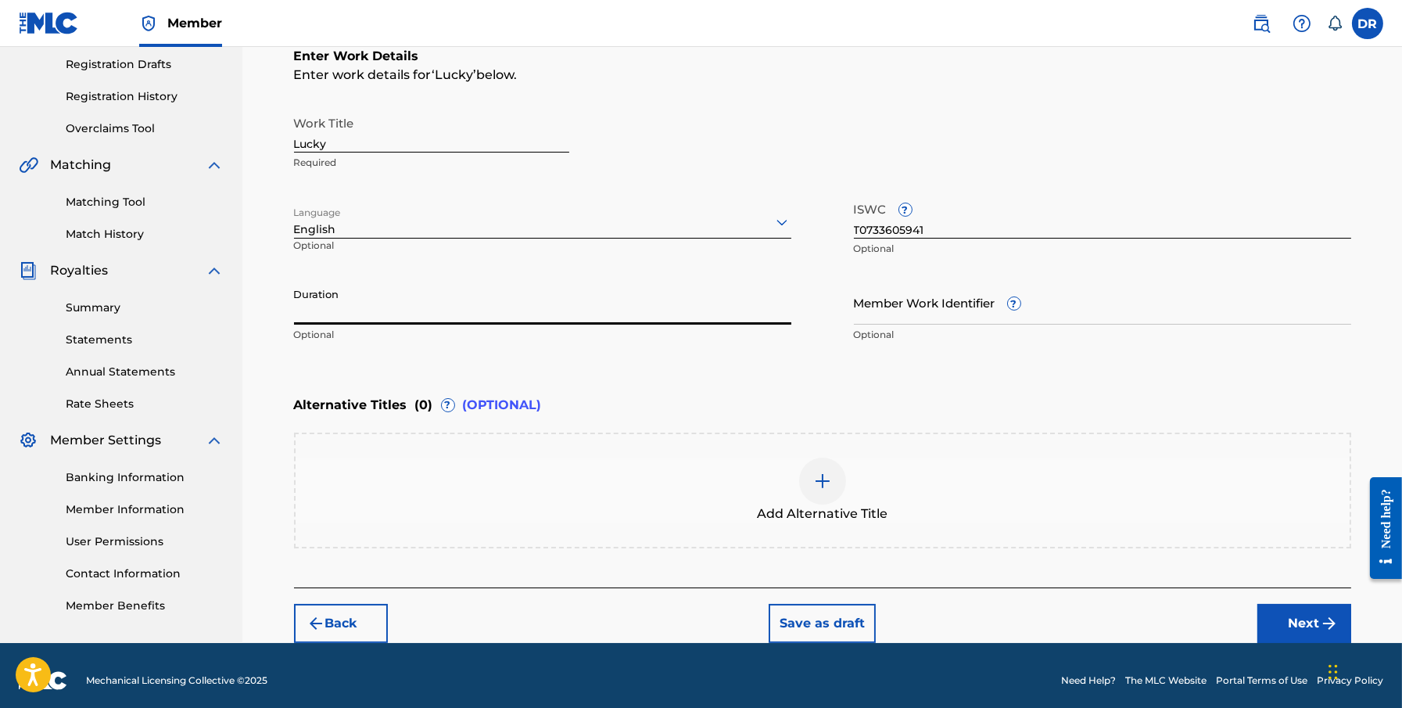
click at [635, 311] on input "Duration" at bounding box center [542, 302] width 497 height 45
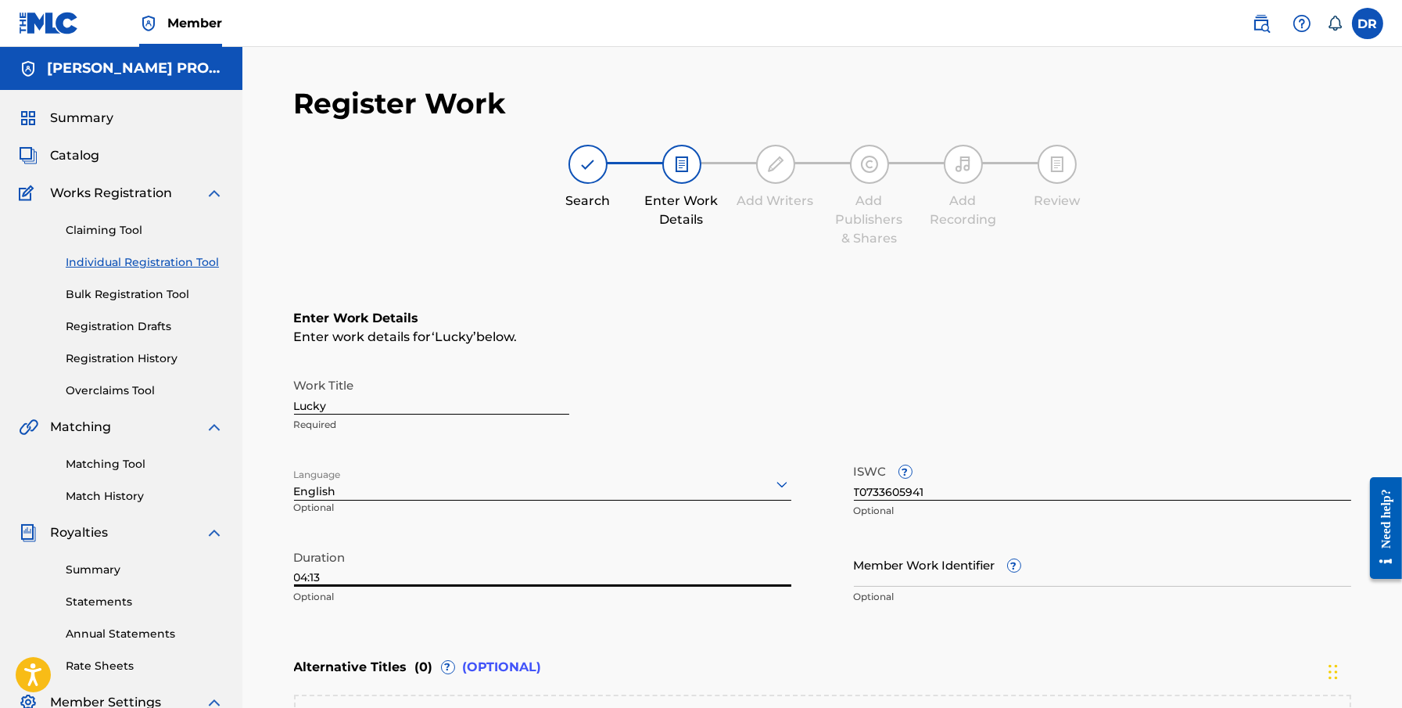
scroll to position [271, 0]
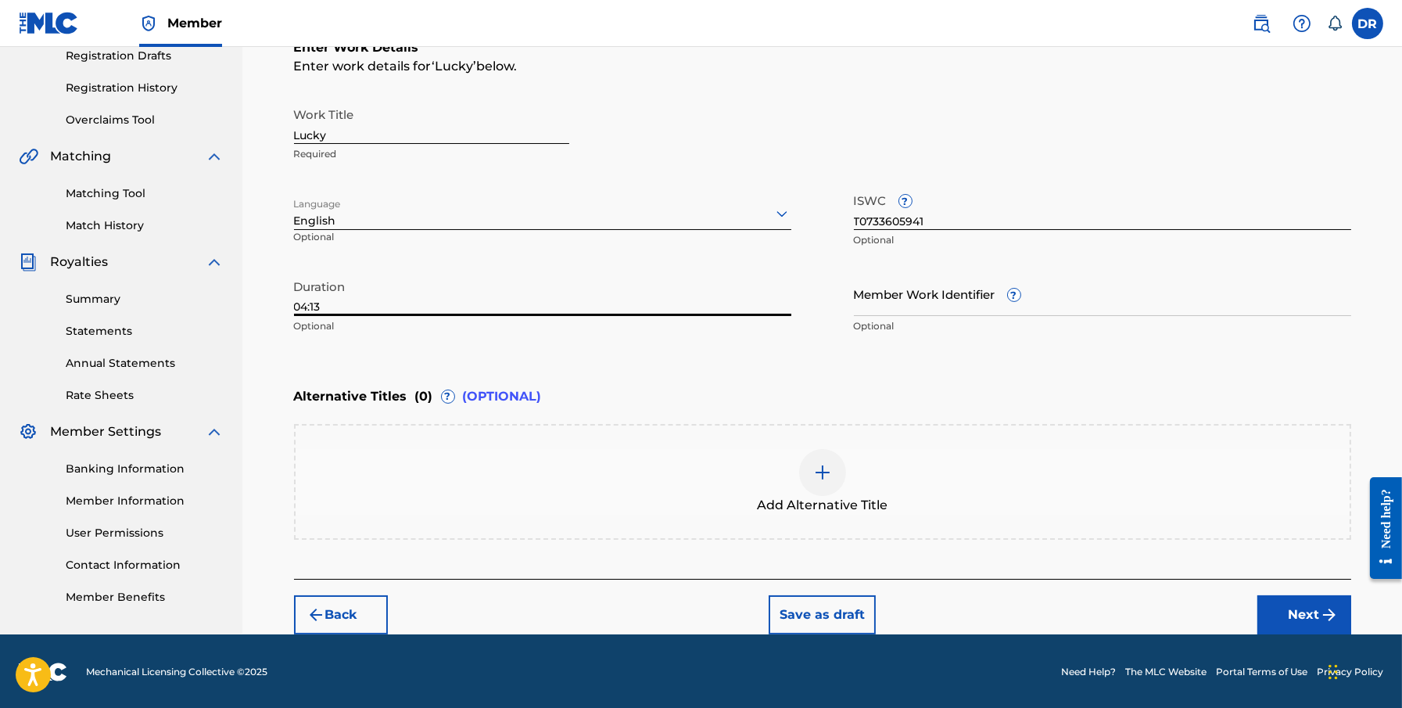
type input "04:13"
click at [1061, 603] on button "Next" at bounding box center [1305, 614] width 94 height 39
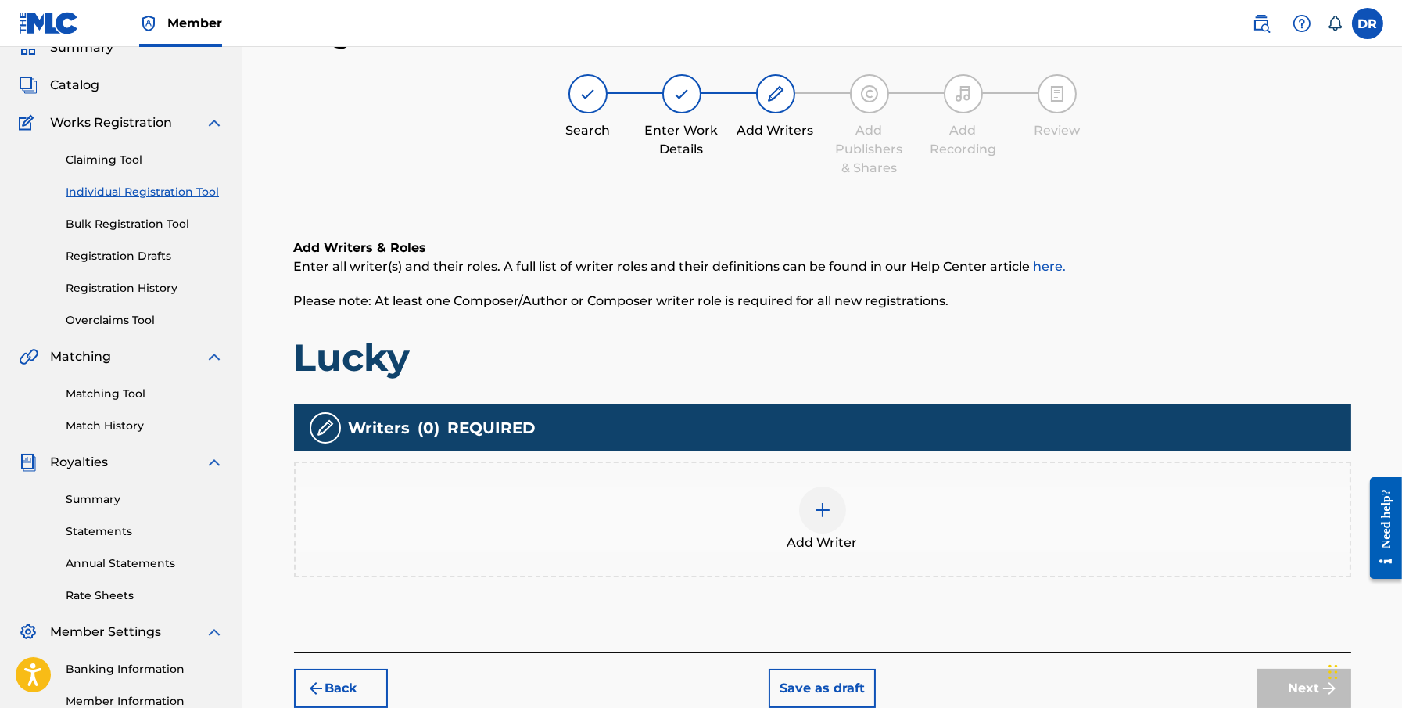
scroll to position [70, 0]
click at [753, 515] on div "Add Writer" at bounding box center [823, 519] width 1054 height 66
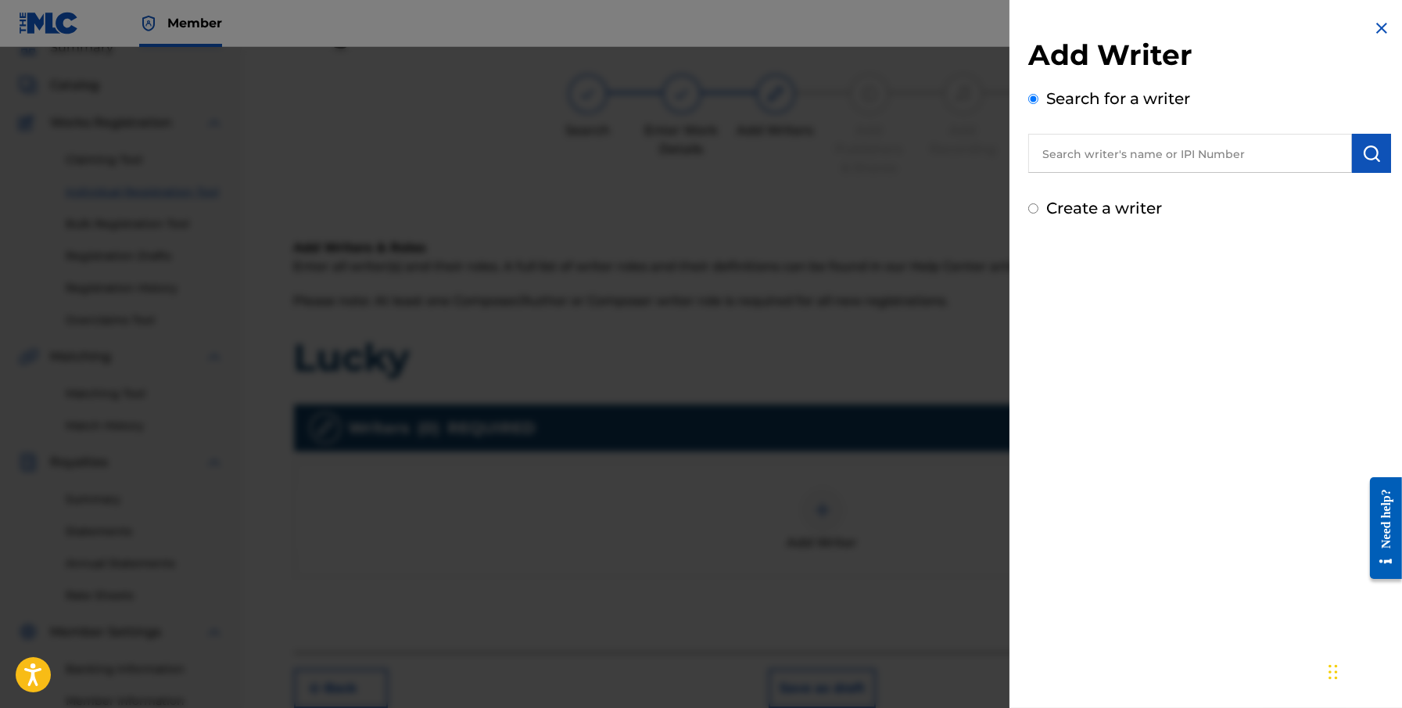
click at [1061, 151] on input "text" at bounding box center [1190, 153] width 324 height 39
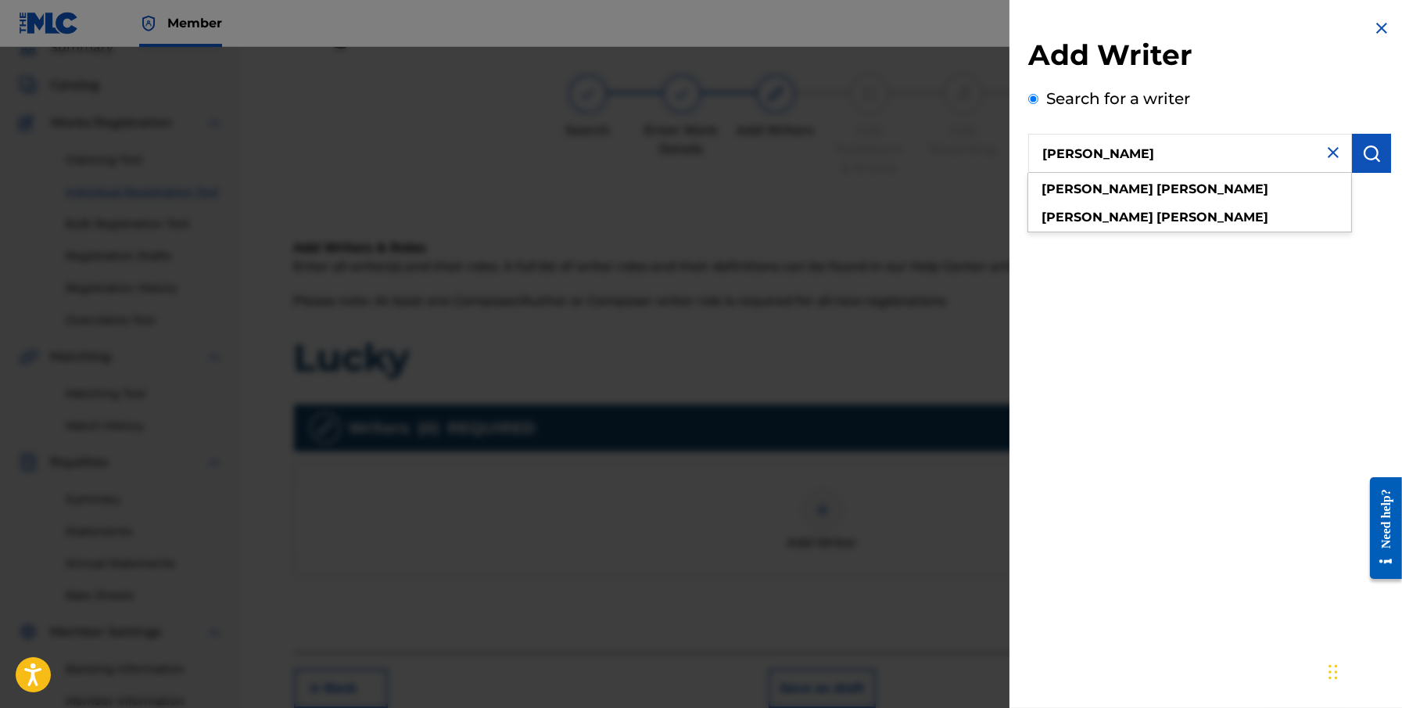
type input "[PERSON_NAME]"
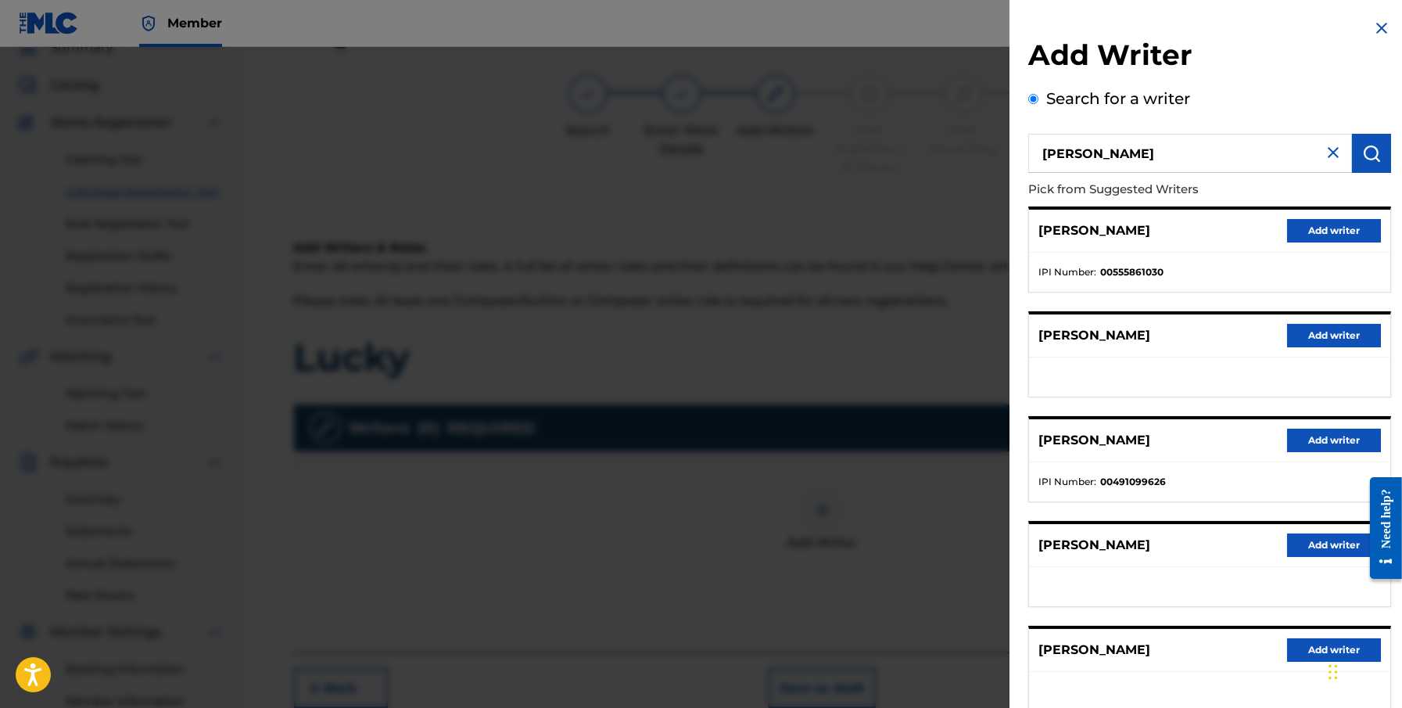
click at [1061, 441] on button "Add writer" at bounding box center [1334, 440] width 94 height 23
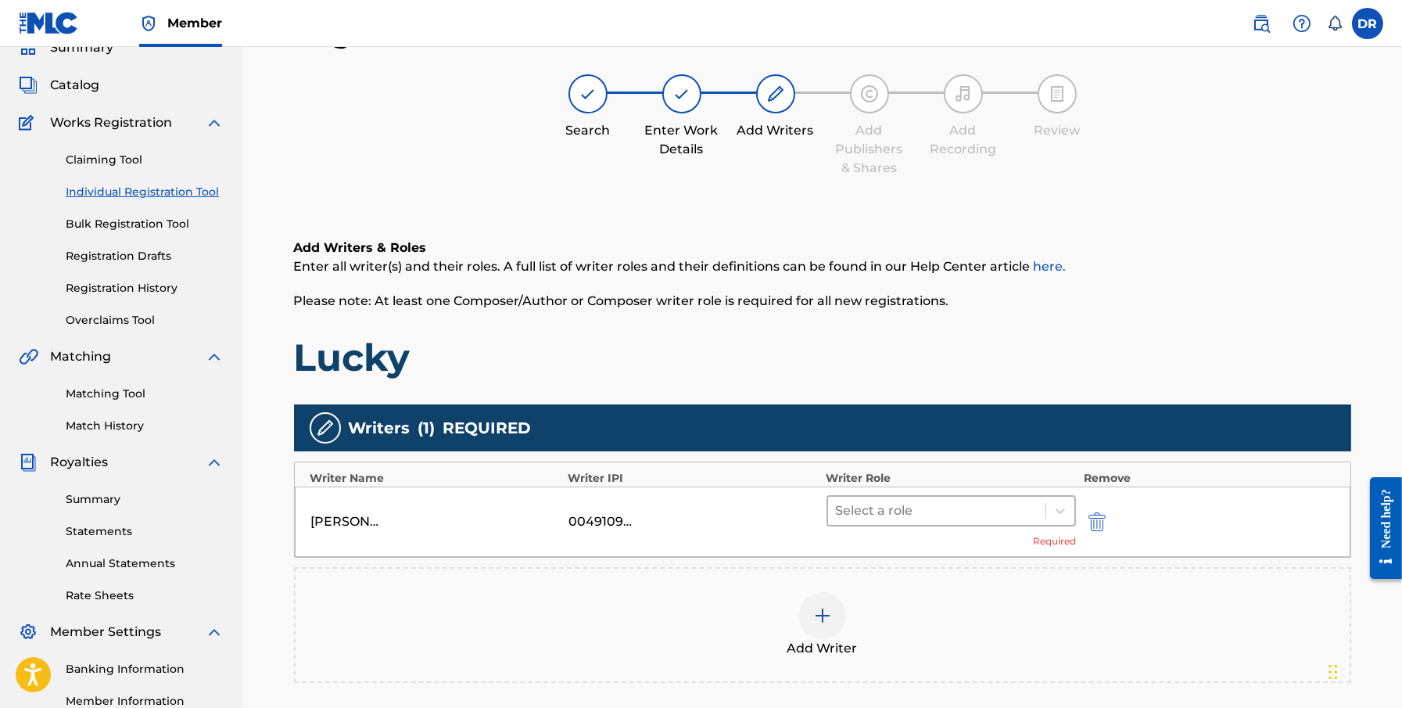
click at [921, 502] on div at bounding box center [937, 511] width 203 height 22
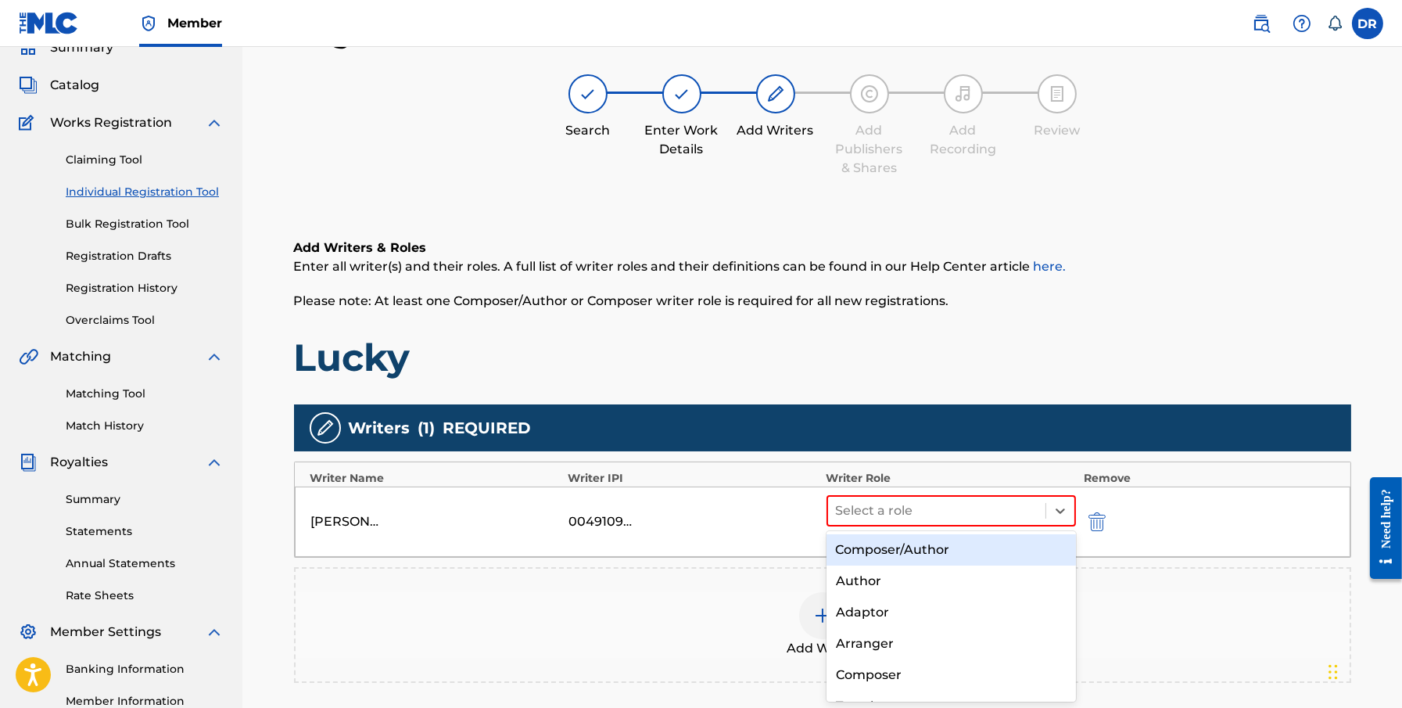
click at [939, 552] on div "Composer/Author" at bounding box center [952, 549] width 250 height 31
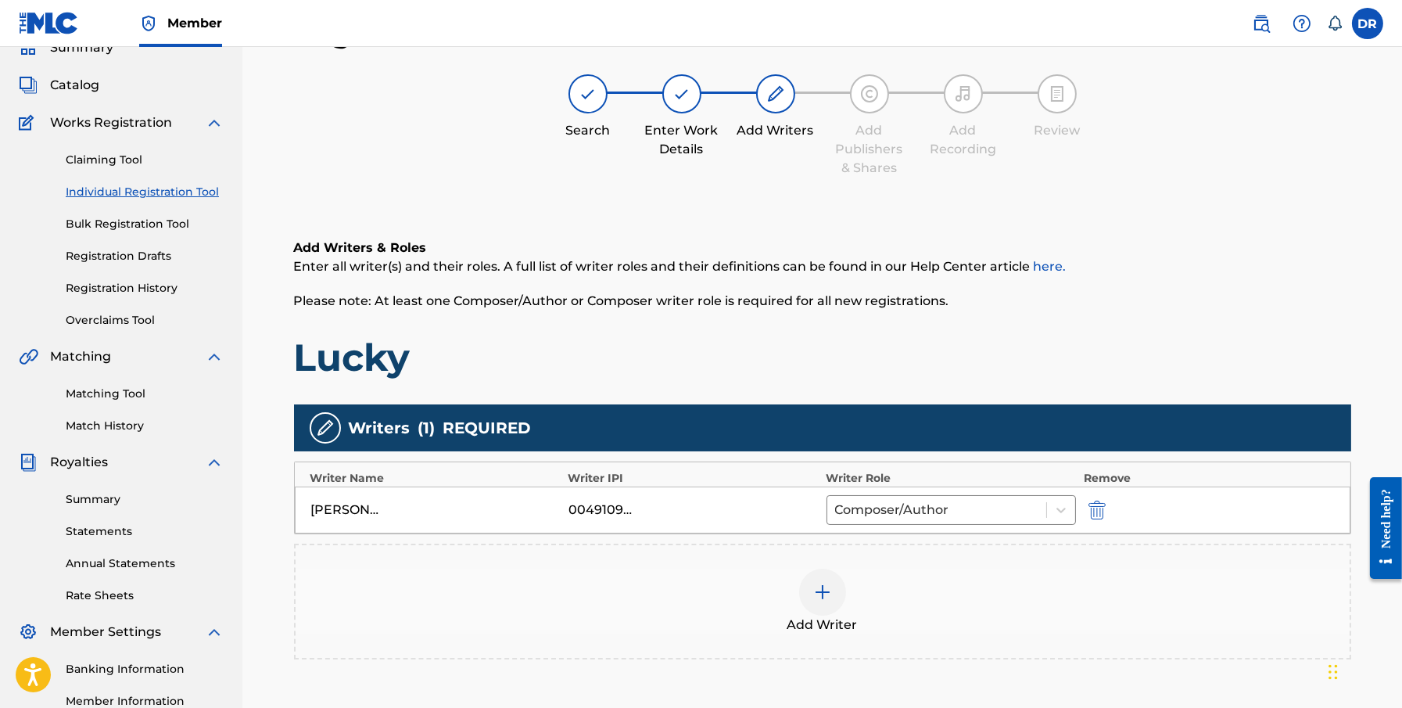
click at [809, 602] on div at bounding box center [822, 592] width 47 height 47
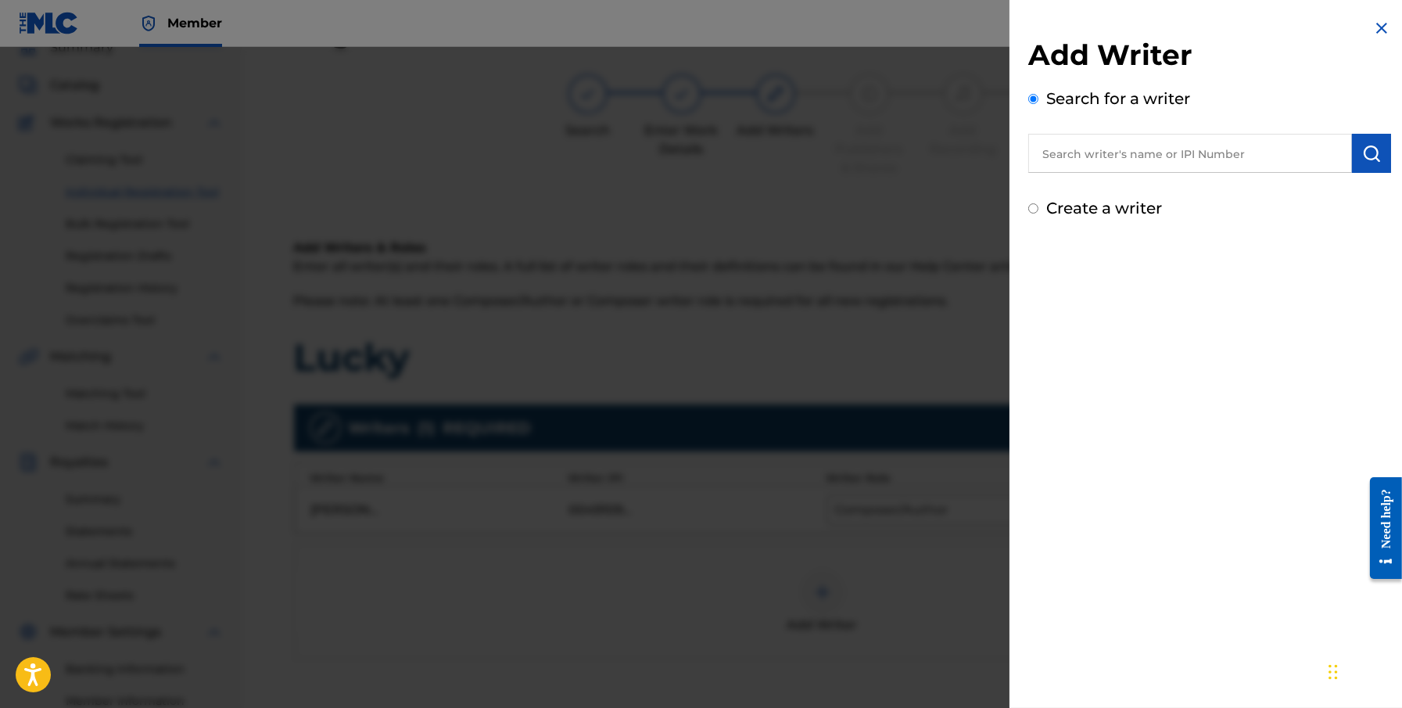
click at [1061, 159] on input "text" at bounding box center [1190, 153] width 324 height 39
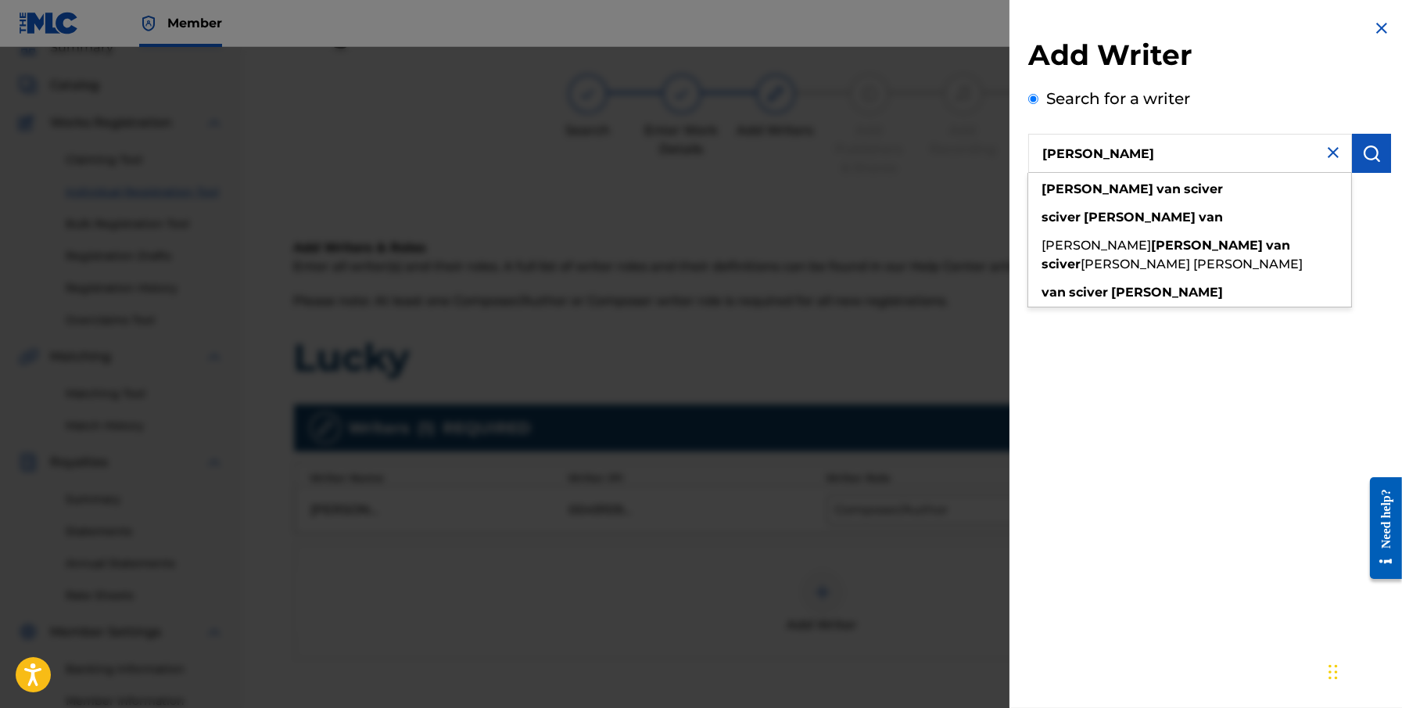
type input "[PERSON_NAME]"
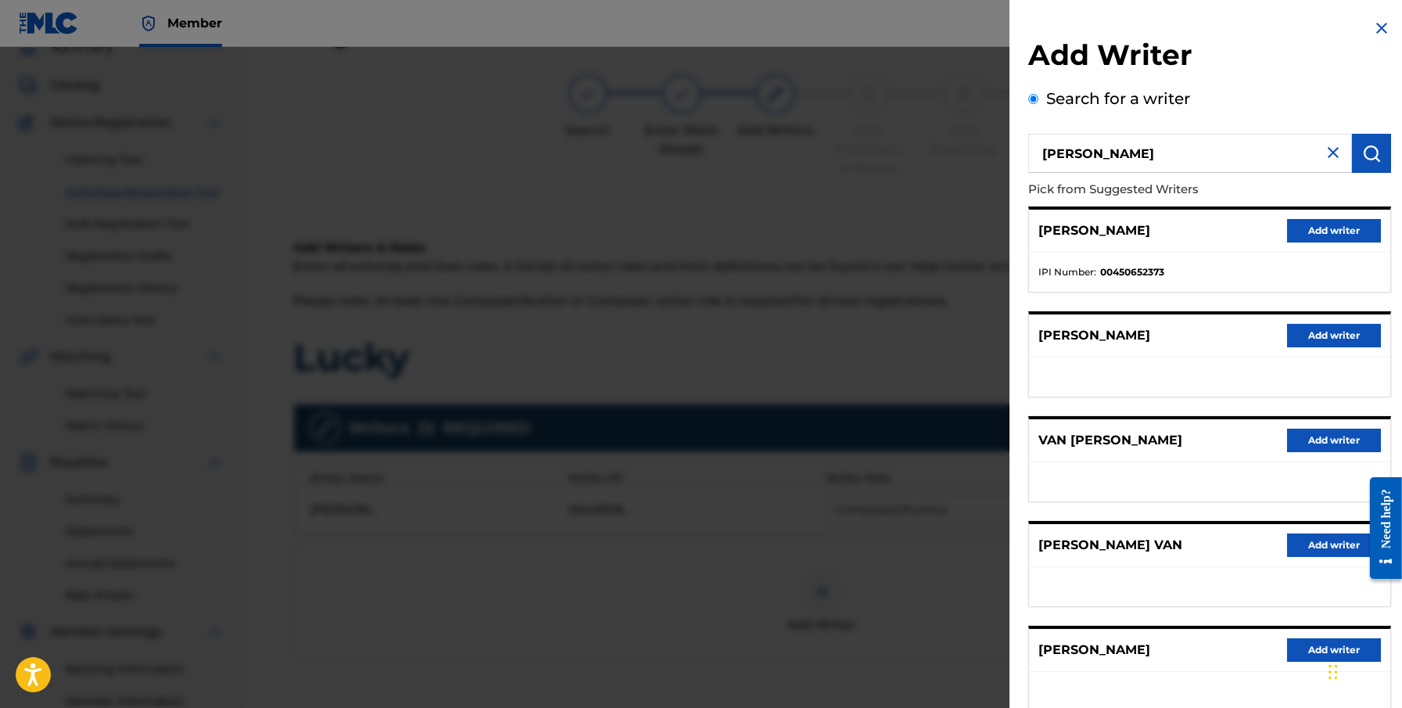
click at [1061, 229] on button "Add writer" at bounding box center [1334, 230] width 94 height 23
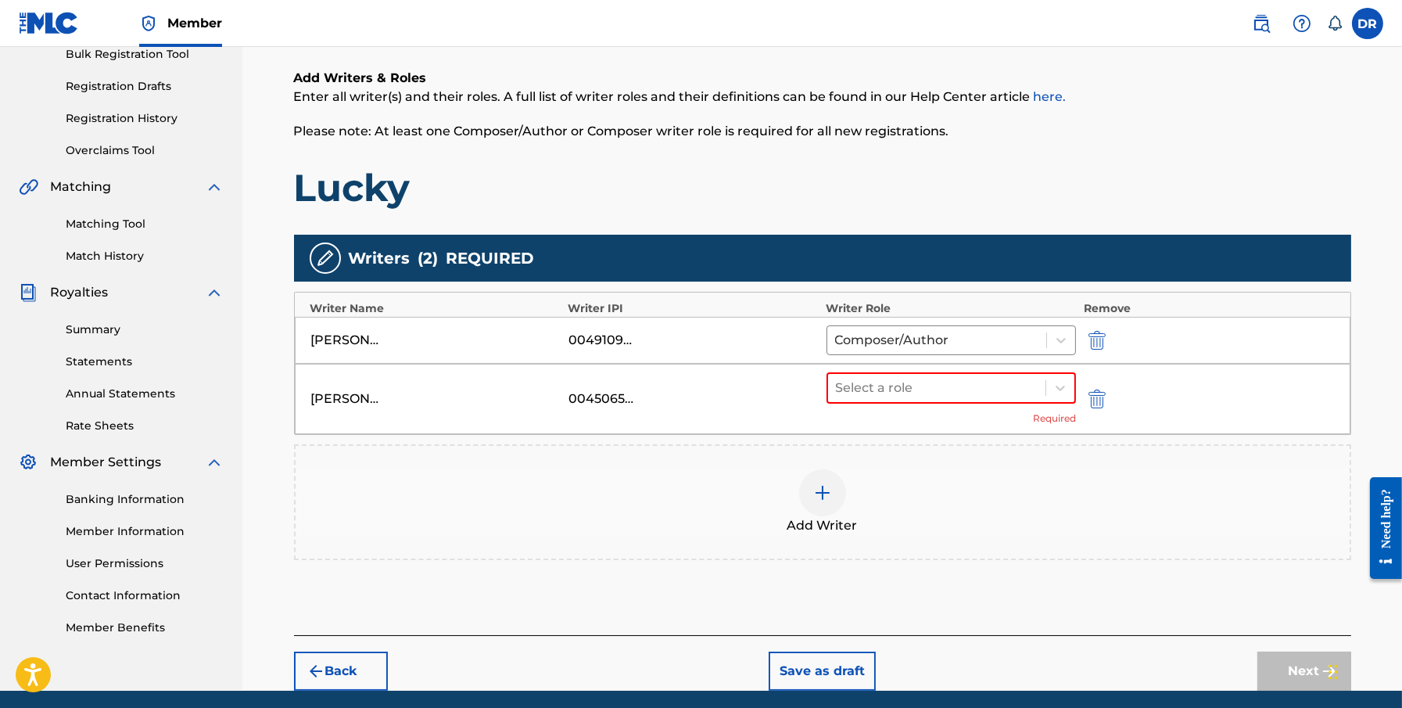
scroll to position [288, 0]
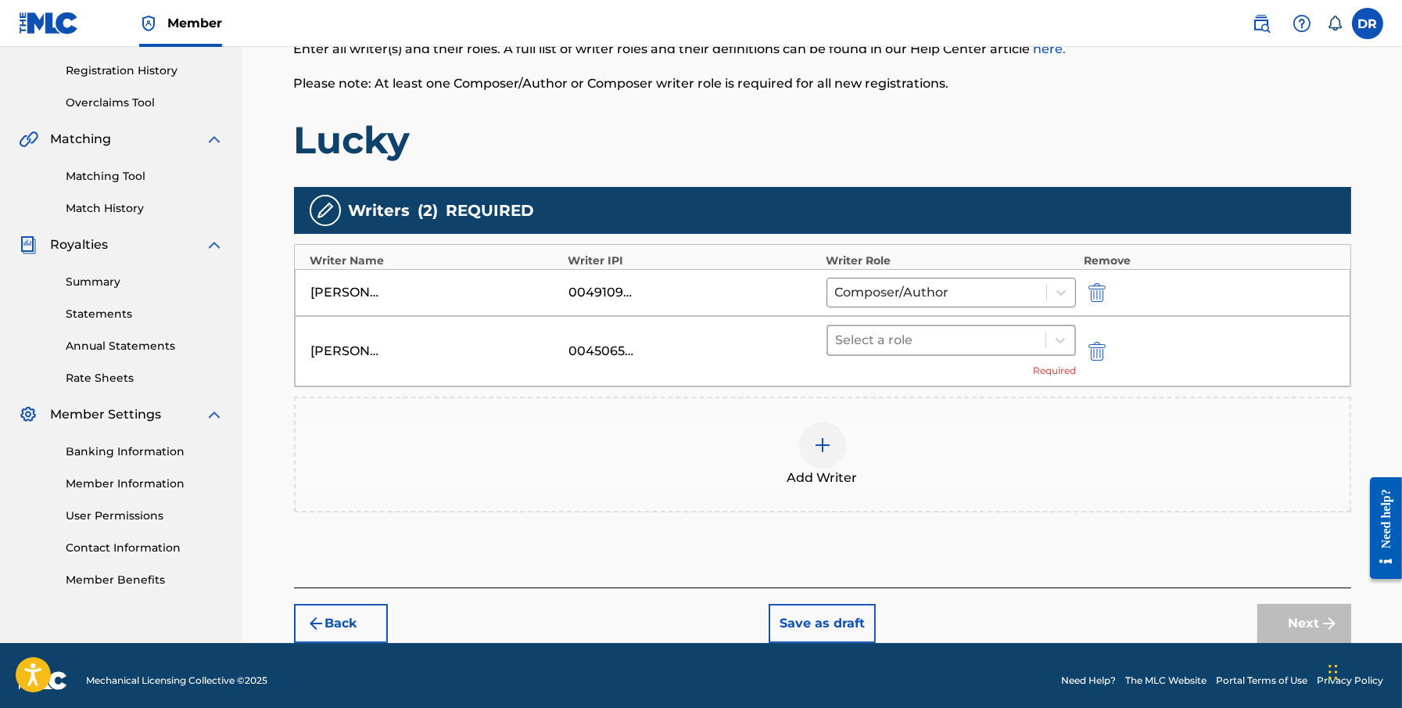
click at [966, 336] on div at bounding box center [937, 340] width 203 height 22
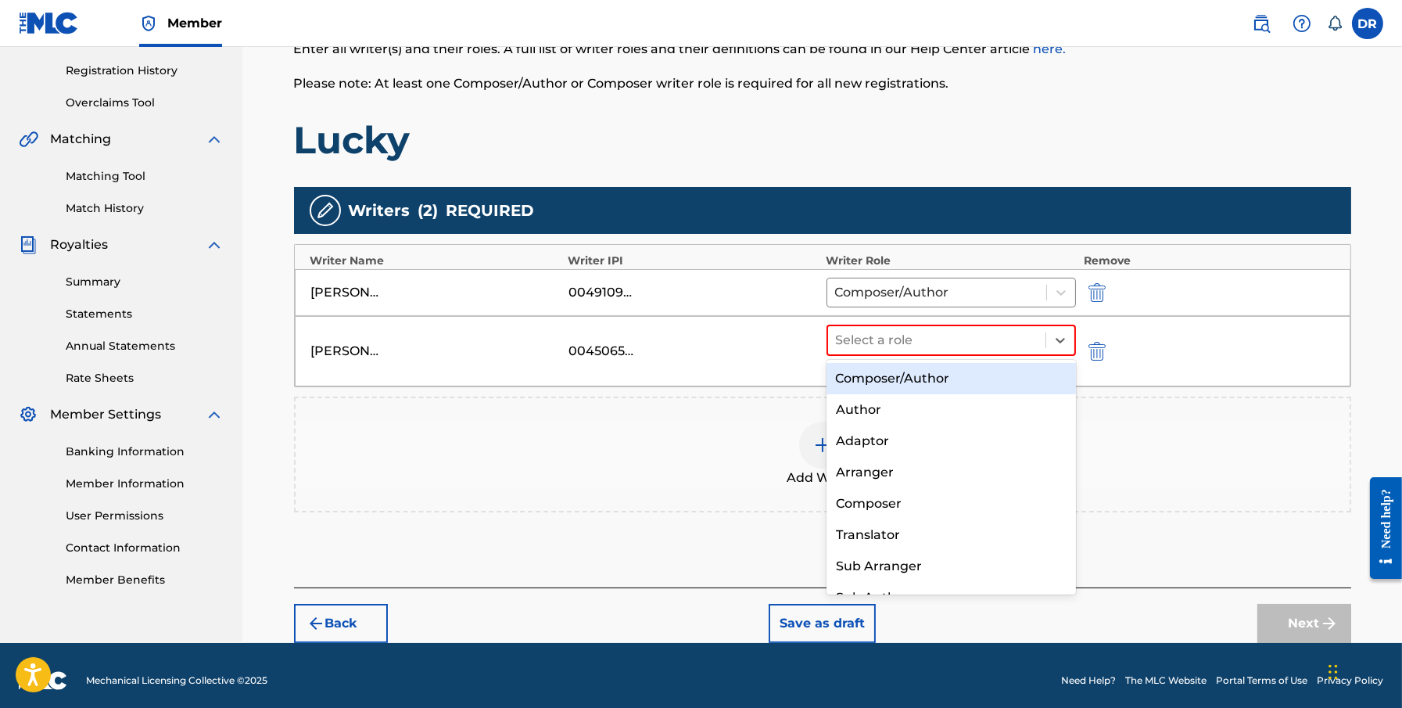
click at [960, 382] on div "Composer/Author" at bounding box center [952, 378] width 250 height 31
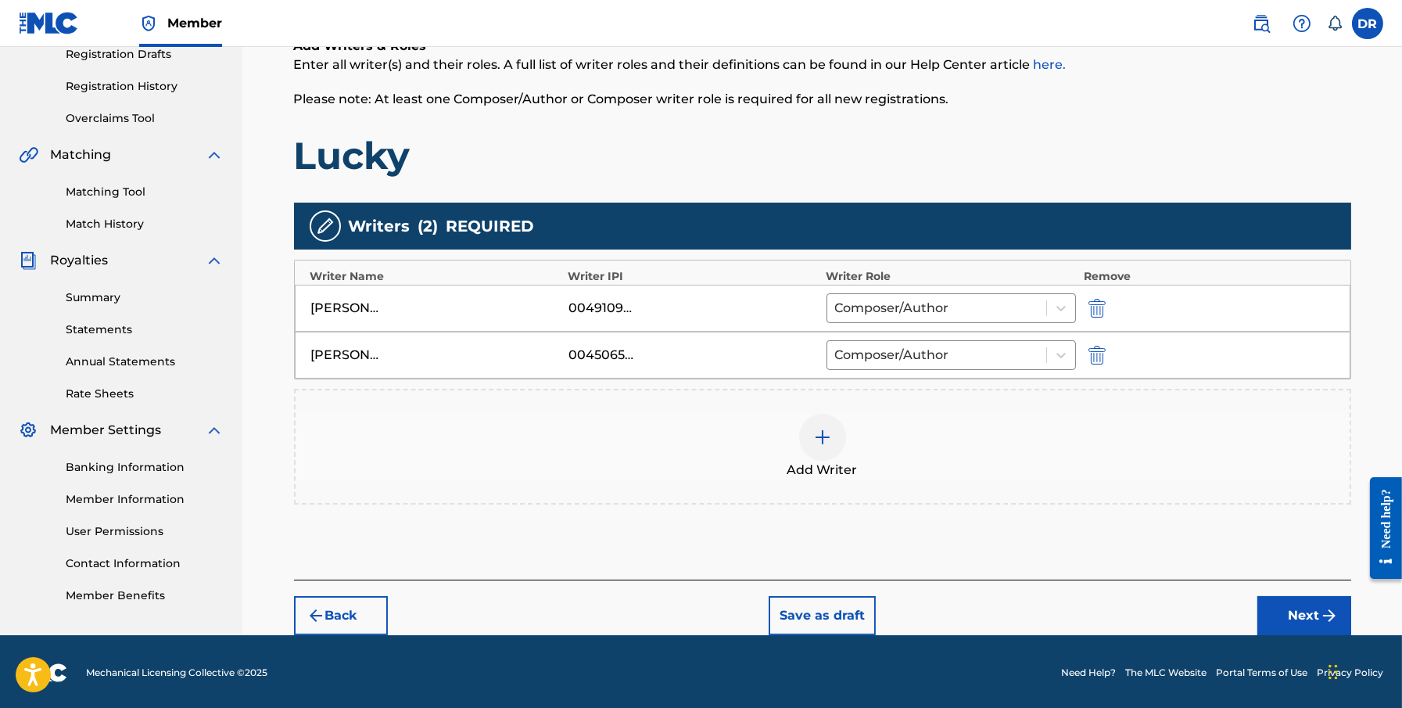
click at [1061, 602] on button "Next" at bounding box center [1305, 615] width 94 height 39
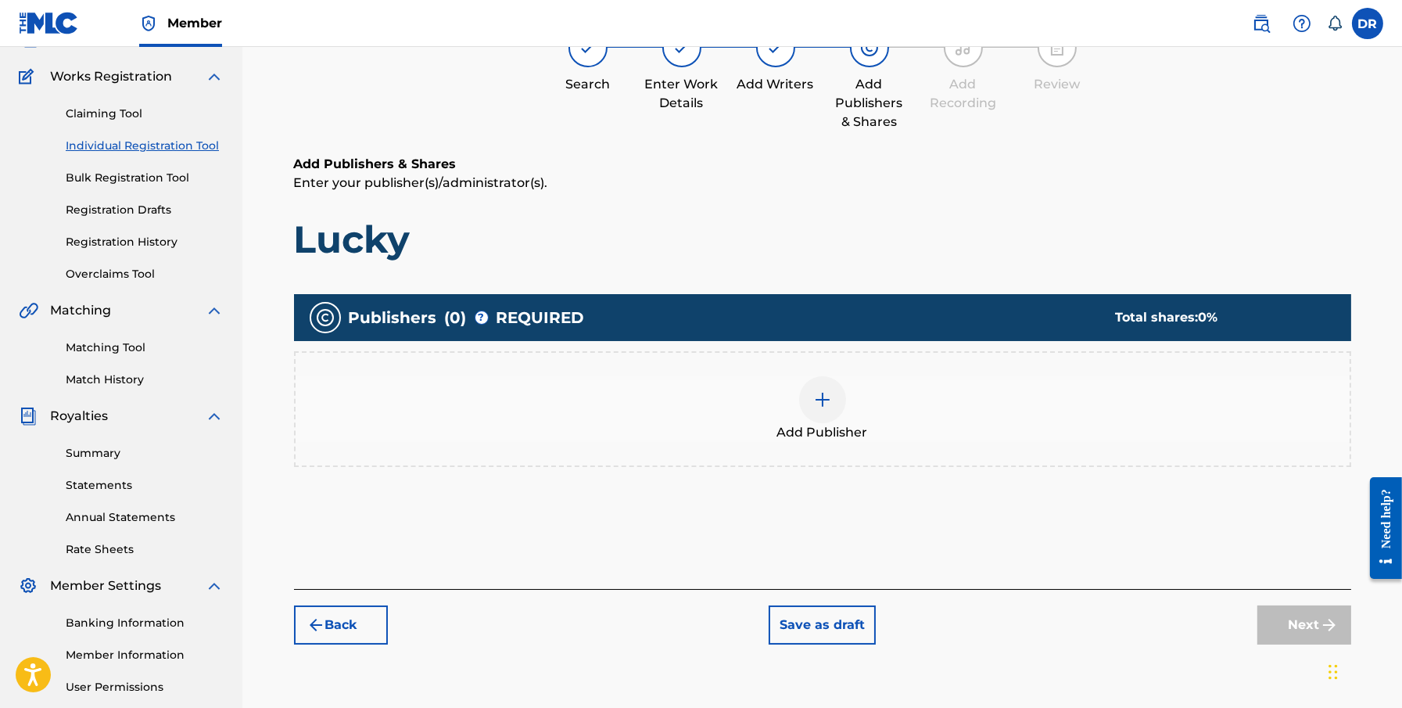
scroll to position [70, 0]
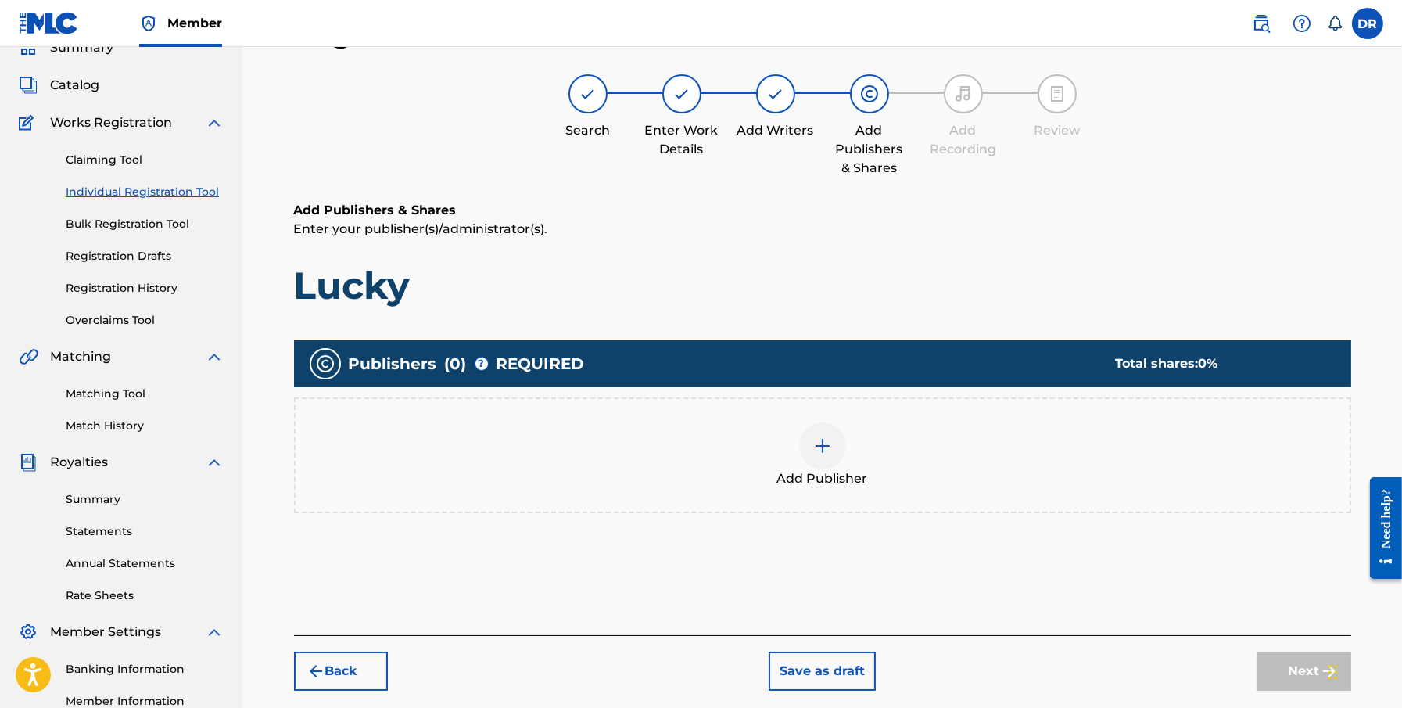
click at [812, 443] on div at bounding box center [822, 445] width 47 height 47
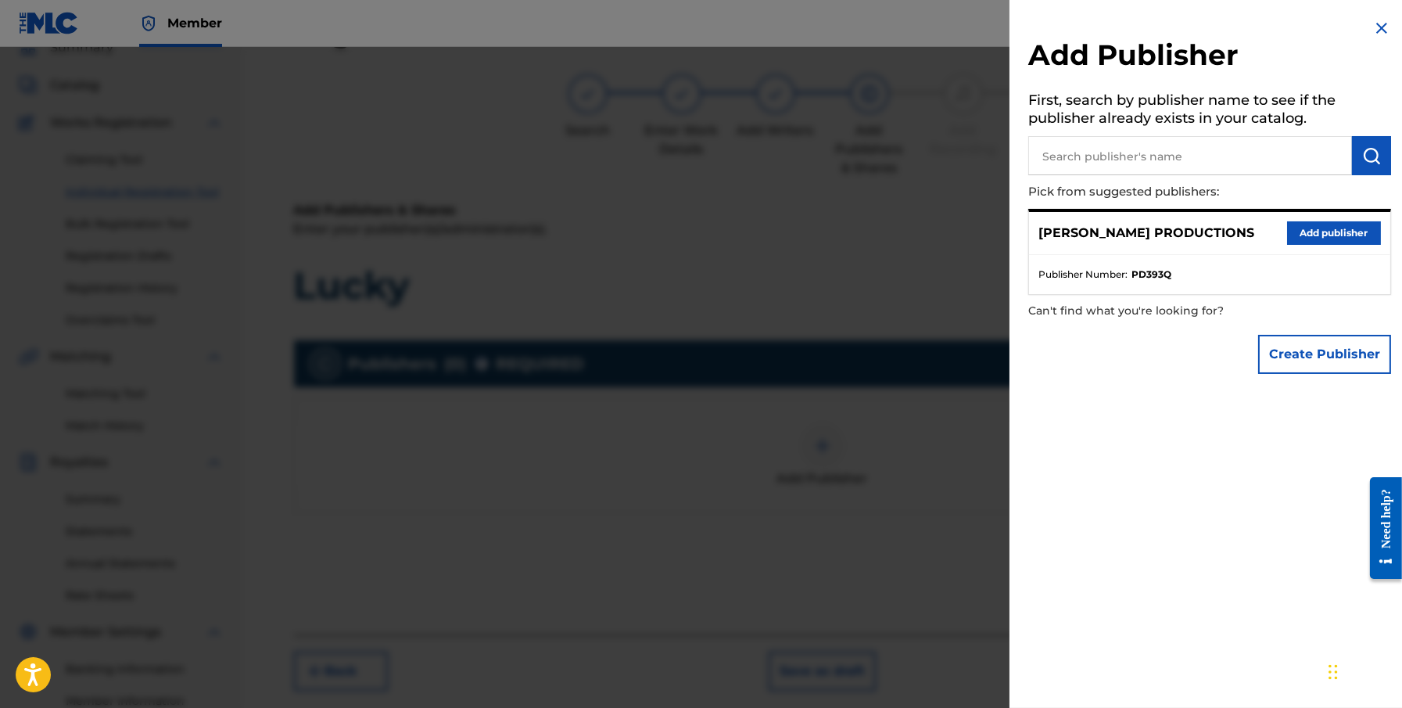
click at [1061, 240] on button "Add publisher" at bounding box center [1334, 232] width 94 height 23
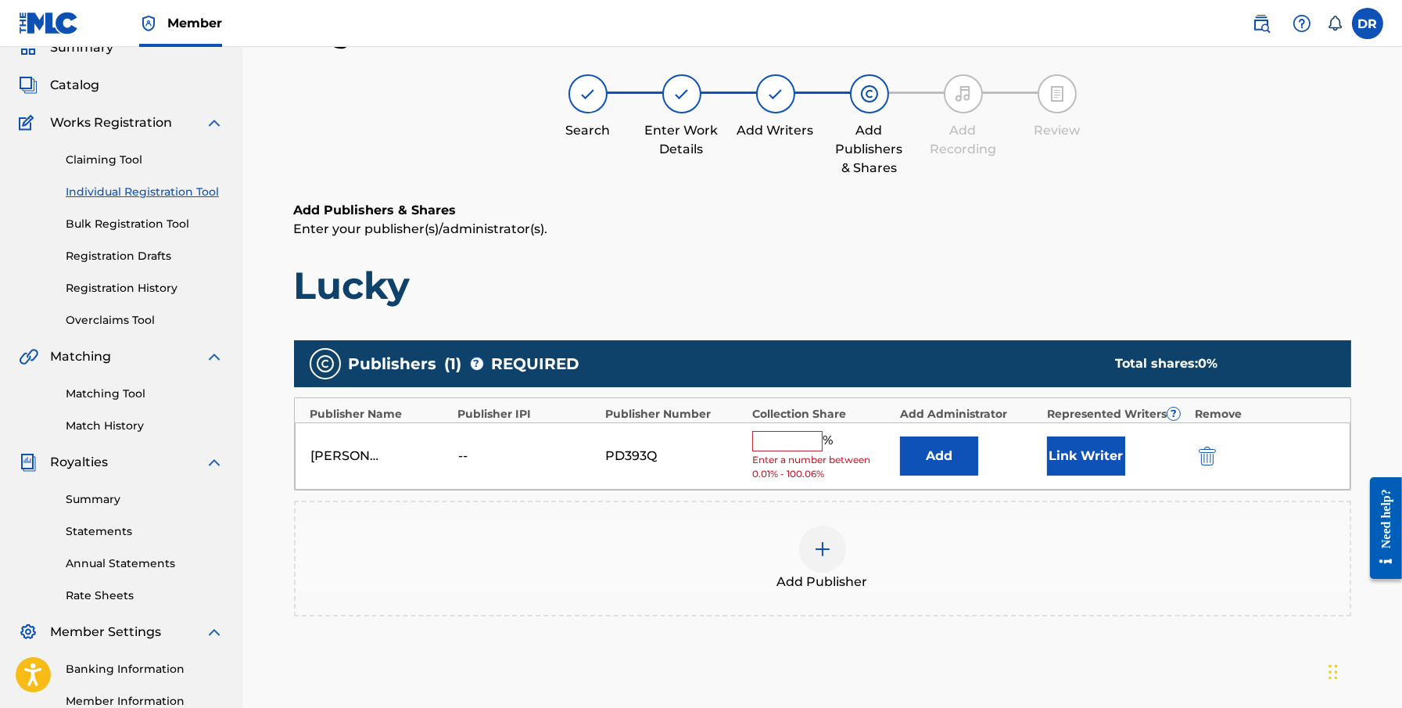
click at [760, 439] on input "text" at bounding box center [787, 441] width 70 height 20
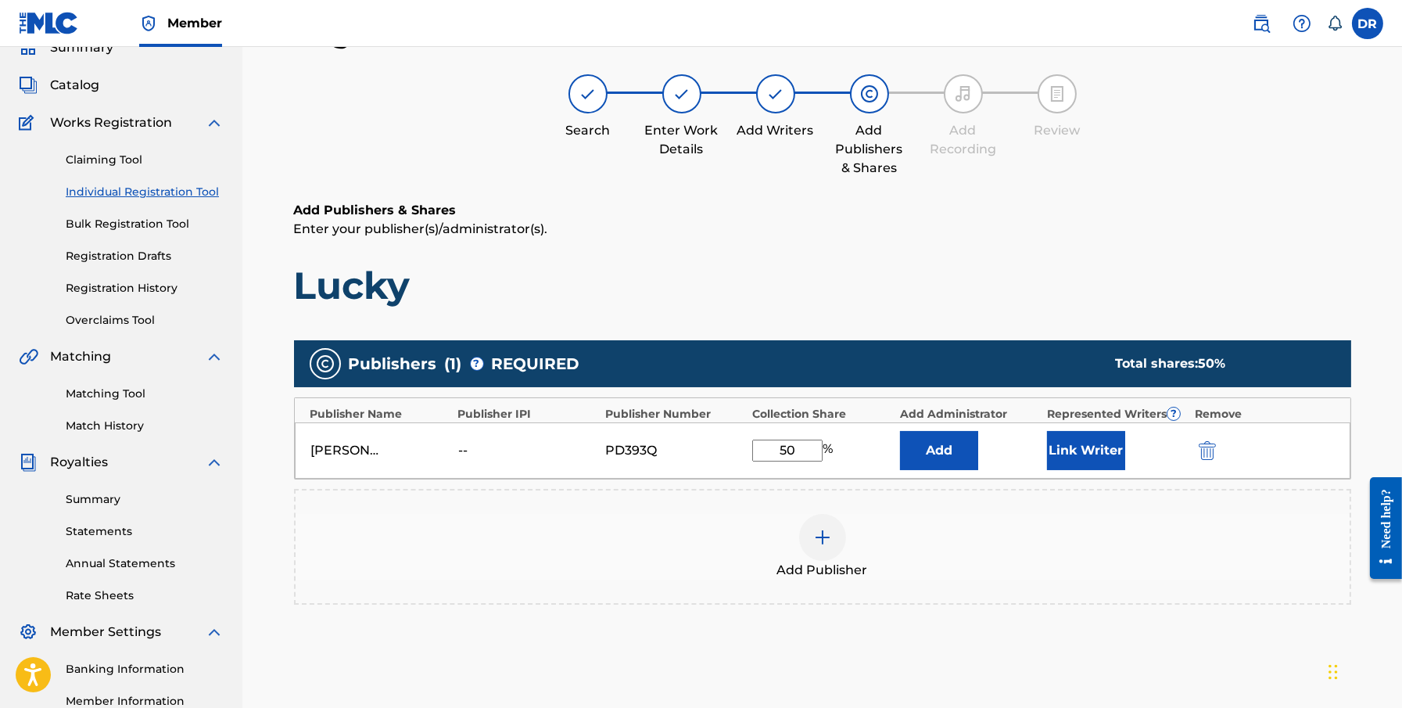
type input "50"
click at [1061, 446] on button "Link Writer" at bounding box center [1086, 450] width 78 height 39
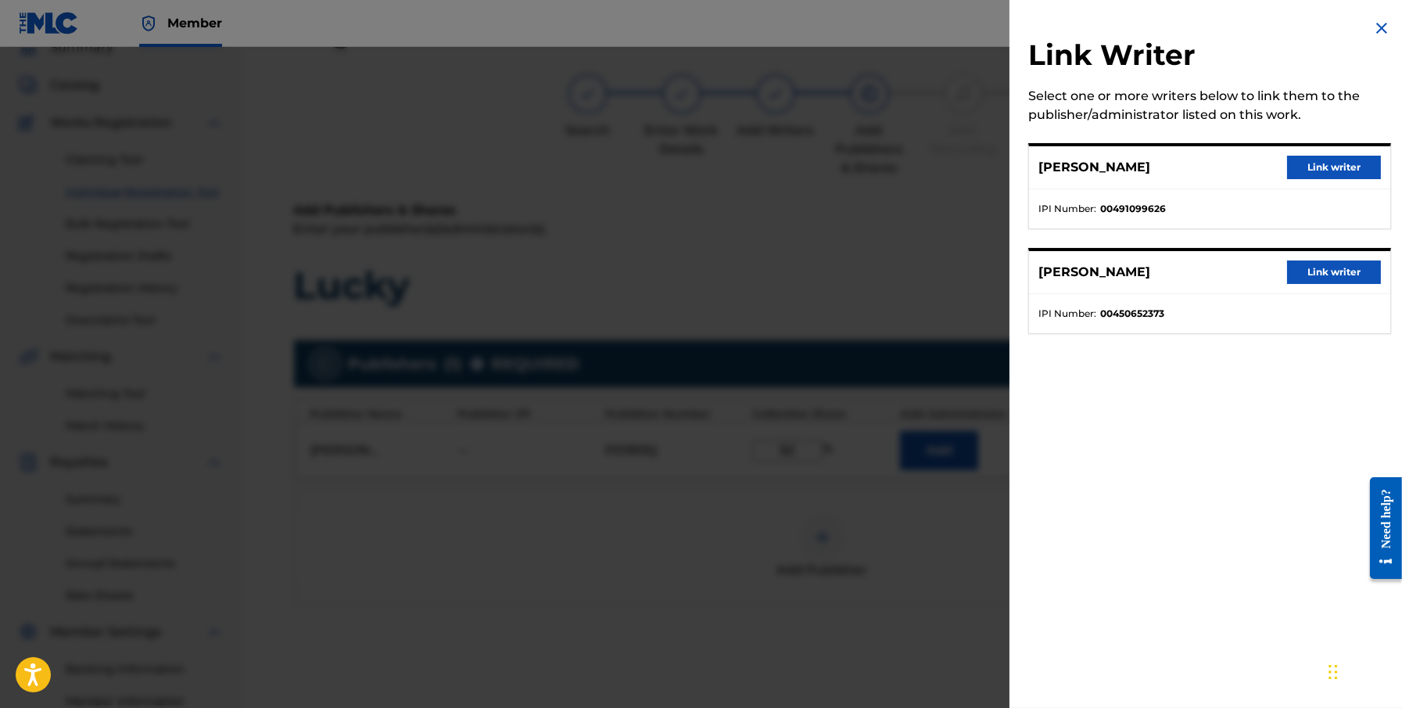
click at [1061, 163] on button "Link writer" at bounding box center [1334, 167] width 94 height 23
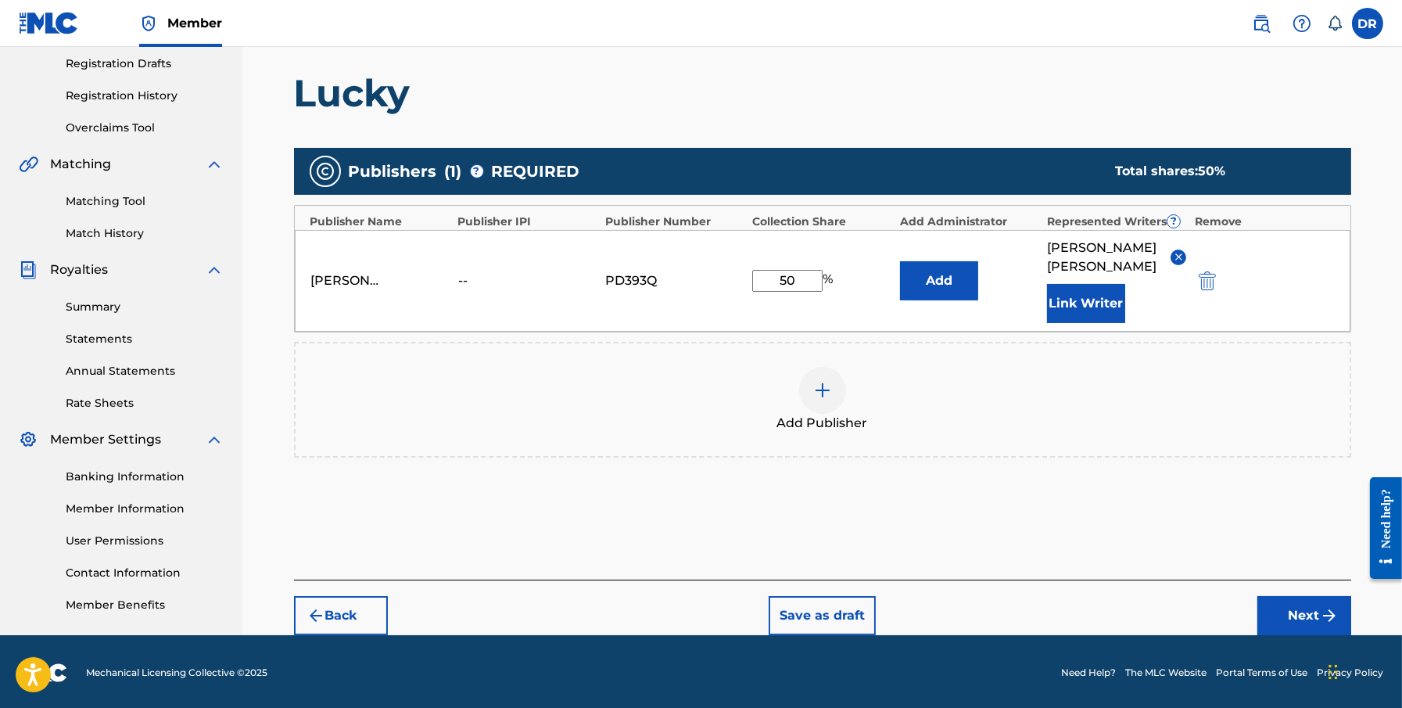
click at [1061, 615] on button "Next" at bounding box center [1305, 615] width 94 height 39
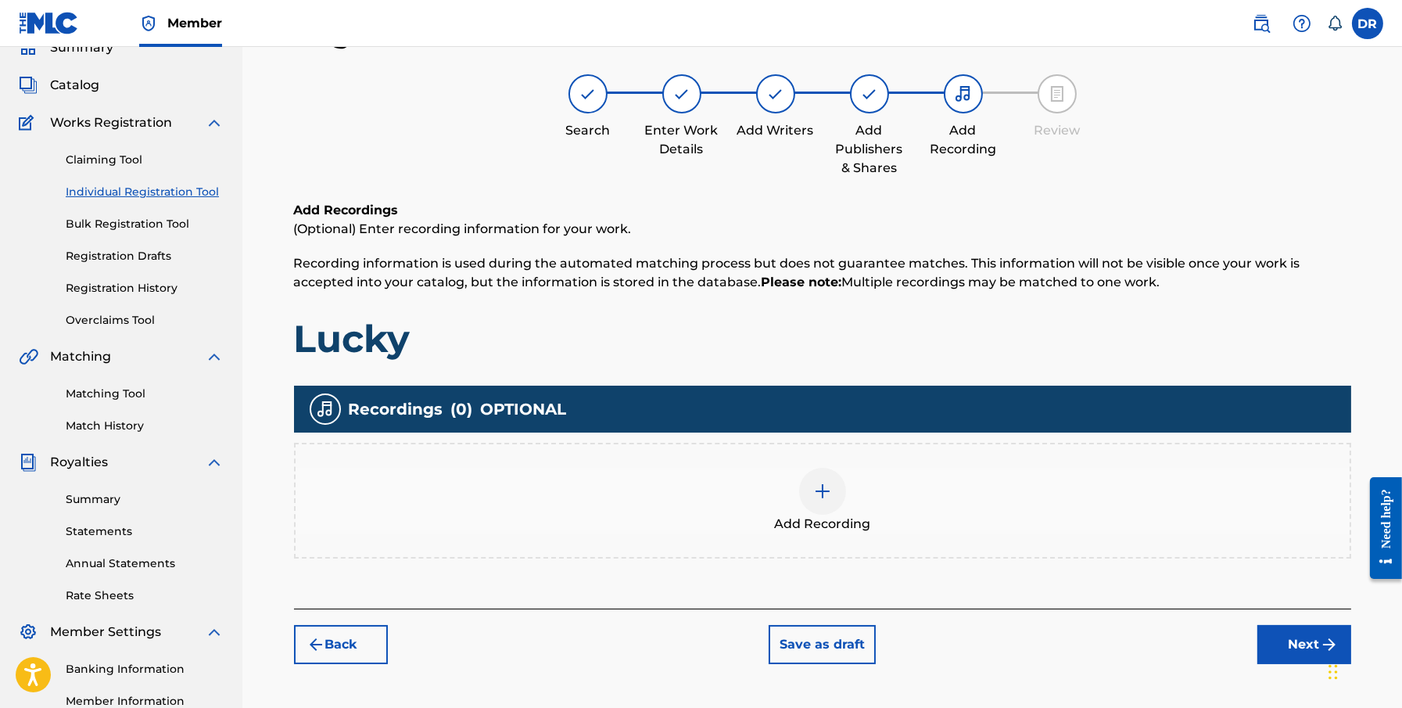
click at [803, 498] on div at bounding box center [822, 491] width 47 height 47
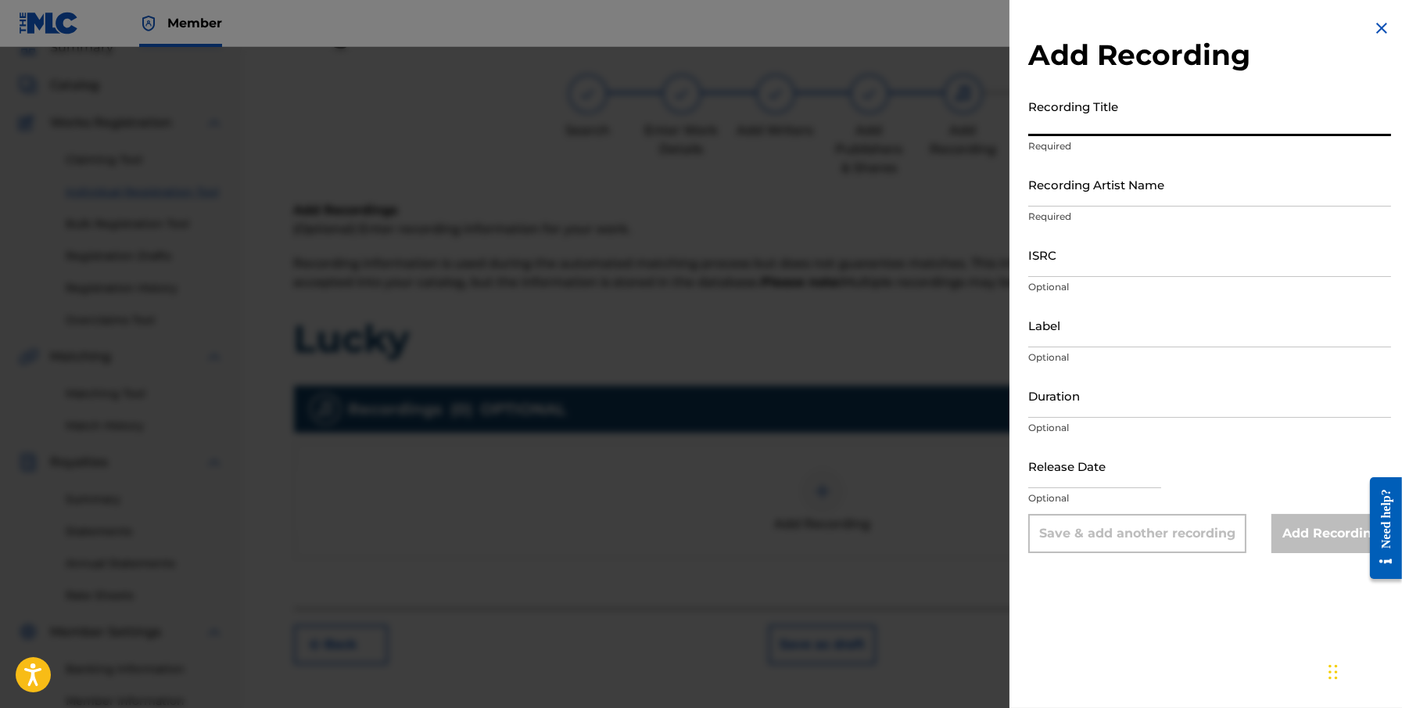
click at [1061, 109] on input "Recording Title" at bounding box center [1209, 114] width 363 height 45
type input "Lucky"
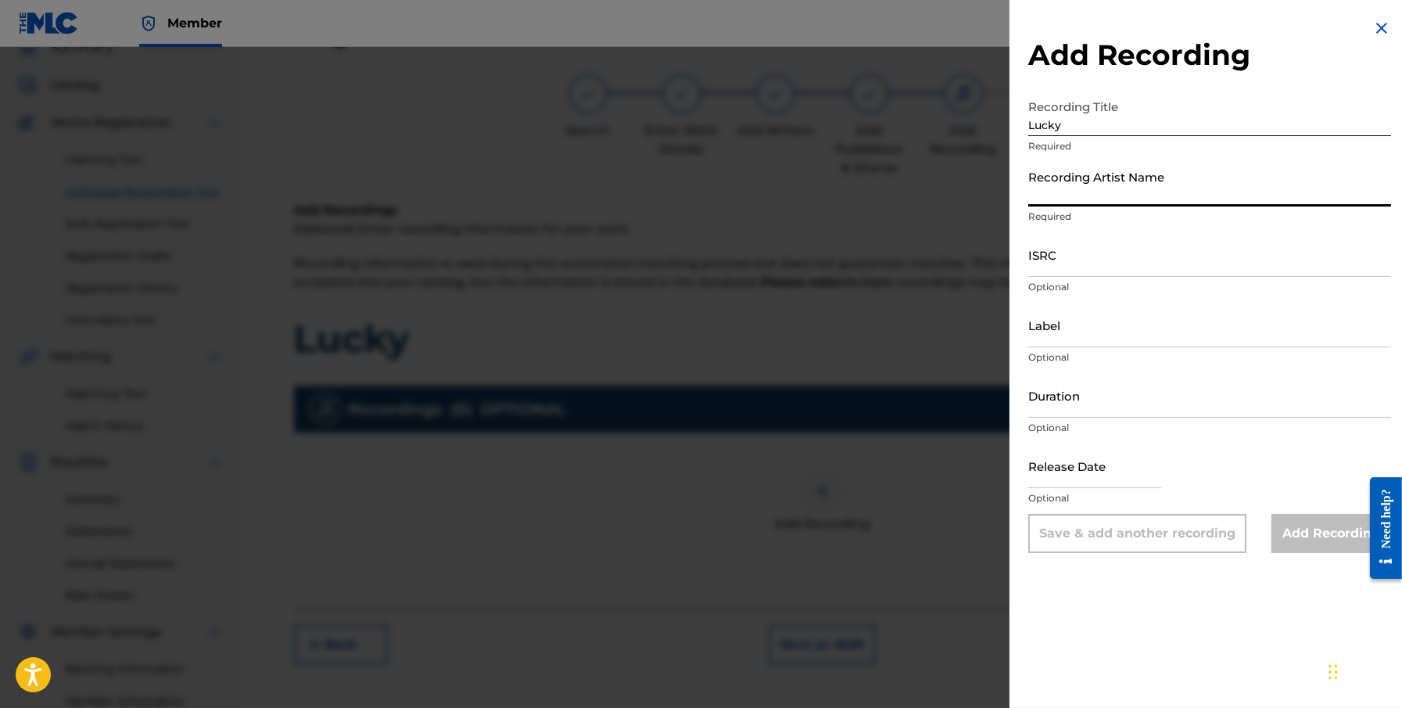
click at [1061, 170] on input "Recording Artist Name" at bounding box center [1209, 184] width 363 height 45
type input "[PERSON_NAME] The Morning Star"
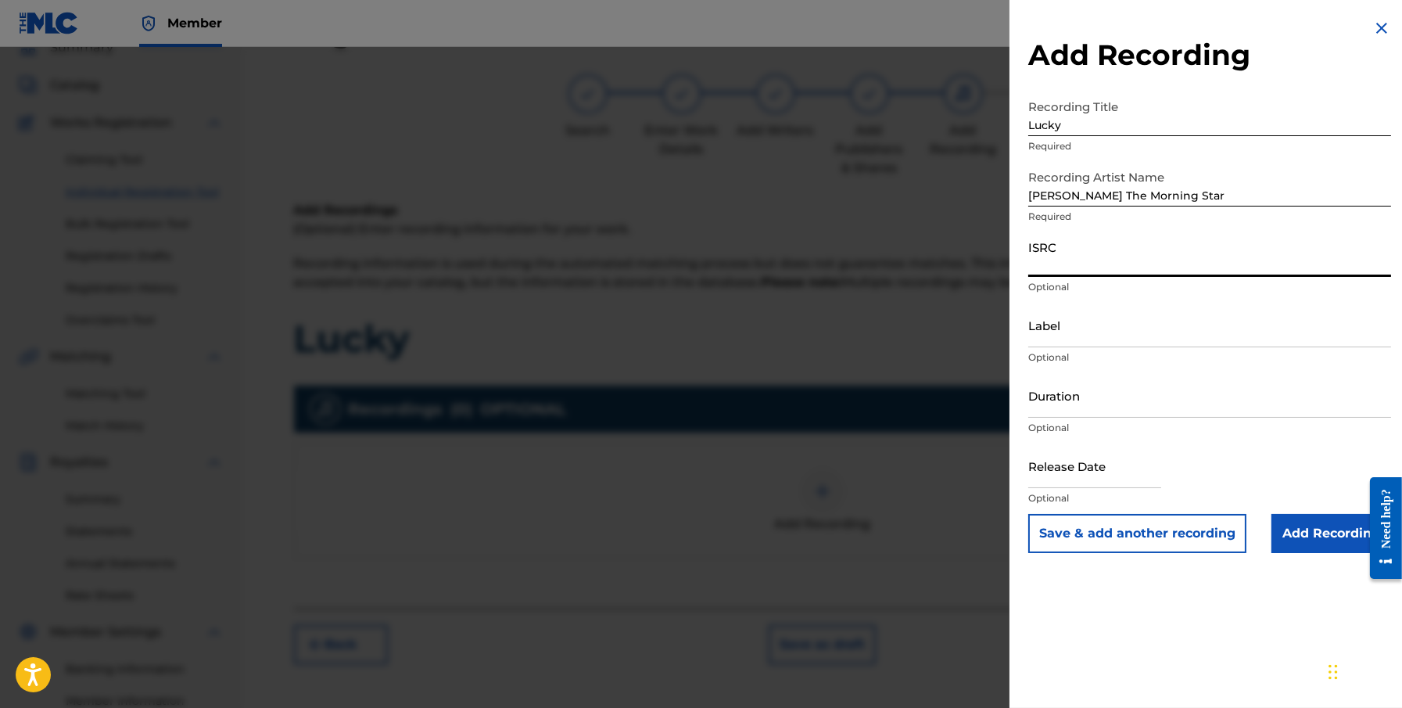
click at [1061, 265] on input "ISRC" at bounding box center [1209, 254] width 363 height 45
paste input "usl4r0773721"
click at [1045, 264] on input "usl4r0773721" at bounding box center [1209, 254] width 363 height 45
click at [1061, 264] on input "USL4r0773721" at bounding box center [1209, 254] width 363 height 45
type input "USL4R0773721"
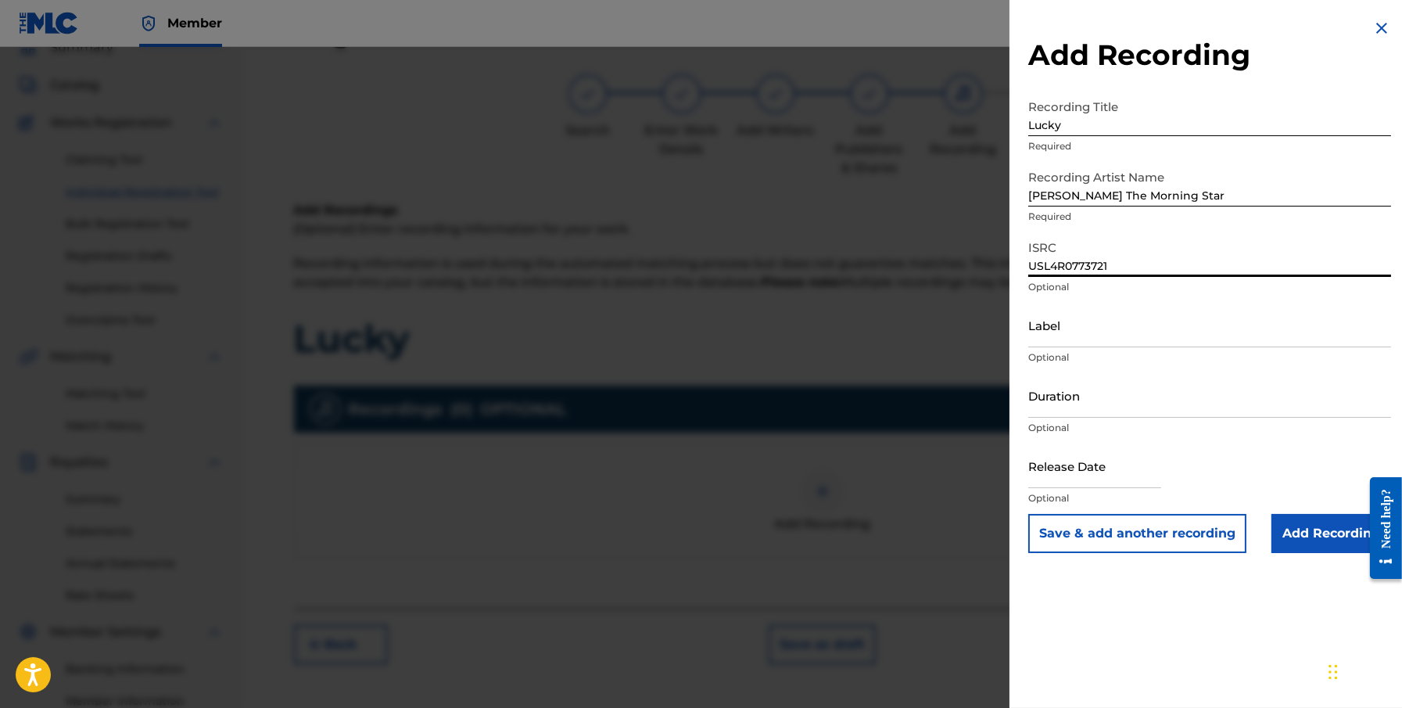
click at [1061, 319] on input "Label" at bounding box center [1209, 325] width 363 height 45
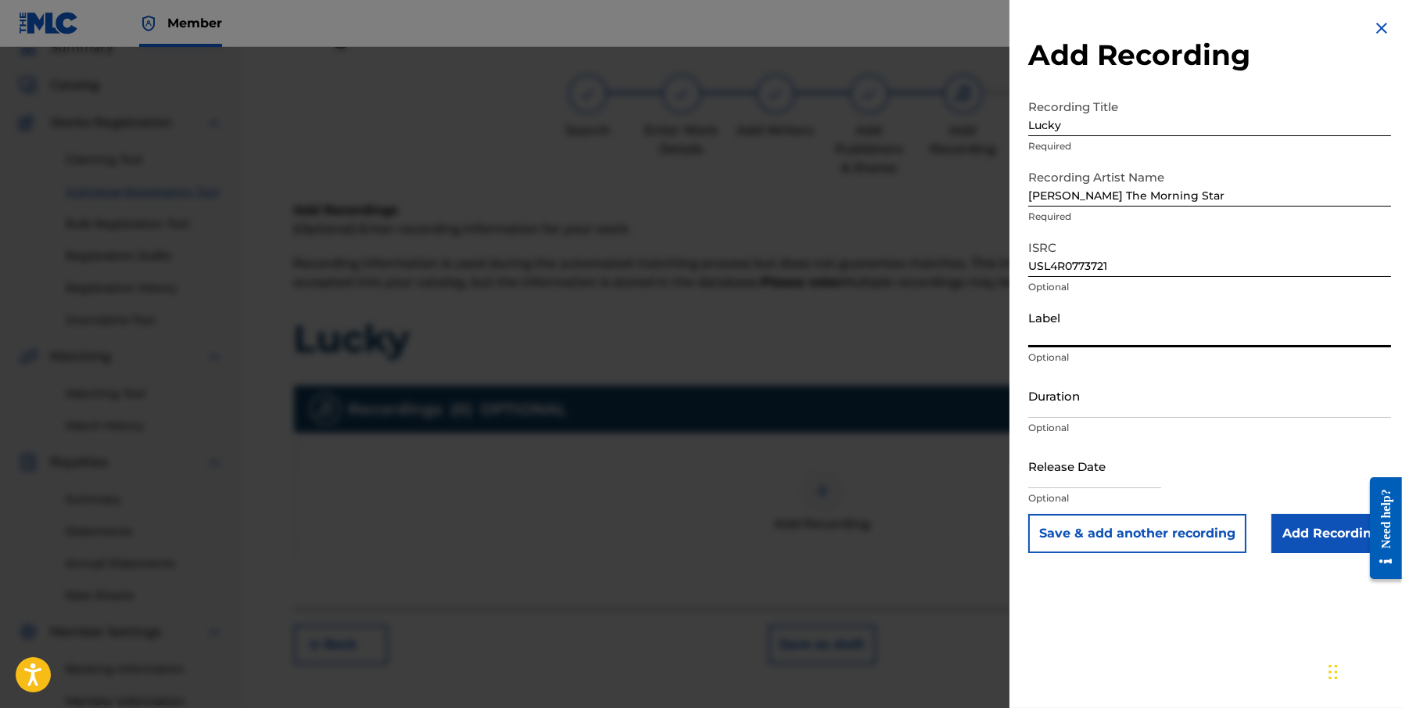
click at [1061, 406] on input "Duration" at bounding box center [1209, 395] width 363 height 45
type input "04:13"
click at [1061, 460] on input "text" at bounding box center [1094, 465] width 133 height 45
select select "7"
select select "2025"
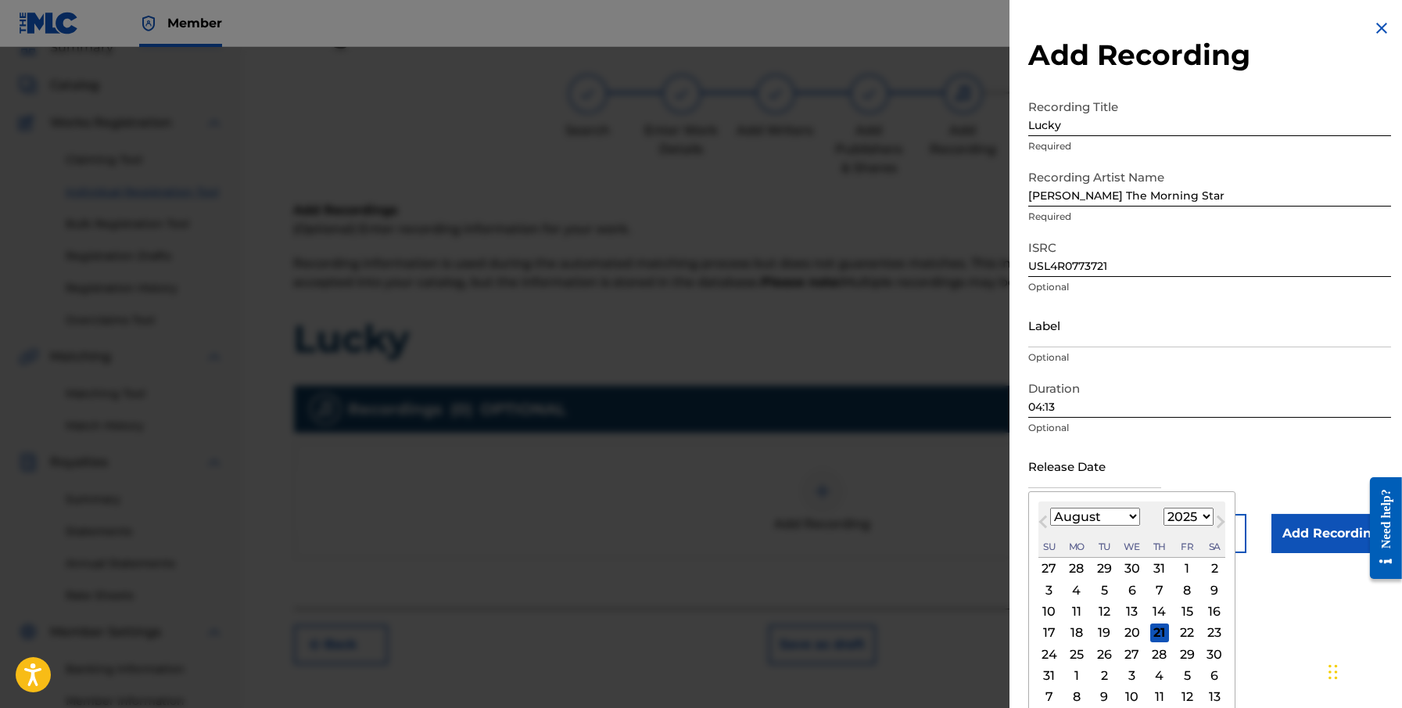
type input "[DATE]"
select select "0"
select select "2008"
click at [1061, 481] on div "Release Date [DATE] [DATE] Previous Month Next Month [DATE] January February Ma…" at bounding box center [1209, 478] width 363 height 70
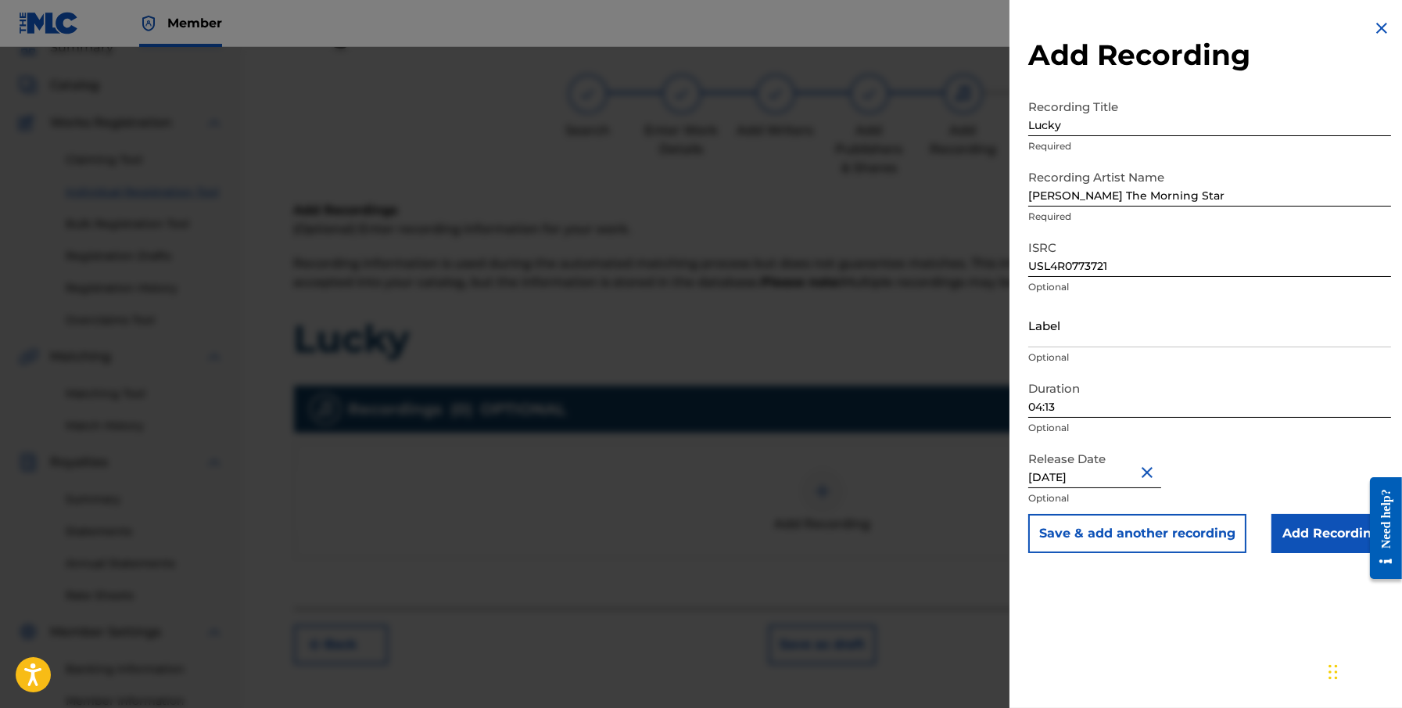
click at [1061, 533] on input "Add Recording" at bounding box center [1332, 533] width 120 height 39
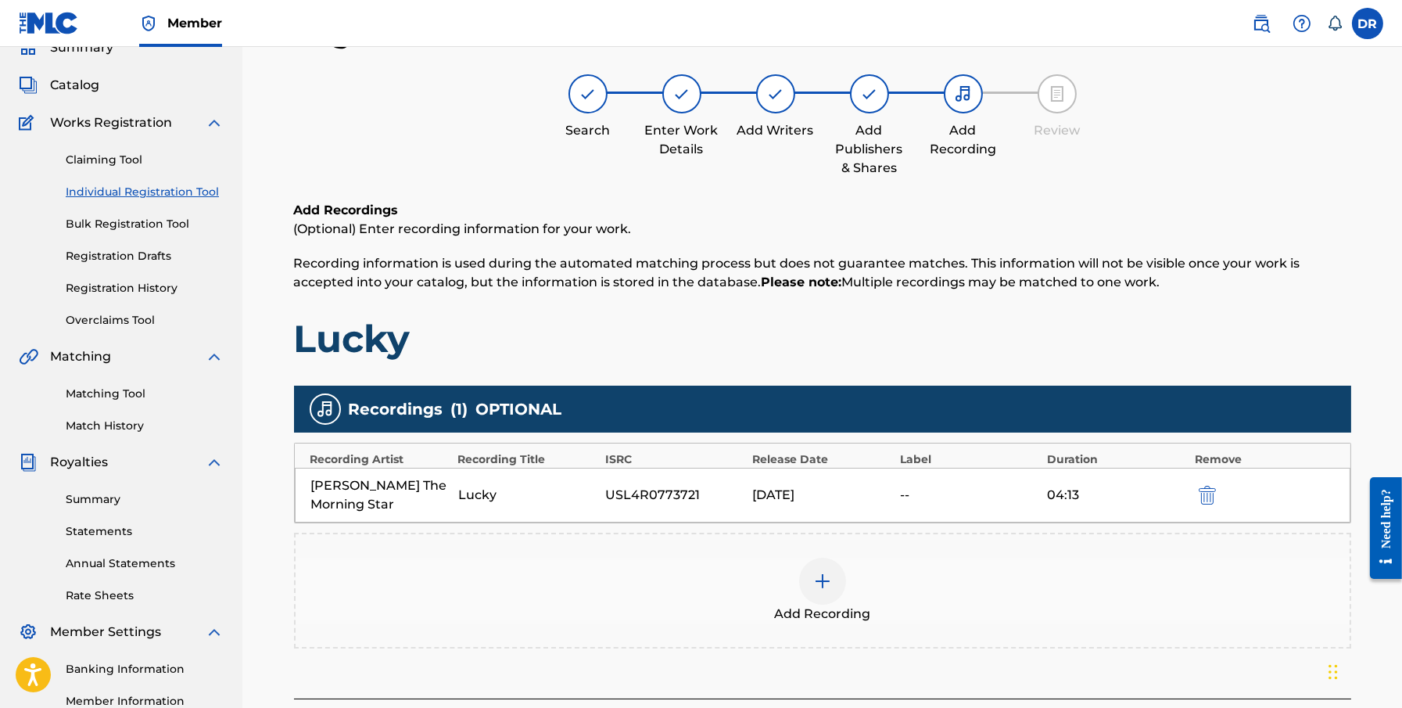
scroll to position [262, 0]
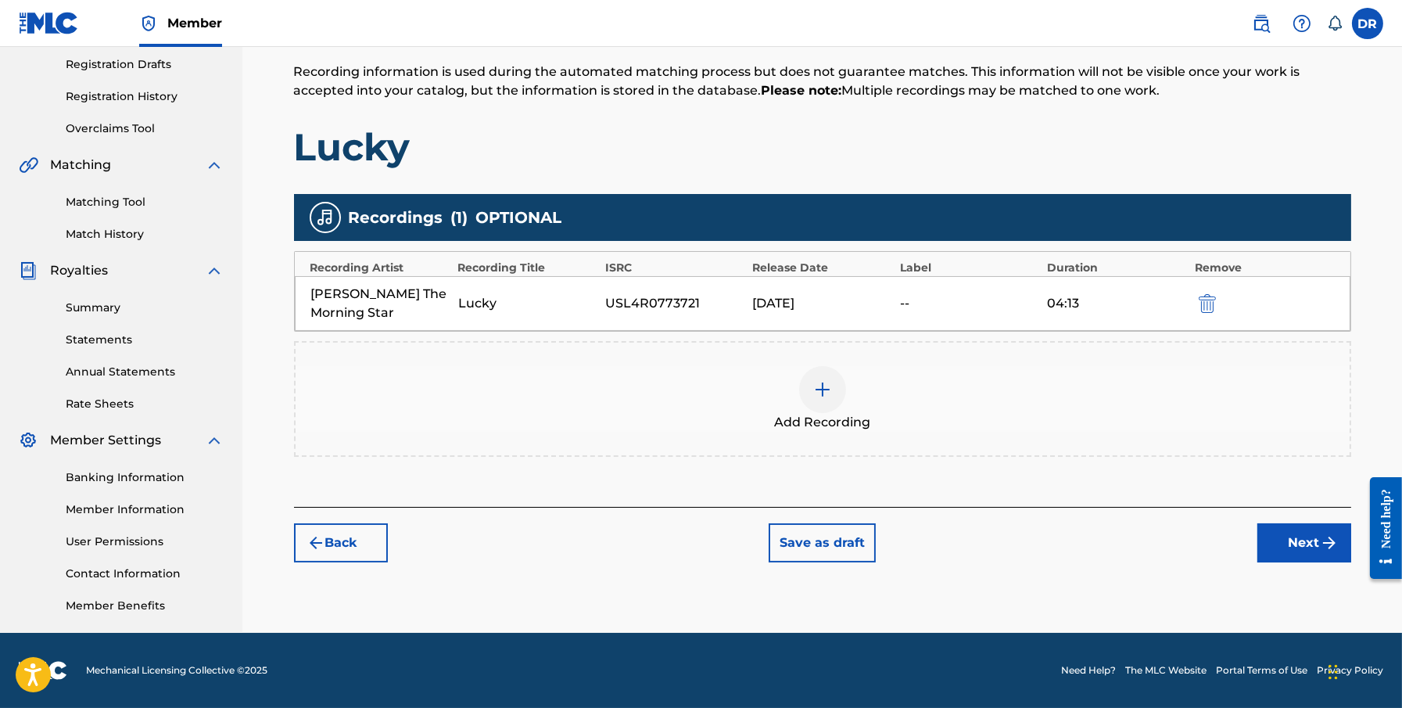
click at [1061, 547] on button "Next" at bounding box center [1305, 542] width 94 height 39
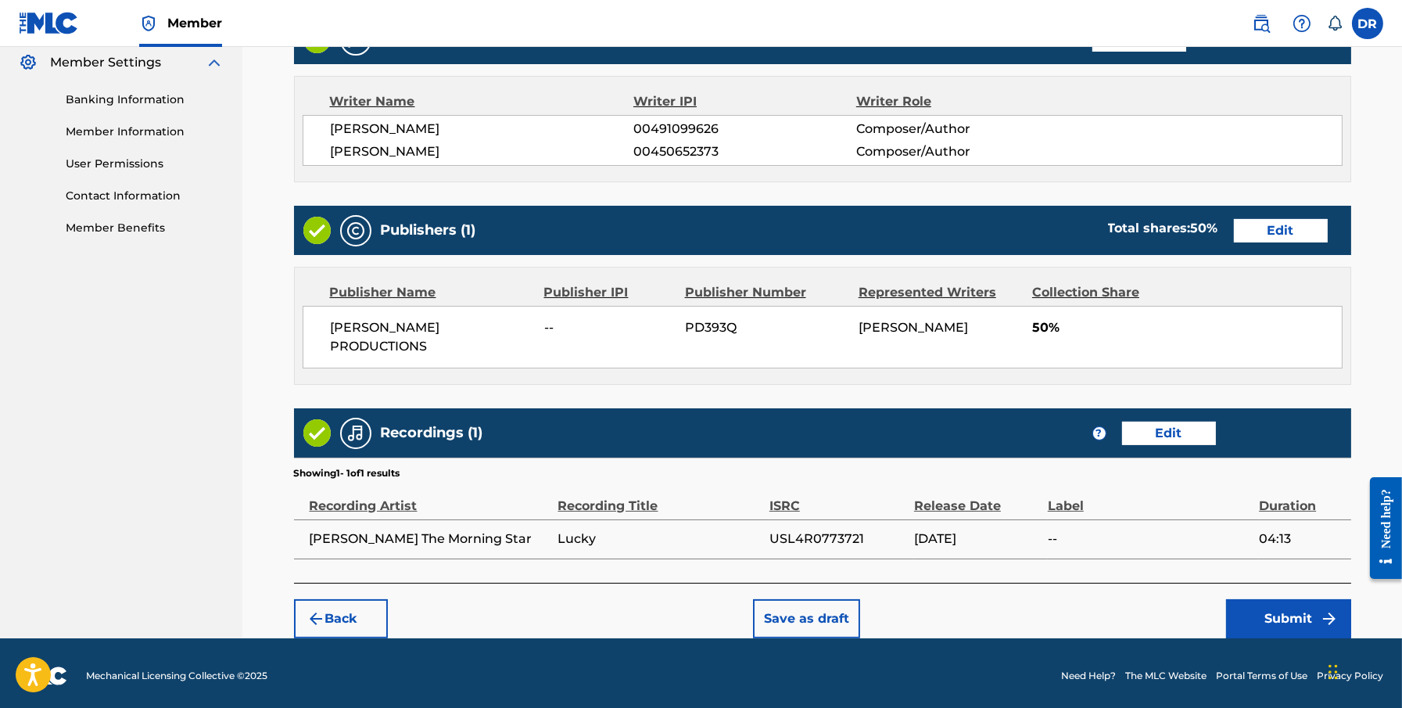
scroll to position [641, 0]
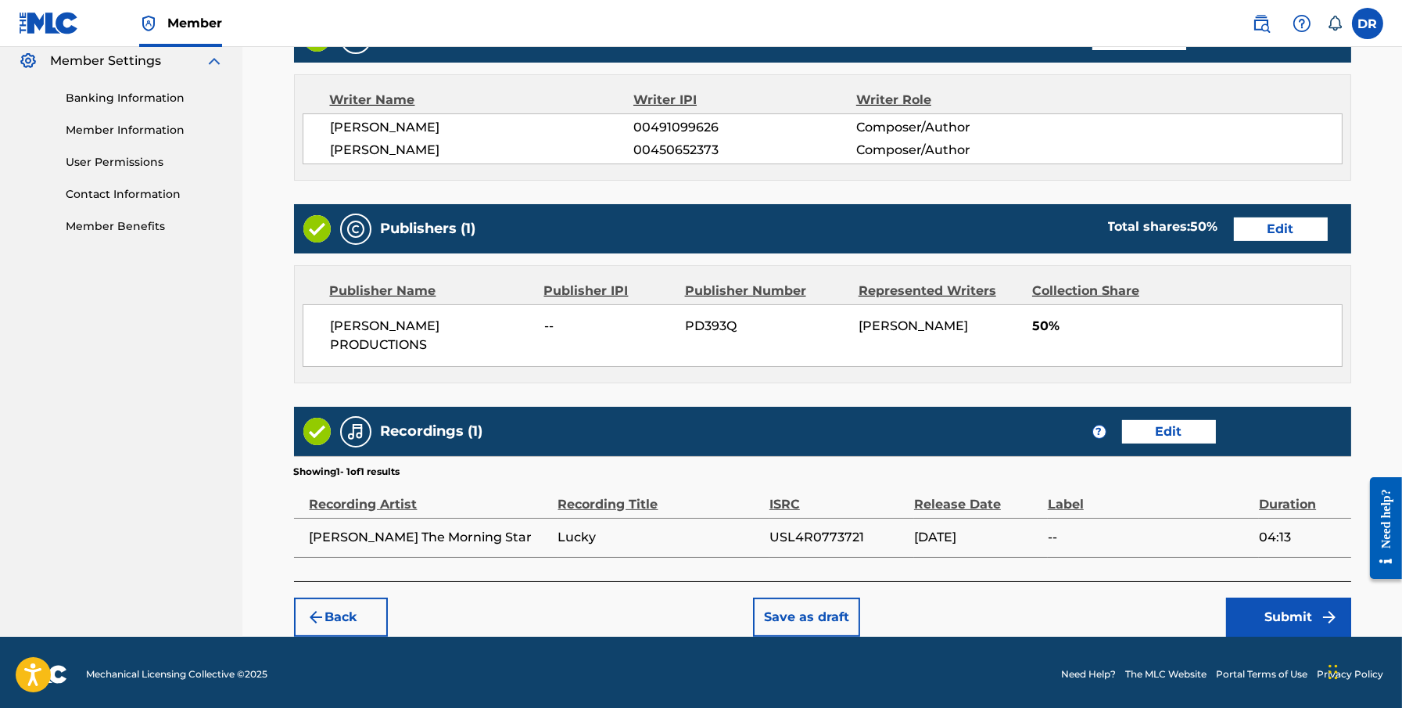
click at [1061, 609] on button "Submit" at bounding box center [1288, 617] width 125 height 39
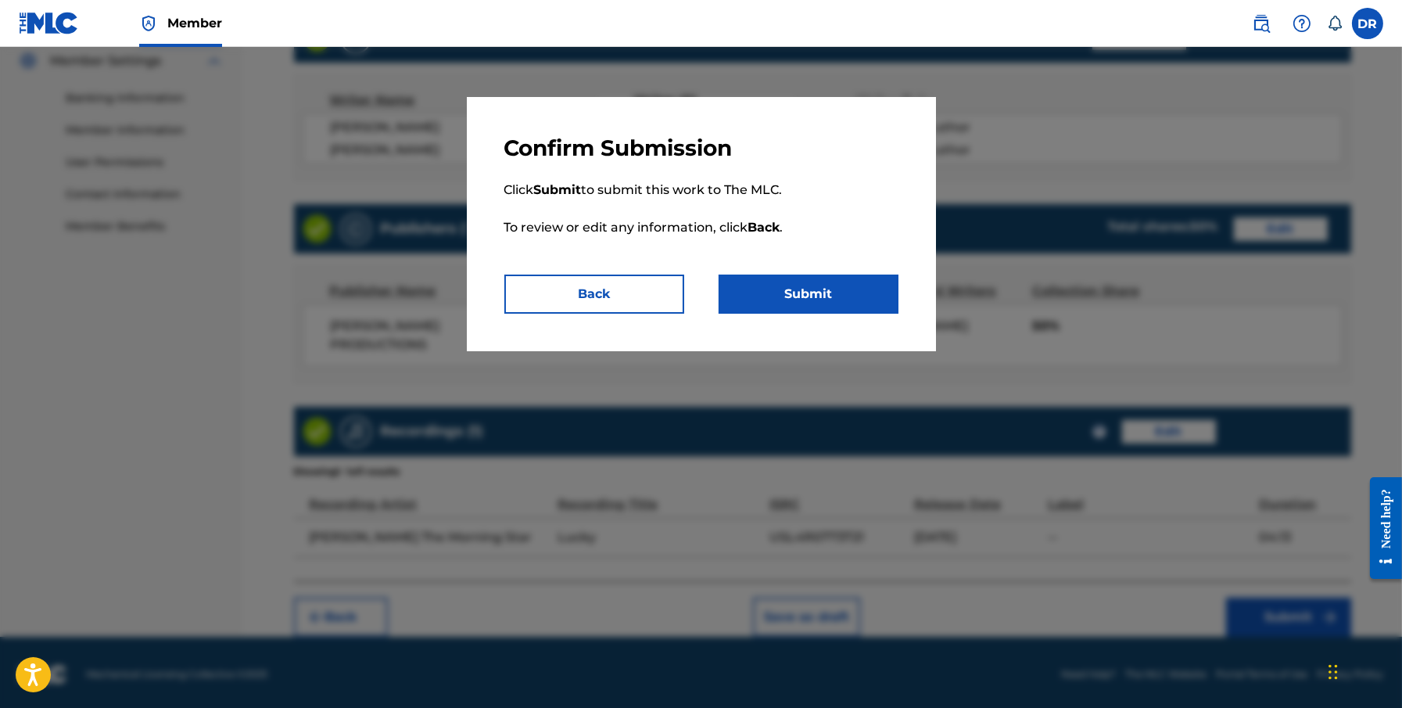
click at [828, 303] on button "Submit" at bounding box center [809, 294] width 180 height 39
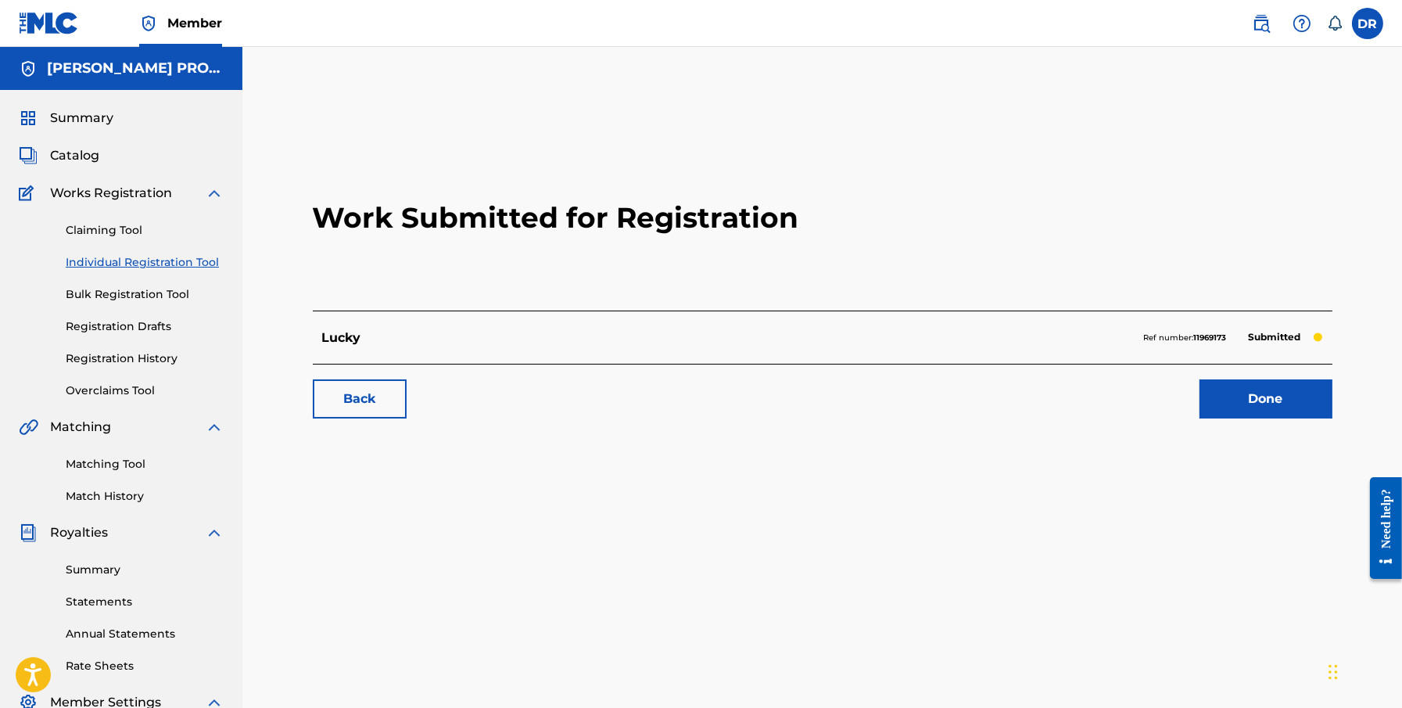
click at [1061, 403] on link "Done" at bounding box center [1266, 398] width 133 height 39
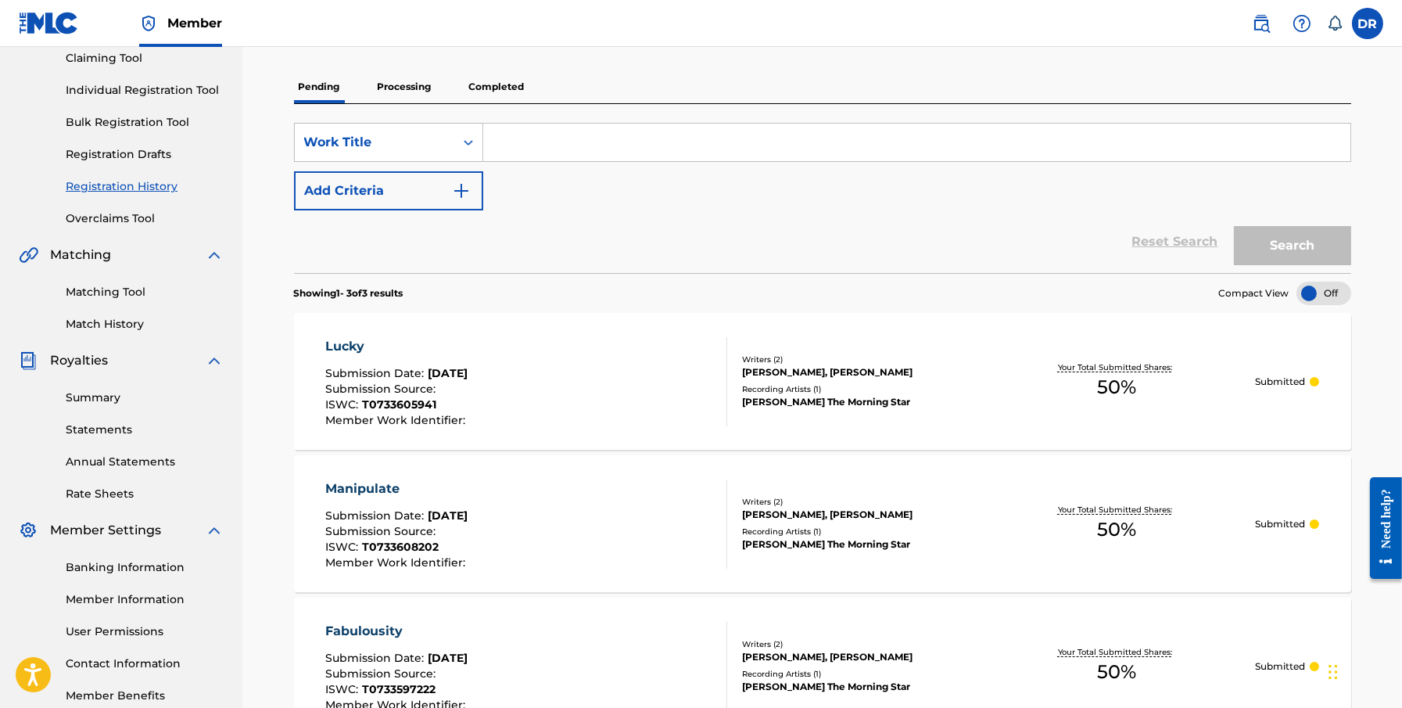
scroll to position [88, 0]
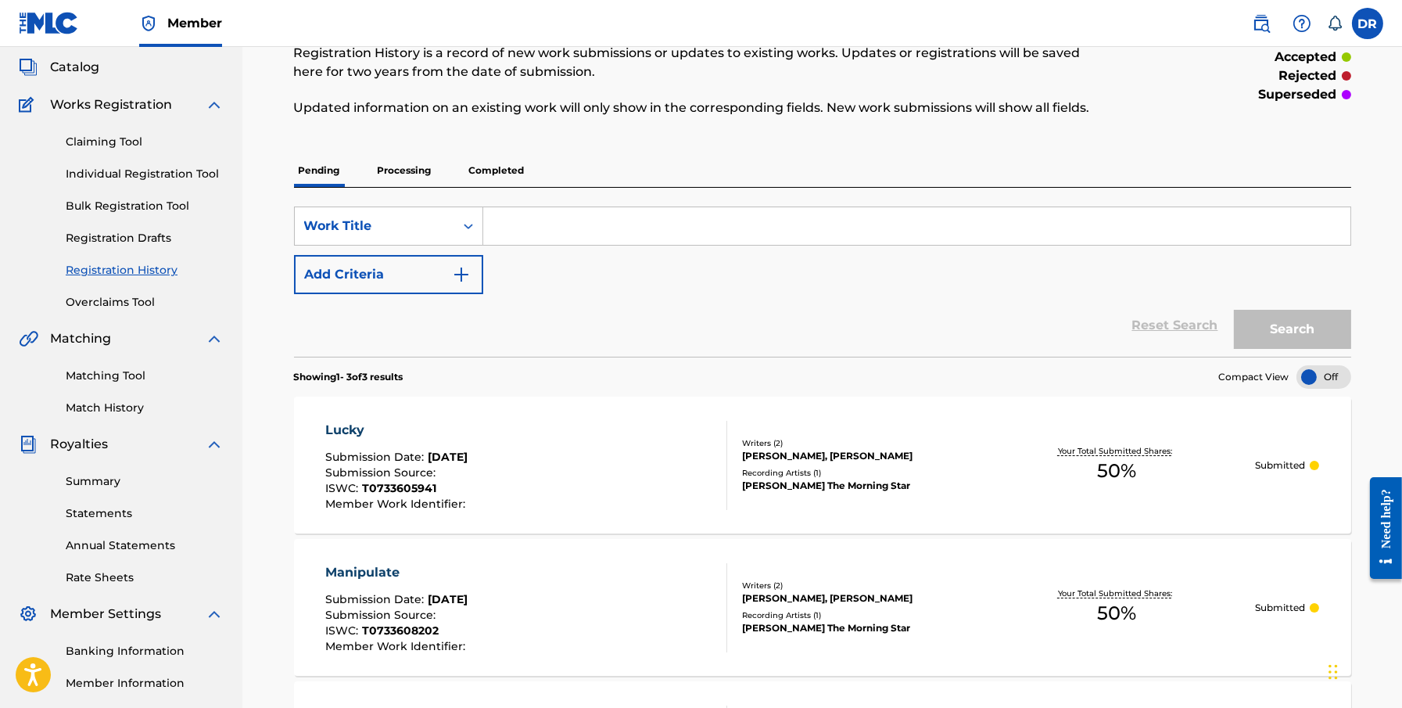
click at [397, 164] on p "Processing" at bounding box center [404, 170] width 63 height 33
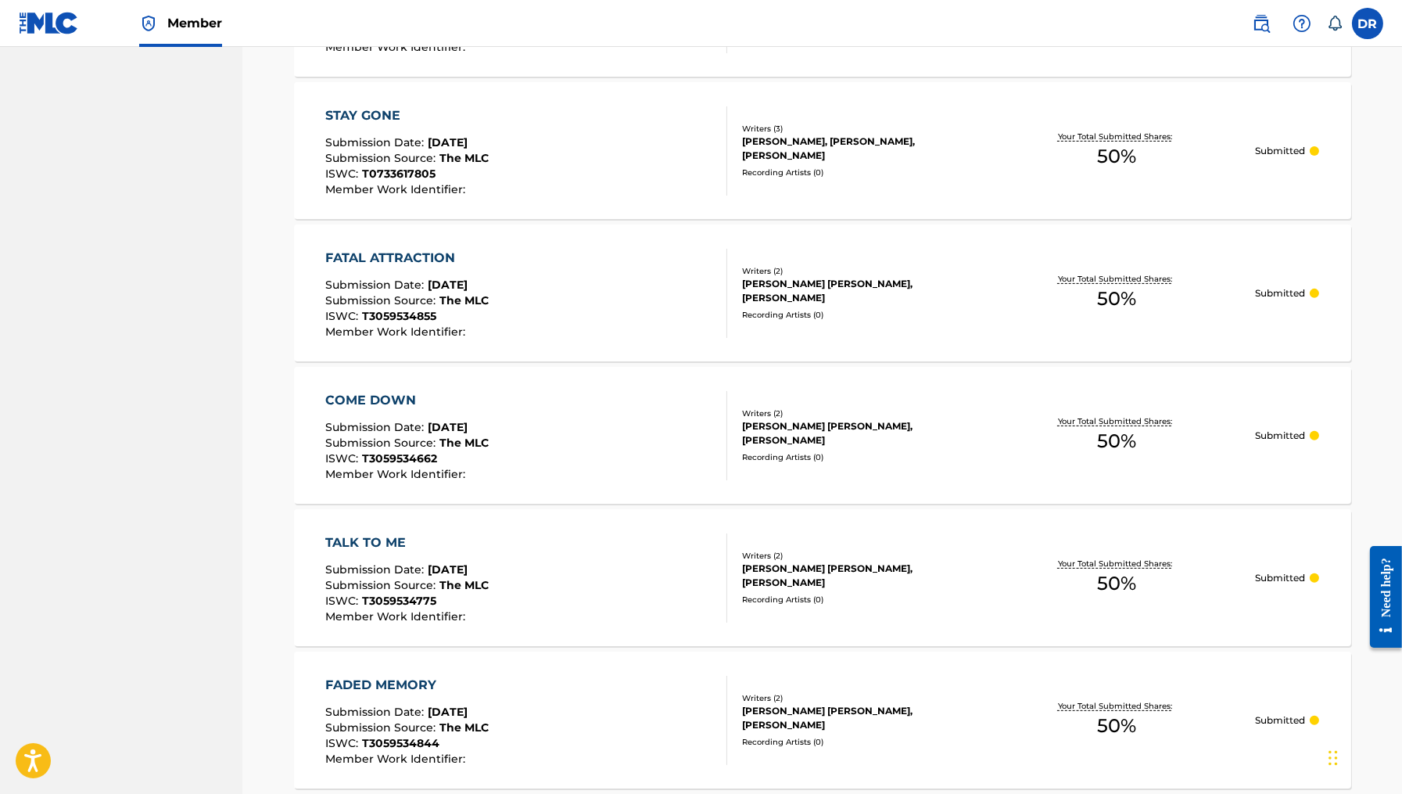
scroll to position [1289, 0]
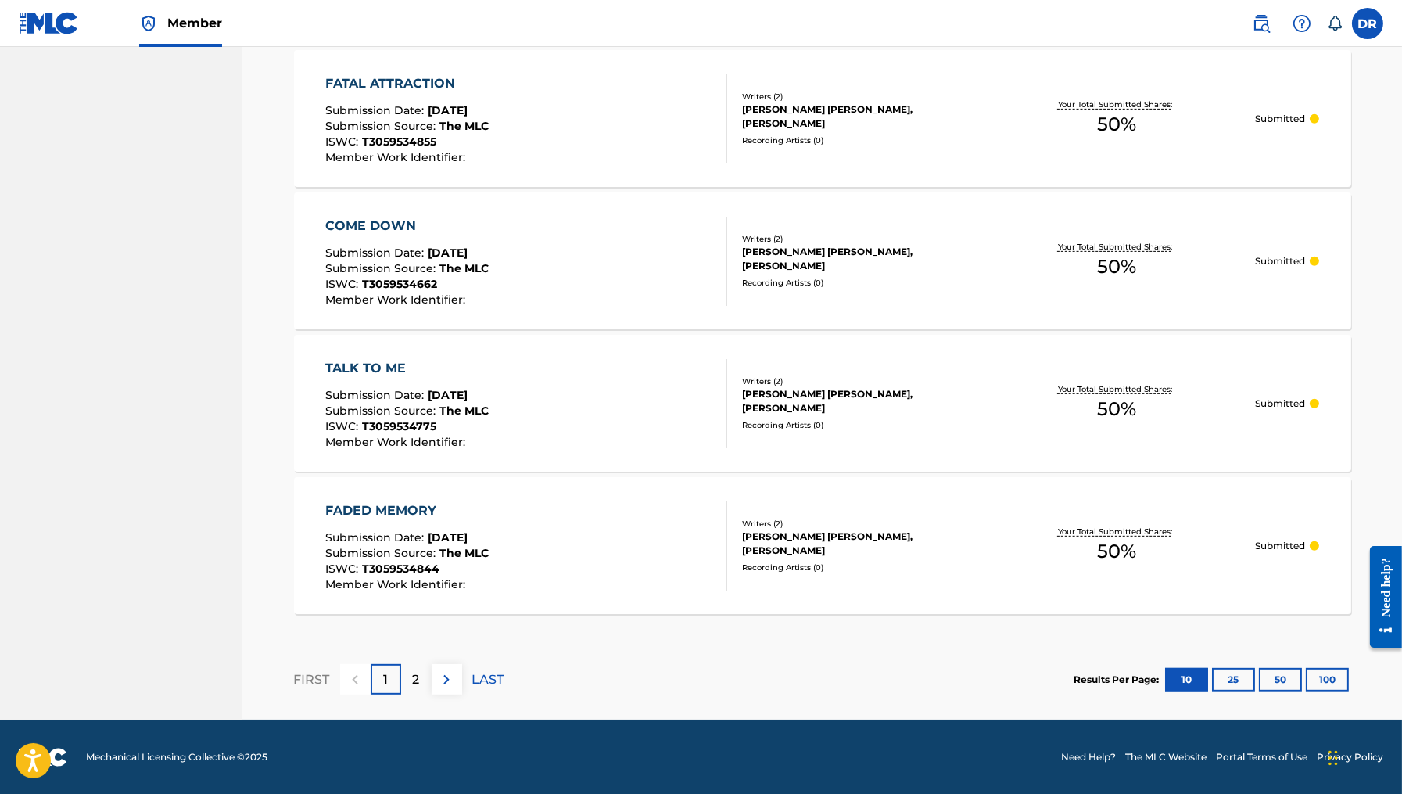
click at [1061, 681] on button "100" at bounding box center [1327, 679] width 43 height 23
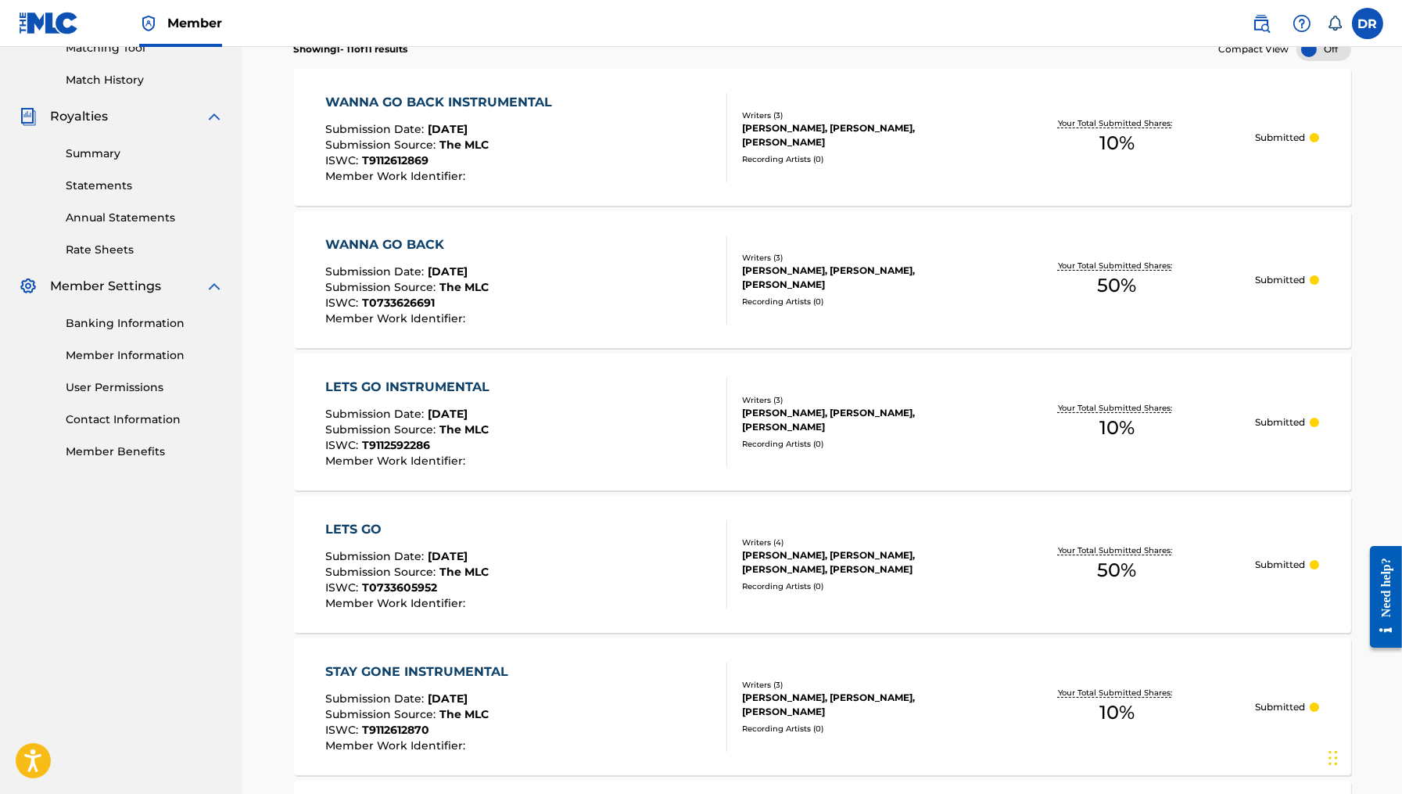
scroll to position [0, 0]
